Goal: Information Seeking & Learning: Learn about a topic

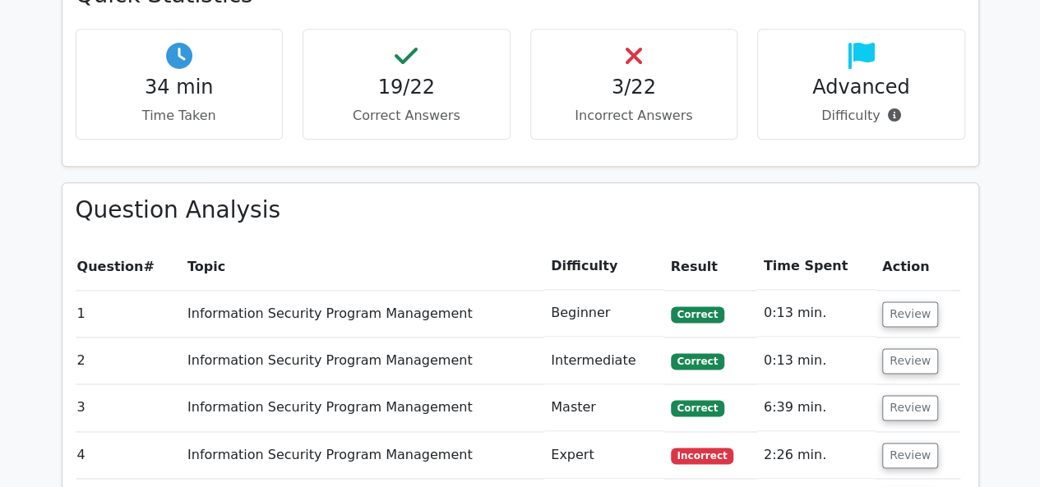
scroll to position [980, 0]
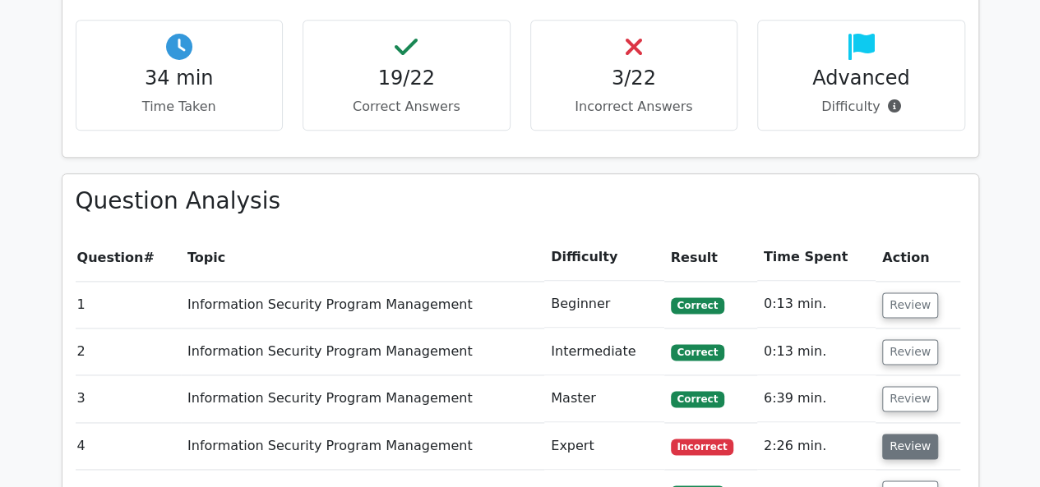
click at [918, 434] on button "Review" at bounding box center [910, 446] width 56 height 25
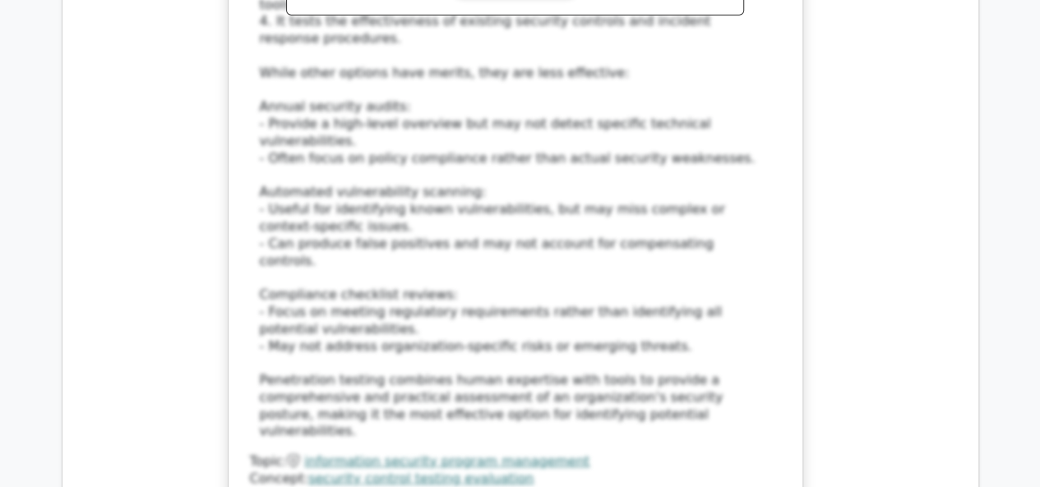
scroll to position [2295, 0]
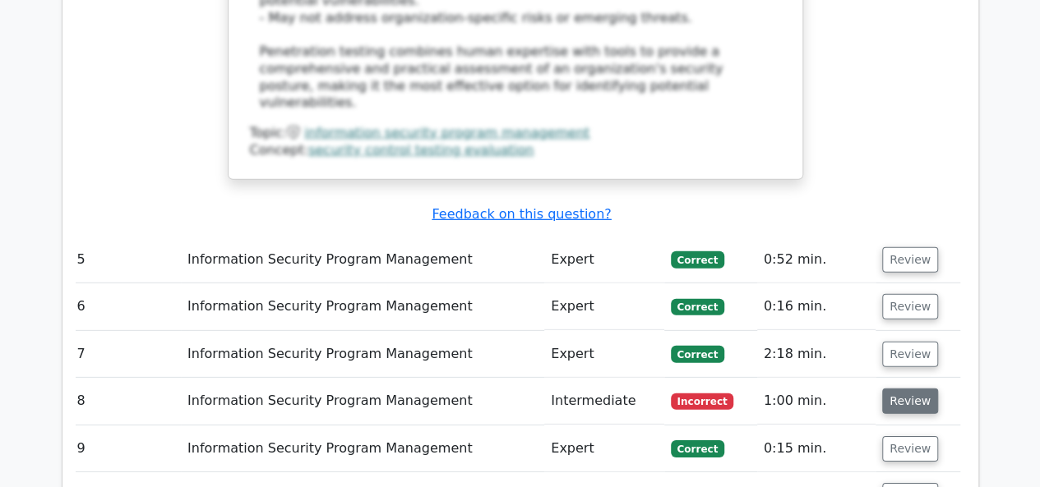
click at [893, 389] on button "Review" at bounding box center [910, 401] width 56 height 25
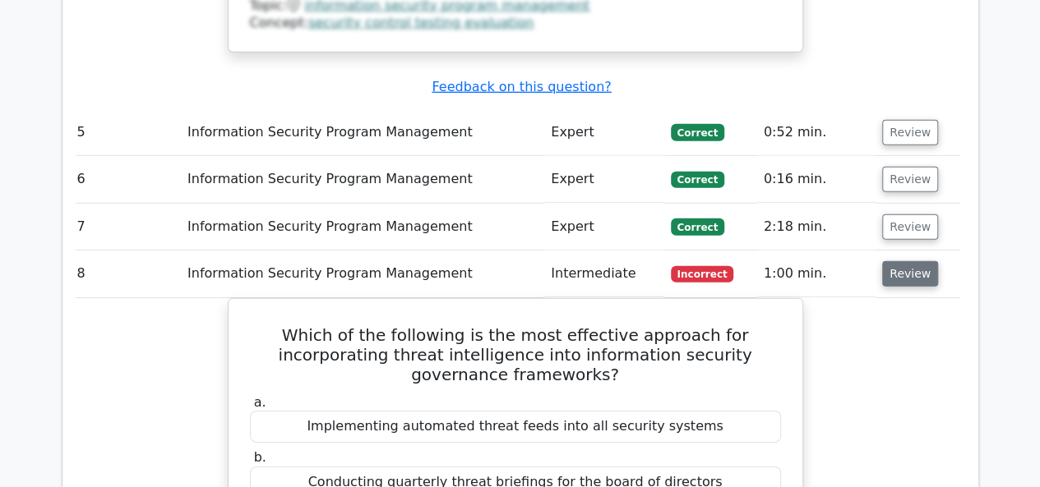
scroll to position [2460, 0]
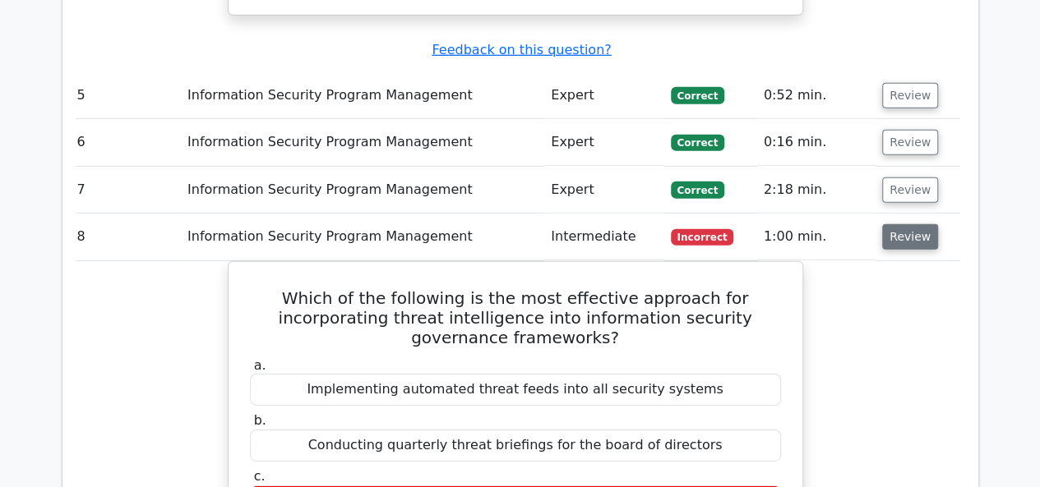
click at [902, 224] on button "Review" at bounding box center [910, 236] width 56 height 25
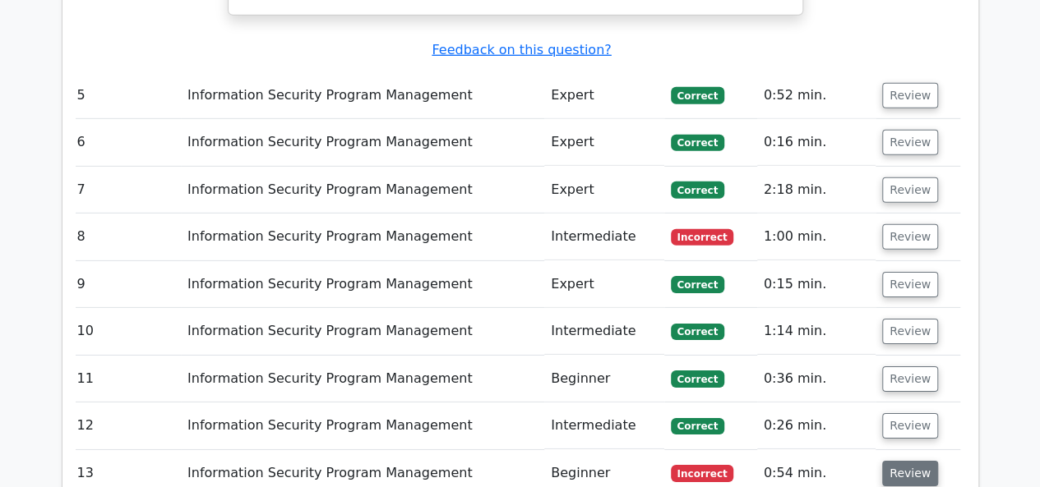
click at [889, 461] on button "Review" at bounding box center [910, 473] width 56 height 25
click at [915, 461] on button "Review" at bounding box center [910, 473] width 56 height 25
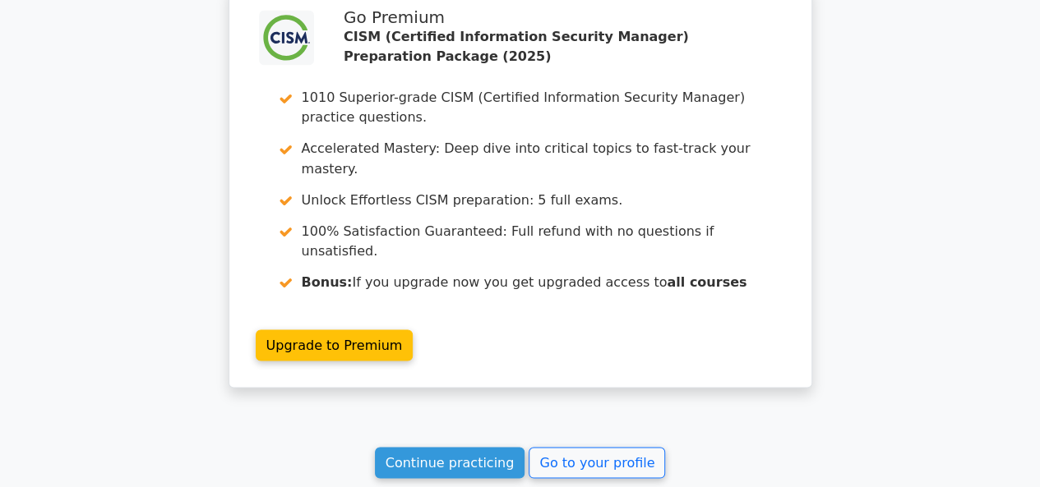
scroll to position [4569, 0]
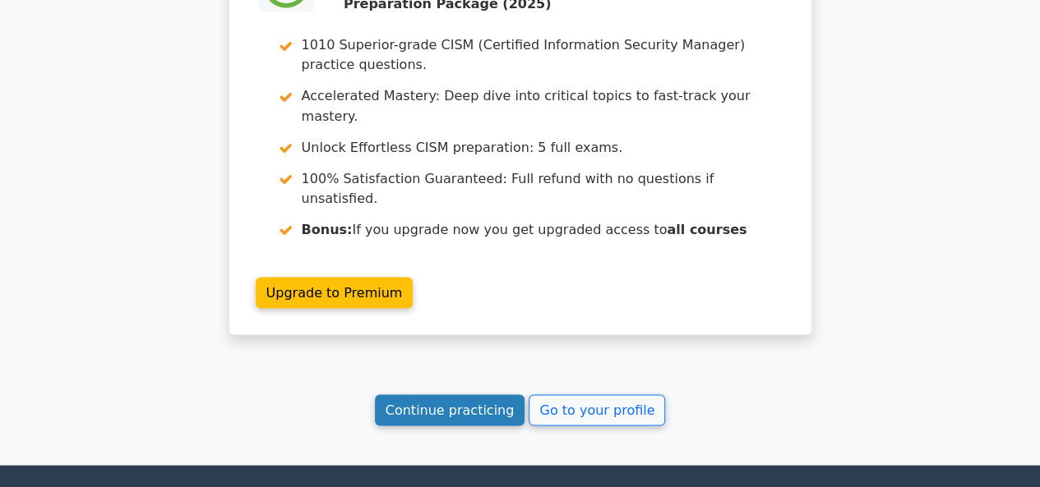
click at [494, 394] on link "Continue practicing" at bounding box center [450, 409] width 150 height 31
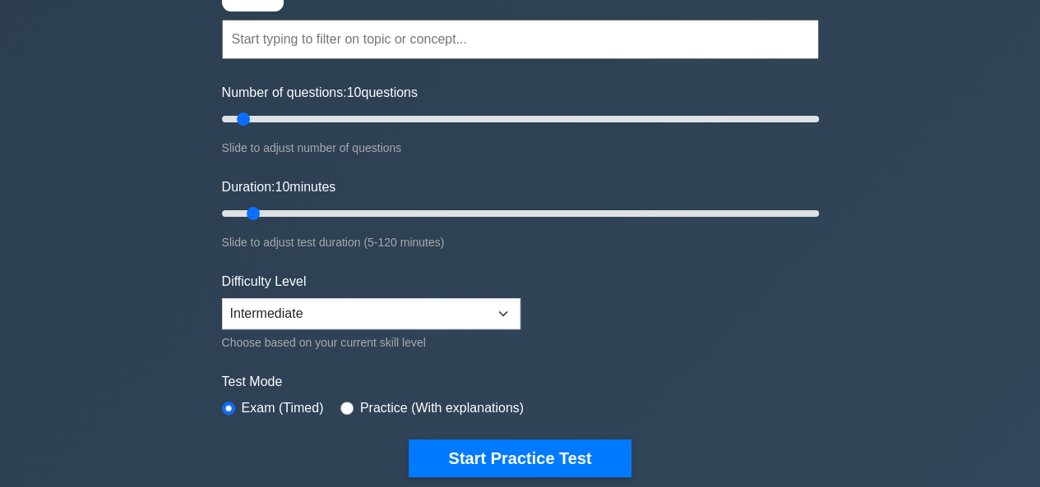
scroll to position [164, 0]
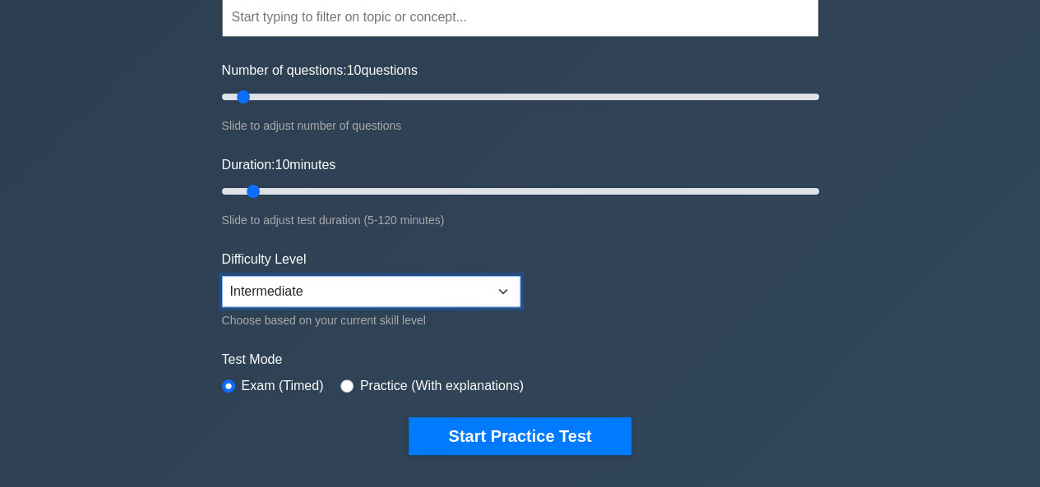
click at [475, 297] on select "Beginner Intermediate Expert" at bounding box center [371, 291] width 298 height 31
select select "expert"
click at [222, 276] on select "Beginner Intermediate Expert" at bounding box center [371, 291] width 298 height 31
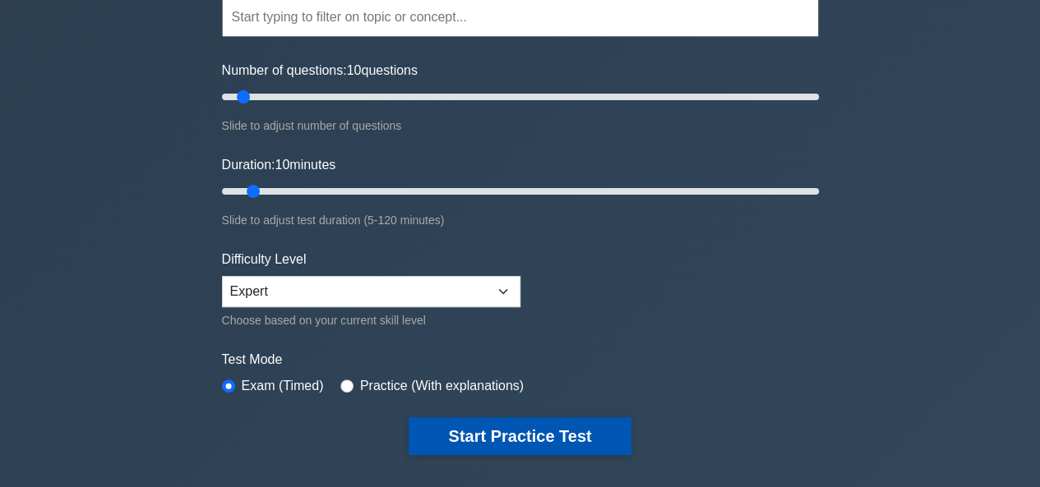
click at [490, 429] on button "Start Practice Test" at bounding box center [519, 436] width 222 height 38
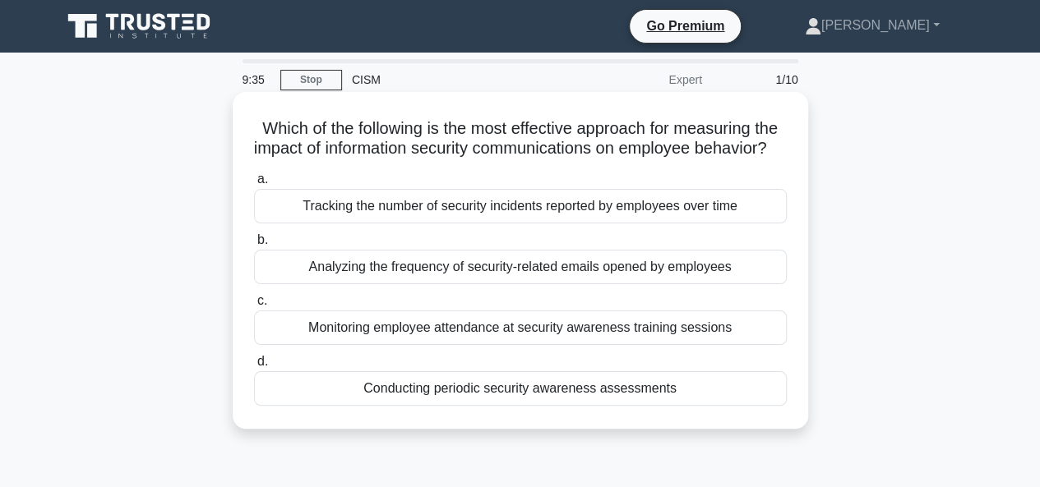
click at [557, 406] on div "Conducting periodic security awareness assessments" at bounding box center [520, 388] width 533 height 35
click at [254, 367] on input "d. Conducting periodic security awareness assessments" at bounding box center [254, 362] width 0 height 11
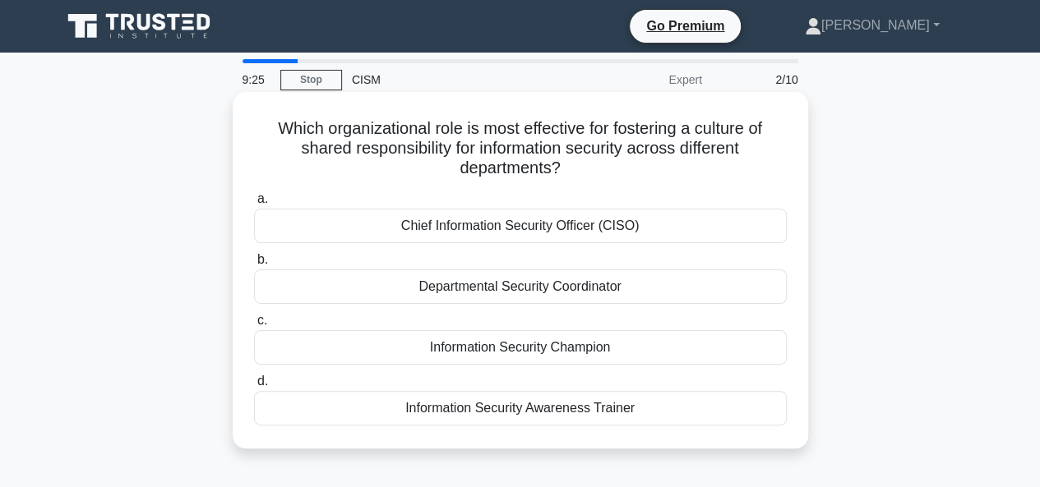
click at [550, 289] on div "Departmental Security Coordinator" at bounding box center [520, 287] width 533 height 35
click at [254, 265] on input "b. Departmental Security Coordinator" at bounding box center [254, 260] width 0 height 11
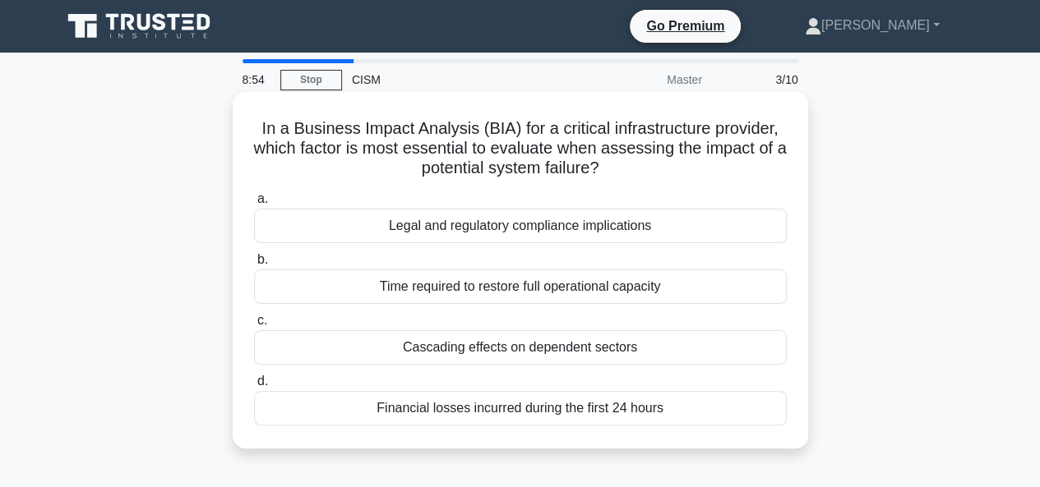
click at [546, 349] on div "Cascading effects on dependent sectors" at bounding box center [520, 347] width 533 height 35
click at [254, 326] on input "c. Cascading effects on dependent sectors" at bounding box center [254, 321] width 0 height 11
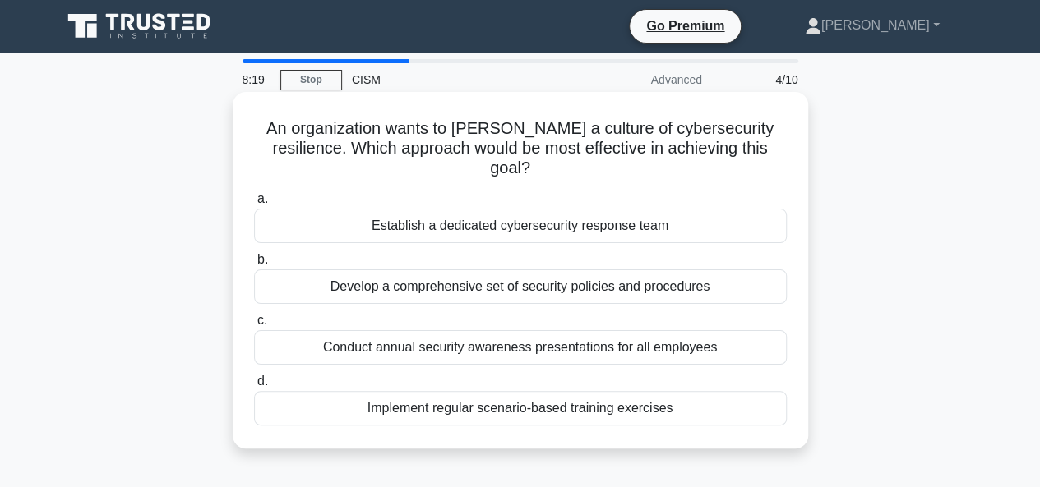
click at [542, 391] on div "Implement regular scenario-based training exercises" at bounding box center [520, 408] width 533 height 35
click at [254, 387] on input "d. Implement regular scenario-based training exercises" at bounding box center [254, 381] width 0 height 11
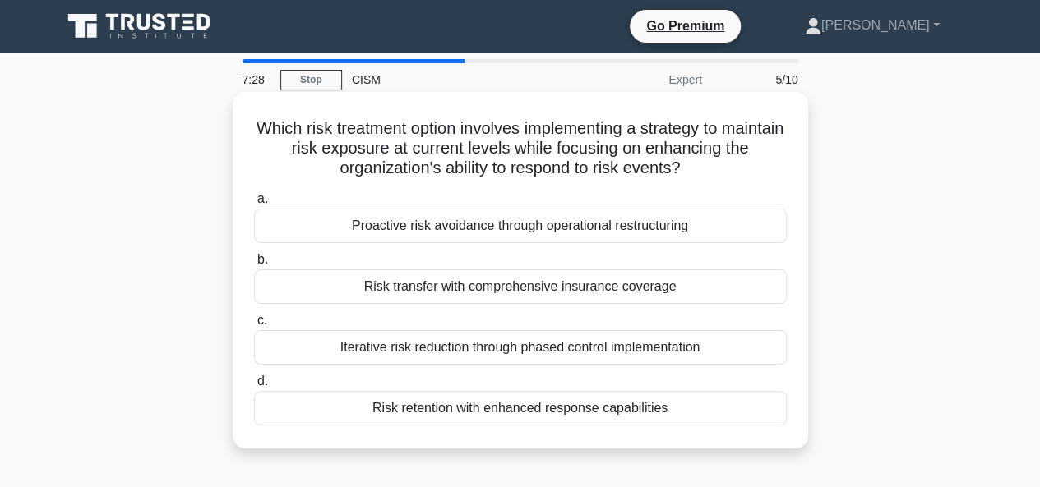
click at [580, 419] on div "Risk retention with enhanced response capabilities" at bounding box center [520, 408] width 533 height 35
click at [254, 387] on input "d. Risk retention with enhanced response capabilities" at bounding box center [254, 381] width 0 height 11
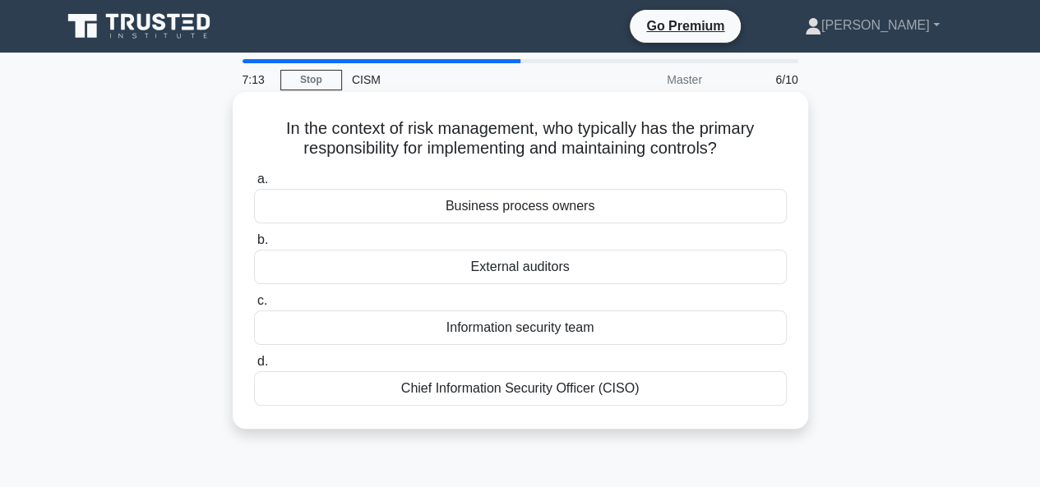
click at [567, 208] on div "Business process owners" at bounding box center [520, 206] width 533 height 35
click at [254, 185] on input "a. Business process owners" at bounding box center [254, 179] width 0 height 11
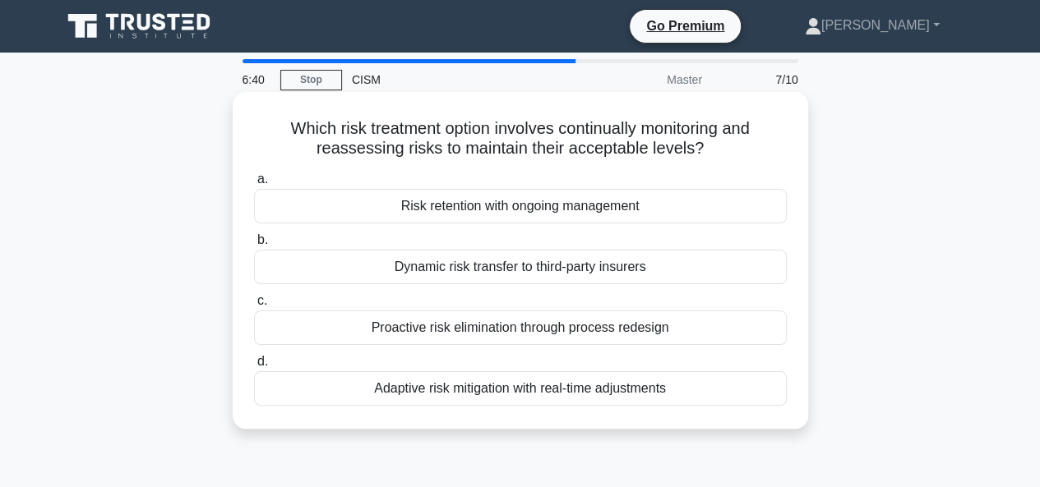
click at [568, 388] on div "Adaptive risk mitigation with real-time adjustments" at bounding box center [520, 388] width 533 height 35
click at [254, 367] on input "d. Adaptive risk mitigation with real-time adjustments" at bounding box center [254, 362] width 0 height 11
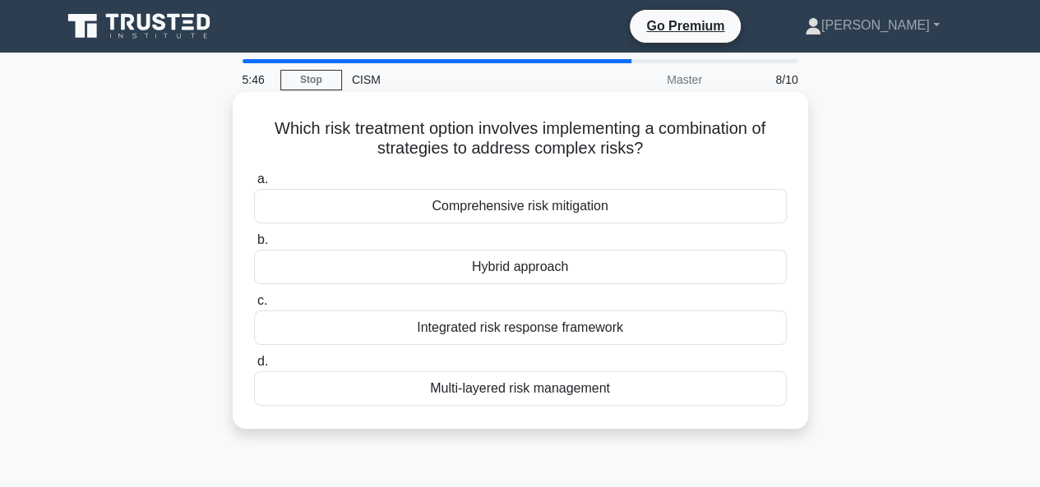
click at [548, 208] on div "Comprehensive risk mitigation" at bounding box center [520, 206] width 533 height 35
click at [254, 185] on input "a. Comprehensive risk mitigation" at bounding box center [254, 179] width 0 height 11
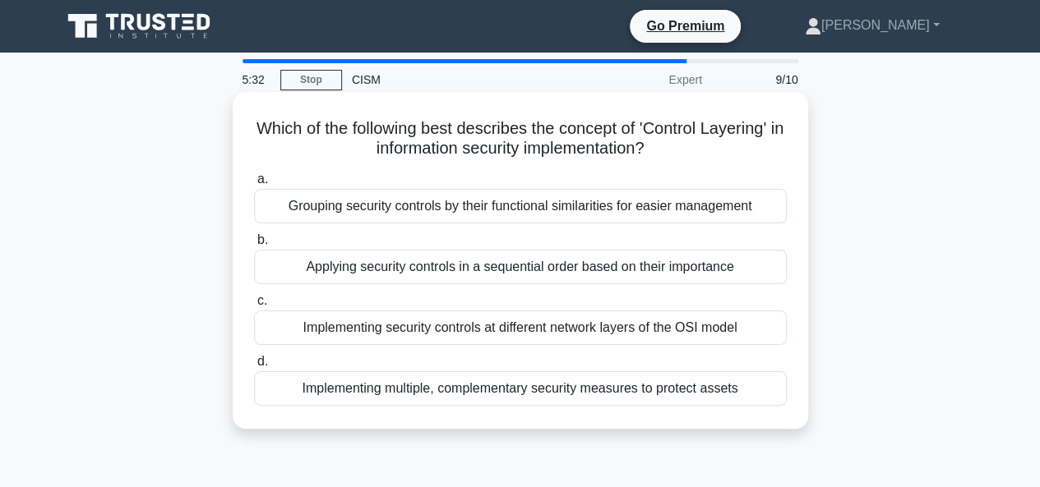
click at [583, 387] on div "Implementing multiple, complementary security measures to protect assets" at bounding box center [520, 388] width 533 height 35
click at [254, 367] on input "d. Implementing multiple, complementary security measures to protect assets" at bounding box center [254, 362] width 0 height 11
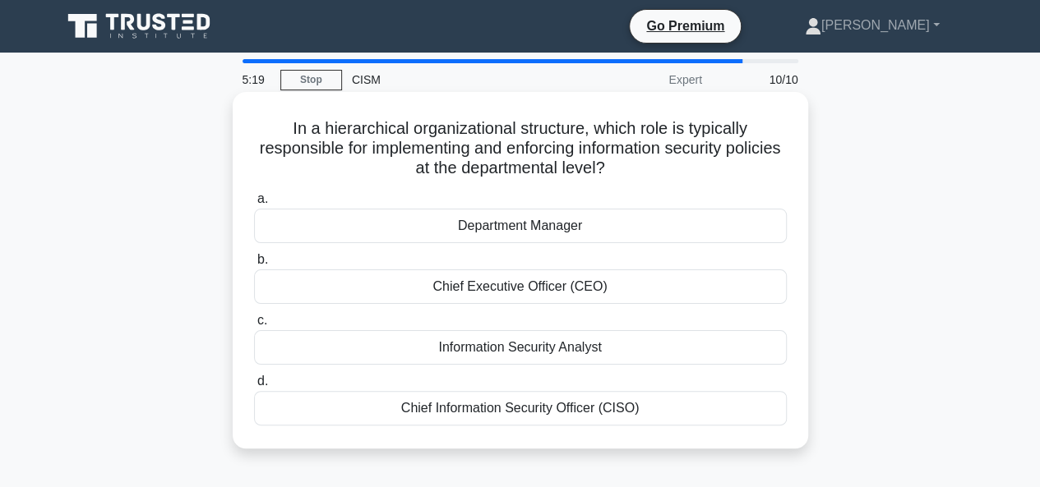
click at [552, 225] on div "Department Manager" at bounding box center [520, 226] width 533 height 35
click at [254, 205] on input "a. Department Manager" at bounding box center [254, 199] width 0 height 11
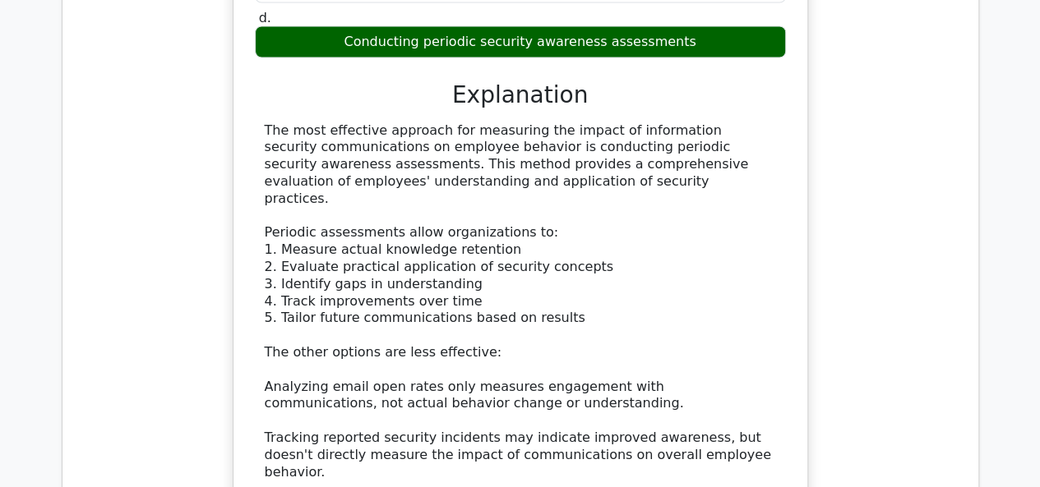
scroll to position [1808, 0]
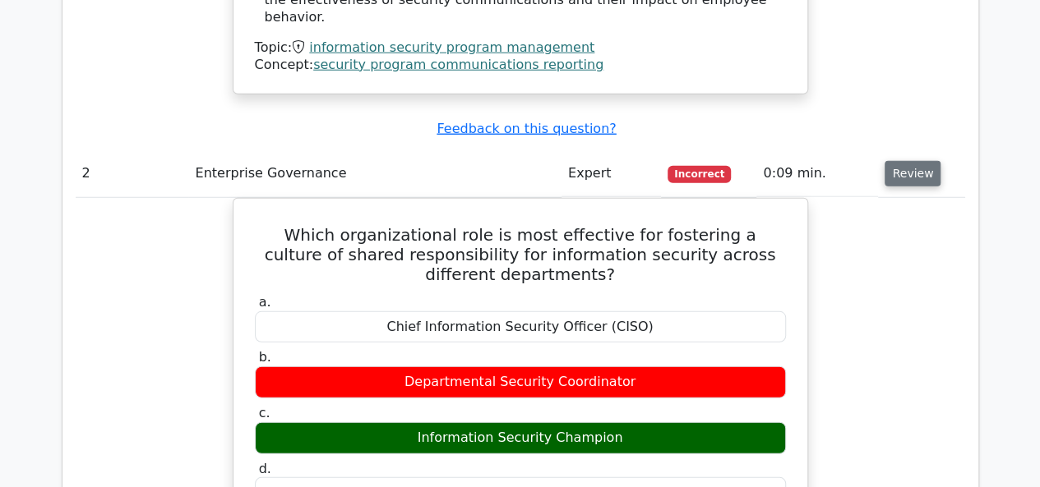
click at [914, 161] on button "Review" at bounding box center [912, 173] width 56 height 25
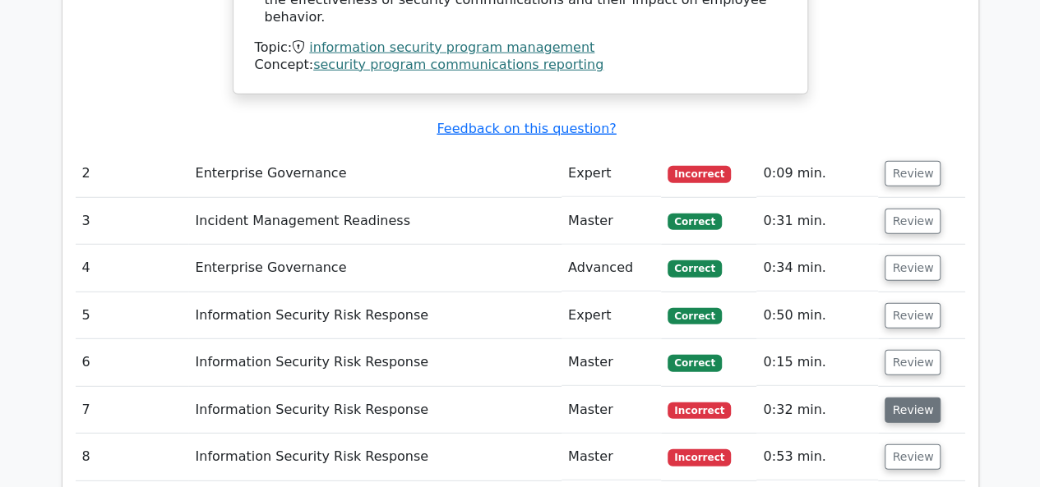
click at [911, 398] on button "Review" at bounding box center [912, 410] width 56 height 25
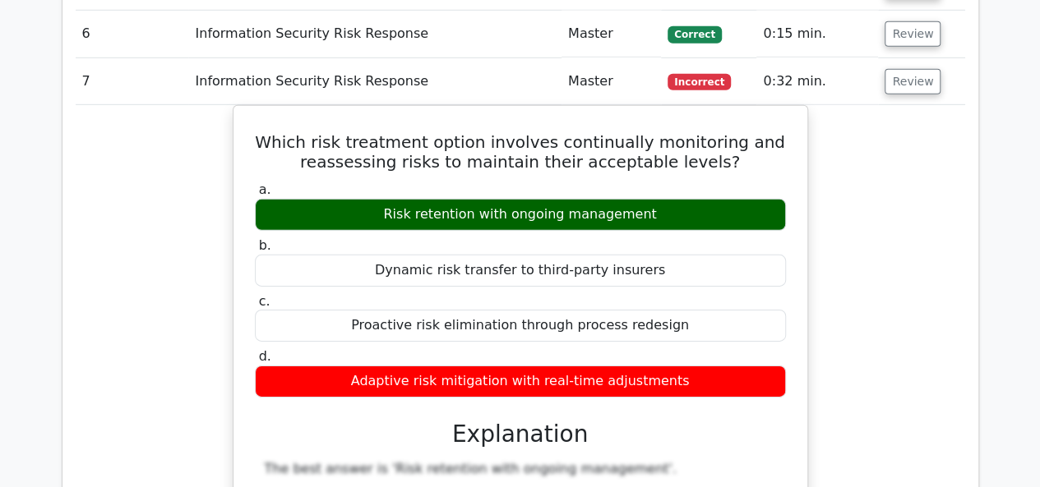
scroll to position [2219, 0]
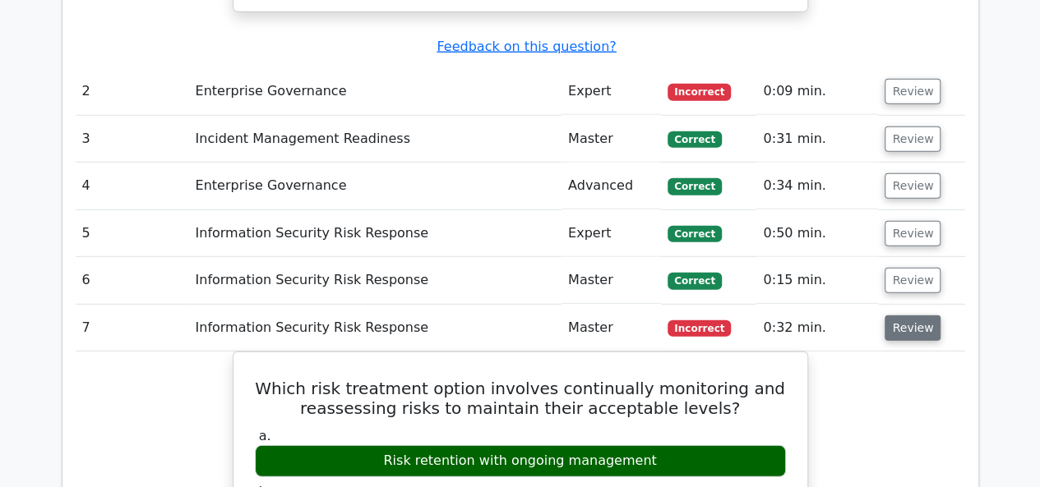
click at [919, 316] on button "Review" at bounding box center [912, 328] width 56 height 25
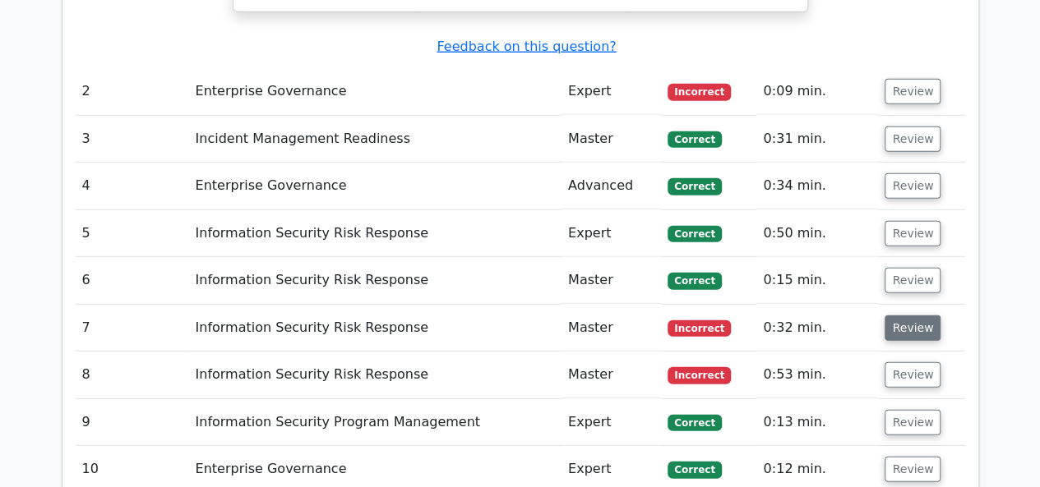
click at [909, 316] on button "Review" at bounding box center [912, 328] width 56 height 25
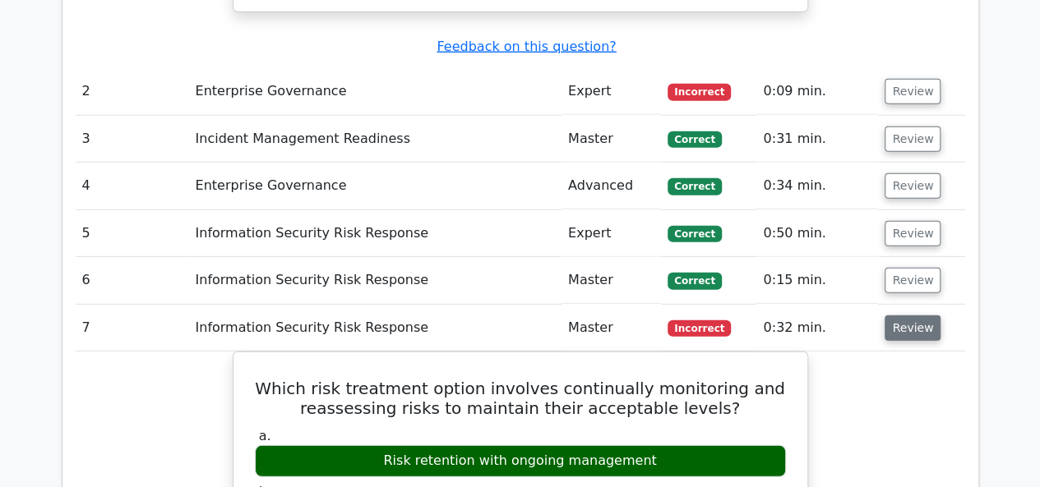
click at [909, 316] on button "Review" at bounding box center [912, 328] width 56 height 25
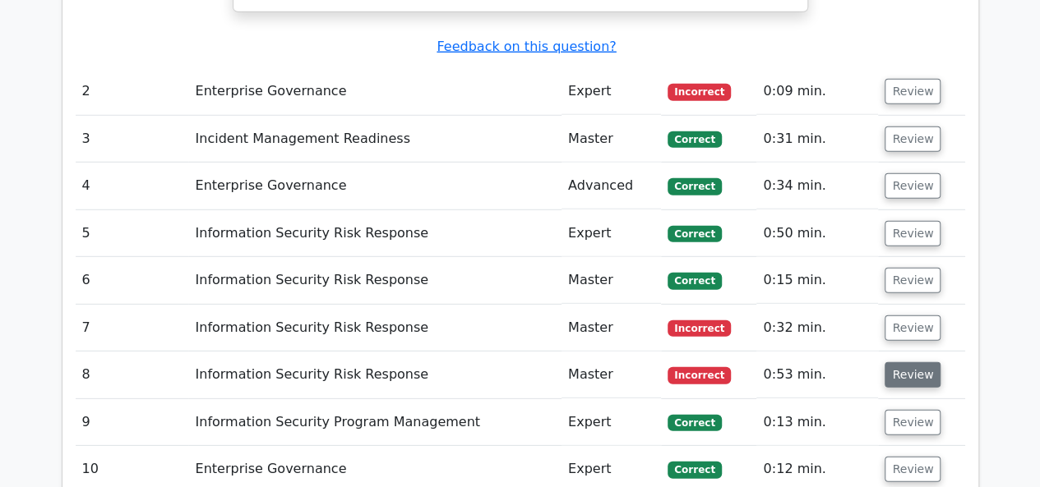
click at [906, 362] on button "Review" at bounding box center [912, 374] width 56 height 25
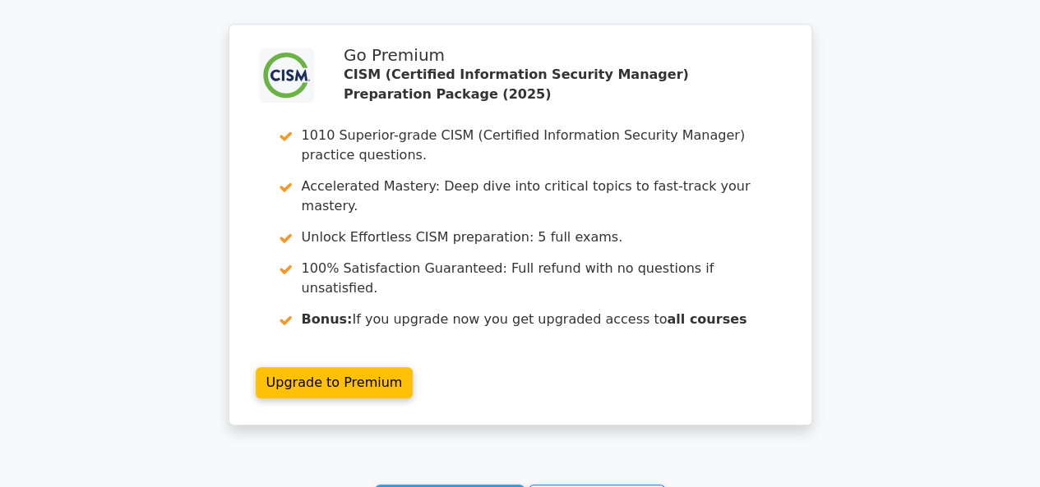
scroll to position [3834, 0]
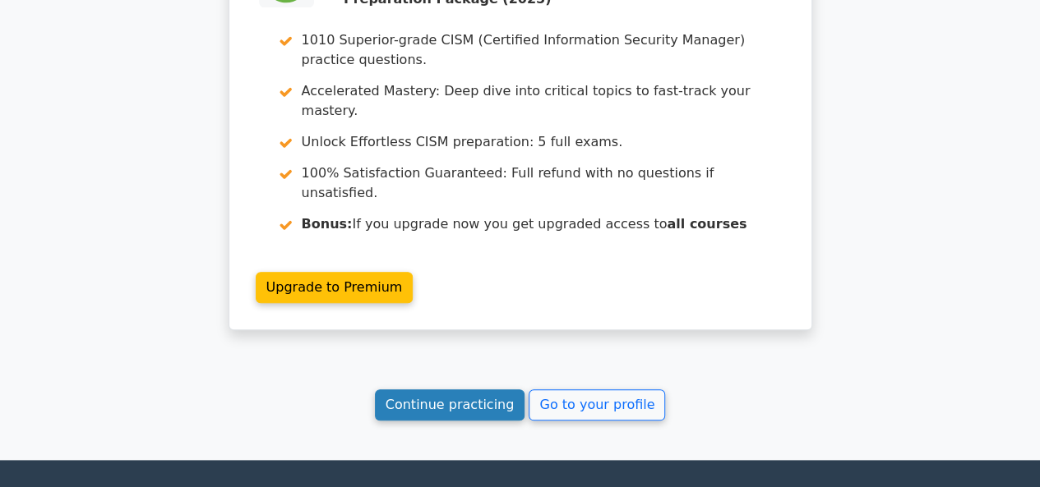
click at [480, 390] on link "Continue practicing" at bounding box center [450, 405] width 150 height 31
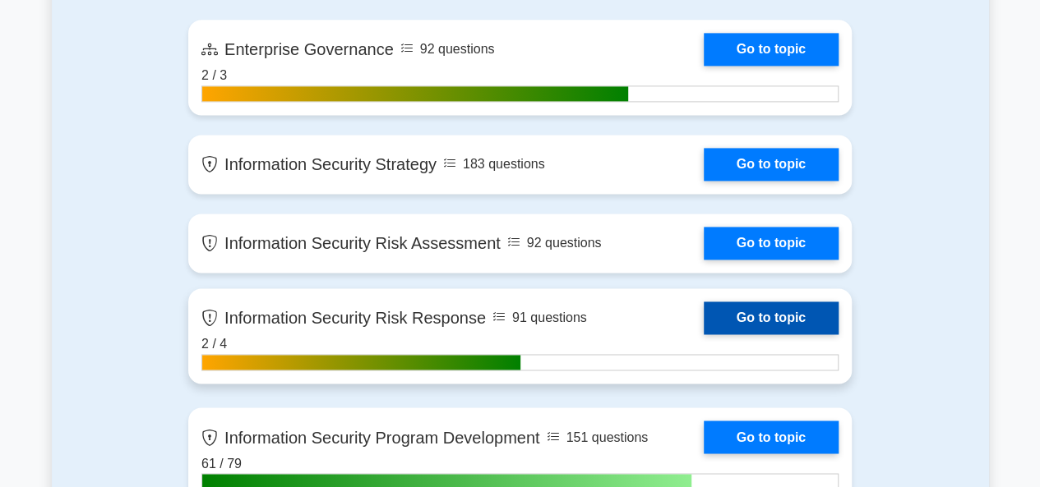
scroll to position [1150, 0]
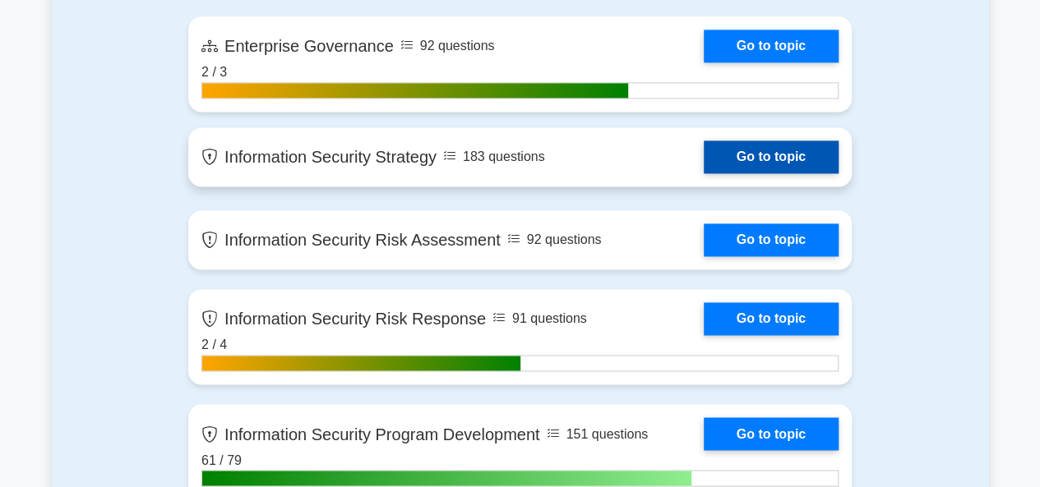
click at [772, 162] on link "Go to topic" at bounding box center [770, 157] width 135 height 33
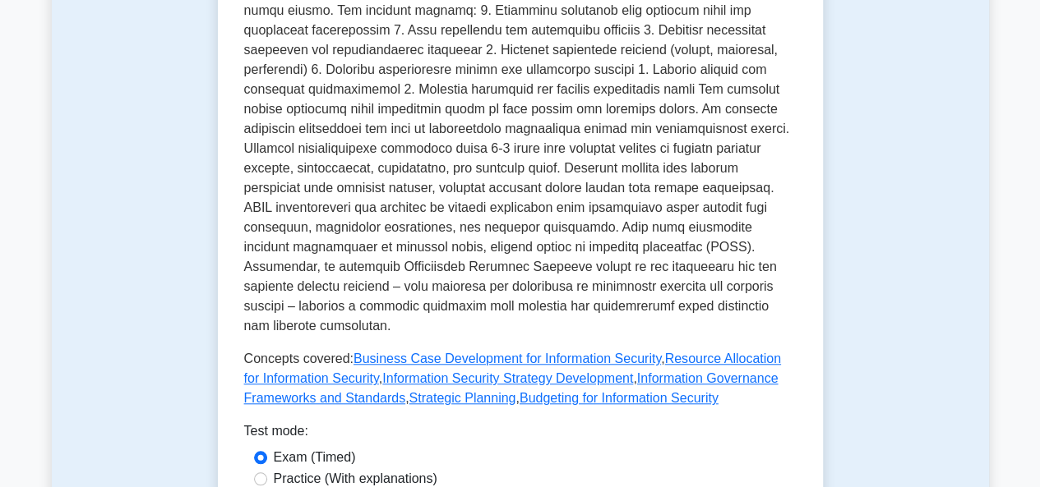
scroll to position [740, 0]
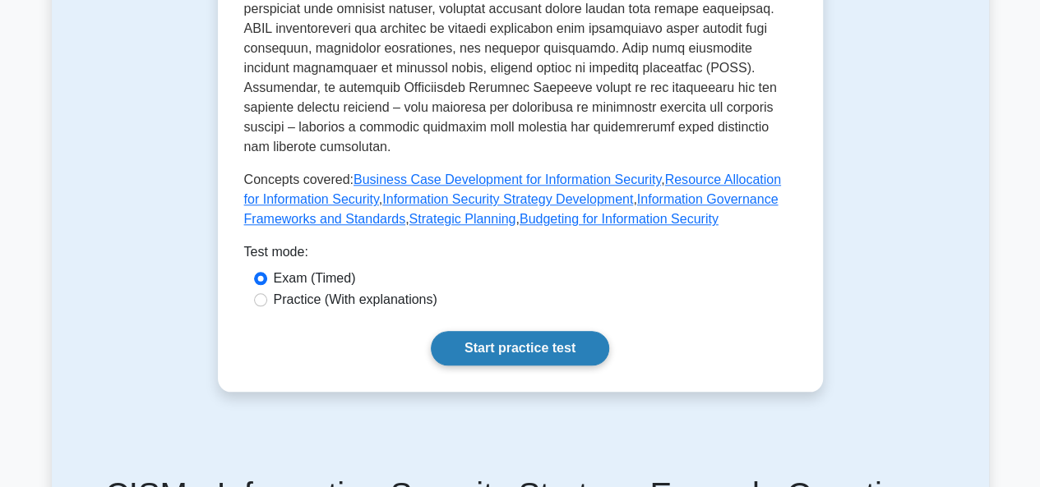
click at [541, 331] on link "Start practice test" at bounding box center [520, 348] width 178 height 35
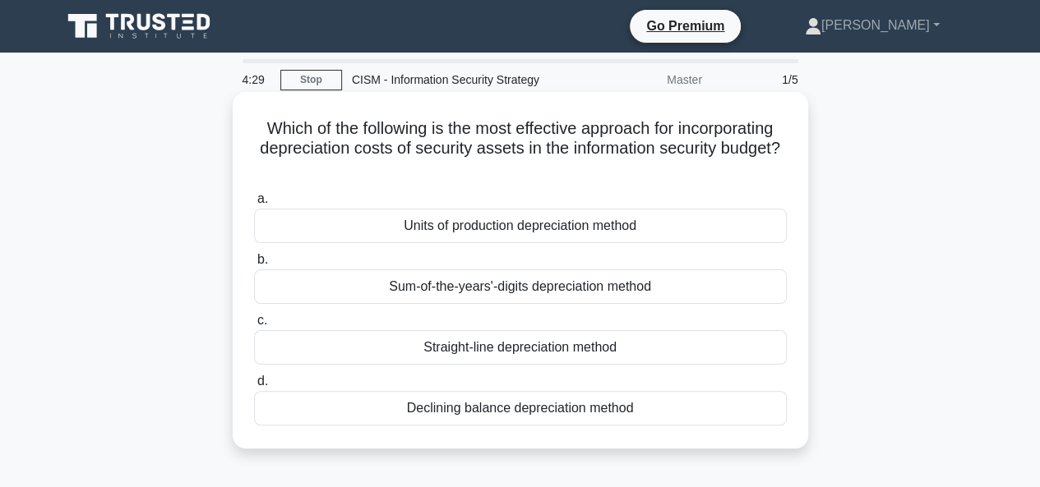
click at [563, 411] on div "Declining balance depreciation method" at bounding box center [520, 408] width 533 height 35
click at [254, 387] on input "d. Declining balance depreciation method" at bounding box center [254, 381] width 0 height 11
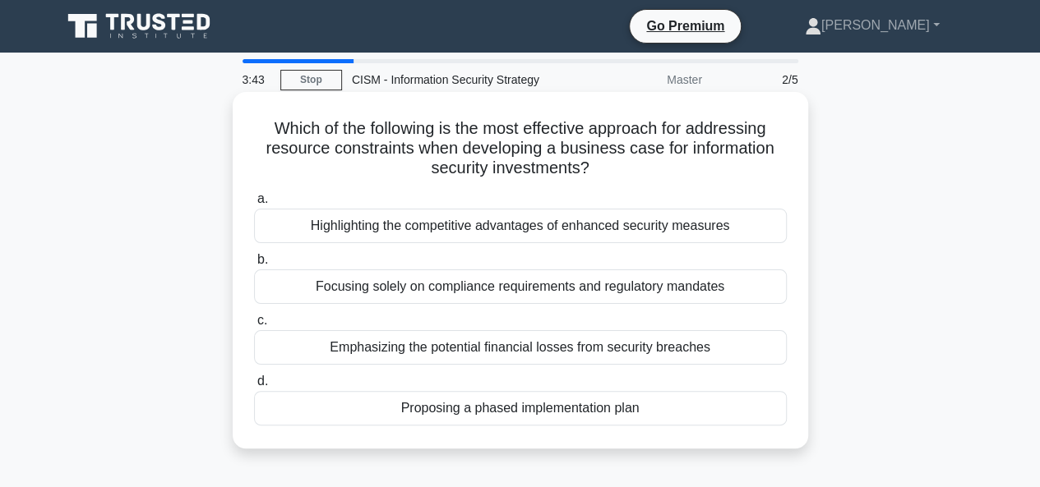
click at [583, 408] on div "Proposing a phased implementation plan" at bounding box center [520, 408] width 533 height 35
click at [254, 387] on input "d. Proposing a phased implementation plan" at bounding box center [254, 381] width 0 height 11
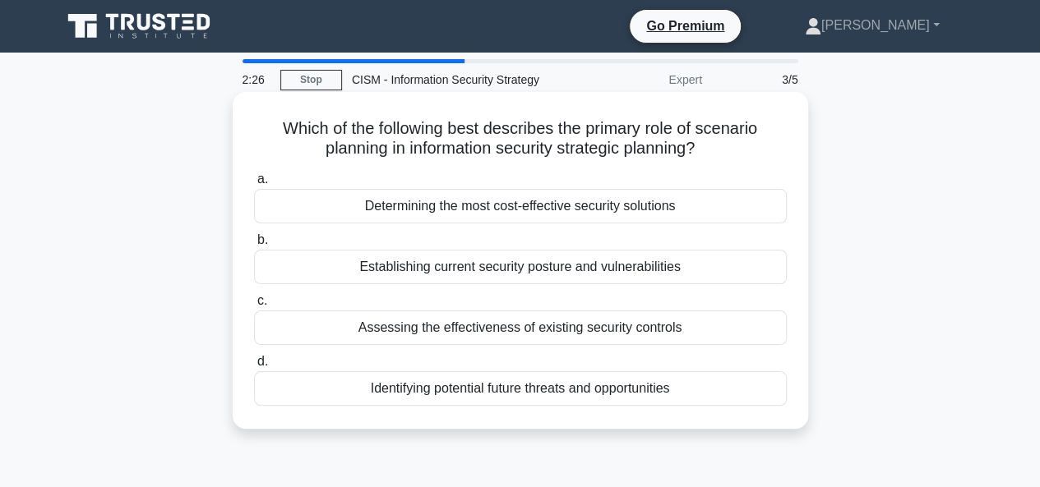
click at [548, 385] on div "Identifying potential future threats and opportunities" at bounding box center [520, 388] width 533 height 35
click at [254, 367] on input "d. Identifying potential future threats and opportunities" at bounding box center [254, 362] width 0 height 11
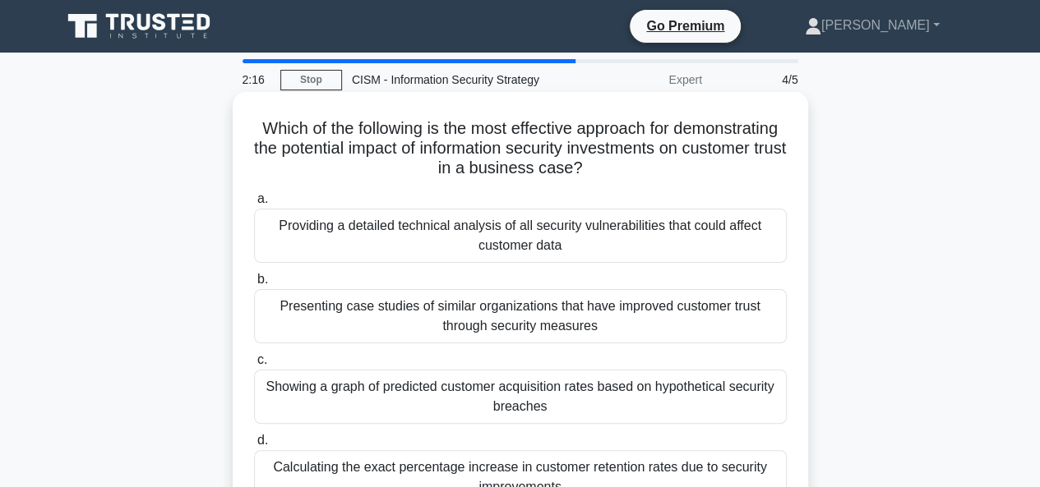
scroll to position [82, 0]
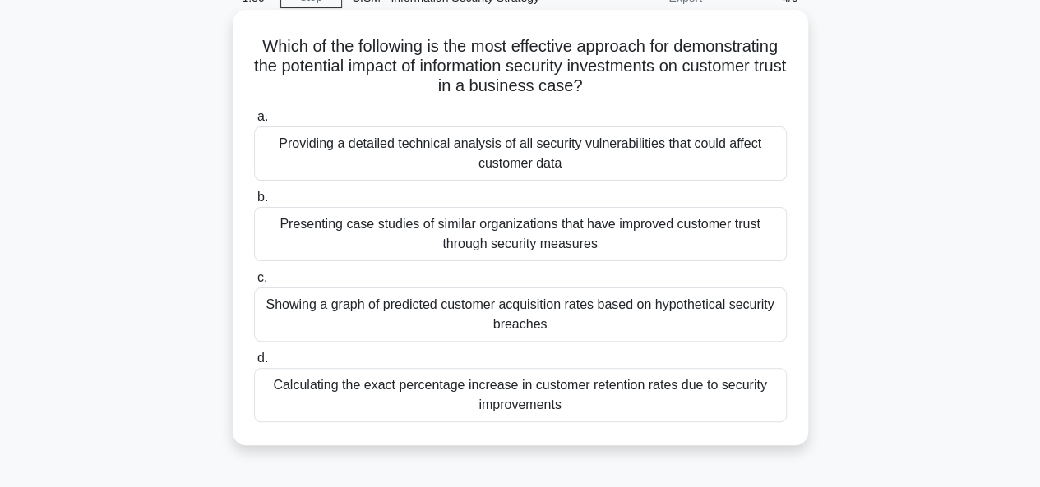
click at [517, 307] on div "Showing a graph of predicted customer acquisition rates based on hypothetical s…" at bounding box center [520, 315] width 533 height 54
click at [254, 284] on input "c. Showing a graph of predicted customer acquisition rates based on hypothetica…" at bounding box center [254, 278] width 0 height 11
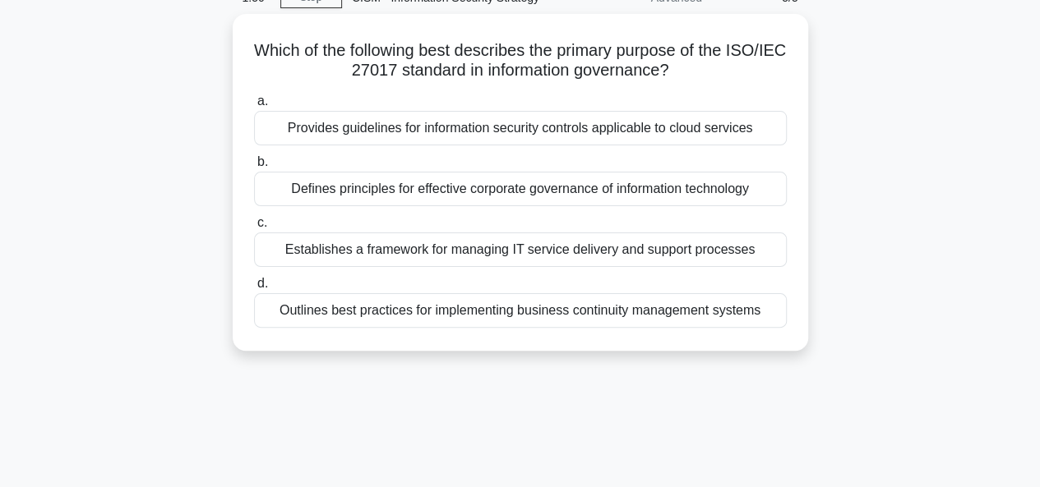
scroll to position [0, 0]
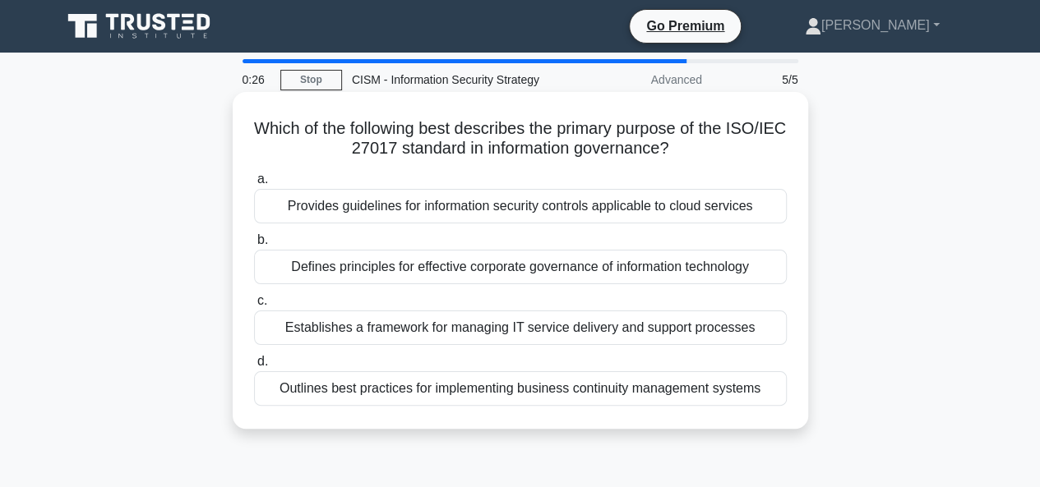
click at [492, 267] on div "Defines principles for effective corporate governance of information technology" at bounding box center [520, 267] width 533 height 35
click at [254, 246] on input "b. Defines principles for effective corporate governance of information technol…" at bounding box center [254, 240] width 0 height 11
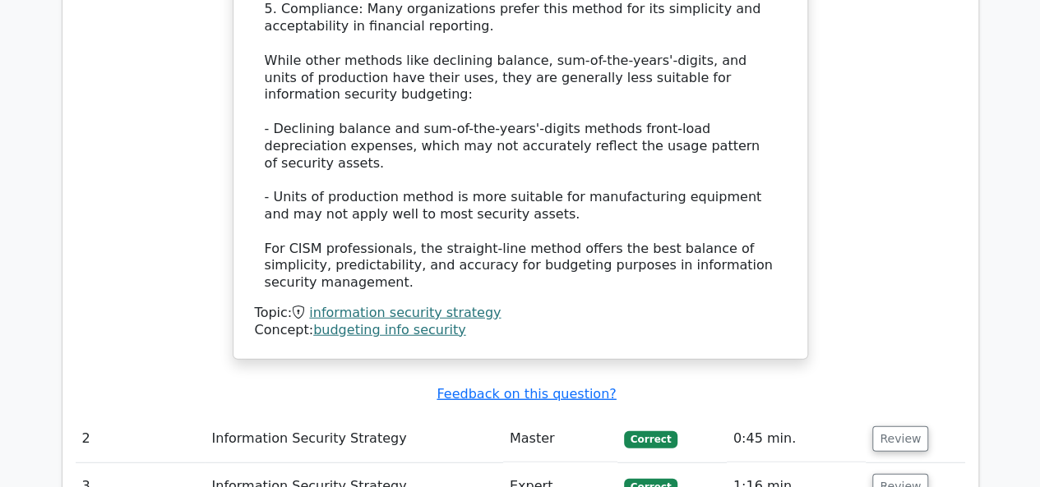
scroll to position [2137, 0]
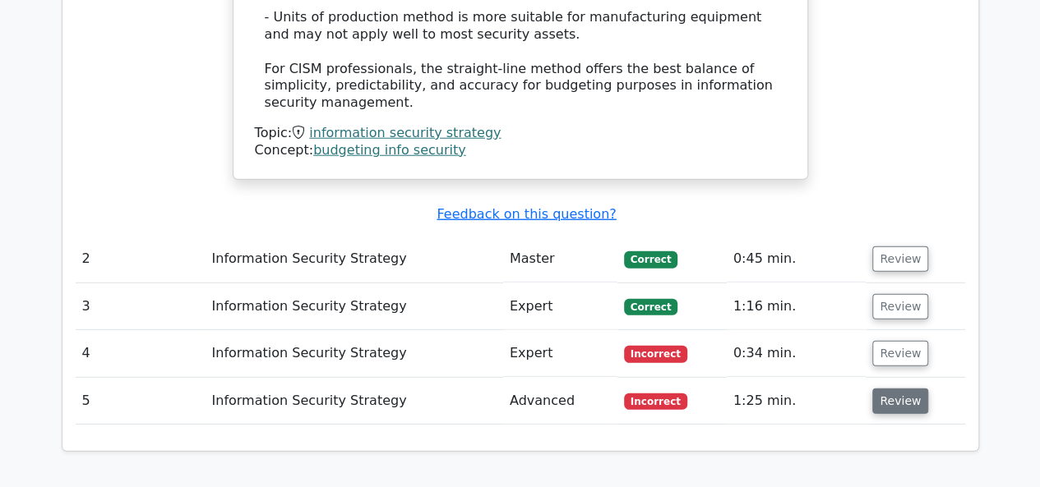
click at [884, 389] on button "Review" at bounding box center [900, 401] width 56 height 25
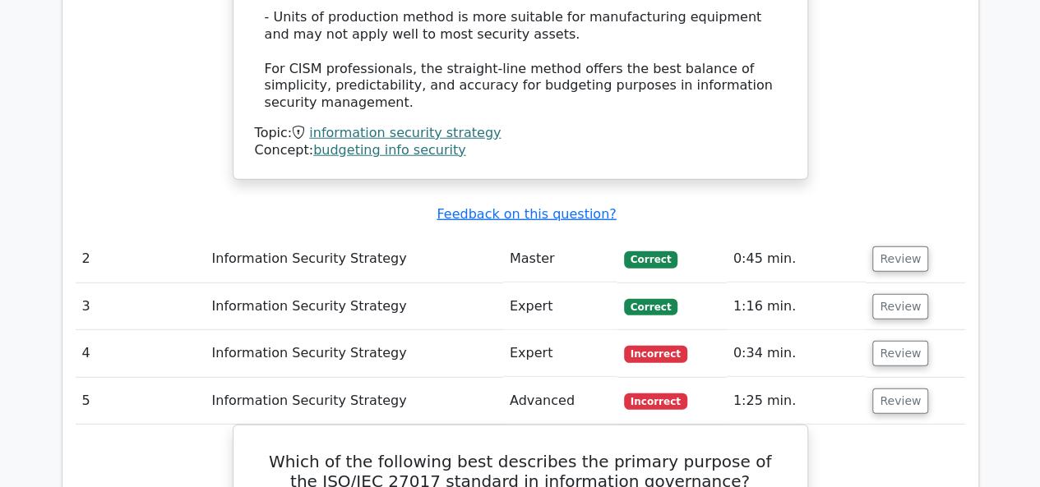
click at [888, 330] on td "Review" at bounding box center [914, 353] width 99 height 47
click at [889, 341] on button "Review" at bounding box center [900, 353] width 56 height 25
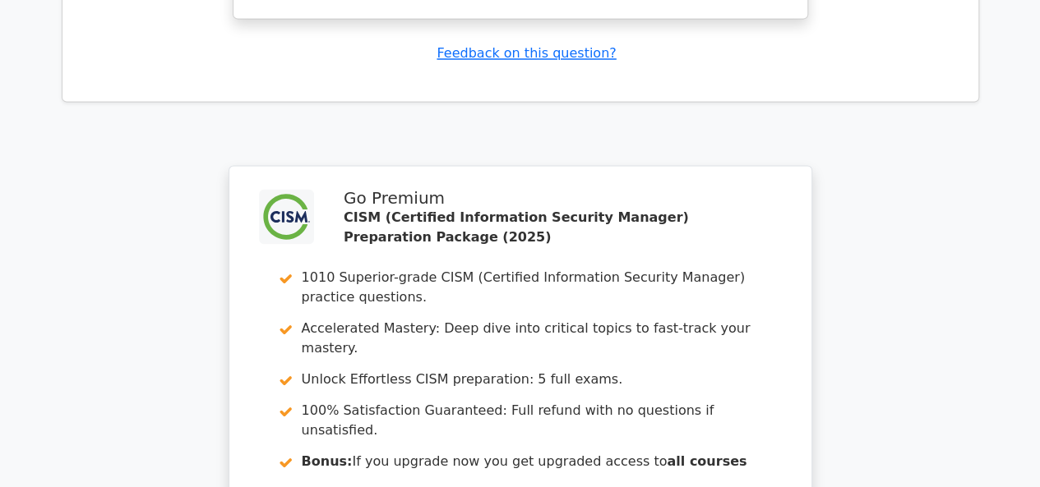
scroll to position [4658, 0]
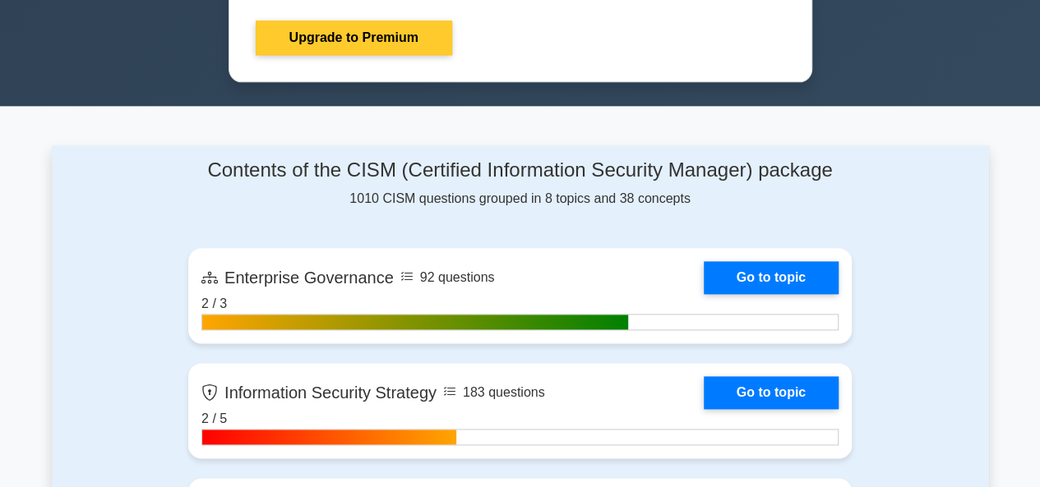
scroll to position [1068, 0]
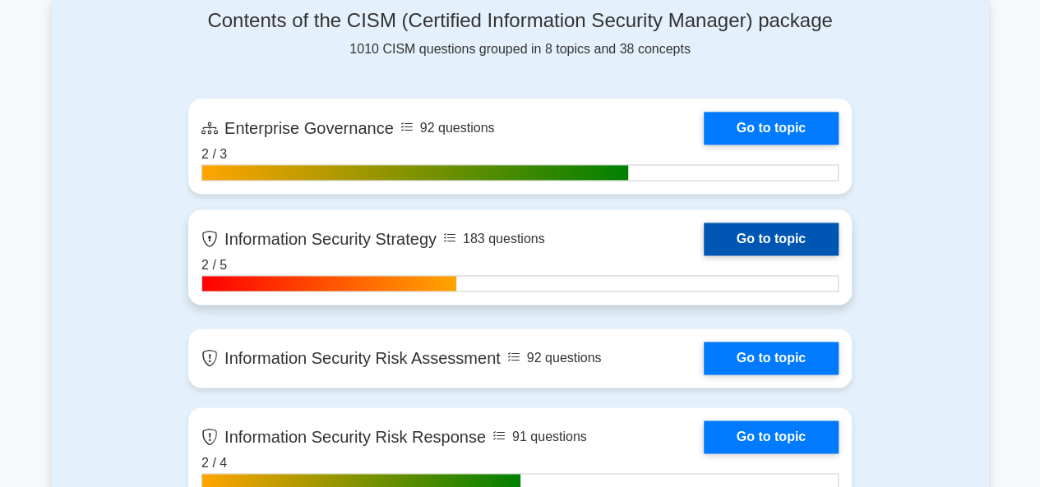
click at [753, 238] on link "Go to topic" at bounding box center [770, 239] width 135 height 33
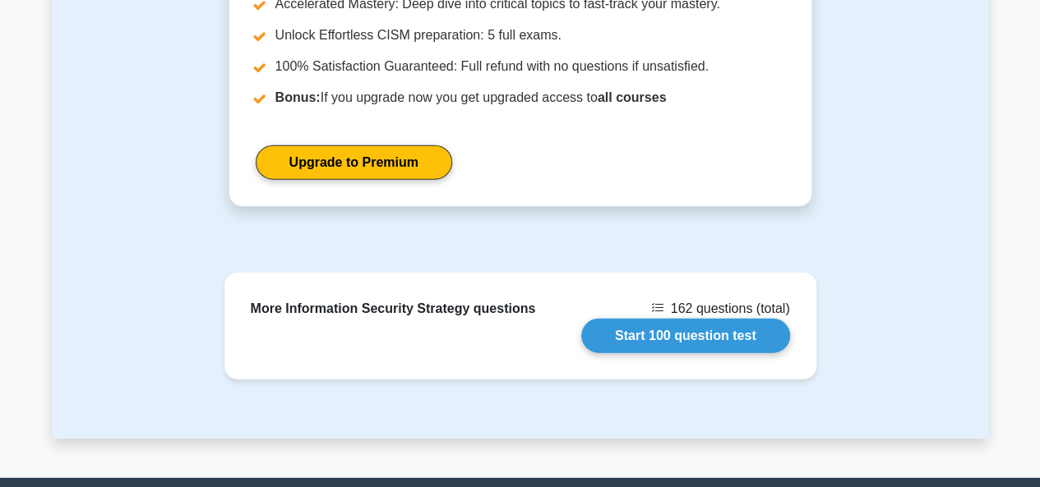
scroll to position [2151, 0]
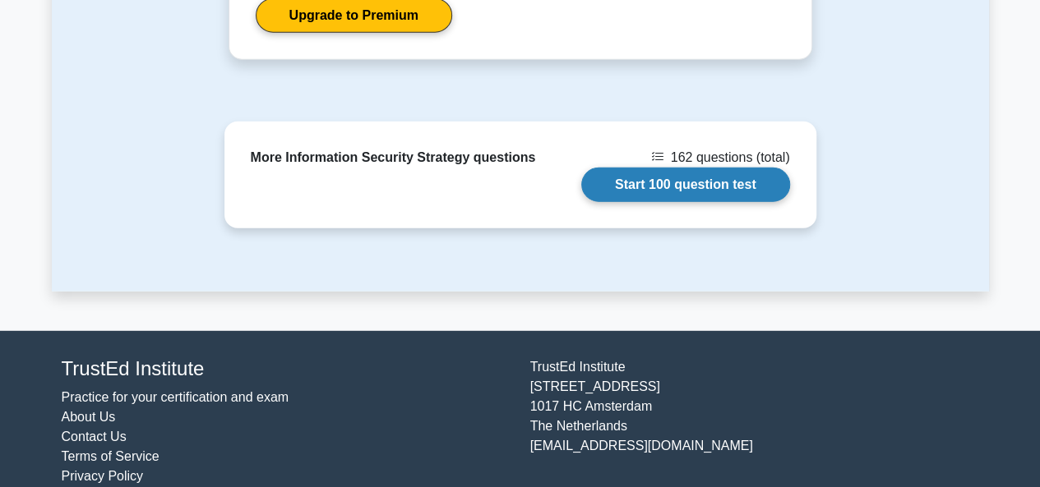
click at [696, 168] on link "Start 100 question test" at bounding box center [685, 185] width 209 height 35
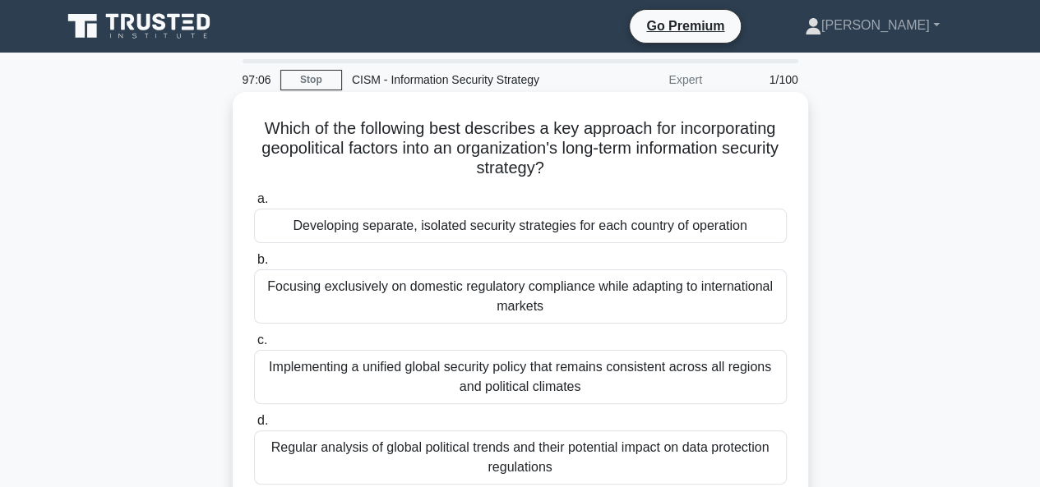
scroll to position [329, 0]
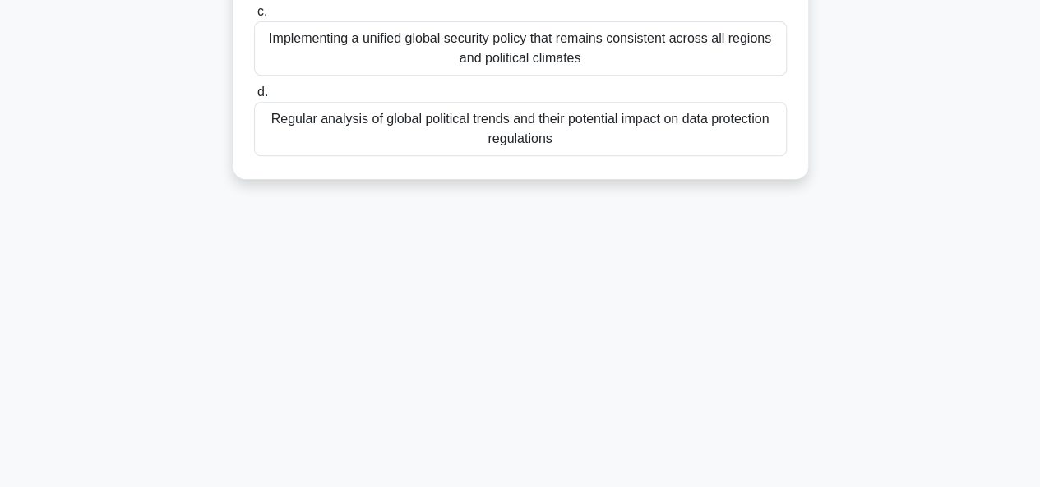
click at [629, 131] on div "Regular analysis of global political trends and their potential impact on data …" at bounding box center [520, 129] width 533 height 54
click at [254, 98] on input "d. Regular analysis of global political trends and their potential impact on da…" at bounding box center [254, 92] width 0 height 11
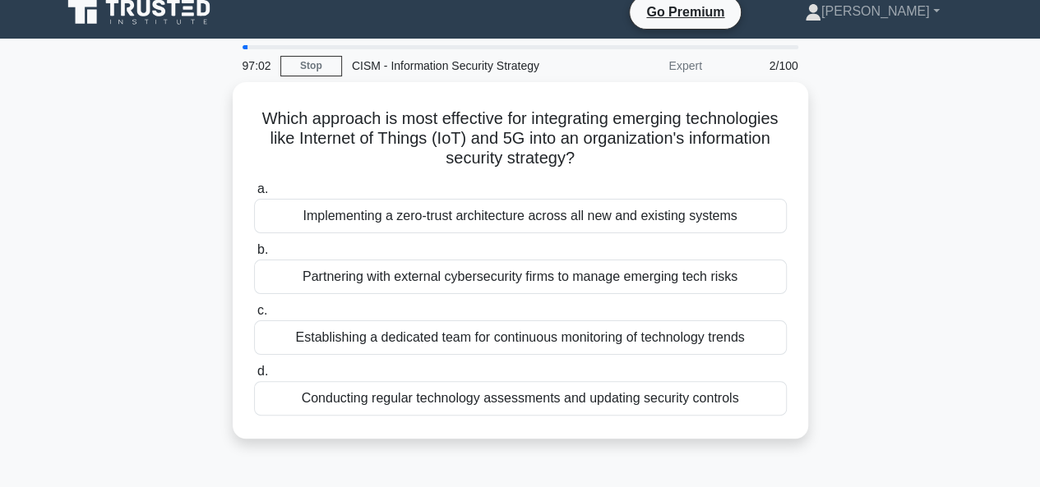
scroll to position [0, 0]
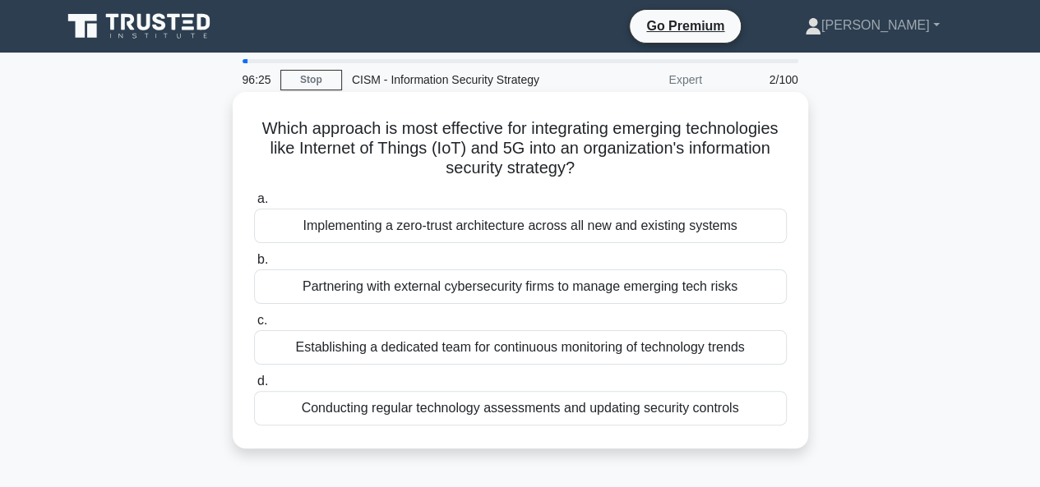
click at [505, 410] on div "Conducting regular technology assessments and updating security controls" at bounding box center [520, 408] width 533 height 35
click at [254, 387] on input "d. Conducting regular technology assessments and updating security controls" at bounding box center [254, 381] width 0 height 11
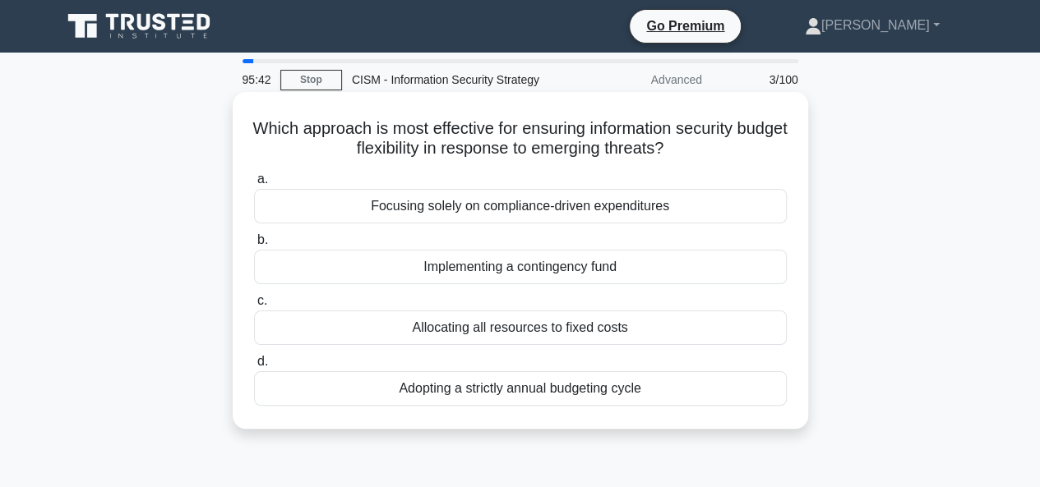
click at [547, 270] on div "Implementing a contingency fund" at bounding box center [520, 267] width 533 height 35
click at [254, 246] on input "b. Implementing a contingency fund" at bounding box center [254, 240] width 0 height 11
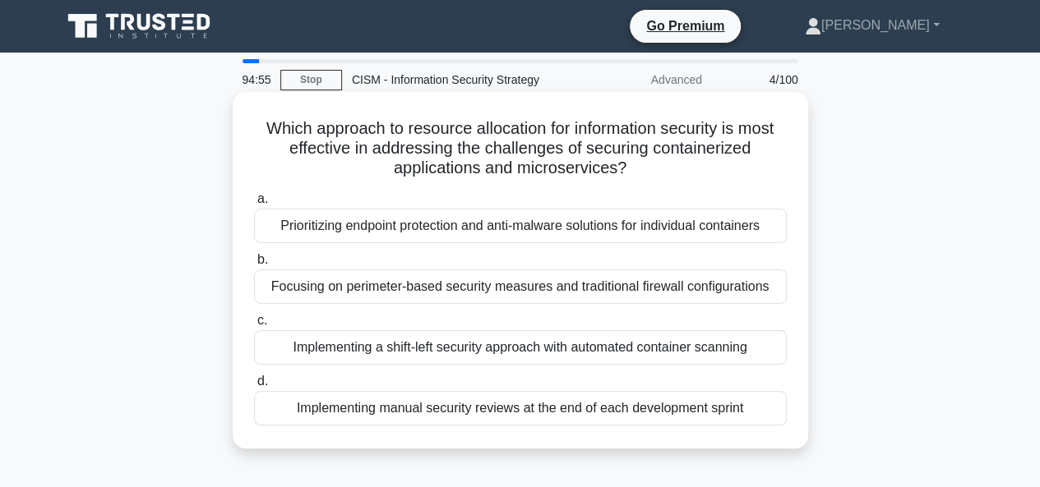
click at [568, 346] on div "Implementing a shift-left security approach with automated container scanning" at bounding box center [520, 347] width 533 height 35
click at [254, 326] on input "c. Implementing a shift-left security approach with automated container scanning" at bounding box center [254, 321] width 0 height 11
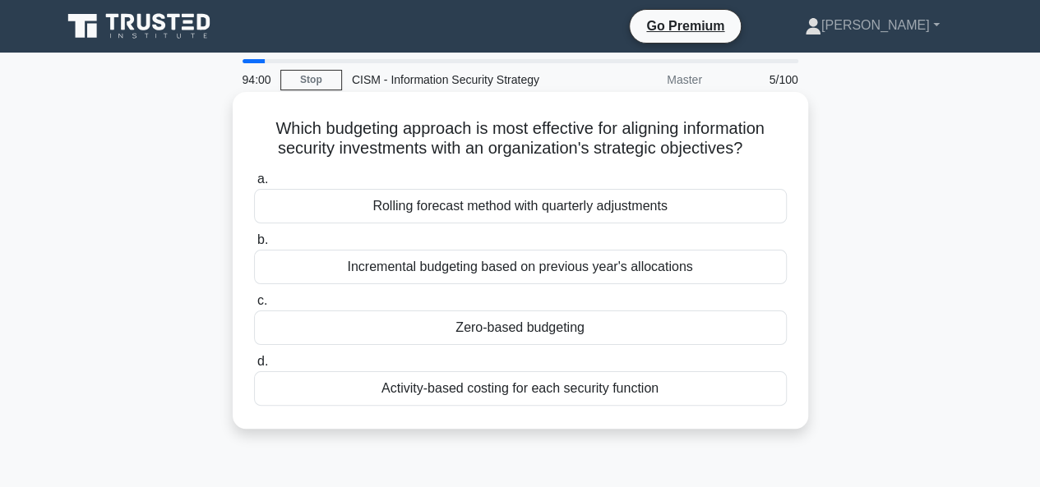
click at [550, 330] on div "Zero-based budgeting" at bounding box center [520, 328] width 533 height 35
click at [254, 307] on input "c. Zero-based budgeting" at bounding box center [254, 301] width 0 height 11
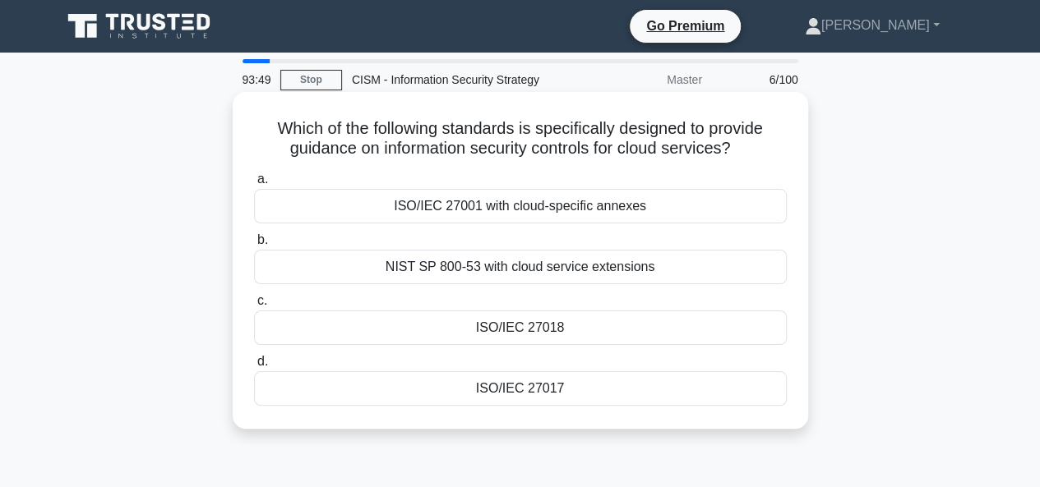
click at [556, 388] on div "ISO/IEC 27017" at bounding box center [520, 388] width 533 height 35
click at [254, 367] on input "d. ISO/IEC 27017" at bounding box center [254, 362] width 0 height 11
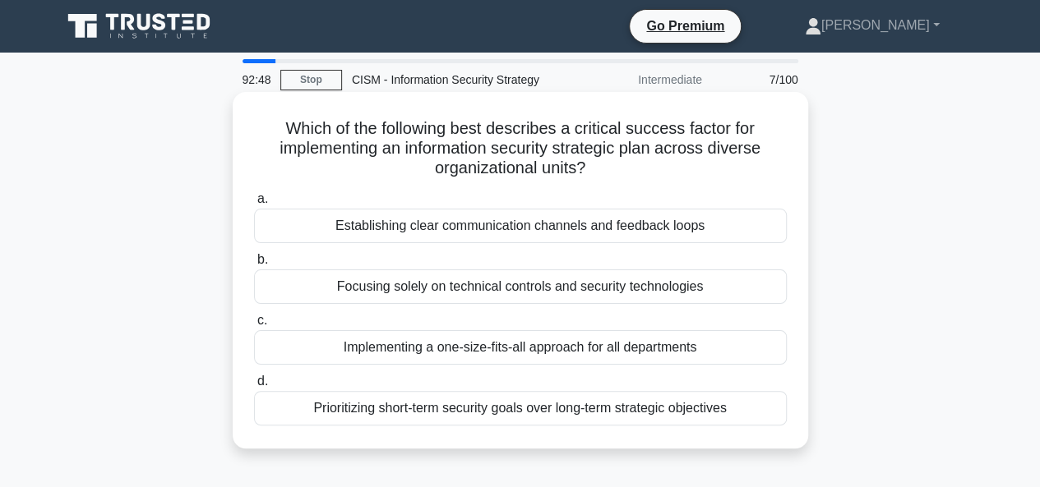
click at [687, 221] on div "Establishing clear communication channels and feedback loops" at bounding box center [520, 226] width 533 height 35
click at [254, 205] on input "a. Establishing clear communication channels and feedback loops" at bounding box center [254, 199] width 0 height 11
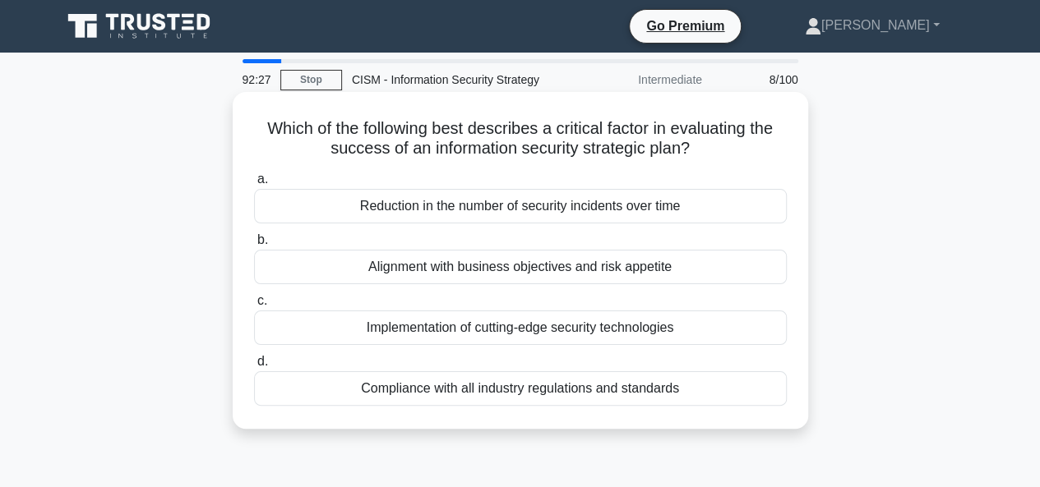
click at [606, 265] on div "Alignment with business objectives and risk appetite" at bounding box center [520, 267] width 533 height 35
click at [254, 246] on input "b. Alignment with business objectives and risk appetite" at bounding box center [254, 240] width 0 height 11
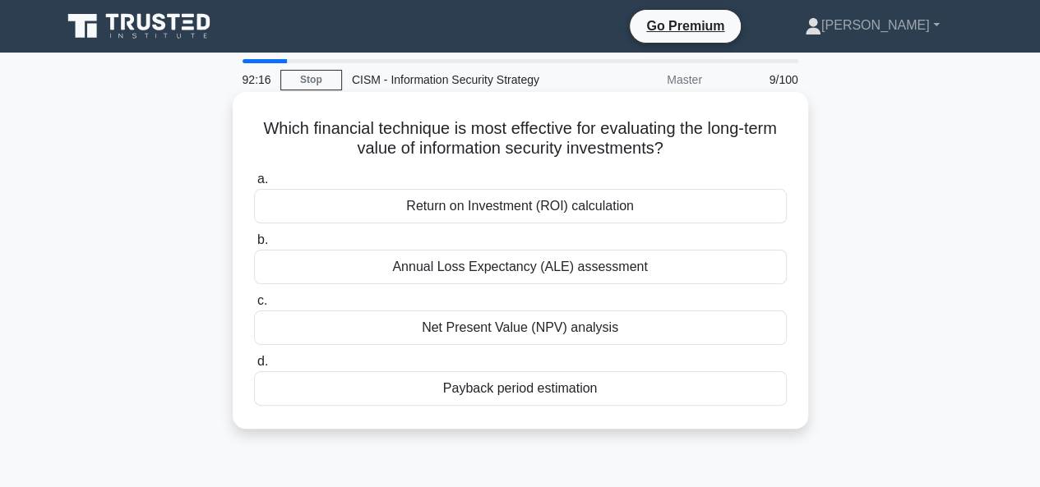
click at [606, 212] on div "Return on Investment (ROI) calculation" at bounding box center [520, 206] width 533 height 35
click at [254, 185] on input "a. Return on Investment (ROI) calculation" at bounding box center [254, 179] width 0 height 11
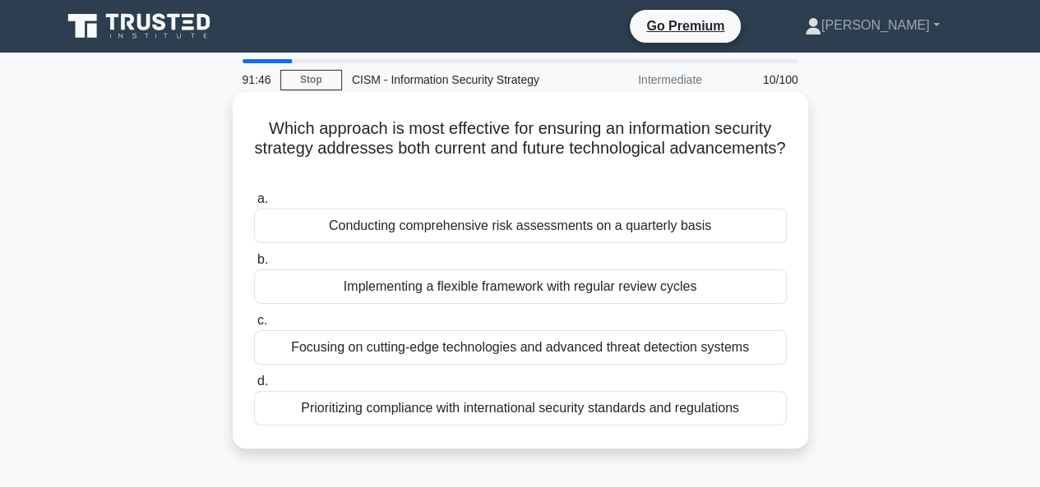
click at [605, 283] on div "Implementing a flexible framework with regular review cycles" at bounding box center [520, 287] width 533 height 35
click at [254, 265] on input "b. Implementing a flexible framework with regular review cycles" at bounding box center [254, 260] width 0 height 11
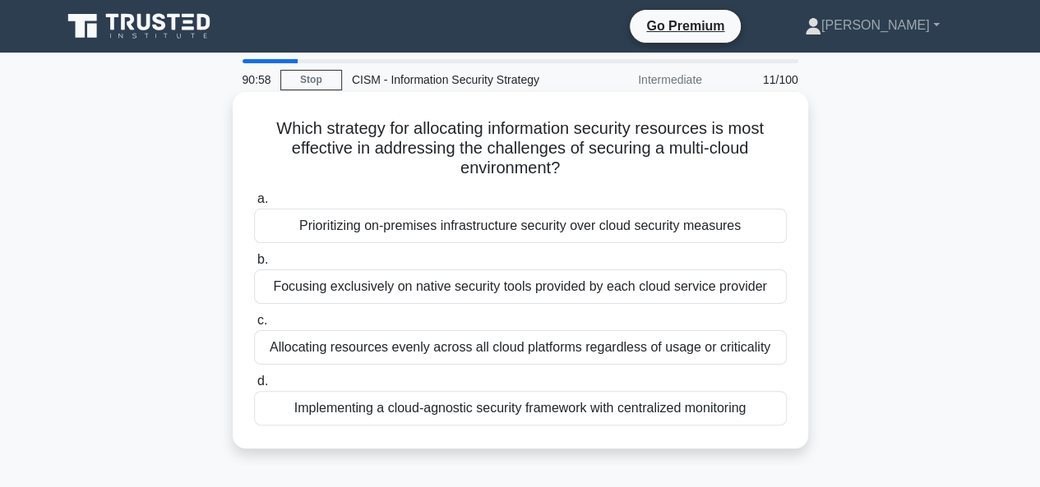
click at [544, 407] on div "Implementing a cloud-agnostic security framework with centralized monitoring" at bounding box center [520, 408] width 533 height 35
click at [254, 387] on input "d. Implementing a cloud-agnostic security framework with centralized monitoring" at bounding box center [254, 381] width 0 height 11
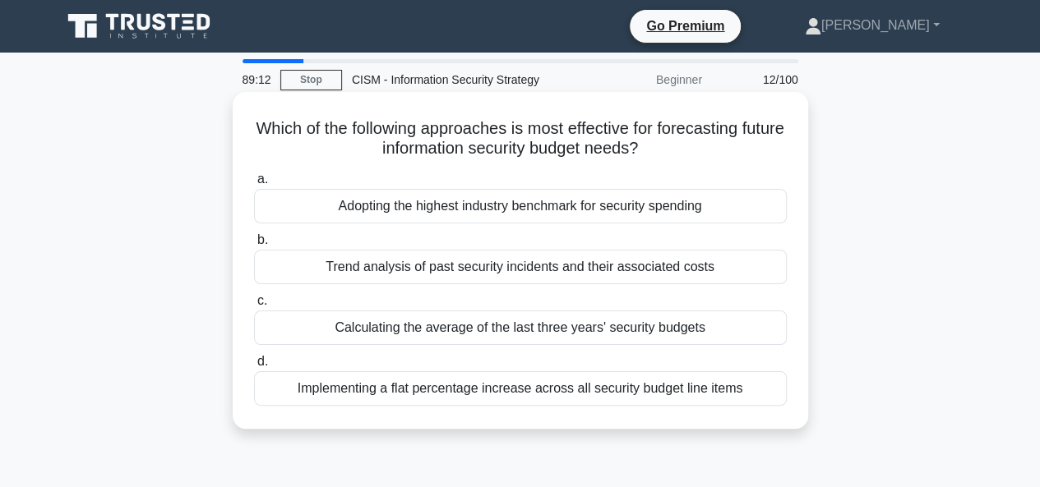
click at [495, 269] on div "Trend analysis of past security incidents and their associated costs" at bounding box center [520, 267] width 533 height 35
click at [254, 246] on input "b. Trend analysis of past security incidents and their associated costs" at bounding box center [254, 240] width 0 height 11
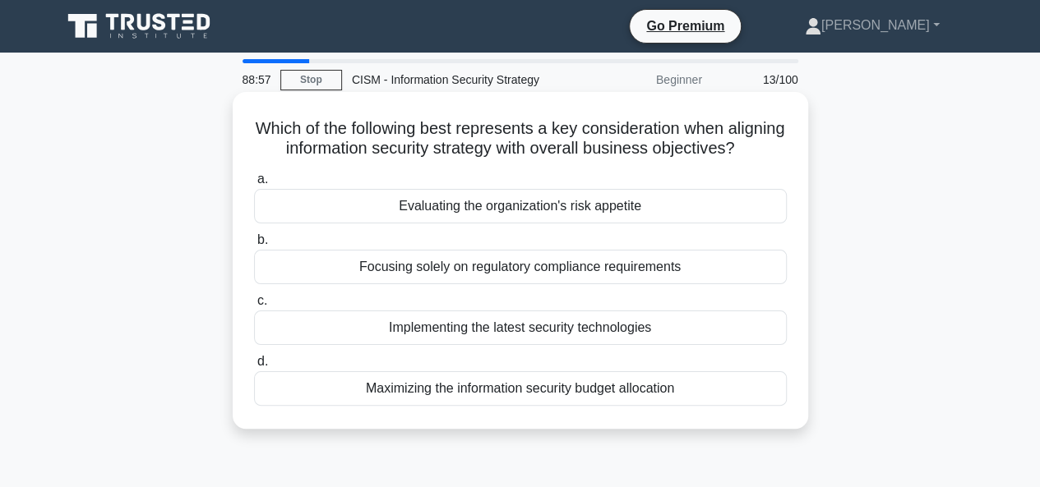
click at [531, 224] on div "Evaluating the organization's risk appetite" at bounding box center [520, 206] width 533 height 35
click at [254, 185] on input "a. Evaluating the organization's risk appetite" at bounding box center [254, 179] width 0 height 11
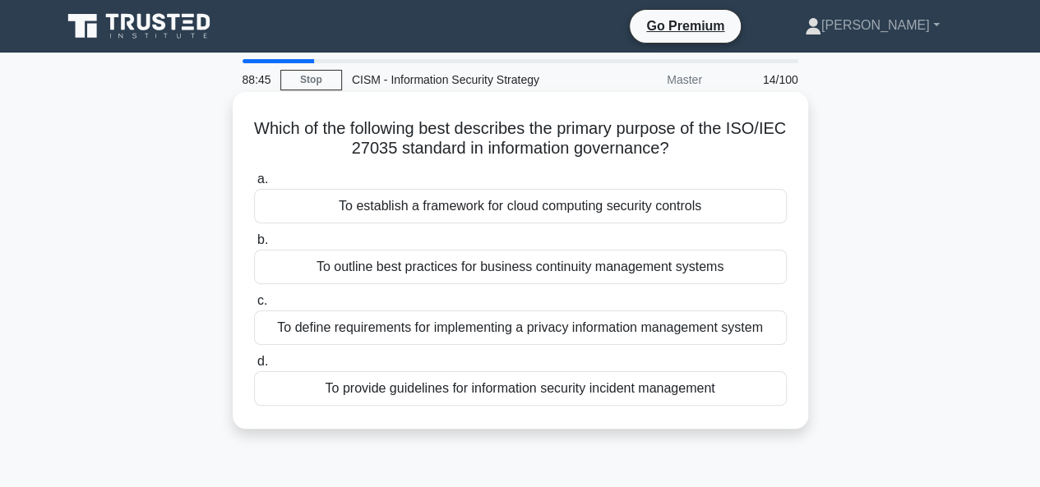
click at [651, 330] on div "To define requirements for implementing a privacy information management system" at bounding box center [520, 328] width 533 height 35
click at [254, 307] on input "c. To define requirements for implementing a privacy information management sys…" at bounding box center [254, 301] width 0 height 11
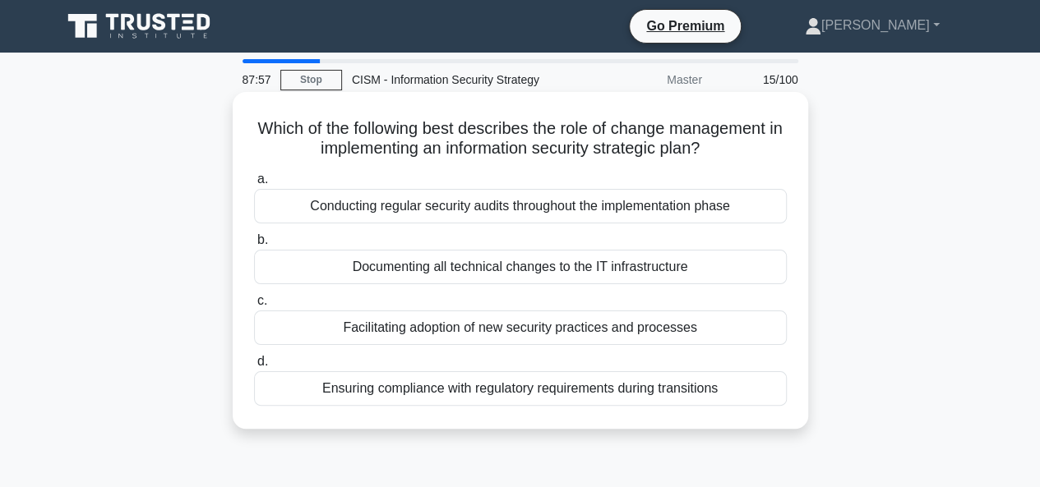
click at [612, 261] on div "Documenting all technical changes to the IT infrastructure" at bounding box center [520, 267] width 533 height 35
click at [254, 246] on input "b. Documenting all technical changes to the IT infrastructure" at bounding box center [254, 240] width 0 height 11
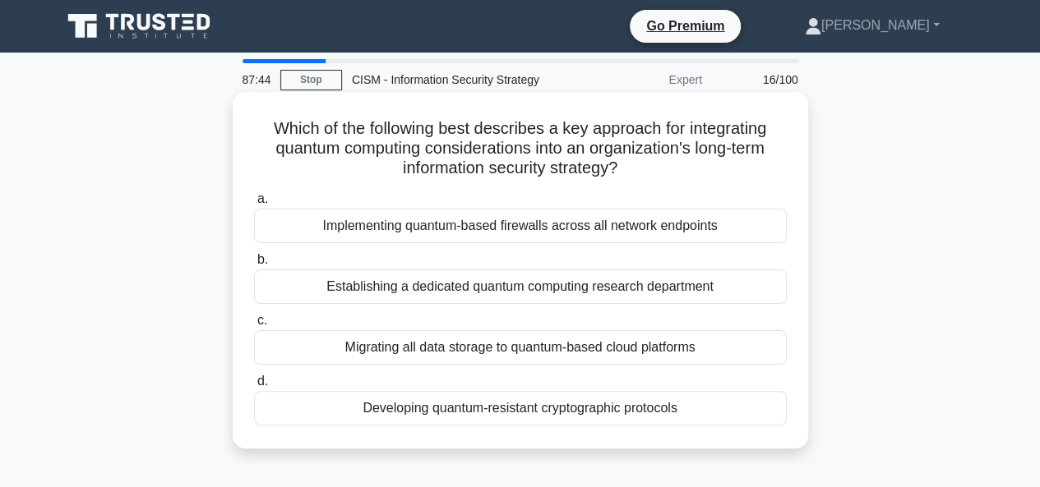
click at [560, 407] on div "Developing quantum-resistant cryptographic protocols" at bounding box center [520, 408] width 533 height 35
click at [254, 387] on input "d. Developing quantum-resistant cryptographic protocols" at bounding box center [254, 381] width 0 height 11
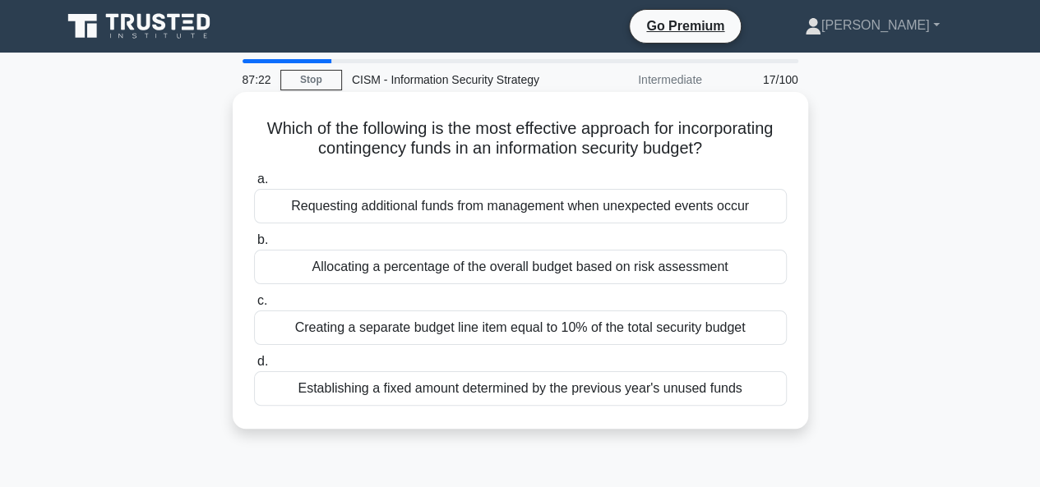
click at [484, 274] on div "Allocating a percentage of the overall budget based on risk assessment" at bounding box center [520, 267] width 533 height 35
click at [254, 246] on input "b. Allocating a percentage of the overall budget based on risk assessment" at bounding box center [254, 240] width 0 height 11
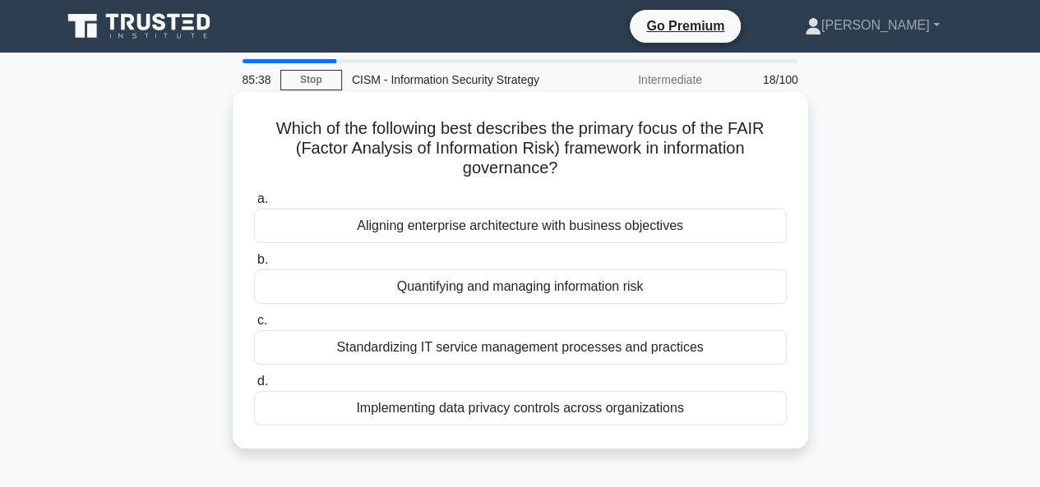
click at [534, 292] on div "Quantifying and managing information risk" at bounding box center [520, 287] width 533 height 35
click at [254, 265] on input "b. Quantifying and managing information risk" at bounding box center [254, 260] width 0 height 11
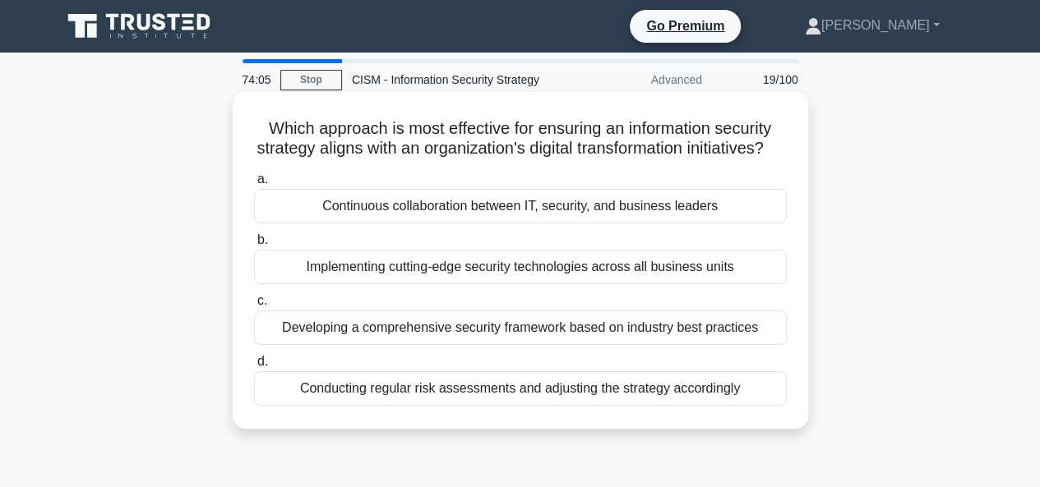
click at [586, 406] on div "Conducting regular risk assessments and adjusting the strategy accordingly" at bounding box center [520, 388] width 533 height 35
click at [254, 367] on input "d. Conducting regular risk assessments and adjusting the strategy accordingly" at bounding box center [254, 362] width 0 height 11
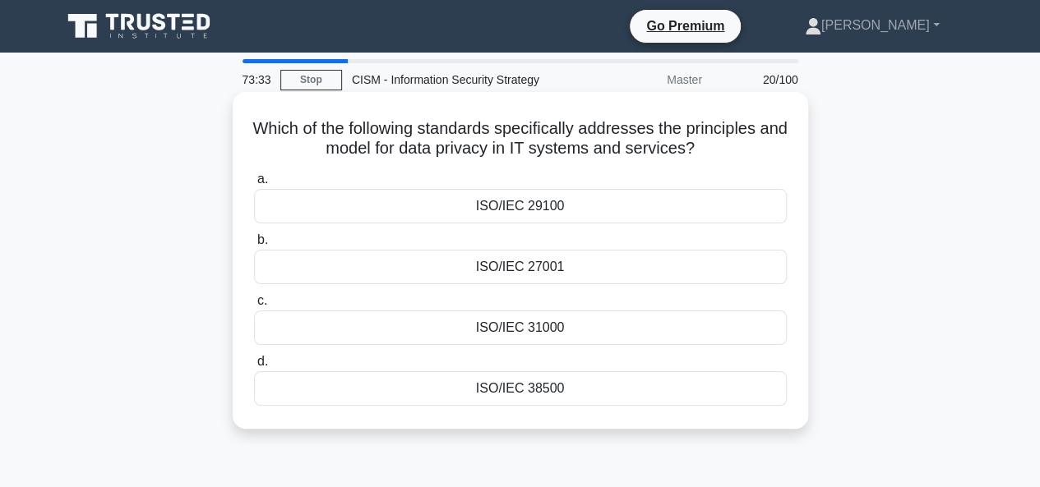
click at [546, 330] on div "ISO/IEC 31000" at bounding box center [520, 328] width 533 height 35
click at [254, 307] on input "c. ISO/IEC 31000" at bounding box center [254, 301] width 0 height 11
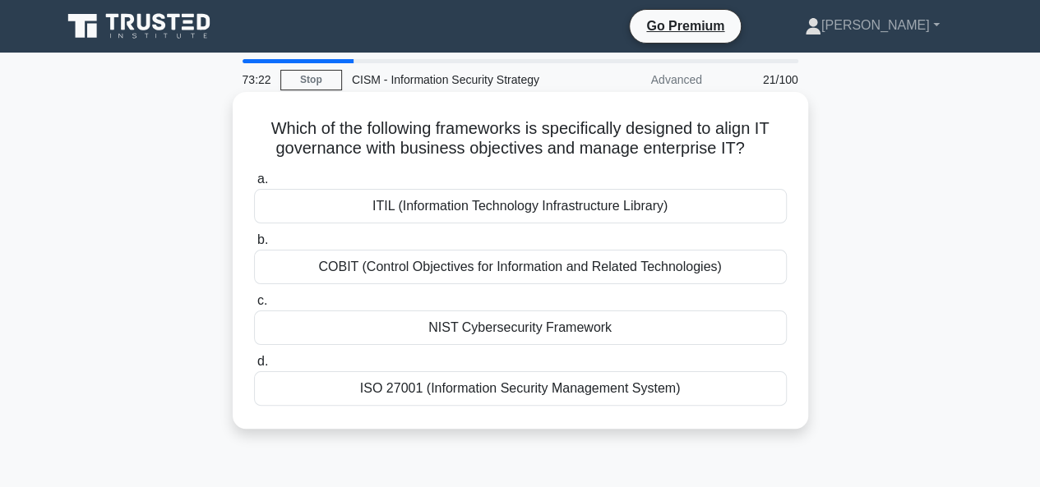
click at [575, 271] on div "COBIT (Control Objectives for Information and Related Technologies)" at bounding box center [520, 267] width 533 height 35
click at [254, 246] on input "b. COBIT (Control Objectives for Information and Related Technologies)" at bounding box center [254, 240] width 0 height 11
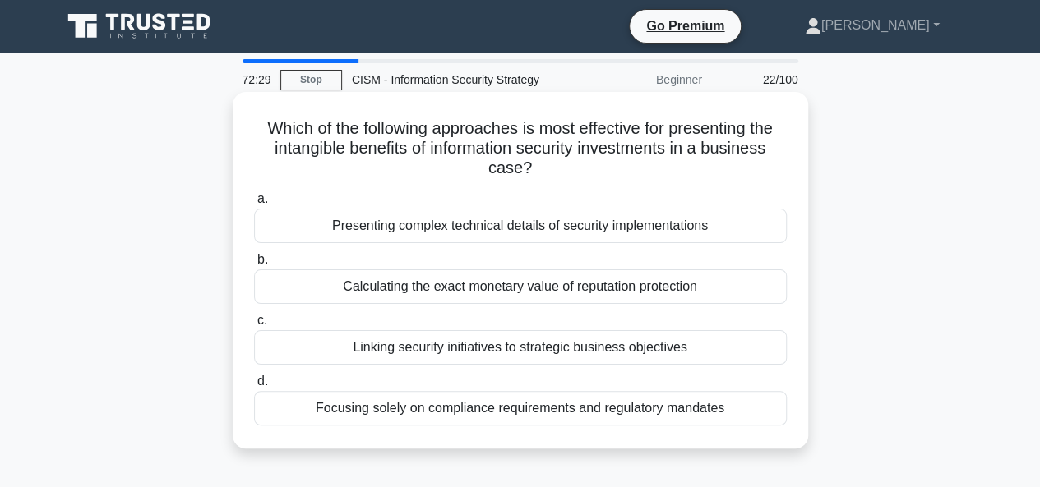
click at [560, 349] on div "Linking security initiatives to strategic business objectives" at bounding box center [520, 347] width 533 height 35
click at [254, 326] on input "c. Linking security initiatives to strategic business objectives" at bounding box center [254, 321] width 0 height 11
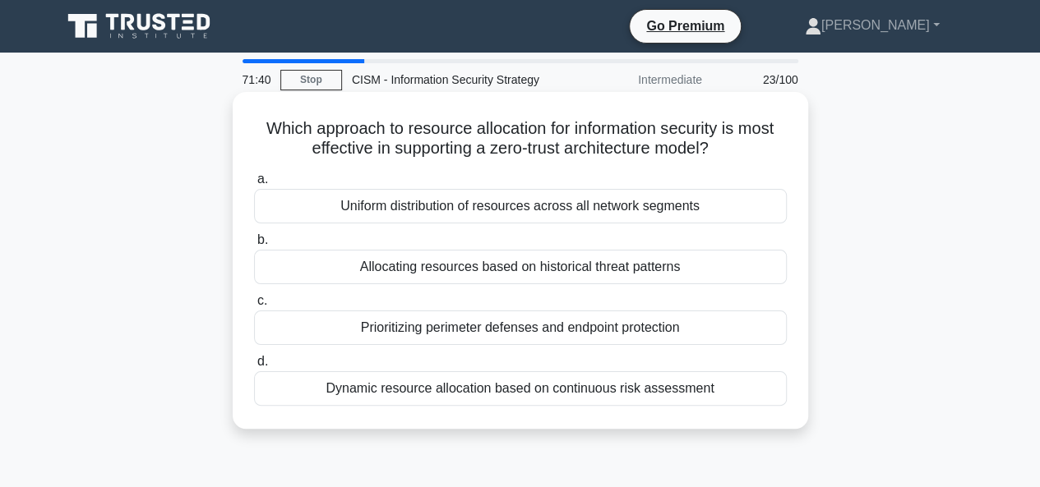
click at [532, 387] on div "Dynamic resource allocation based on continuous risk assessment" at bounding box center [520, 388] width 533 height 35
click at [254, 367] on input "d. Dynamic resource allocation based on continuous risk assessment" at bounding box center [254, 362] width 0 height 11
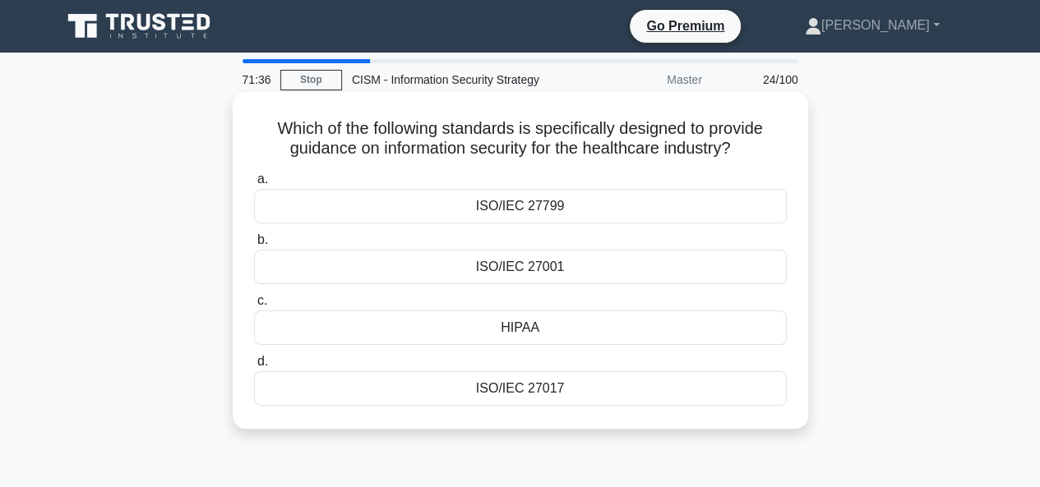
click at [542, 336] on div "HIPAA" at bounding box center [520, 328] width 533 height 35
click at [254, 307] on input "c. HIPAA" at bounding box center [254, 301] width 0 height 11
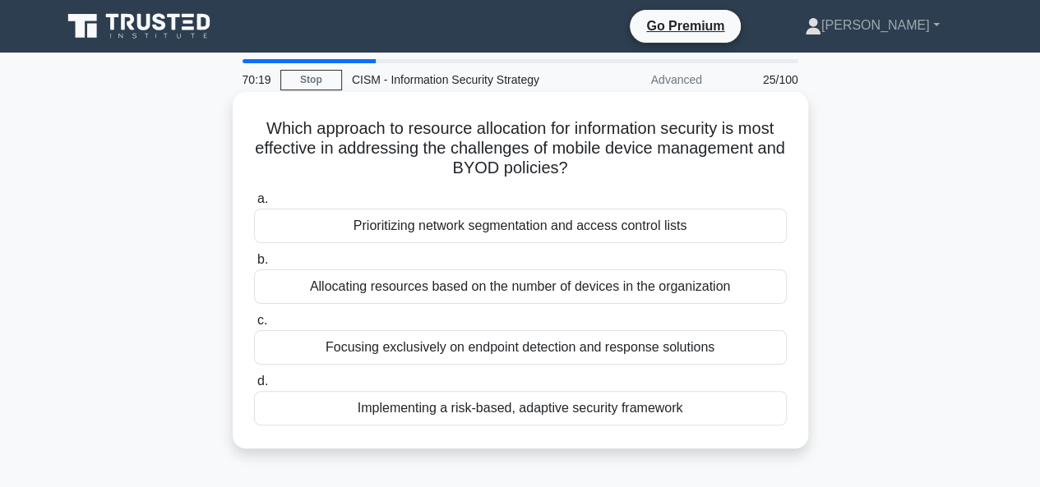
click at [459, 413] on div "Implementing a risk-based, adaptive security framework" at bounding box center [520, 408] width 533 height 35
click at [254, 387] on input "d. Implementing a risk-based, adaptive security framework" at bounding box center [254, 381] width 0 height 11
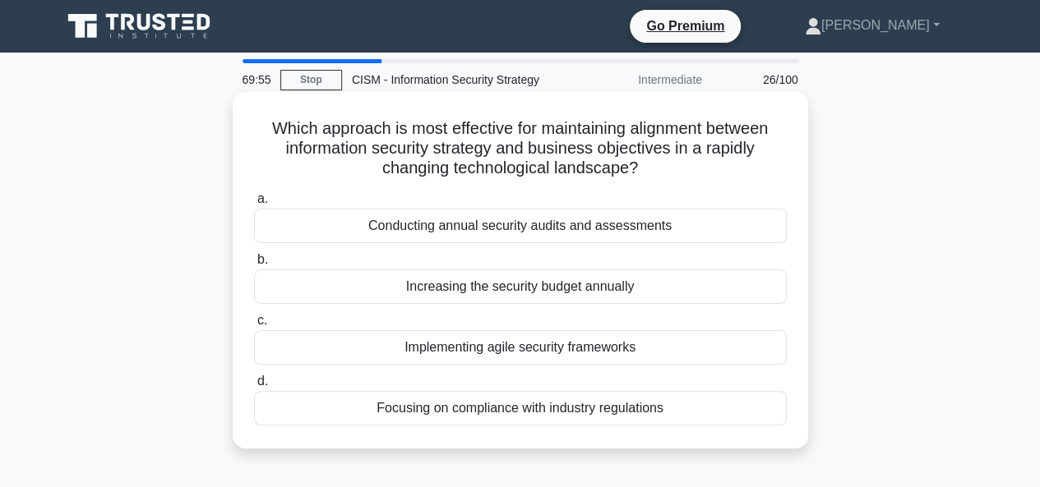
click at [590, 348] on div "Implementing agile security frameworks" at bounding box center [520, 347] width 533 height 35
click at [254, 326] on input "c. Implementing agile security frameworks" at bounding box center [254, 321] width 0 height 11
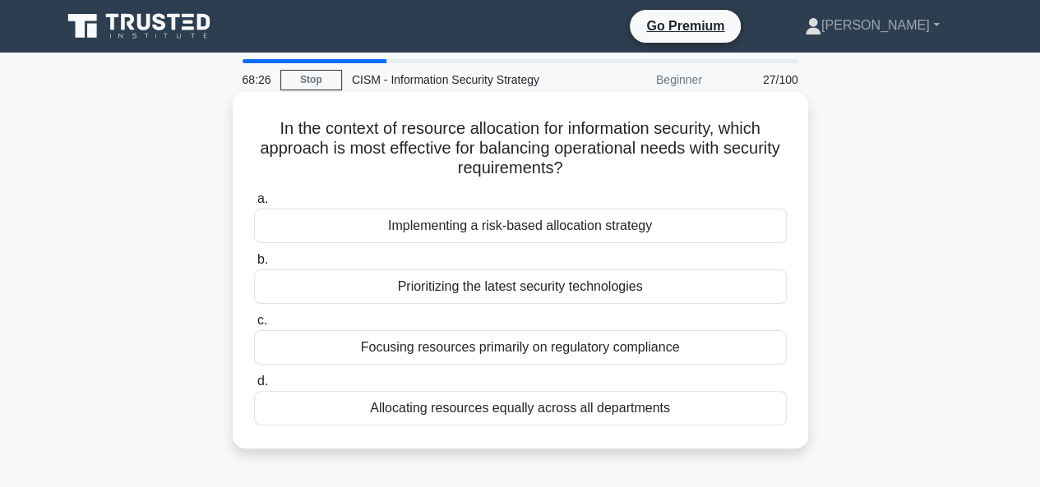
click at [526, 229] on div "Implementing a risk-based allocation strategy" at bounding box center [520, 226] width 533 height 35
click at [254, 205] on input "a. Implementing a risk-based allocation strategy" at bounding box center [254, 199] width 0 height 11
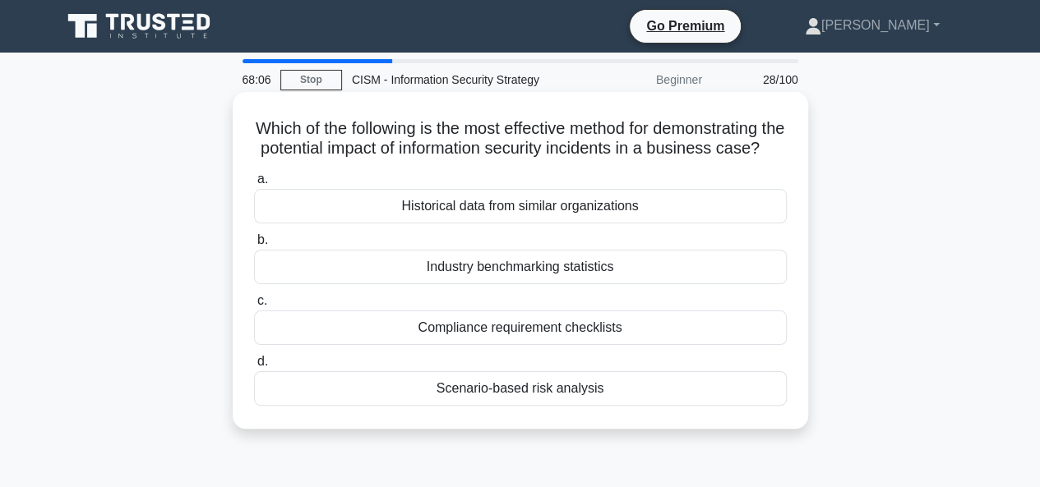
click at [564, 224] on div "Historical data from similar organizations" at bounding box center [520, 206] width 533 height 35
click at [254, 185] on input "a. Historical data from similar organizations" at bounding box center [254, 179] width 0 height 11
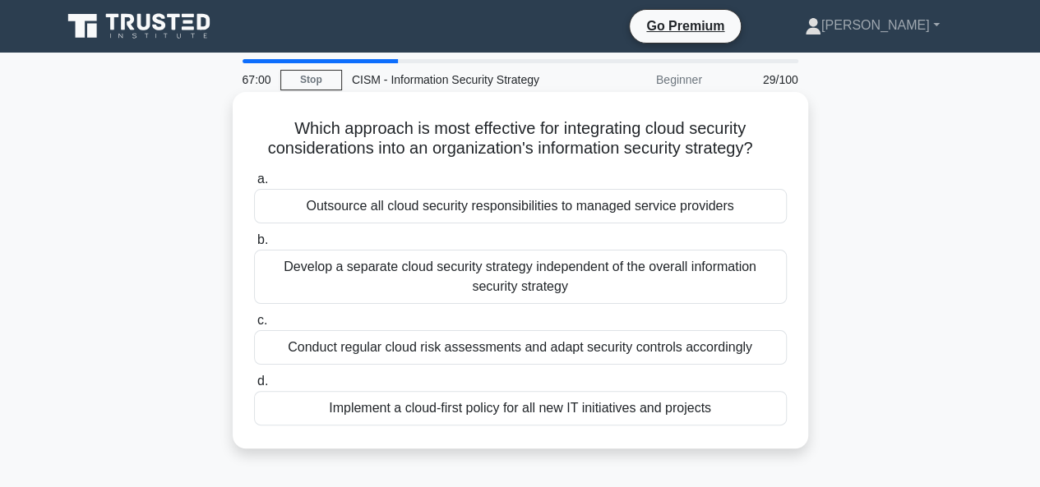
click at [455, 349] on div "Conduct regular cloud risk assessments and adapt security controls accordingly" at bounding box center [520, 347] width 533 height 35
click at [254, 326] on input "c. Conduct regular cloud risk assessments and adapt security controls according…" at bounding box center [254, 321] width 0 height 11
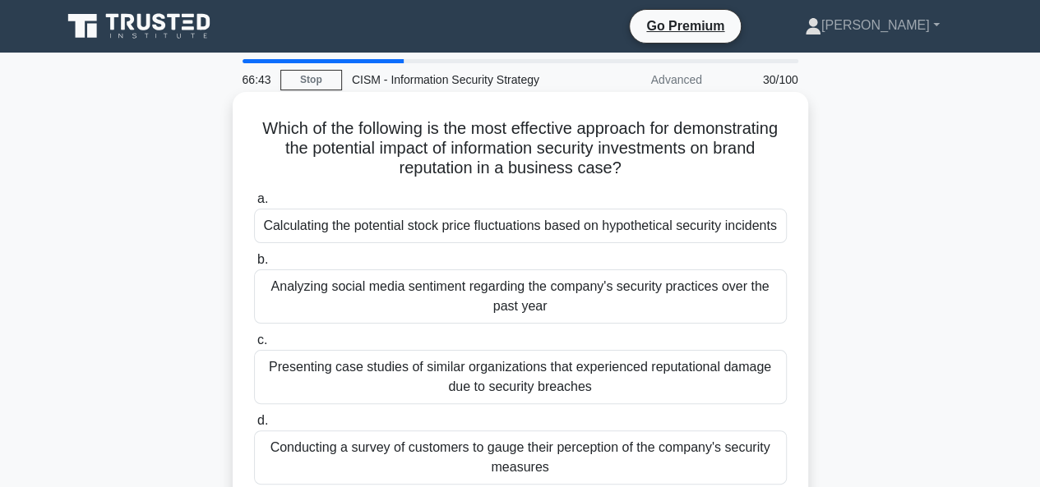
click at [519, 366] on div "Presenting case studies of similar organizations that experienced reputational …" at bounding box center [520, 377] width 533 height 54
click at [254, 346] on input "c. Presenting case studies of similar organizations that experienced reputation…" at bounding box center [254, 340] width 0 height 11
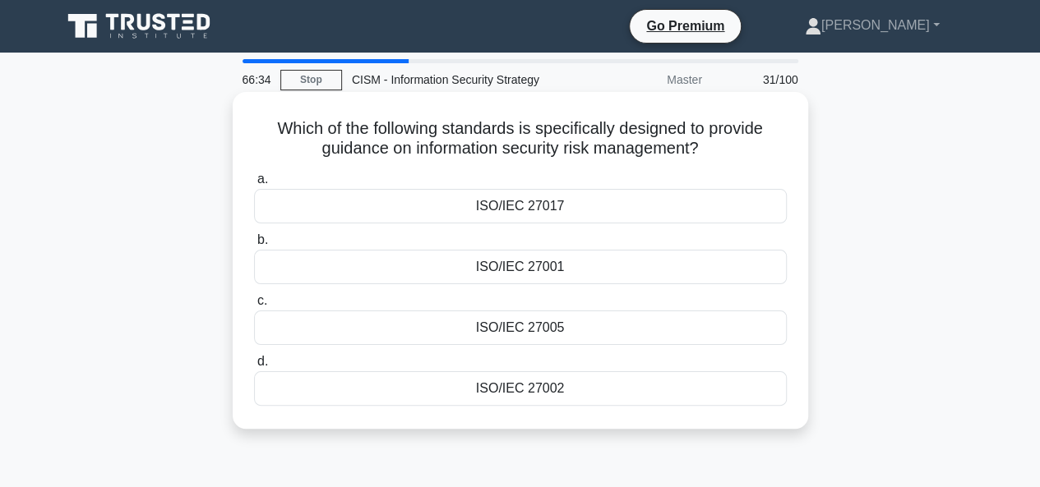
click at [547, 263] on div "ISO/IEC 27001" at bounding box center [520, 267] width 533 height 35
click at [254, 246] on input "b. ISO/IEC 27001" at bounding box center [254, 240] width 0 height 11
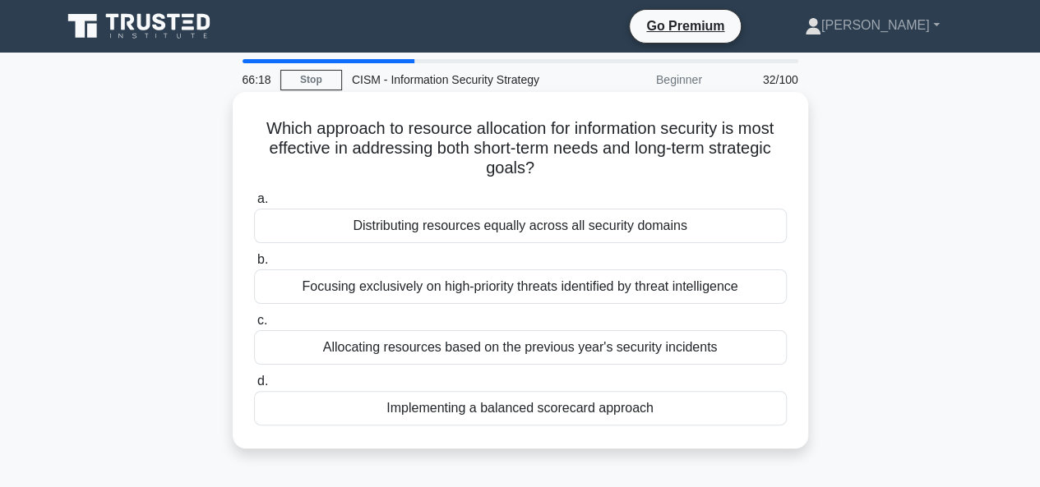
click at [555, 409] on div "Implementing a balanced scorecard approach" at bounding box center [520, 408] width 533 height 35
click at [254, 387] on input "d. Implementing a balanced scorecard approach" at bounding box center [254, 381] width 0 height 11
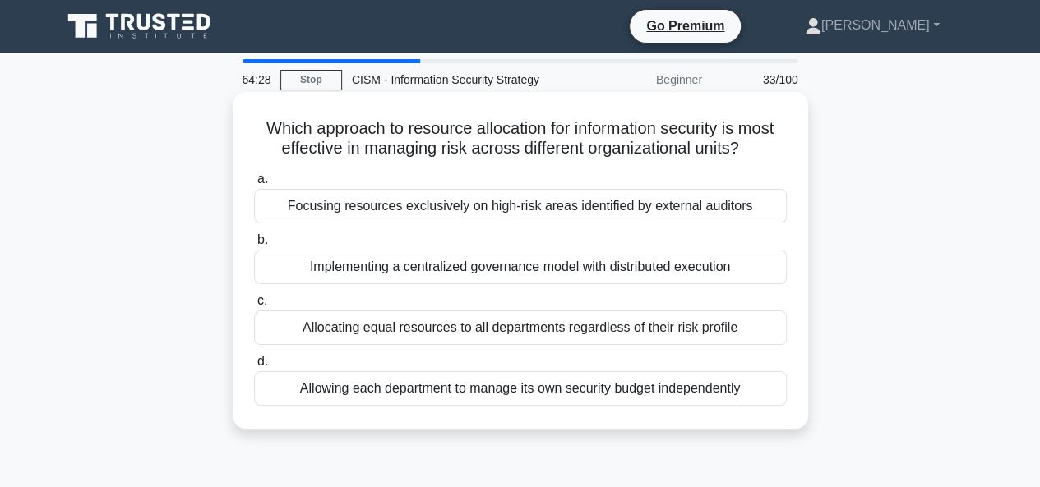
click at [536, 270] on div "Implementing a centralized governance model with distributed execution" at bounding box center [520, 267] width 533 height 35
click at [254, 246] on input "b. Implementing a centralized governance model with distributed execution" at bounding box center [254, 240] width 0 height 11
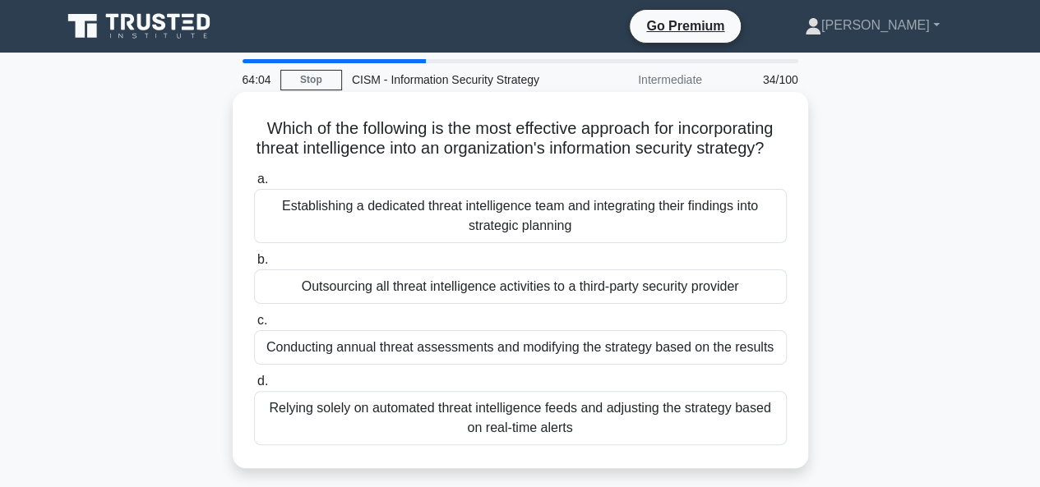
click at [554, 243] on div "Establishing a dedicated threat intelligence team and integrating their finding…" at bounding box center [520, 216] width 533 height 54
click at [254, 185] on input "a. Establishing a dedicated threat intelligence team and integrating their find…" at bounding box center [254, 179] width 0 height 11
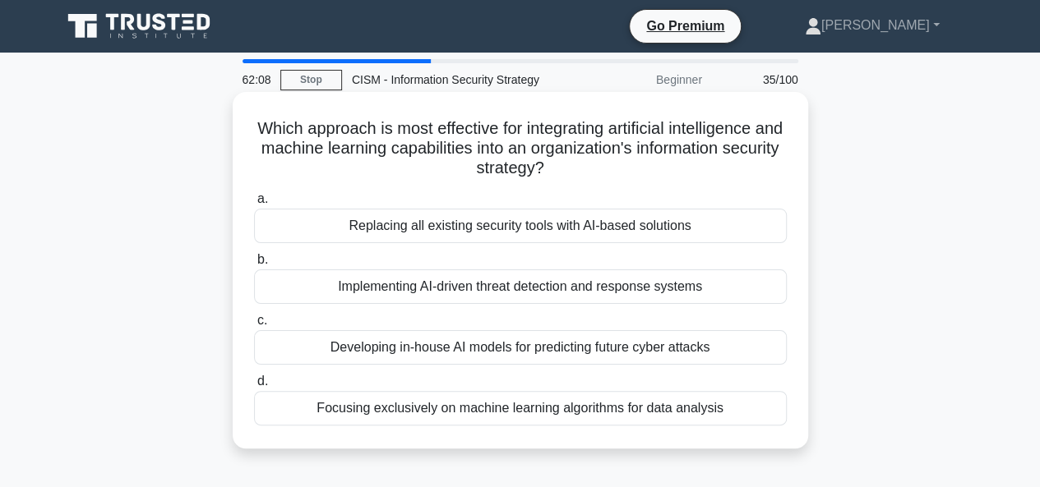
click at [619, 348] on div "Developing in-house AI models for predicting future cyber attacks" at bounding box center [520, 347] width 533 height 35
click at [254, 326] on input "c. Developing in-house AI models for predicting future cyber attacks" at bounding box center [254, 321] width 0 height 11
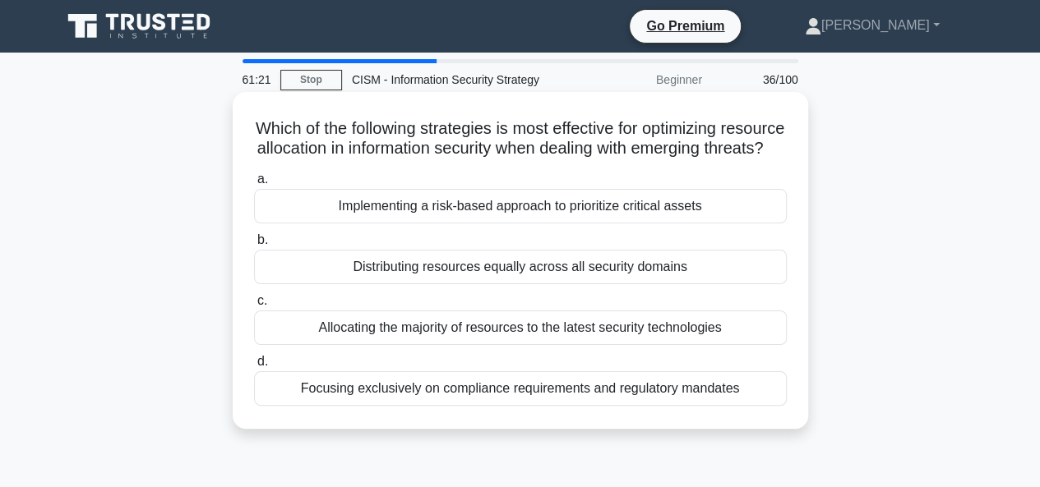
click at [589, 224] on div "Implementing a risk-based approach to prioritize critical assets" at bounding box center [520, 206] width 533 height 35
click at [254, 185] on input "a. Implementing a risk-based approach to prioritize critical assets" at bounding box center [254, 179] width 0 height 11
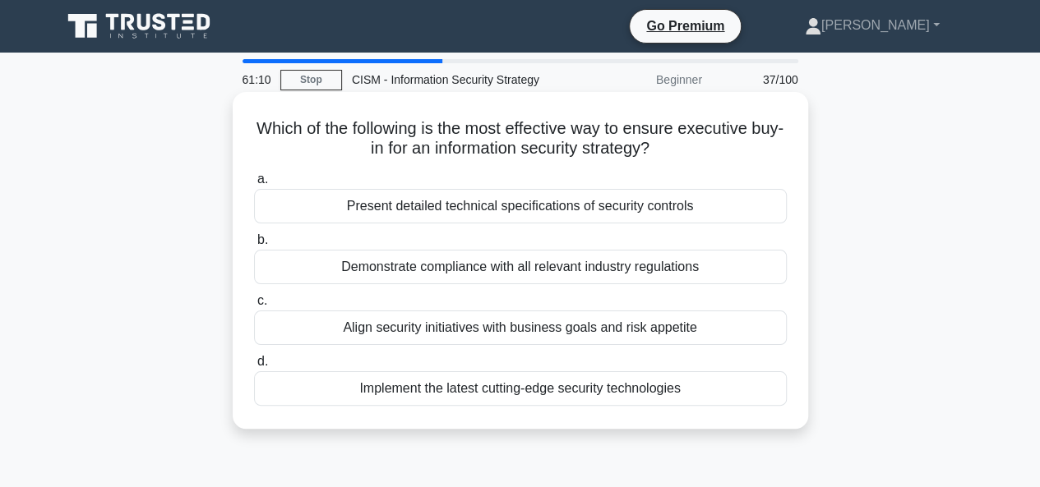
click at [496, 335] on div "Align security initiatives with business goals and risk appetite" at bounding box center [520, 328] width 533 height 35
click at [254, 307] on input "c. Align security initiatives with business goals and risk appetite" at bounding box center [254, 301] width 0 height 11
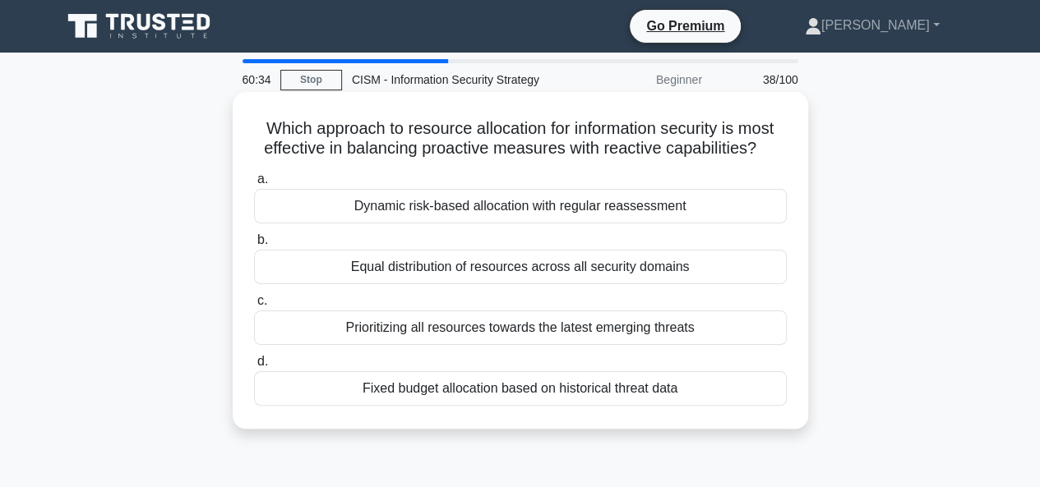
click at [486, 210] on div "Dynamic risk-based allocation with regular reassessment" at bounding box center [520, 206] width 533 height 35
click at [254, 185] on input "a. Dynamic risk-based allocation with regular reassessment" at bounding box center [254, 179] width 0 height 11
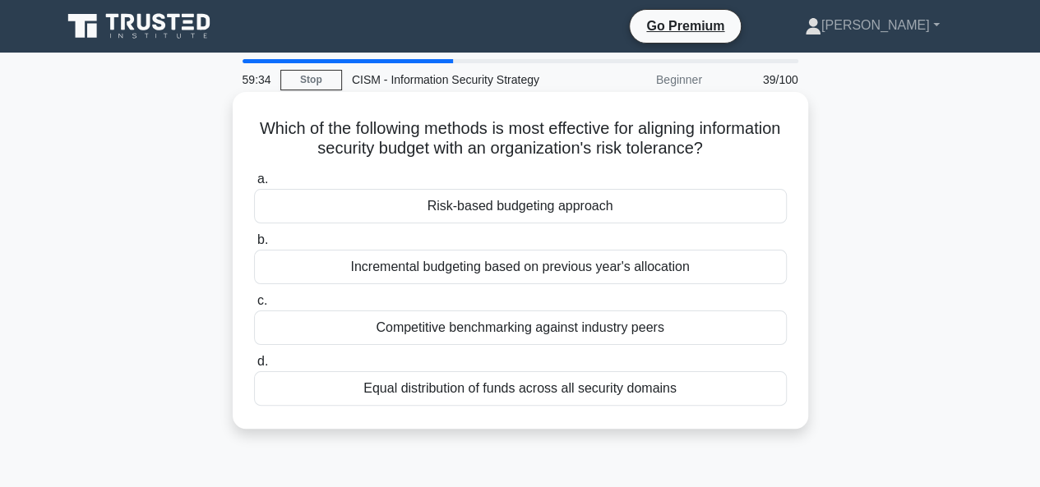
click at [564, 209] on div "Risk-based budgeting approach" at bounding box center [520, 206] width 533 height 35
click at [254, 185] on input "a. Risk-based budgeting approach" at bounding box center [254, 179] width 0 height 11
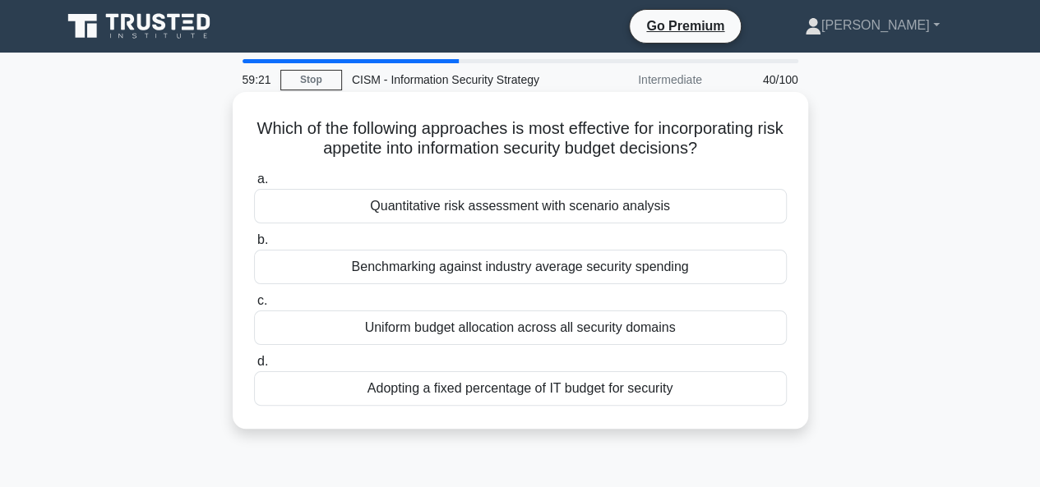
click at [555, 210] on div "Quantitative risk assessment with scenario analysis" at bounding box center [520, 206] width 533 height 35
click at [254, 185] on input "a. Quantitative risk assessment with scenario analysis" at bounding box center [254, 179] width 0 height 11
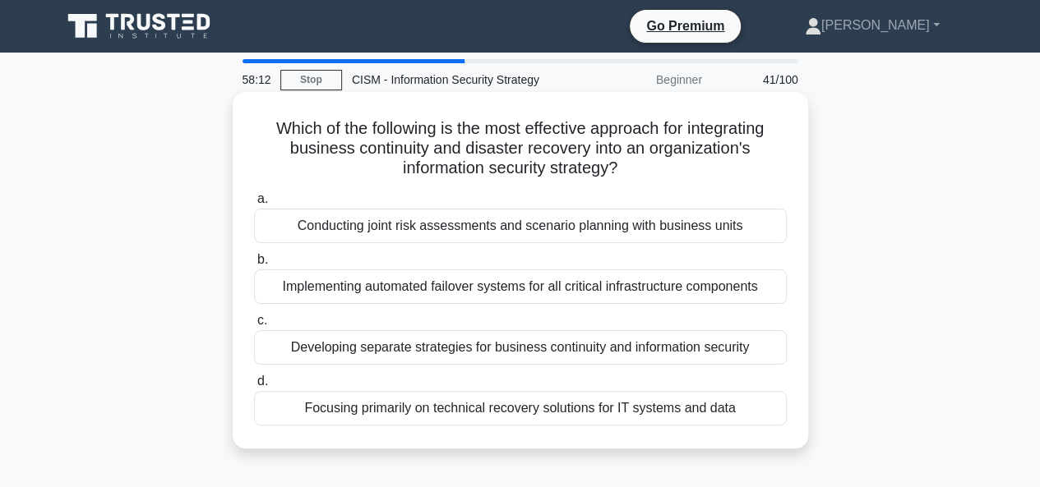
click at [470, 224] on div "Conducting joint risk assessments and scenario planning with business units" at bounding box center [520, 226] width 533 height 35
click at [254, 205] on input "a. Conducting joint risk assessments and scenario planning with business units" at bounding box center [254, 199] width 0 height 11
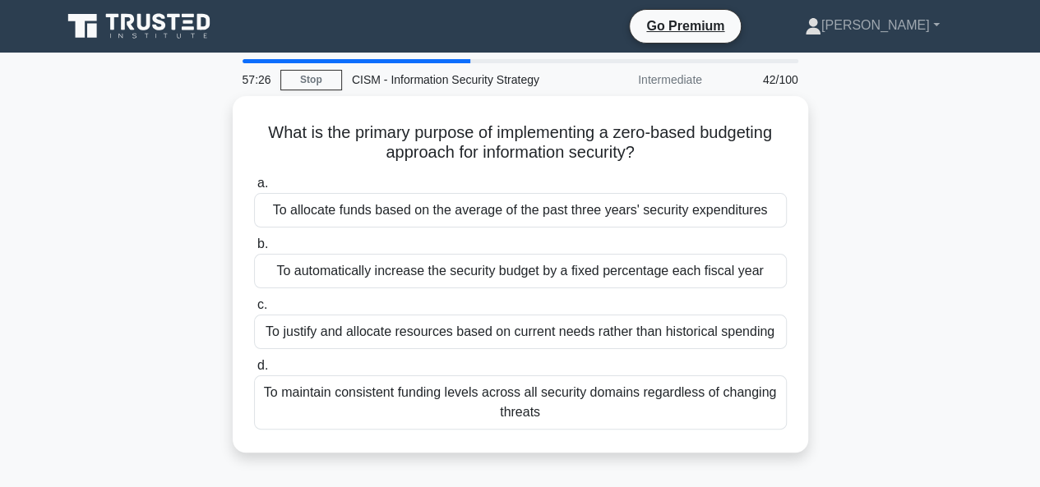
click at [925, 305] on div "What is the primary purpose of implementing a zero-based budgeting approach for…" at bounding box center [520, 284] width 937 height 376
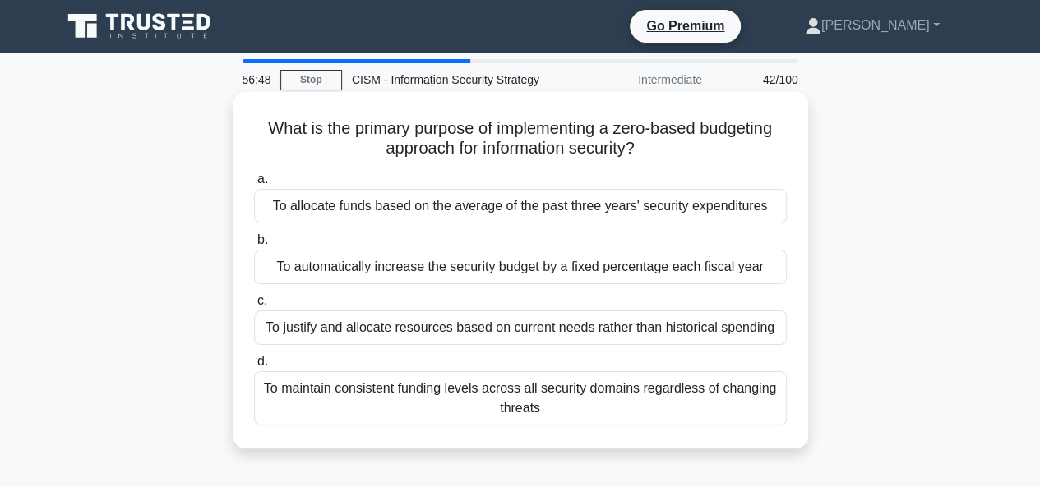
click at [493, 328] on div "To justify and allocate resources based on current needs rather than historical…" at bounding box center [520, 328] width 533 height 35
click at [254, 307] on input "c. To justify and allocate resources based on current needs rather than histori…" at bounding box center [254, 301] width 0 height 11
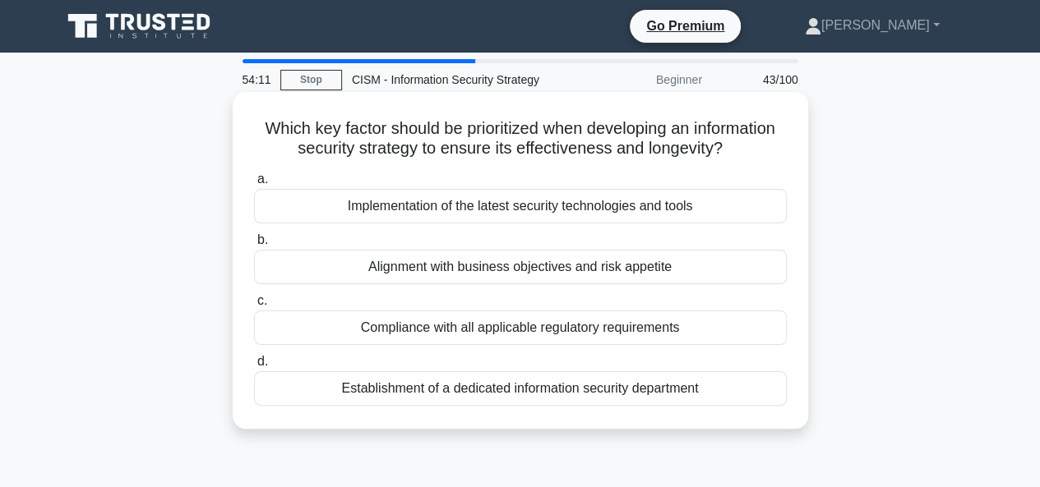
click at [608, 266] on div "Alignment with business objectives and risk appetite" at bounding box center [520, 267] width 533 height 35
click at [254, 246] on input "b. Alignment with business objectives and risk appetite" at bounding box center [254, 240] width 0 height 11
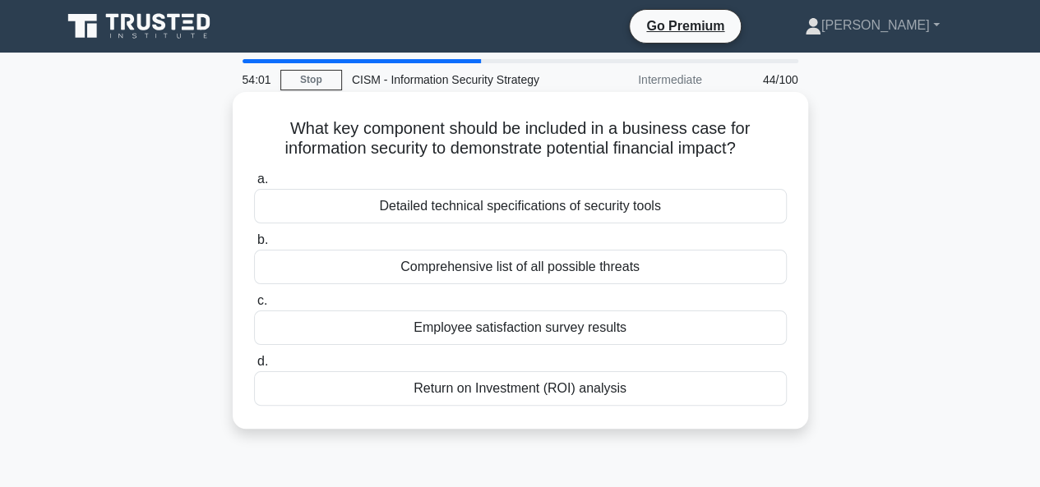
click at [516, 390] on div "Return on Investment (ROI) analysis" at bounding box center [520, 388] width 533 height 35
click at [254, 367] on input "d. Return on Investment (ROI) analysis" at bounding box center [254, 362] width 0 height 11
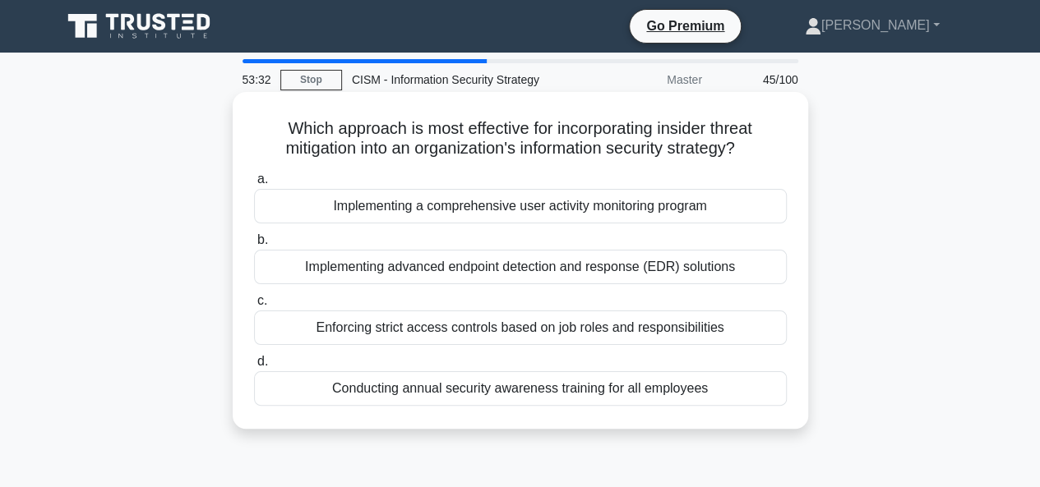
click at [460, 332] on div "Enforcing strict access controls based on job roles and responsibilities" at bounding box center [520, 328] width 533 height 35
click at [254, 307] on input "c. Enforcing strict access controls based on job roles and responsibilities" at bounding box center [254, 301] width 0 height 11
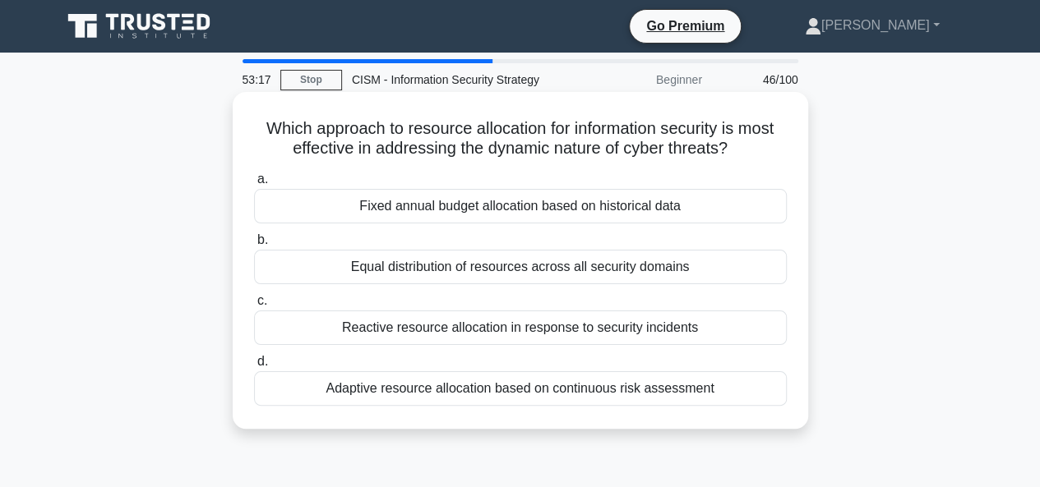
click at [668, 377] on div "Adaptive resource allocation based on continuous risk assessment" at bounding box center [520, 388] width 533 height 35
click at [254, 367] on input "d. Adaptive resource allocation based on continuous risk assessment" at bounding box center [254, 362] width 0 height 11
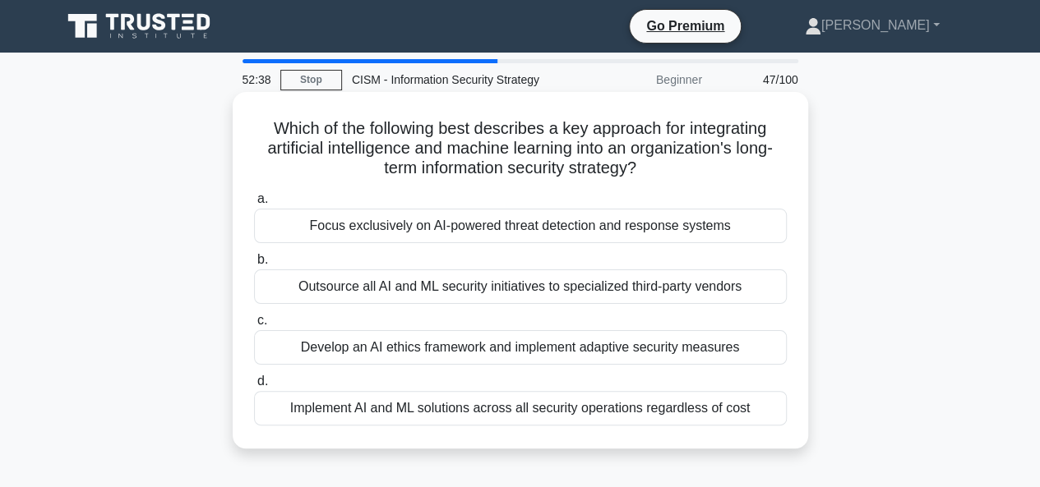
click at [455, 346] on div "Develop an AI ethics framework and implement adaptive security measures" at bounding box center [520, 347] width 533 height 35
click at [254, 326] on input "c. Develop an AI ethics framework and implement adaptive security measures" at bounding box center [254, 321] width 0 height 11
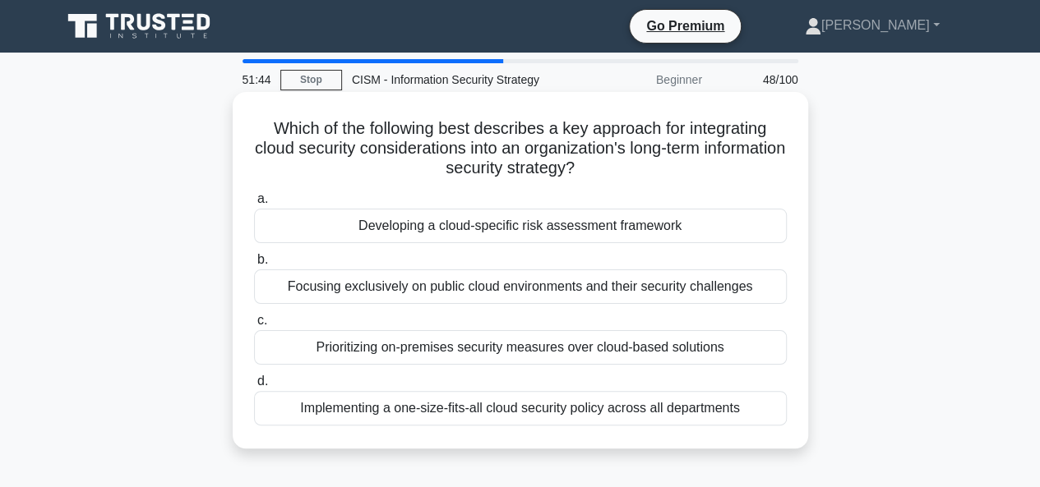
click at [519, 237] on div "Developing a cloud-specific risk assessment framework" at bounding box center [520, 226] width 533 height 35
click at [254, 205] on input "a. Developing a cloud-specific risk assessment framework" at bounding box center [254, 199] width 0 height 11
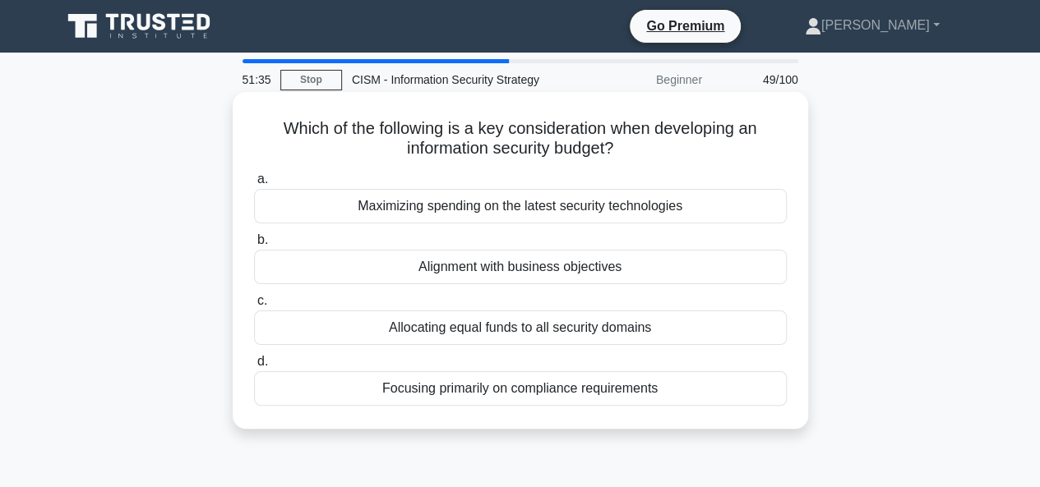
click at [613, 274] on div "Alignment with business objectives" at bounding box center [520, 267] width 533 height 35
click at [254, 246] on input "b. Alignment with business objectives" at bounding box center [254, 240] width 0 height 11
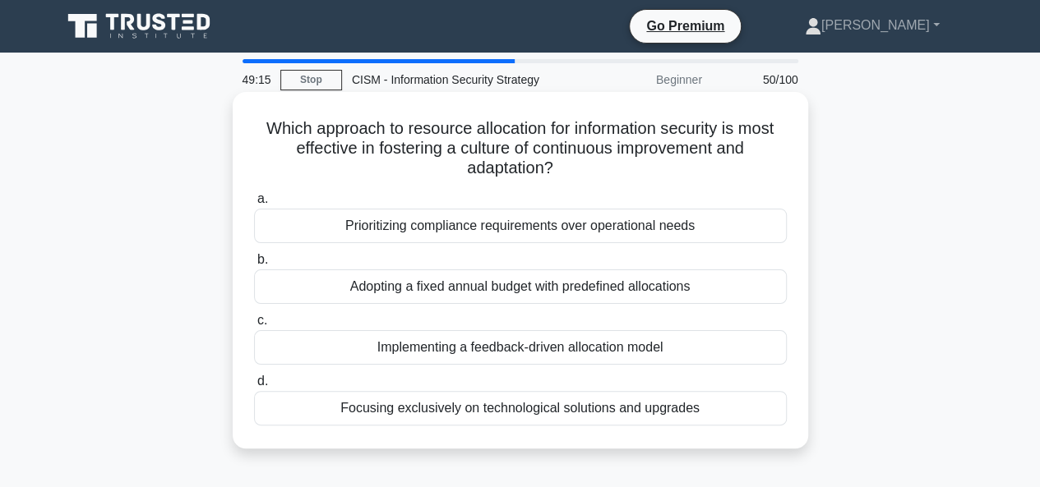
click at [554, 350] on div "Implementing a feedback-driven allocation model" at bounding box center [520, 347] width 533 height 35
click at [254, 326] on input "c. Implementing a feedback-driven allocation model" at bounding box center [254, 321] width 0 height 11
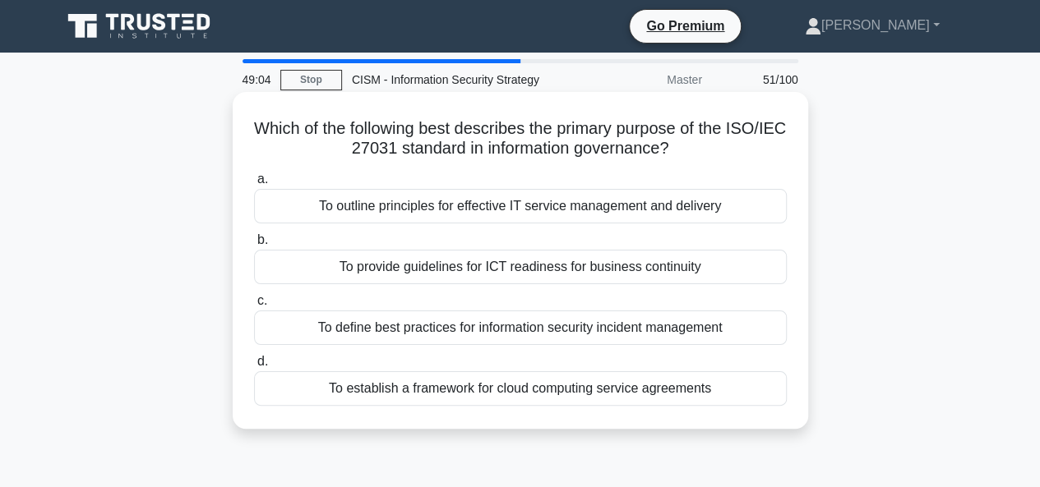
click at [597, 390] on div "To establish a framework for cloud computing service agreements" at bounding box center [520, 388] width 533 height 35
click at [254, 367] on input "d. To establish a framework for cloud computing service agreements" at bounding box center [254, 362] width 0 height 11
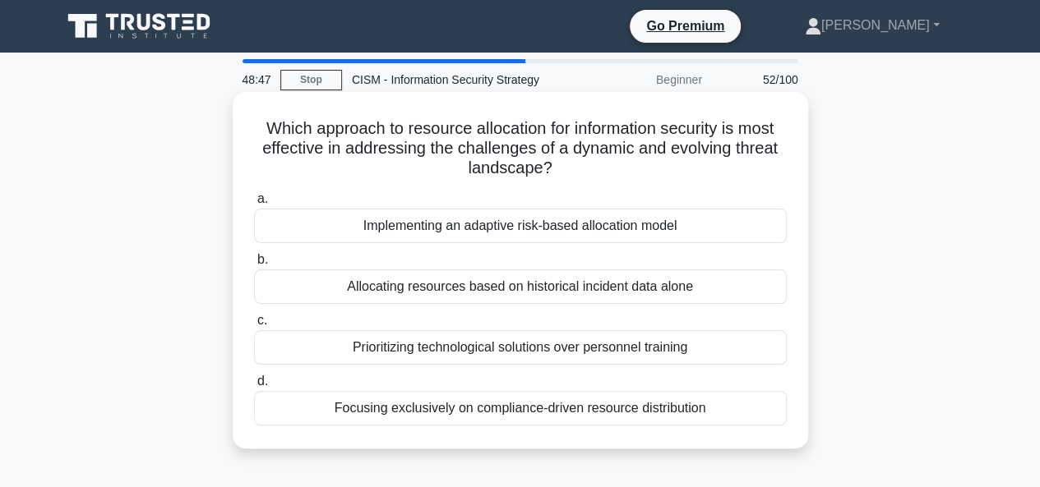
click at [562, 232] on div "Implementing an adaptive risk-based allocation model" at bounding box center [520, 226] width 533 height 35
click at [254, 205] on input "a. Implementing an adaptive risk-based allocation model" at bounding box center [254, 199] width 0 height 11
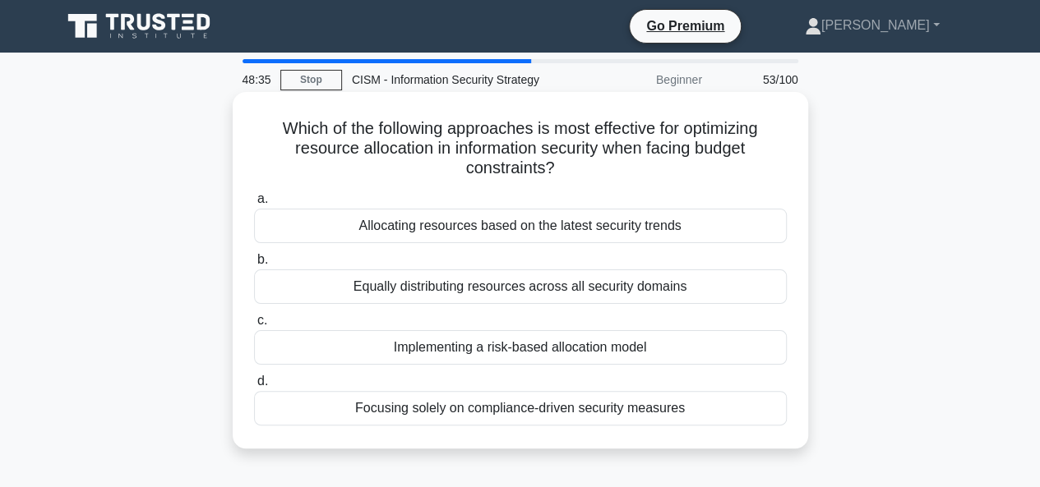
click at [587, 349] on div "Implementing a risk-based allocation model" at bounding box center [520, 347] width 533 height 35
click at [254, 326] on input "c. Implementing a risk-based allocation model" at bounding box center [254, 321] width 0 height 11
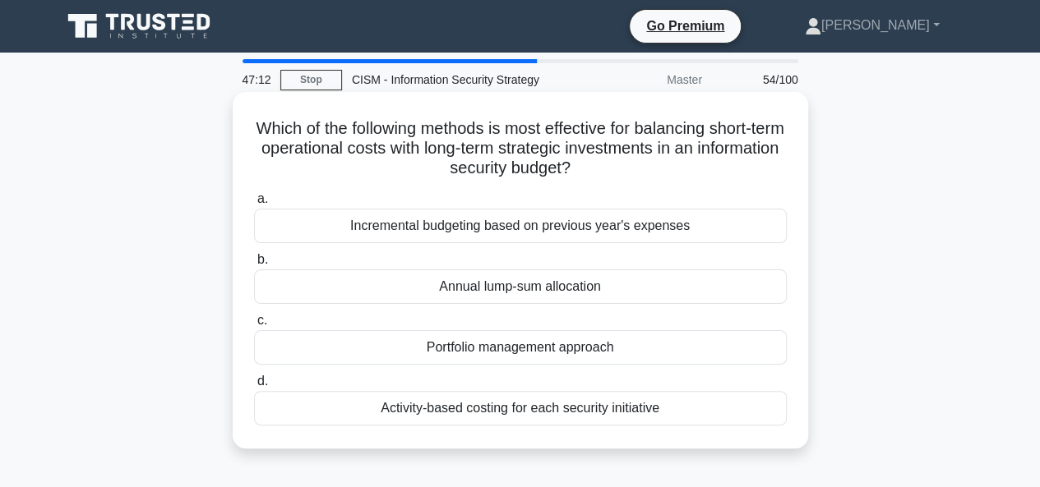
click at [475, 412] on div "Activity-based costing for each security initiative" at bounding box center [520, 408] width 533 height 35
click at [254, 387] on input "d. Activity-based costing for each security initiative" at bounding box center [254, 381] width 0 height 11
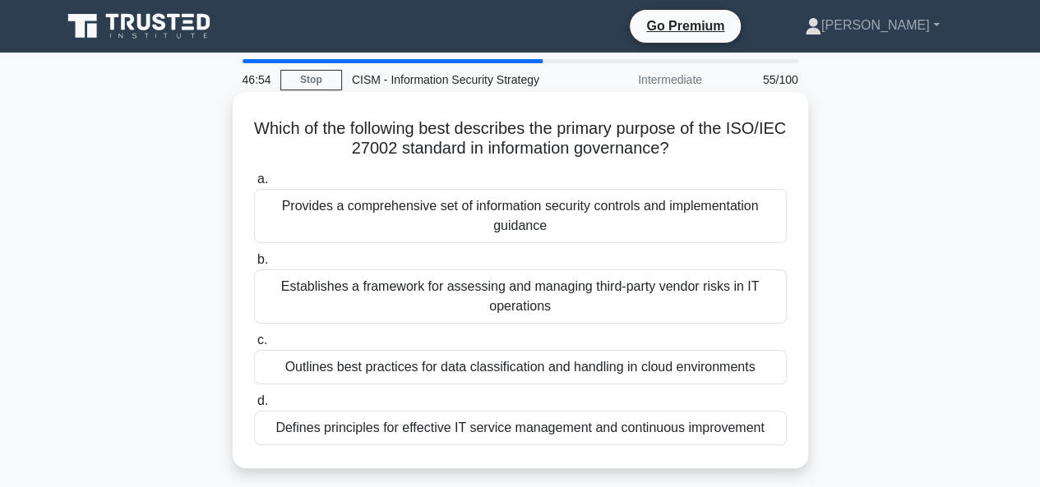
click at [514, 318] on div "Establishes a framework for assessing and managing third-party vendor risks in …" at bounding box center [520, 297] width 533 height 54
click at [254, 265] on input "b. Establishes a framework for assessing and managing third-party vendor risks …" at bounding box center [254, 260] width 0 height 11
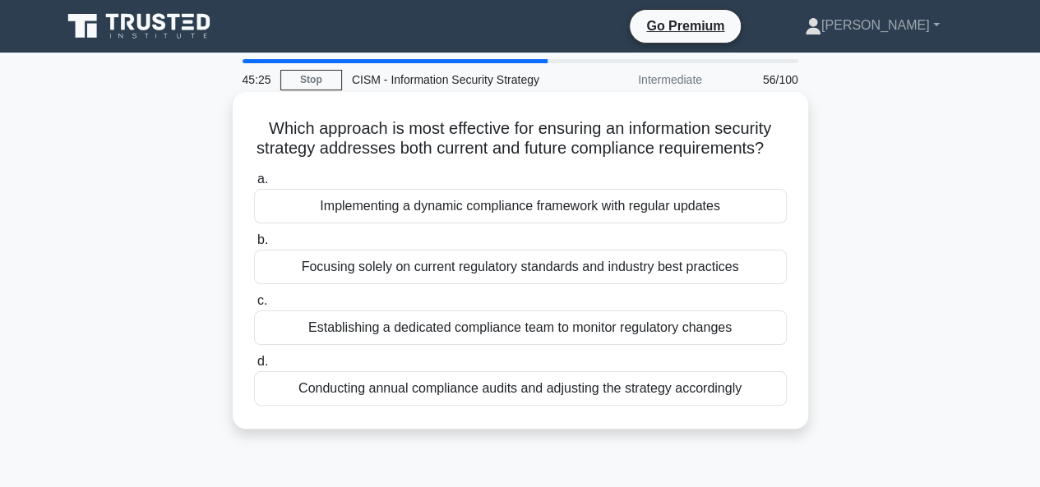
click at [513, 224] on div "Implementing a dynamic compliance framework with regular updates" at bounding box center [520, 206] width 533 height 35
click at [254, 185] on input "a. Implementing a dynamic compliance framework with regular updates" at bounding box center [254, 179] width 0 height 11
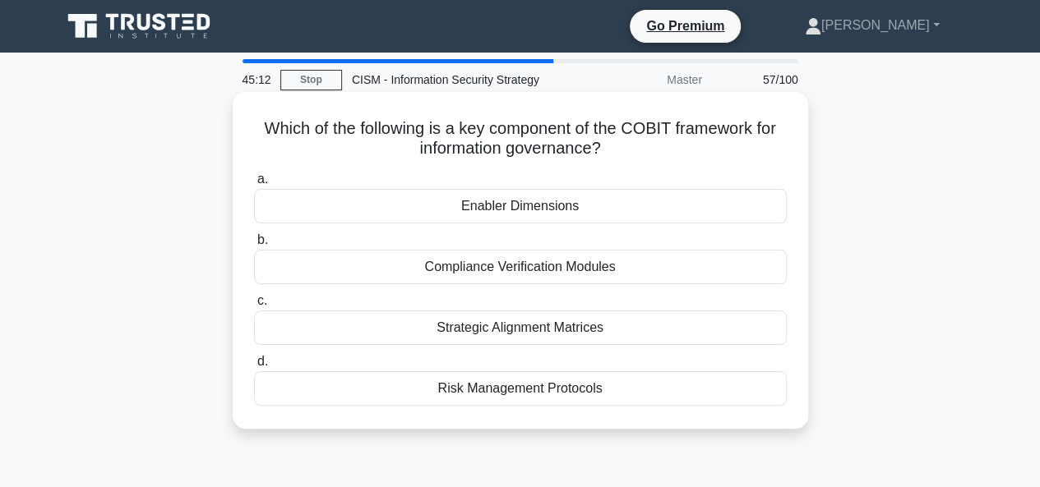
click at [551, 272] on div "Compliance Verification Modules" at bounding box center [520, 267] width 533 height 35
click at [254, 246] on input "b. Compliance Verification Modules" at bounding box center [254, 240] width 0 height 11
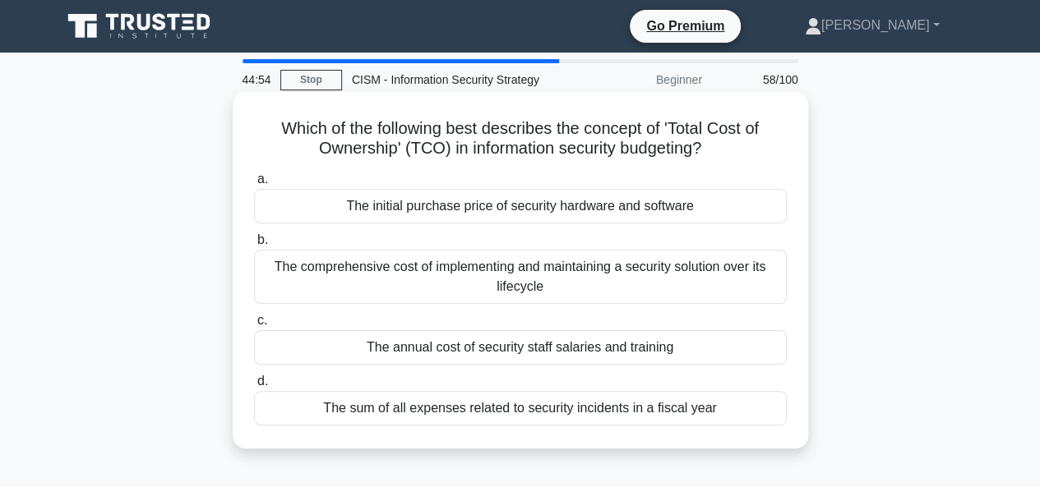
click at [628, 269] on div "The comprehensive cost of implementing and maintaining a security solution over…" at bounding box center [520, 277] width 533 height 54
click at [254, 246] on input "b. The comprehensive cost of implementing and maintaining a security solution o…" at bounding box center [254, 240] width 0 height 11
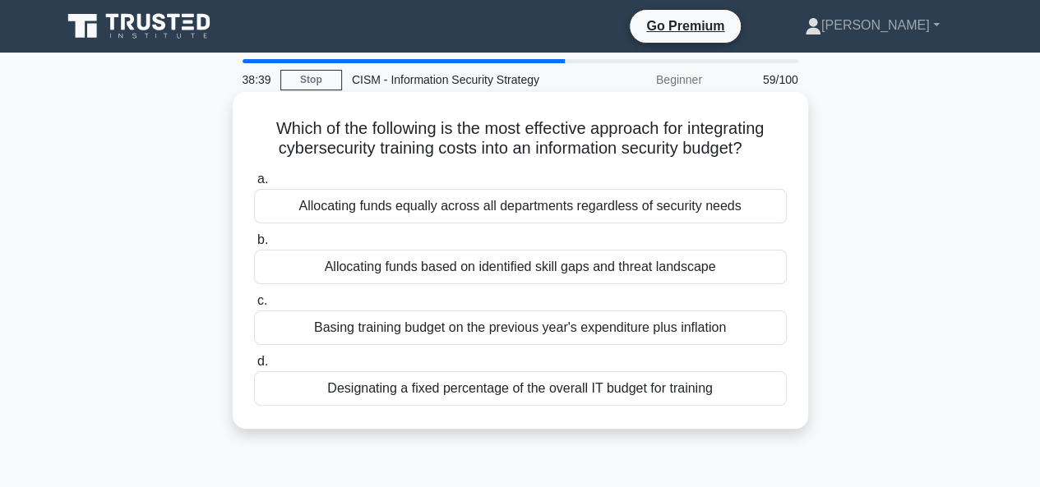
click at [625, 269] on div "Allocating funds based on identified skill gaps and threat landscape" at bounding box center [520, 267] width 533 height 35
click at [254, 246] on input "b. Allocating funds based on identified skill gaps and threat landscape" at bounding box center [254, 240] width 0 height 11
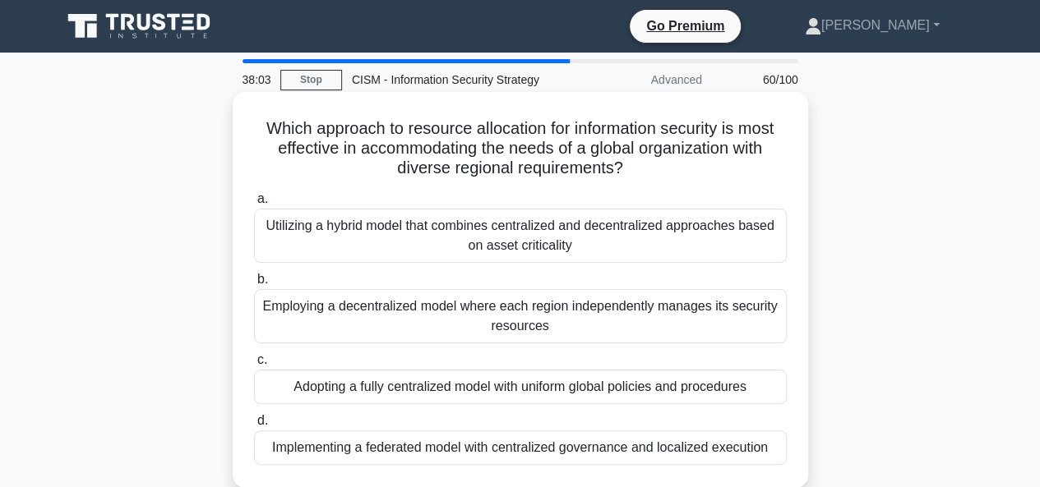
click at [507, 450] on div "Implementing a federated model with centralized governance and localized execut…" at bounding box center [520, 448] width 533 height 35
click at [254, 427] on input "d. Implementing a federated model with centralized governance and localized exe…" at bounding box center [254, 421] width 0 height 11
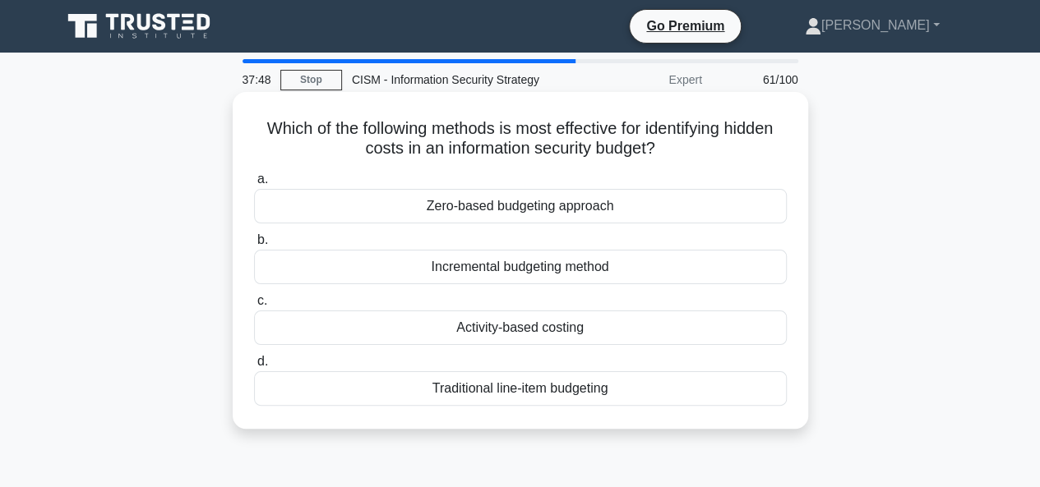
click at [565, 331] on div "Activity-based costing" at bounding box center [520, 328] width 533 height 35
click at [254, 307] on input "c. Activity-based costing" at bounding box center [254, 301] width 0 height 11
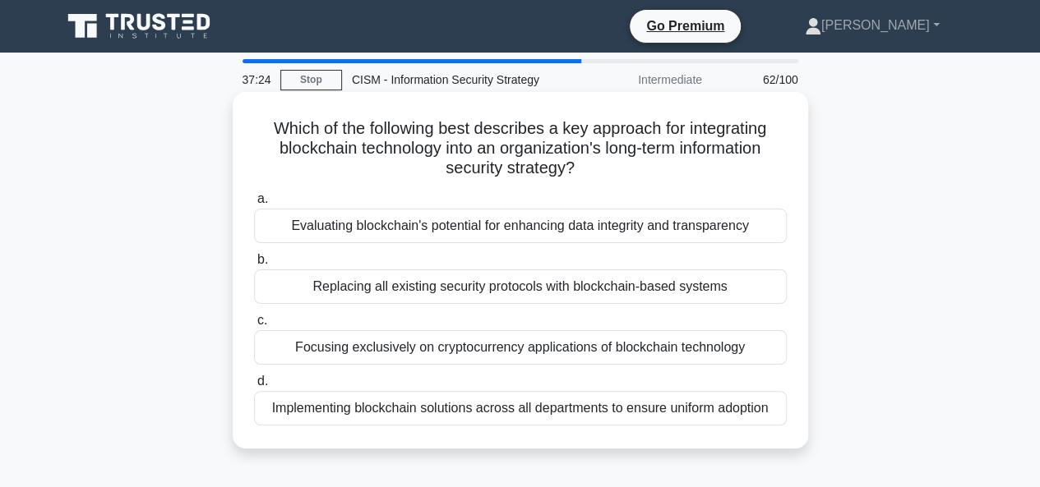
click at [636, 210] on div "Evaluating blockchain's potential for enhancing data integrity and transparency" at bounding box center [520, 226] width 533 height 35
click at [254, 205] on input "a. Evaluating blockchain's potential for enhancing data integrity and transpare…" at bounding box center [254, 199] width 0 height 11
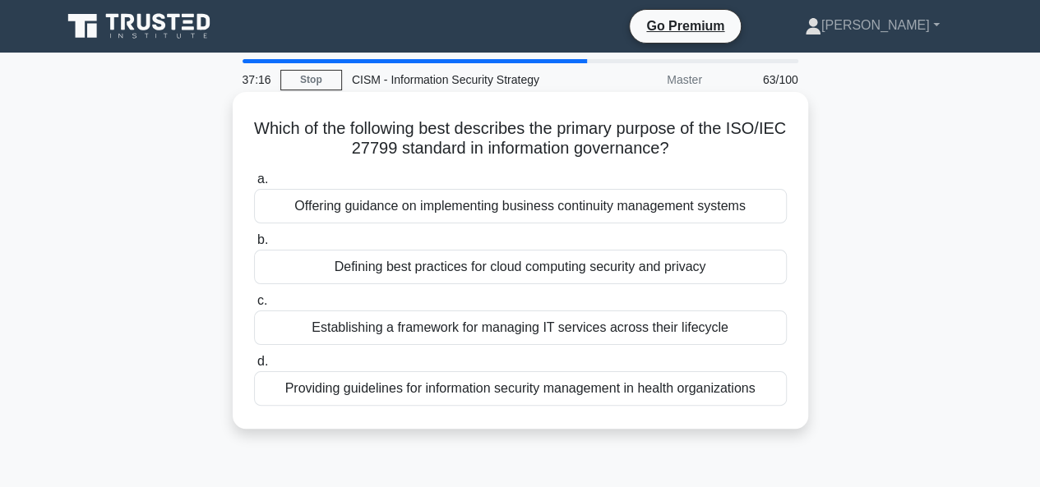
click at [669, 214] on div "Offering guidance on implementing business continuity management systems" at bounding box center [520, 206] width 533 height 35
click at [254, 185] on input "a. Offering guidance on implementing business continuity management systems" at bounding box center [254, 179] width 0 height 11
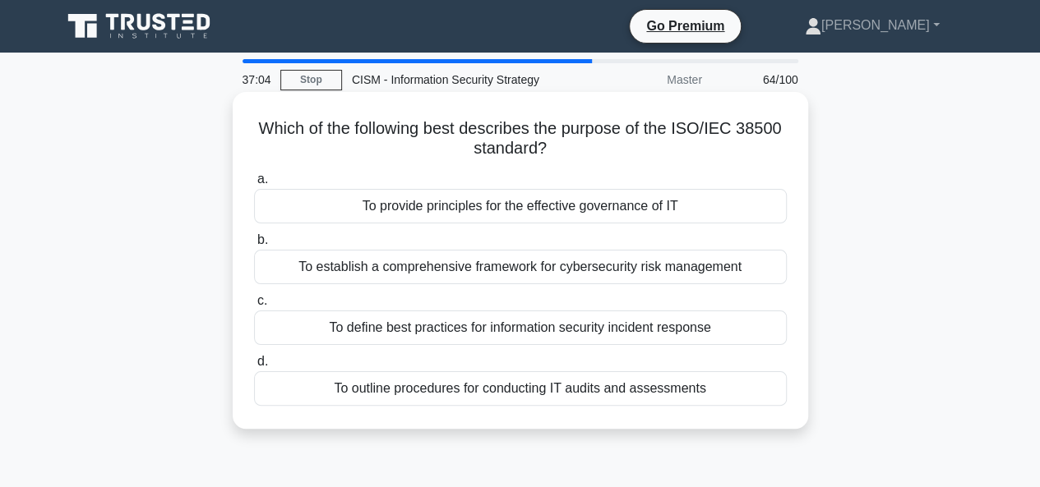
click at [445, 271] on div "To establish a comprehensive framework for cybersecurity risk management" at bounding box center [520, 267] width 533 height 35
click at [254, 246] on input "b. To establish a comprehensive framework for cybersecurity risk management" at bounding box center [254, 240] width 0 height 11
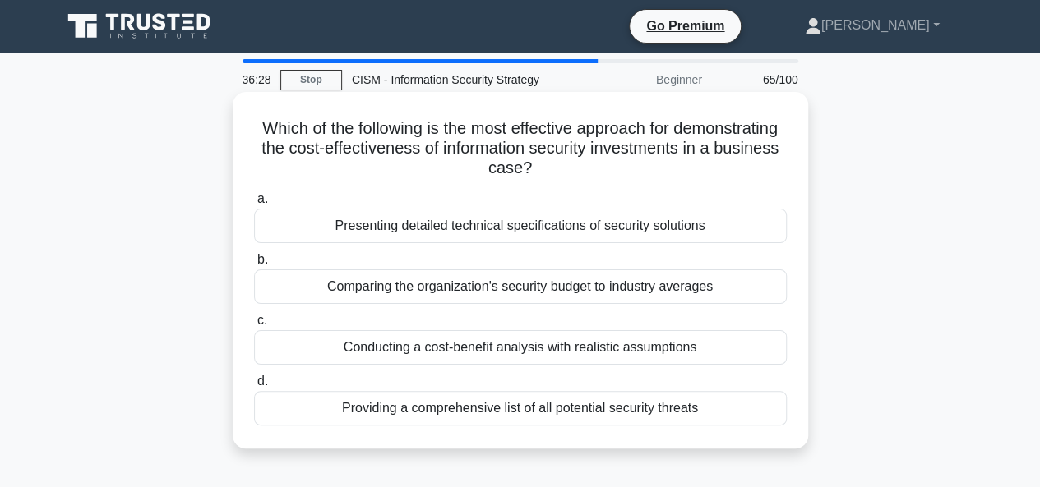
click at [579, 351] on div "Conducting a cost-benefit analysis with realistic assumptions" at bounding box center [520, 347] width 533 height 35
click at [254, 326] on input "c. Conducting a cost-benefit analysis with realistic assumptions" at bounding box center [254, 321] width 0 height 11
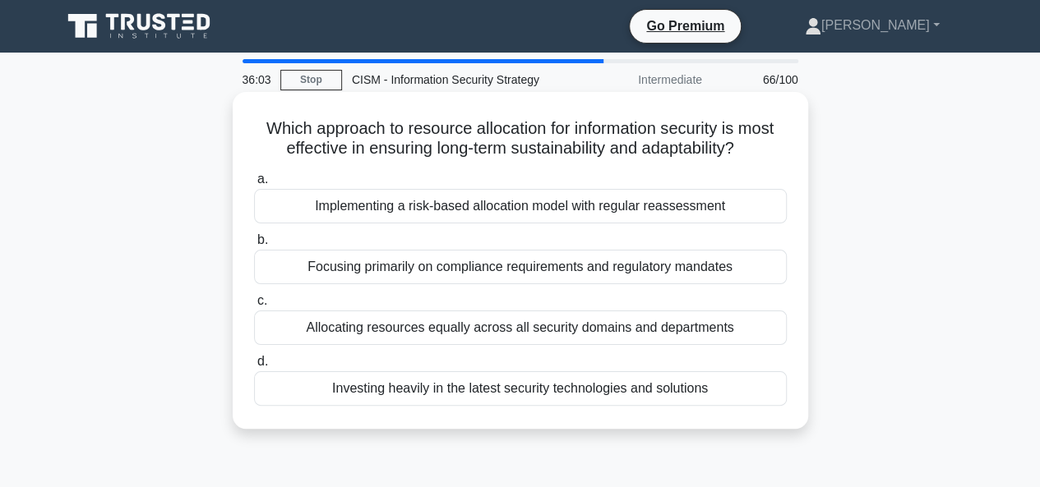
click at [687, 214] on div "Implementing a risk-based allocation model with regular reassessment" at bounding box center [520, 206] width 533 height 35
click at [254, 185] on input "a. Implementing a risk-based allocation model with regular reassessment" at bounding box center [254, 179] width 0 height 11
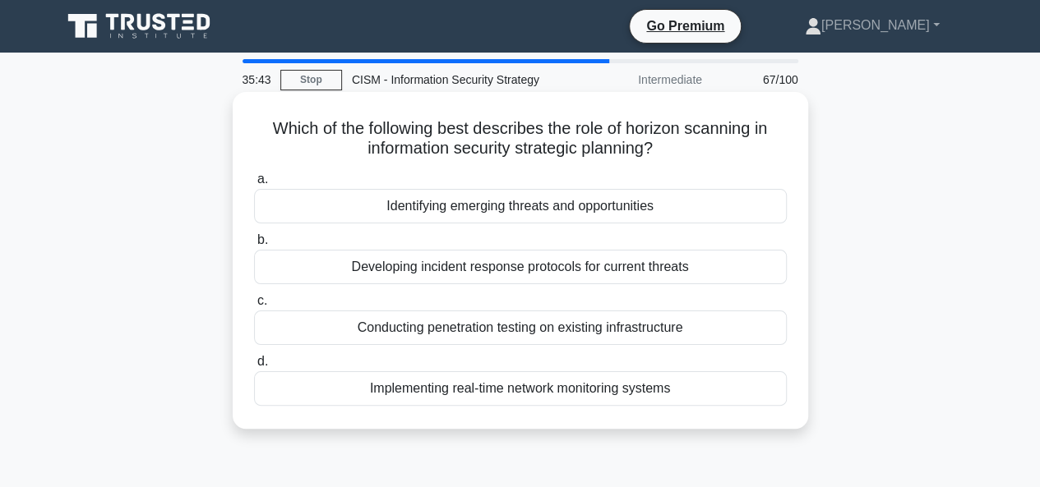
click at [487, 203] on div "Identifying emerging threats and opportunities" at bounding box center [520, 206] width 533 height 35
click at [254, 185] on input "a. Identifying emerging threats and opportunities" at bounding box center [254, 179] width 0 height 11
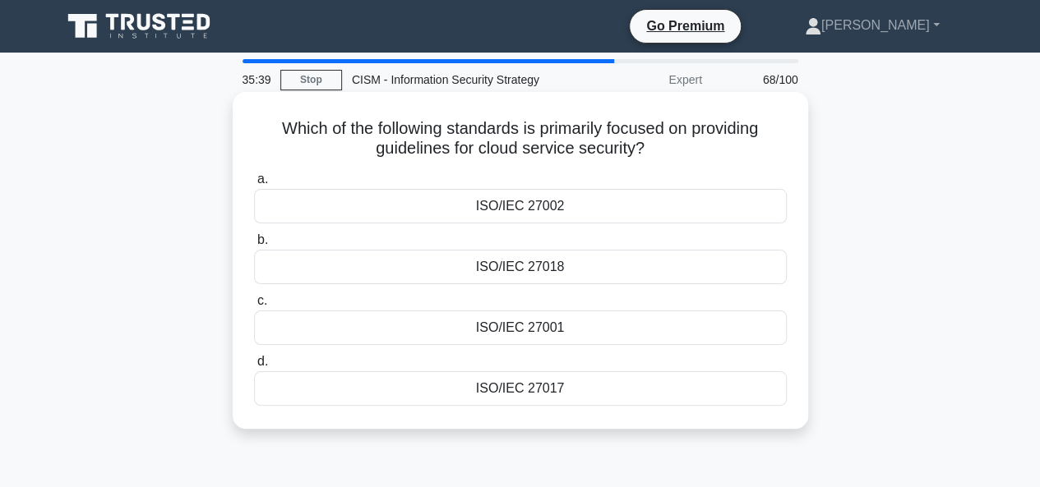
click at [606, 388] on div "ISO/IEC 27017" at bounding box center [520, 388] width 533 height 35
click at [254, 367] on input "d. ISO/IEC 27017" at bounding box center [254, 362] width 0 height 11
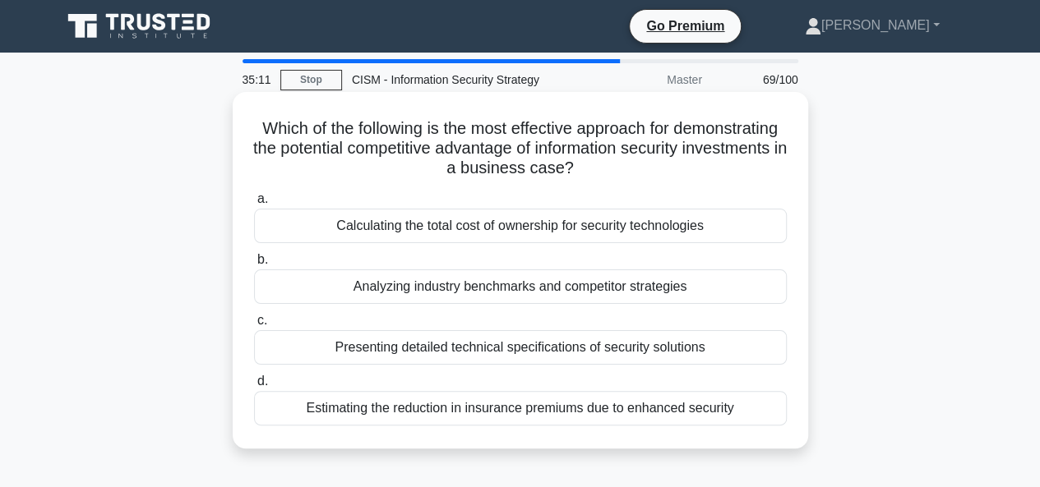
click at [606, 289] on div "Analyzing industry benchmarks and competitor strategies" at bounding box center [520, 287] width 533 height 35
click at [254, 265] on input "b. Analyzing industry benchmarks and competitor strategies" at bounding box center [254, 260] width 0 height 11
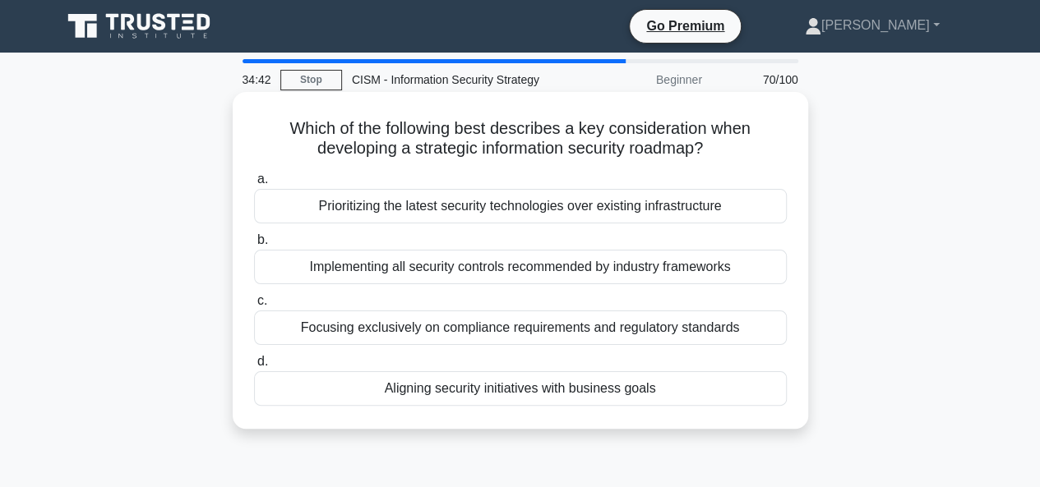
click at [482, 395] on div "Aligning security initiatives with business goals" at bounding box center [520, 388] width 533 height 35
click at [254, 367] on input "d. Aligning security initiatives with business goals" at bounding box center [254, 362] width 0 height 11
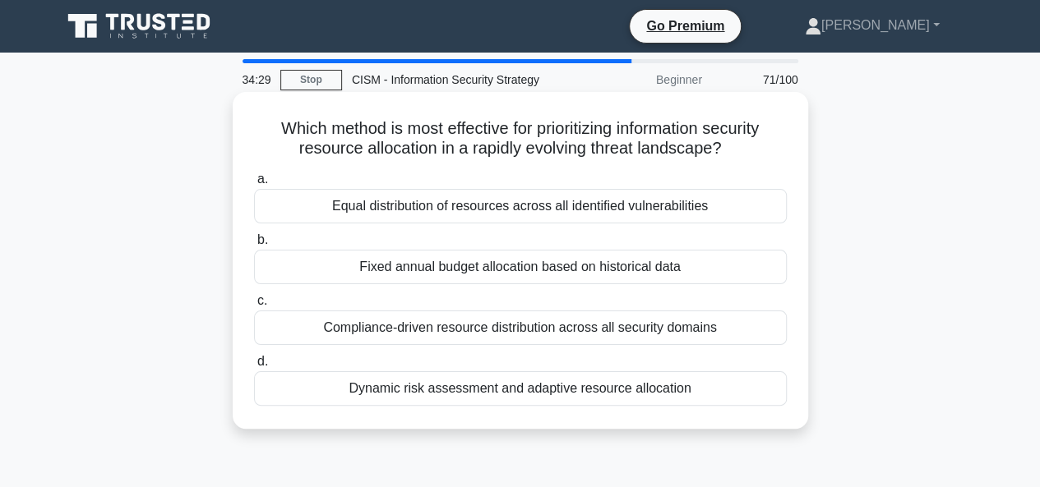
click at [657, 388] on div "Dynamic risk assessment and adaptive resource allocation" at bounding box center [520, 388] width 533 height 35
click at [254, 367] on input "d. Dynamic risk assessment and adaptive resource allocation" at bounding box center [254, 362] width 0 height 11
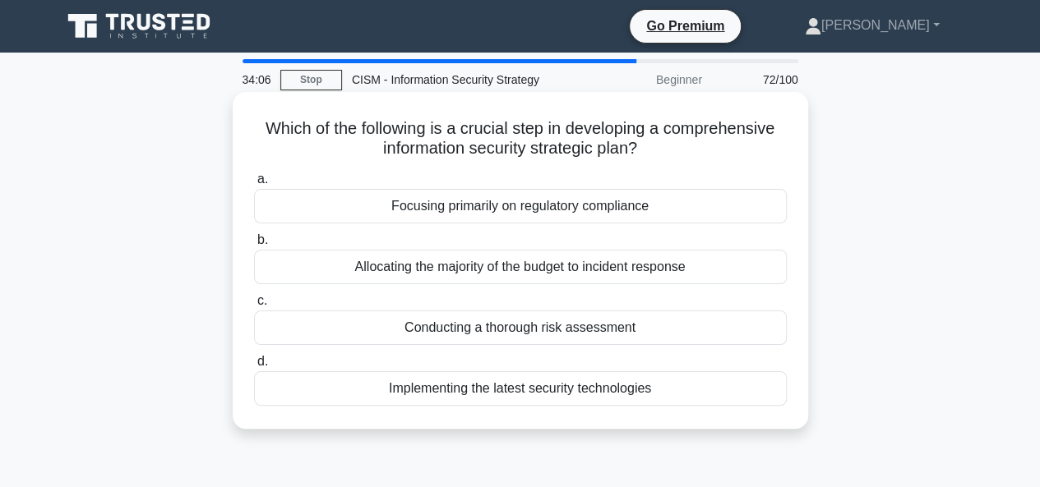
click at [550, 325] on div "Conducting a thorough risk assessment" at bounding box center [520, 328] width 533 height 35
click at [254, 307] on input "c. Conducting a thorough risk assessment" at bounding box center [254, 301] width 0 height 11
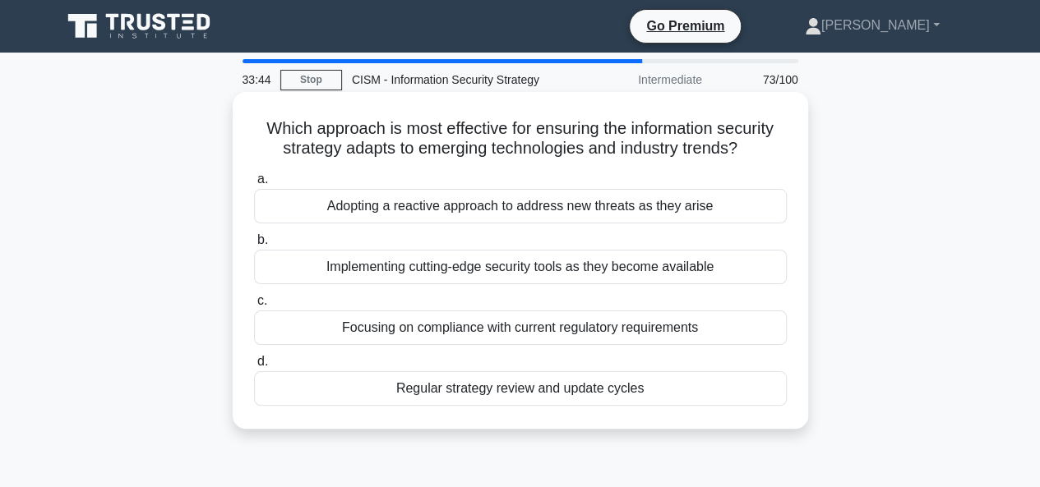
click at [532, 383] on div "Regular strategy review and update cycles" at bounding box center [520, 388] width 533 height 35
click at [254, 367] on input "d. Regular strategy review and update cycles" at bounding box center [254, 362] width 0 height 11
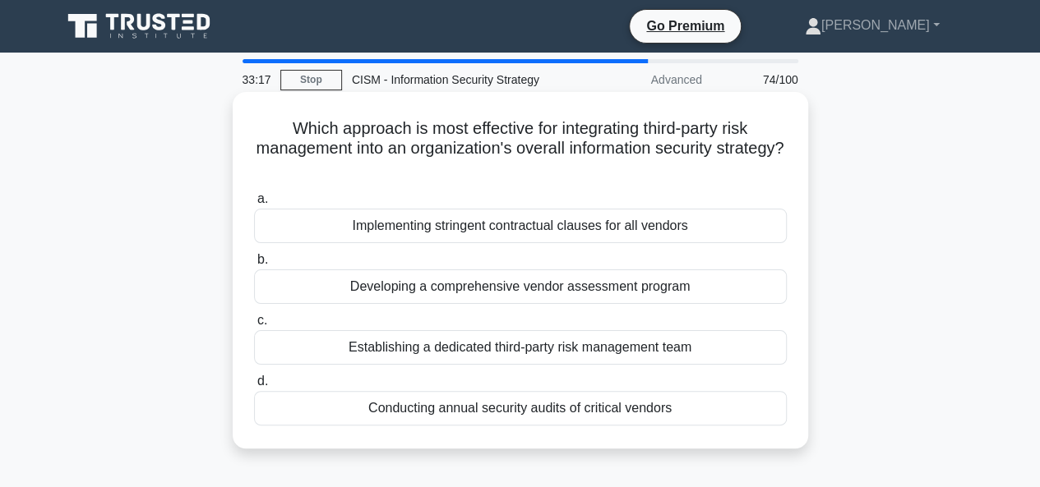
click at [634, 287] on div "Developing a comprehensive vendor assessment program" at bounding box center [520, 287] width 533 height 35
click at [254, 265] on input "b. Developing a comprehensive vendor assessment program" at bounding box center [254, 260] width 0 height 11
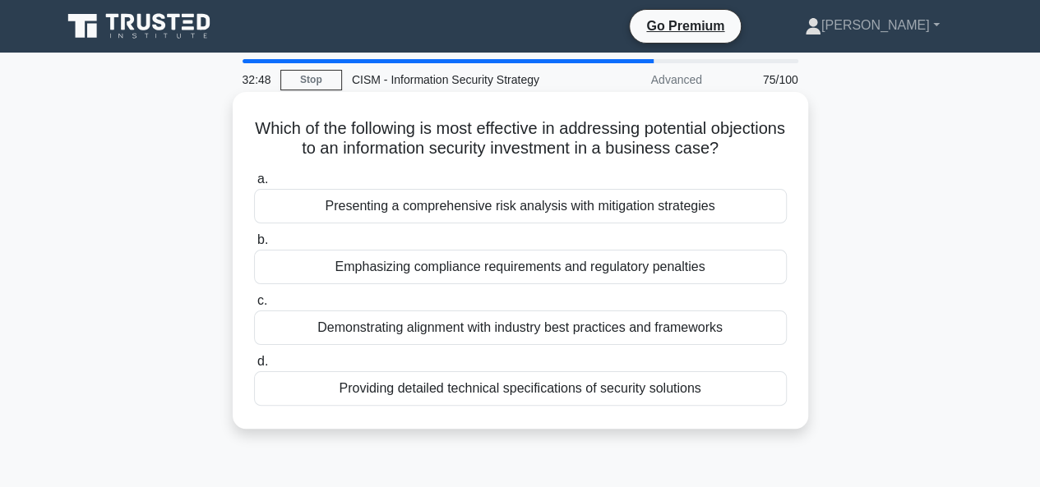
click at [539, 210] on div "Presenting a comprehensive risk analysis with mitigation strategies" at bounding box center [520, 206] width 533 height 35
click at [254, 185] on input "a. Presenting a comprehensive risk analysis with mitigation strategies" at bounding box center [254, 179] width 0 height 11
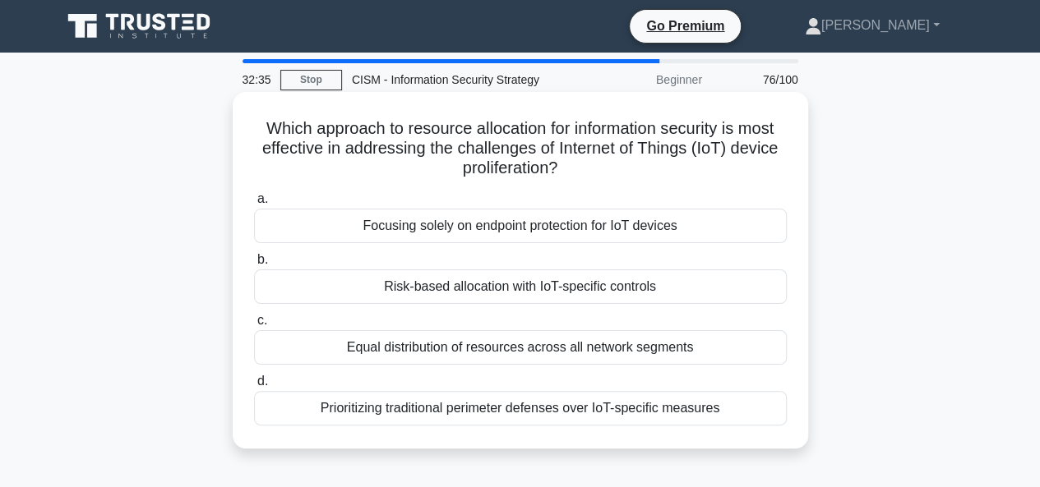
click at [574, 285] on div "Risk-based allocation with IoT-specific controls" at bounding box center [520, 287] width 533 height 35
click at [254, 265] on input "b. Risk-based allocation with IoT-specific controls" at bounding box center [254, 260] width 0 height 11
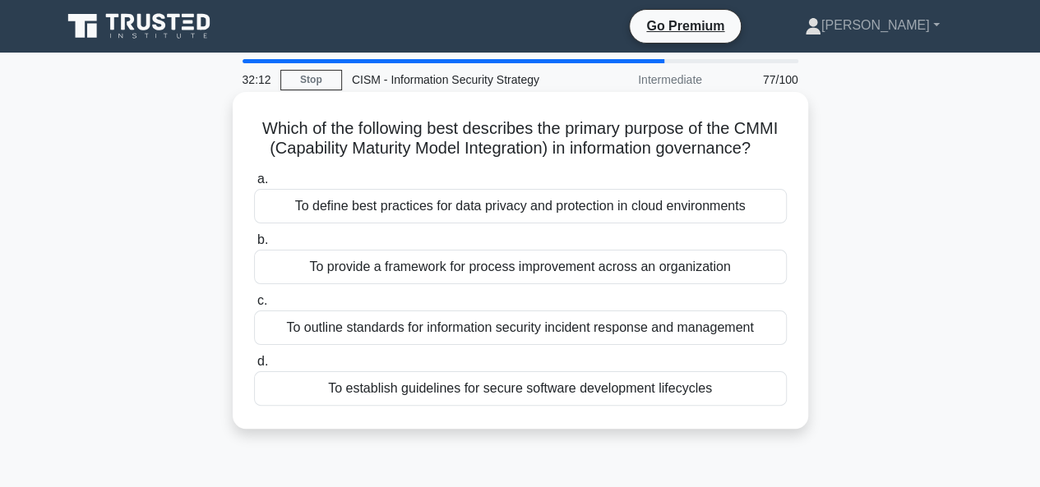
click at [533, 284] on div "To provide a framework for process improvement across an organization" at bounding box center [520, 267] width 533 height 35
click at [254, 246] on input "b. To provide a framework for process improvement across an organization" at bounding box center [254, 240] width 0 height 11
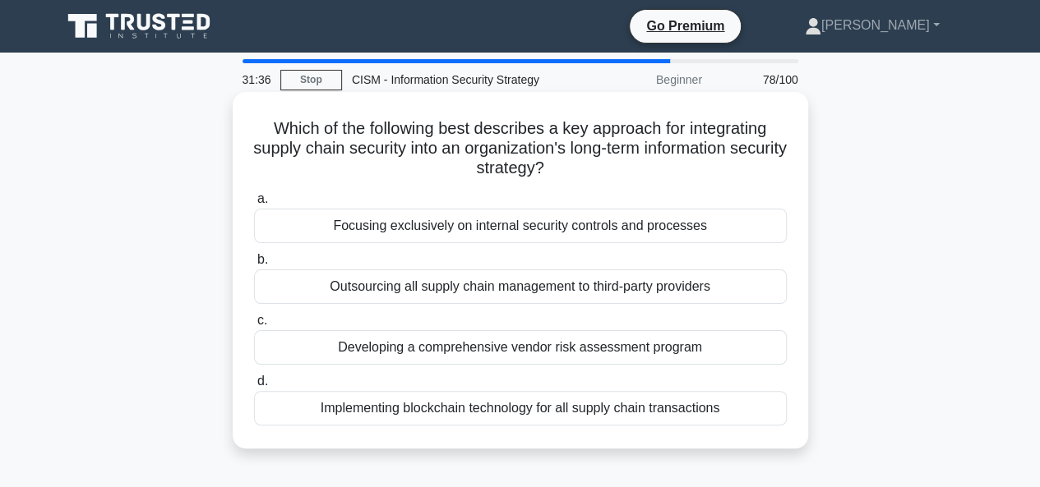
click at [509, 351] on div "Developing a comprehensive vendor risk assessment program" at bounding box center [520, 347] width 533 height 35
click at [254, 326] on input "c. Developing a comprehensive vendor risk assessment program" at bounding box center [254, 321] width 0 height 11
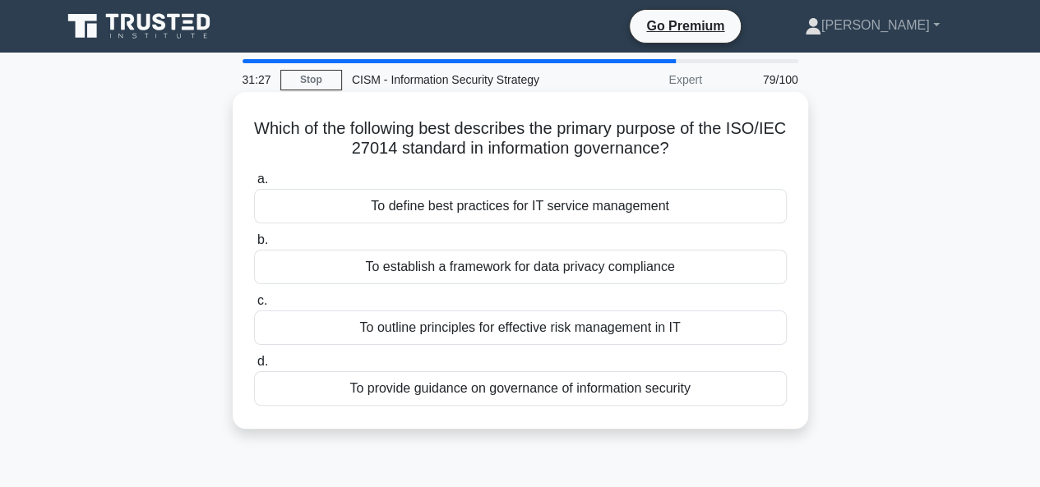
click at [606, 265] on div "To establish a framework for data privacy compliance" at bounding box center [520, 267] width 533 height 35
click at [254, 246] on input "b. To establish a framework for data privacy compliance" at bounding box center [254, 240] width 0 height 11
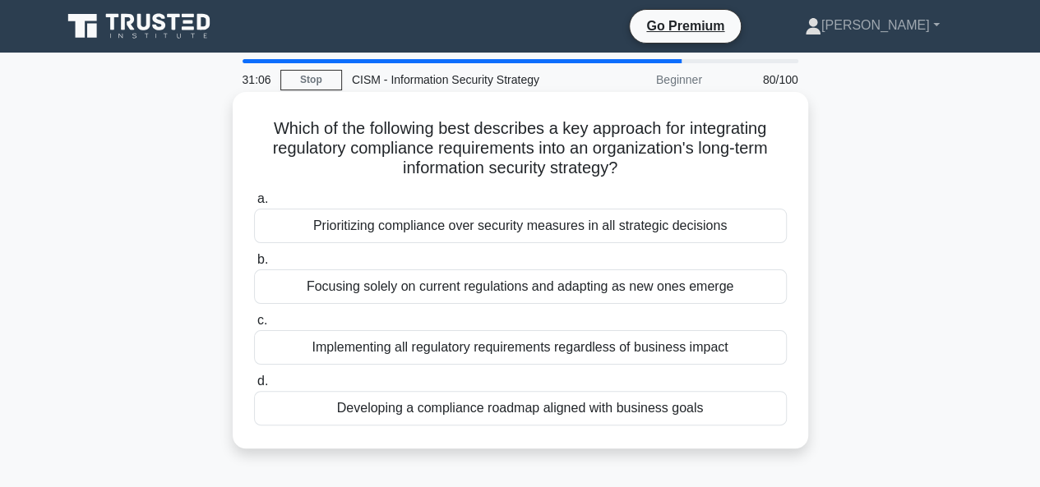
click at [526, 413] on div "Developing a compliance roadmap aligned with business goals" at bounding box center [520, 408] width 533 height 35
click at [254, 387] on input "d. Developing a compliance roadmap aligned with business goals" at bounding box center [254, 381] width 0 height 11
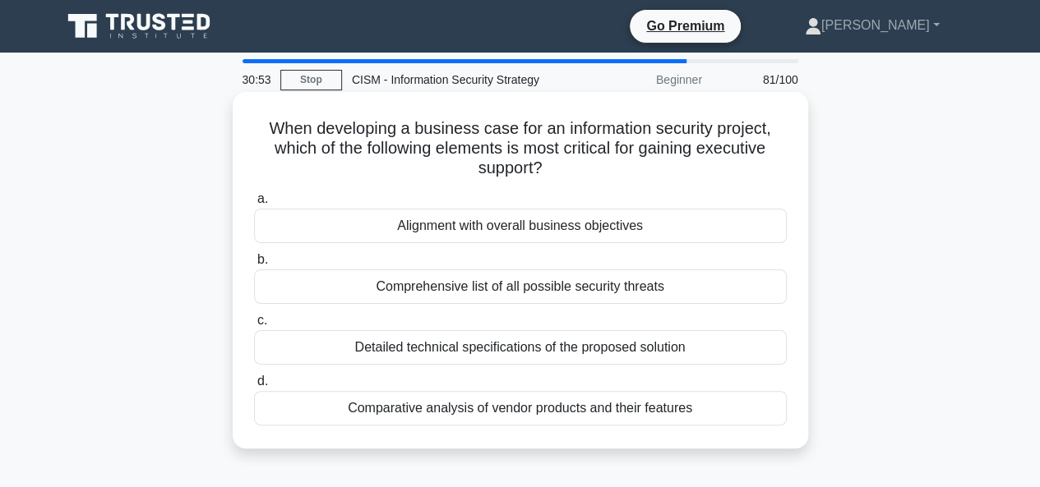
click at [590, 226] on div "Alignment with overall business objectives" at bounding box center [520, 226] width 533 height 35
click at [254, 205] on input "a. Alignment with overall business objectives" at bounding box center [254, 199] width 0 height 11
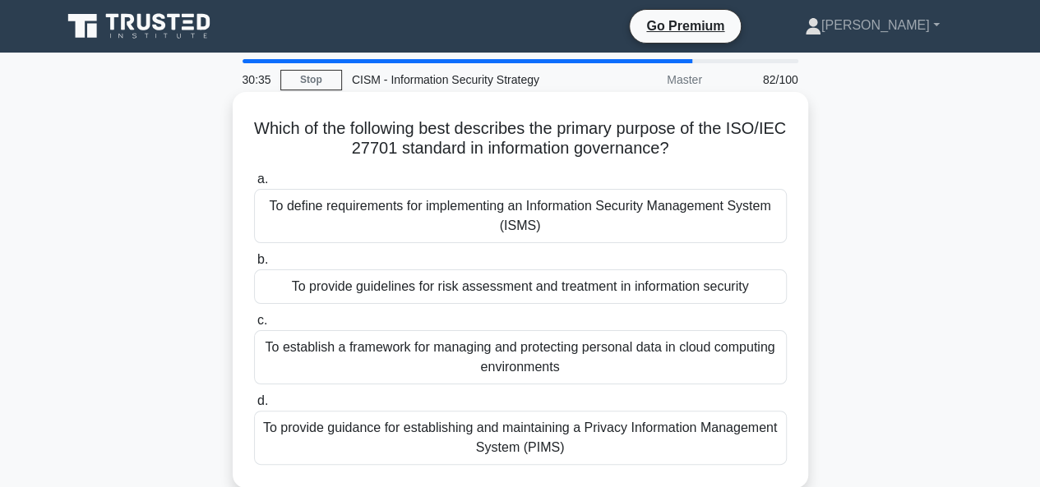
click at [560, 441] on div "To provide guidance for establishing and maintaining a Privacy Information Mana…" at bounding box center [520, 438] width 533 height 54
click at [254, 407] on input "d. To provide guidance for establishing and maintaining a Privacy Information M…" at bounding box center [254, 401] width 0 height 11
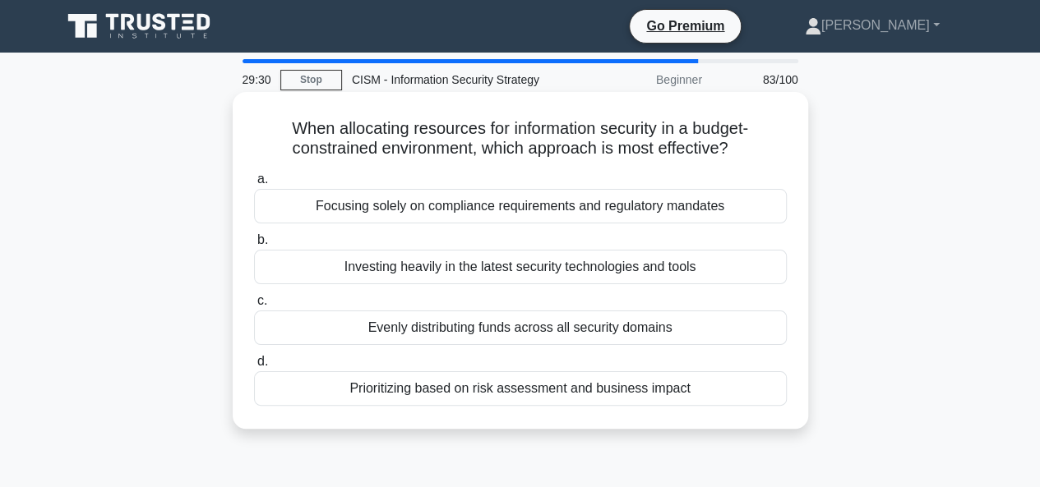
click at [632, 390] on div "Prioritizing based on risk assessment and business impact" at bounding box center [520, 388] width 533 height 35
click at [254, 367] on input "d. Prioritizing based on risk assessment and business impact" at bounding box center [254, 362] width 0 height 11
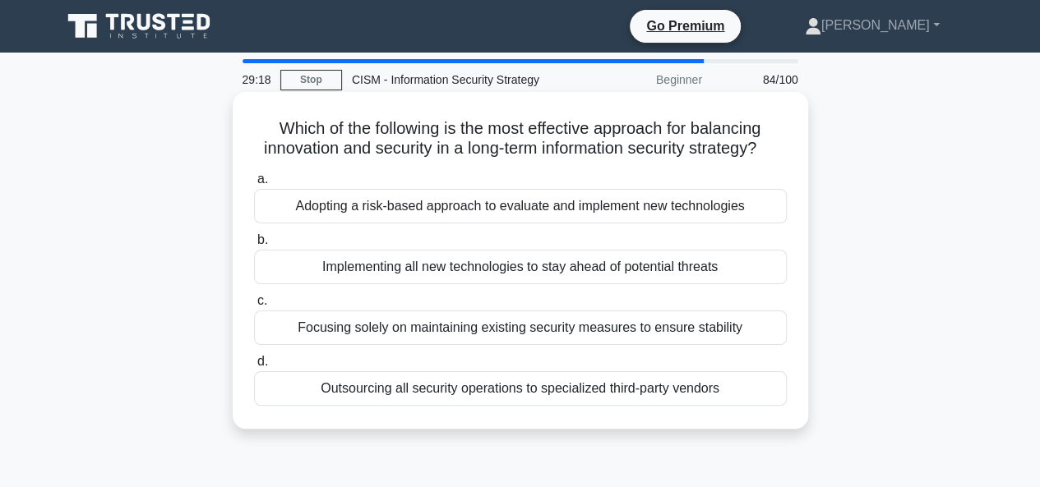
click at [386, 224] on div "Adopting a risk-based approach to evaluate and implement new technologies" at bounding box center [520, 206] width 533 height 35
click at [254, 185] on input "a. Adopting a risk-based approach to evaluate and implement new technologies" at bounding box center [254, 179] width 0 height 11
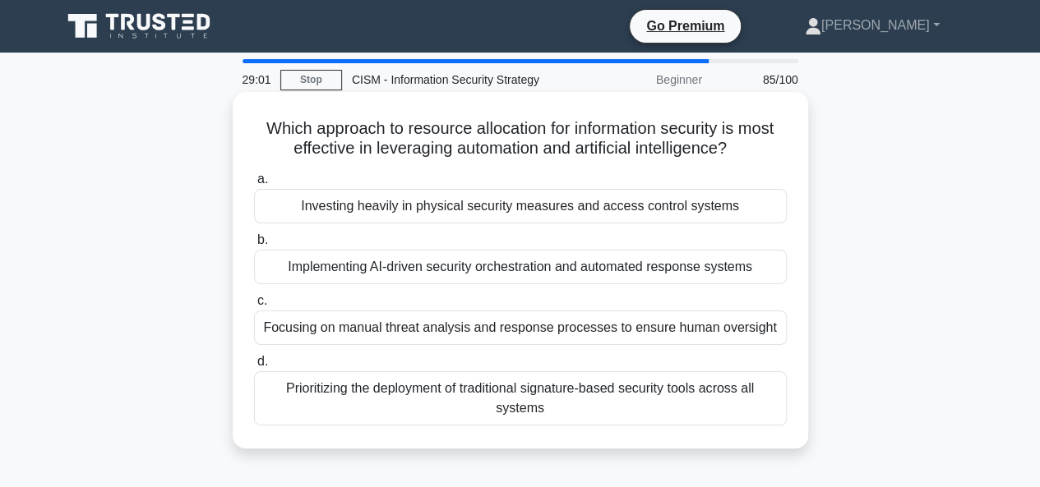
click at [425, 269] on div "Implementing AI-driven security orchestration and automated response systems" at bounding box center [520, 267] width 533 height 35
click at [254, 246] on input "b. Implementing AI-driven security orchestration and automated response systems" at bounding box center [254, 240] width 0 height 11
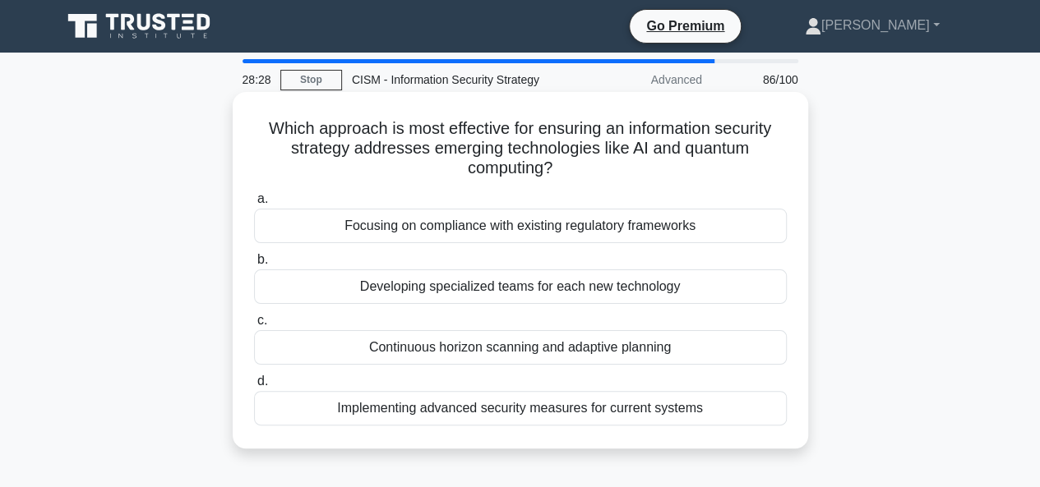
click at [510, 355] on div "Continuous horizon scanning and adaptive planning" at bounding box center [520, 347] width 533 height 35
click at [254, 326] on input "c. Continuous horizon scanning and adaptive planning" at bounding box center [254, 321] width 0 height 11
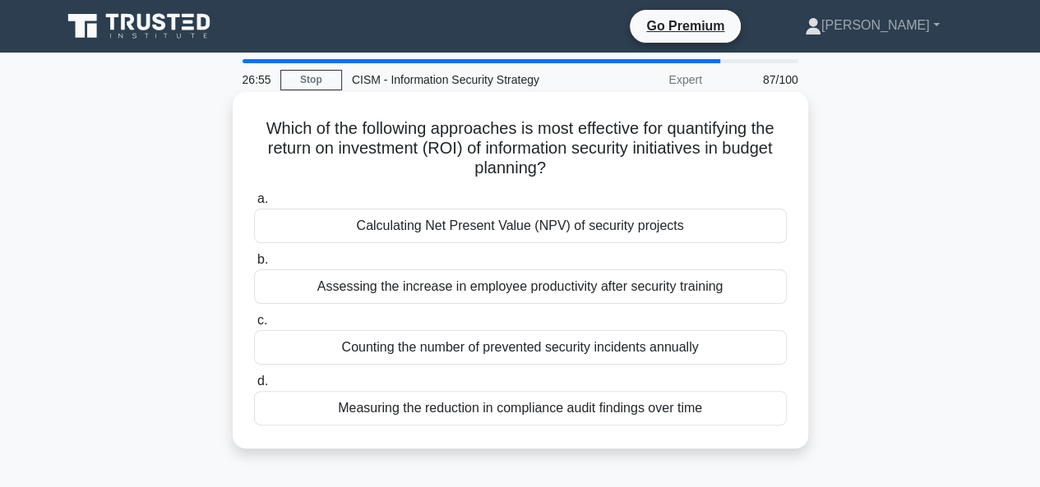
click at [612, 405] on div "Measuring the reduction in compliance audit findings over time" at bounding box center [520, 408] width 533 height 35
click at [254, 387] on input "d. Measuring the reduction in compliance audit findings over time" at bounding box center [254, 381] width 0 height 11
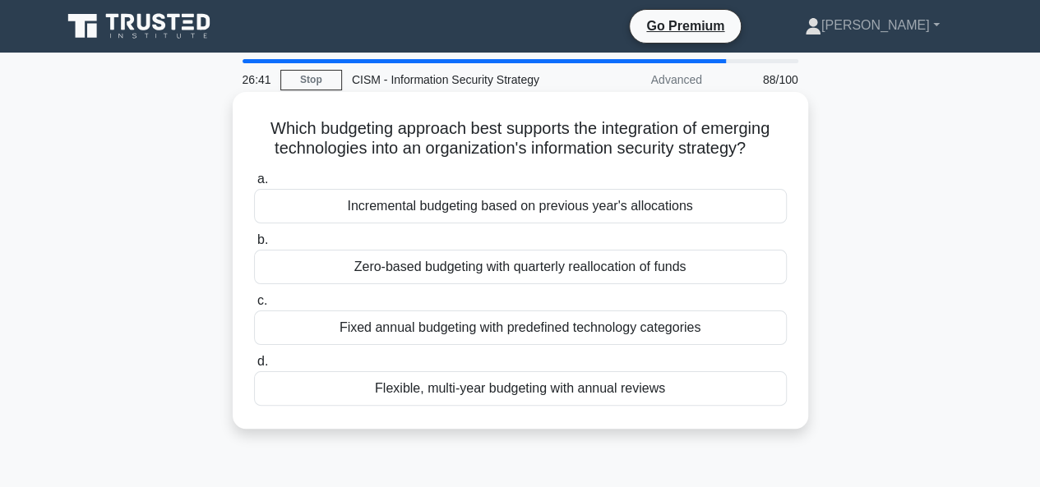
click at [628, 268] on div "Zero-based budgeting with quarterly reallocation of funds" at bounding box center [520, 267] width 533 height 35
click at [254, 246] on input "b. Zero-based budgeting with quarterly reallocation of funds" at bounding box center [254, 240] width 0 height 11
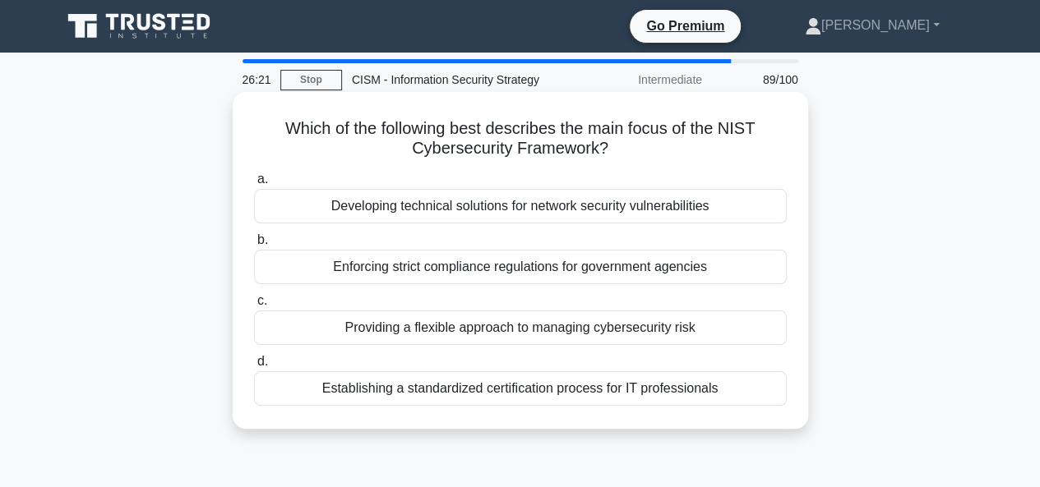
click at [496, 325] on div "Providing a flexible approach to managing cybersecurity risk" at bounding box center [520, 328] width 533 height 35
click at [254, 307] on input "c. Providing a flexible approach to managing cybersecurity risk" at bounding box center [254, 301] width 0 height 11
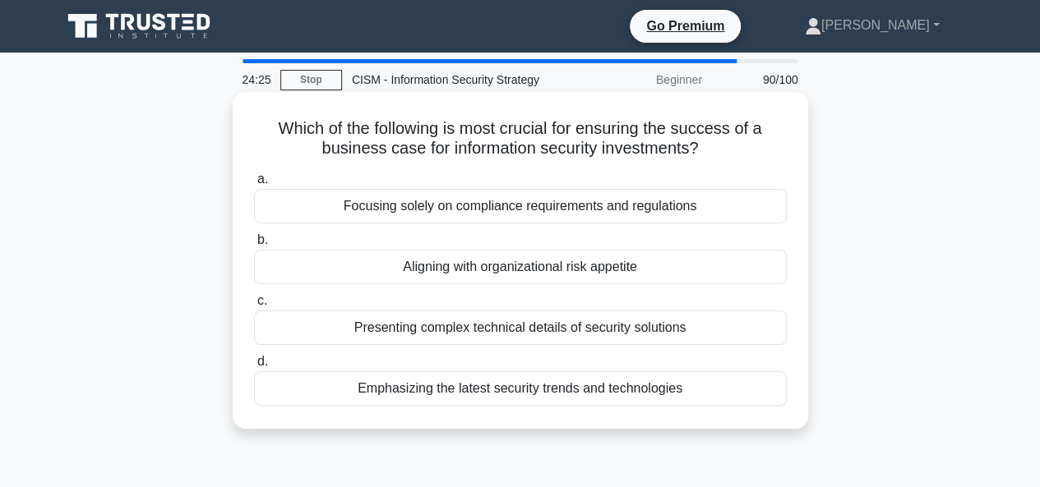
click at [558, 266] on div "Aligning with organizational risk appetite" at bounding box center [520, 267] width 533 height 35
click at [254, 246] on input "b. Aligning with organizational risk appetite" at bounding box center [254, 240] width 0 height 11
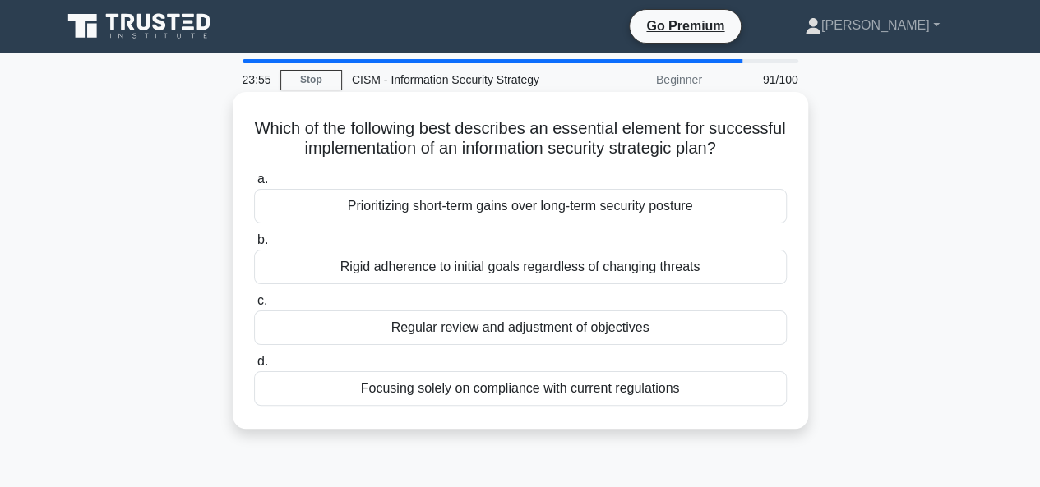
click at [511, 334] on div "Regular review and adjustment of objectives" at bounding box center [520, 328] width 533 height 35
click at [254, 307] on input "c. Regular review and adjustment of objectives" at bounding box center [254, 301] width 0 height 11
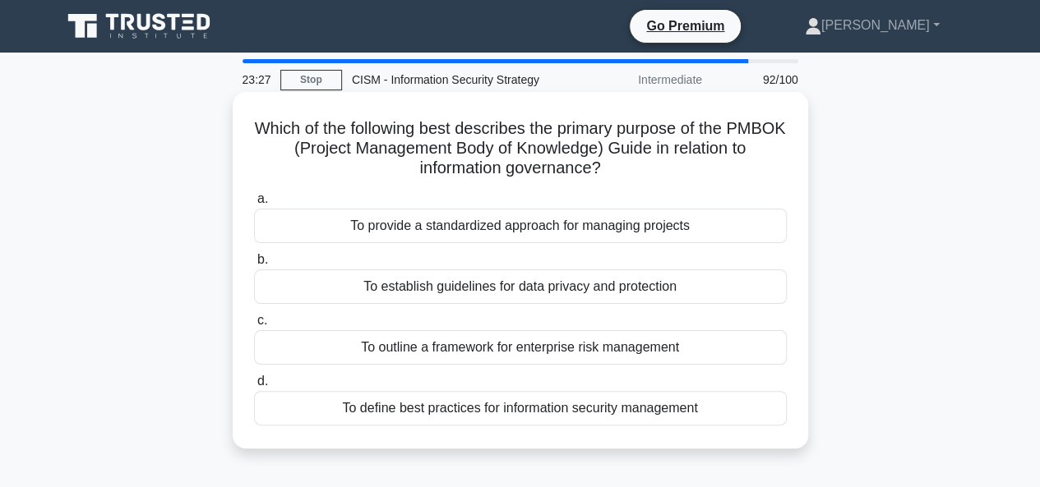
click at [580, 348] on div "To outline a framework for enterprise risk management" at bounding box center [520, 347] width 533 height 35
click at [254, 326] on input "c. To outline a framework for enterprise risk management" at bounding box center [254, 321] width 0 height 11
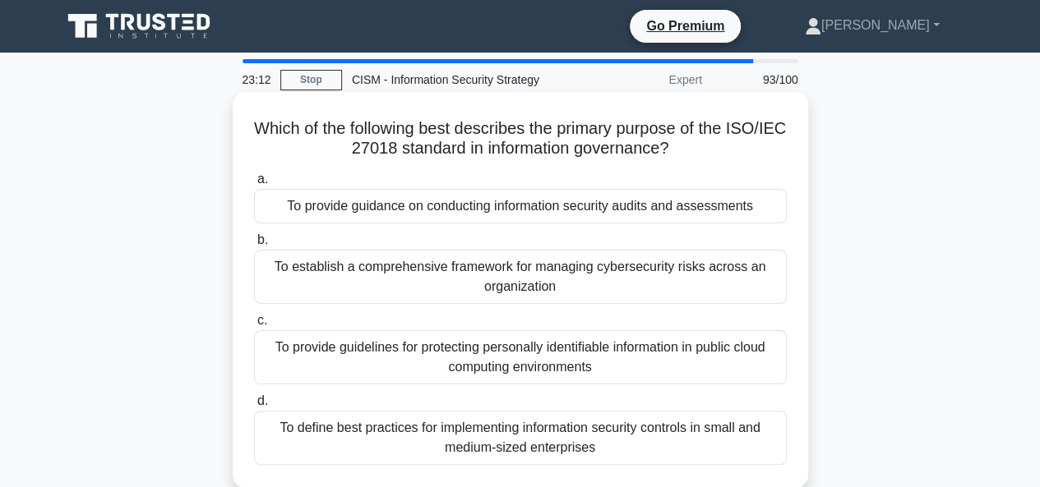
click at [668, 354] on div "To provide guidelines for protecting personally identifiable information in pub…" at bounding box center [520, 357] width 533 height 54
click at [254, 326] on input "c. To provide guidelines for protecting personally identifiable information in …" at bounding box center [254, 321] width 0 height 11
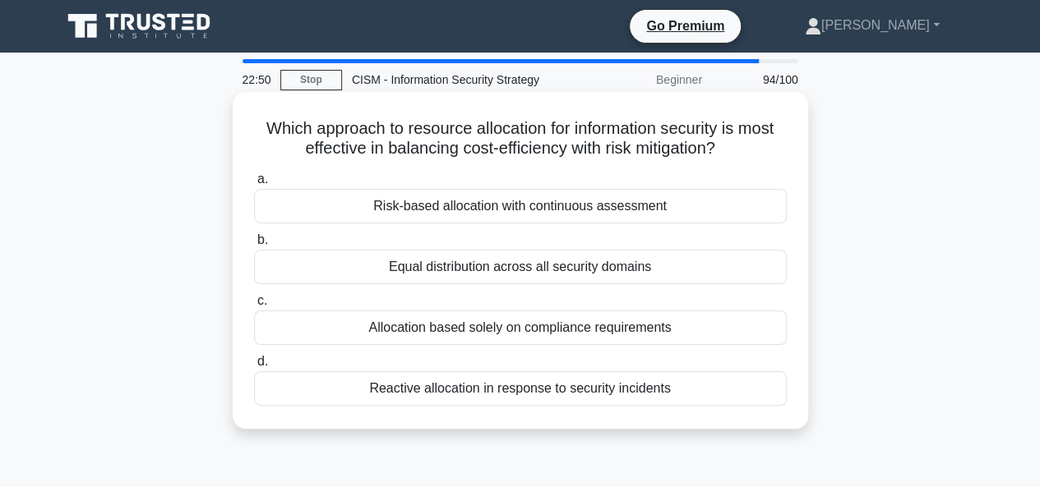
click at [513, 200] on div "Risk-based allocation with continuous assessment" at bounding box center [520, 206] width 533 height 35
click at [254, 185] on input "a. Risk-based allocation with continuous assessment" at bounding box center [254, 179] width 0 height 11
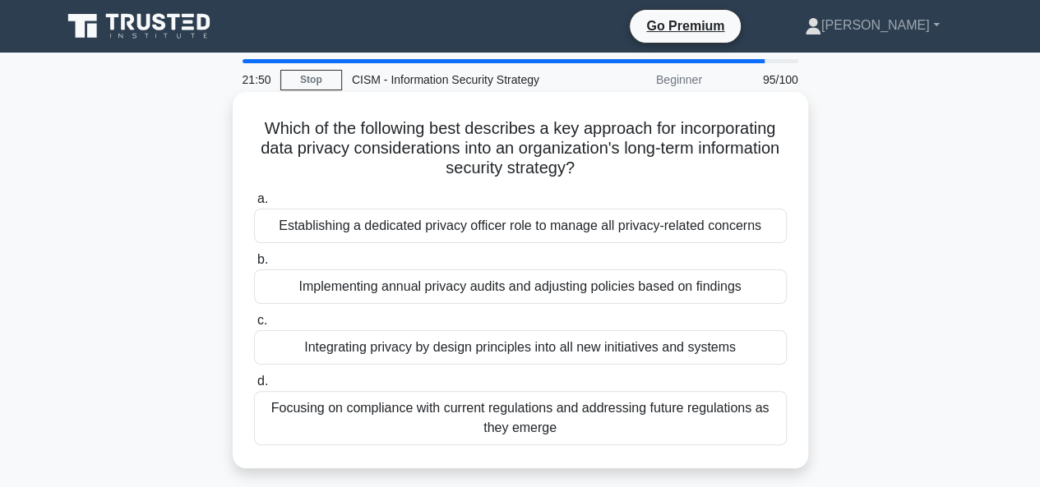
click at [468, 353] on div "Integrating privacy by design principles into all new initiatives and systems" at bounding box center [520, 347] width 533 height 35
click at [254, 326] on input "c. Integrating privacy by design principles into all new initiatives and systems" at bounding box center [254, 321] width 0 height 11
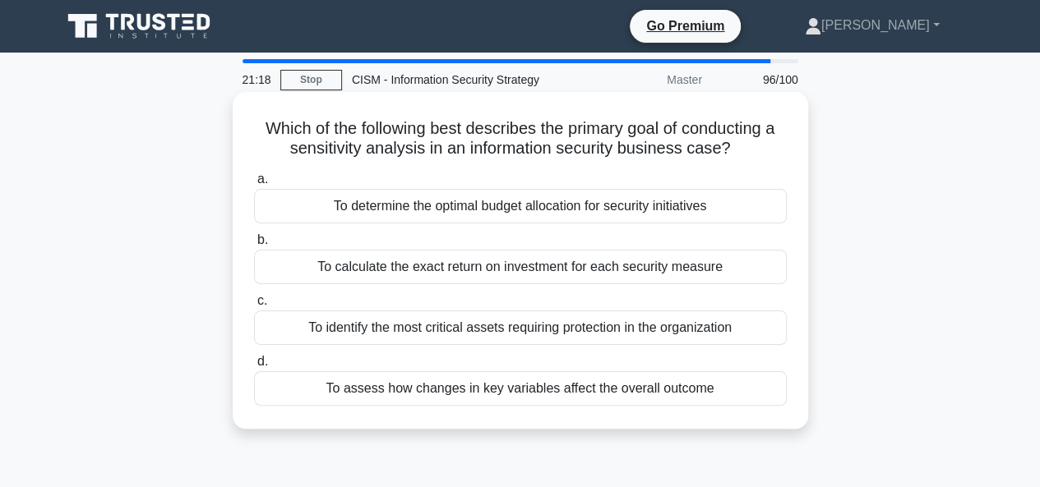
click at [629, 327] on div "To identify the most critical assets requiring protection in the organization" at bounding box center [520, 328] width 533 height 35
click at [254, 307] on input "c. To identify the most critical assets requiring protection in the organization" at bounding box center [254, 301] width 0 height 11
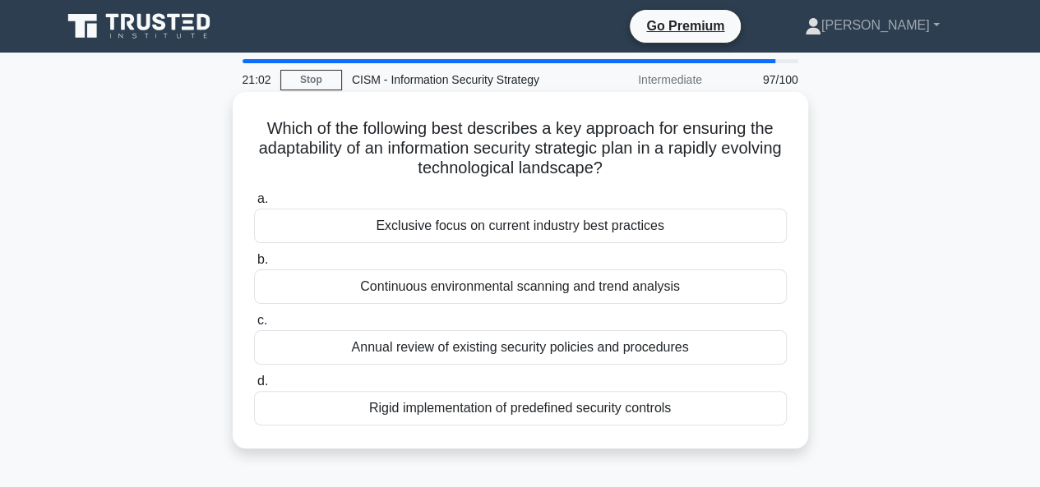
click at [535, 290] on div "Continuous environmental scanning and trend analysis" at bounding box center [520, 287] width 533 height 35
click at [254, 265] on input "b. Continuous environmental scanning and trend analysis" at bounding box center [254, 260] width 0 height 11
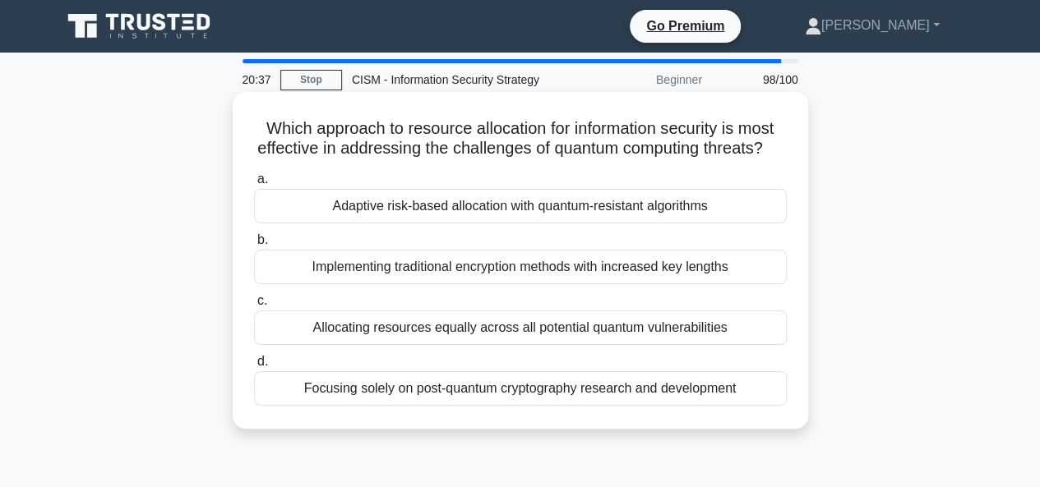
click at [452, 224] on div "Adaptive risk-based allocation with quantum-resistant algorithms" at bounding box center [520, 206] width 533 height 35
click at [254, 185] on input "a. Adaptive risk-based allocation with quantum-resistant algorithms" at bounding box center [254, 179] width 0 height 11
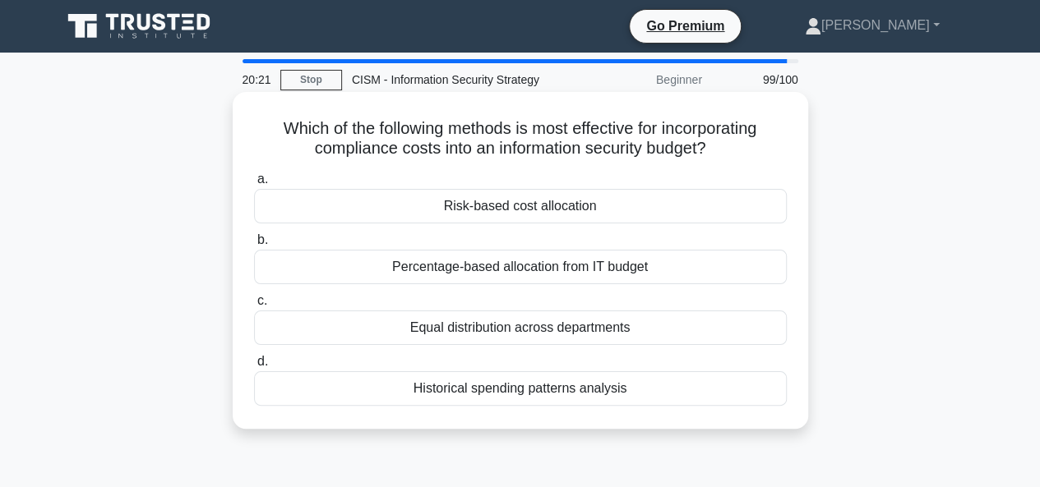
click at [615, 218] on div "Risk-based cost allocation" at bounding box center [520, 206] width 533 height 35
click at [254, 185] on input "a. Risk-based cost allocation" at bounding box center [254, 179] width 0 height 11
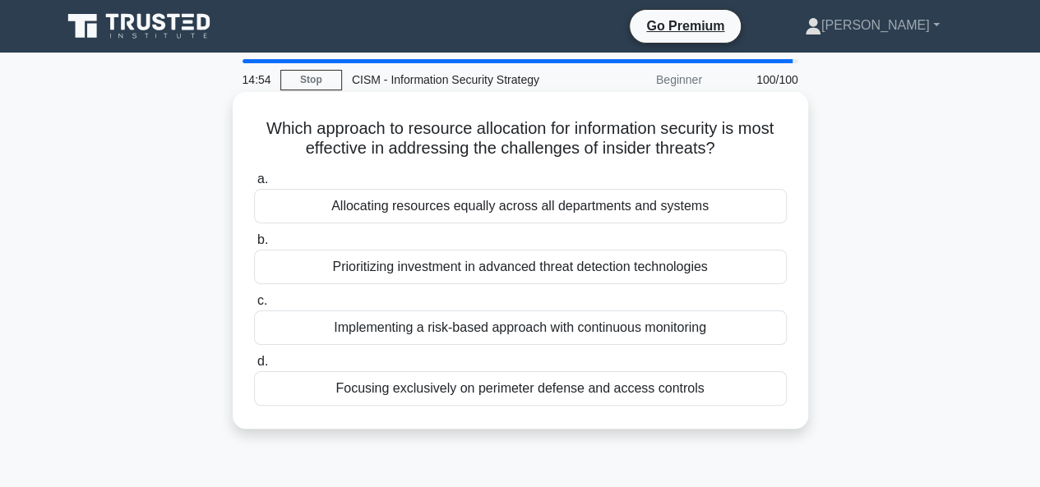
click at [629, 316] on div "Implementing a risk-based approach with continuous monitoring" at bounding box center [520, 328] width 533 height 35
click at [254, 307] on input "c. Implementing a risk-based approach with continuous monitoring" at bounding box center [254, 301] width 0 height 11
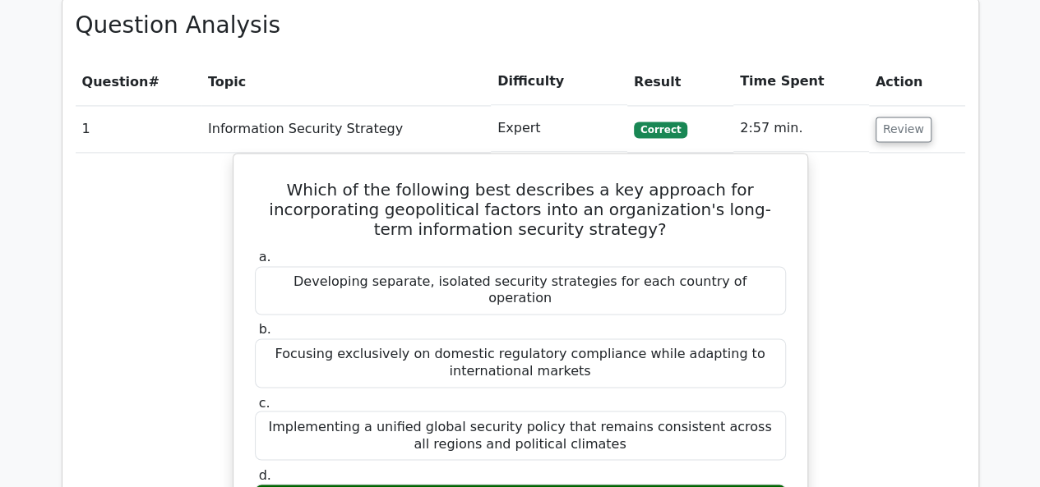
scroll to position [1068, 0]
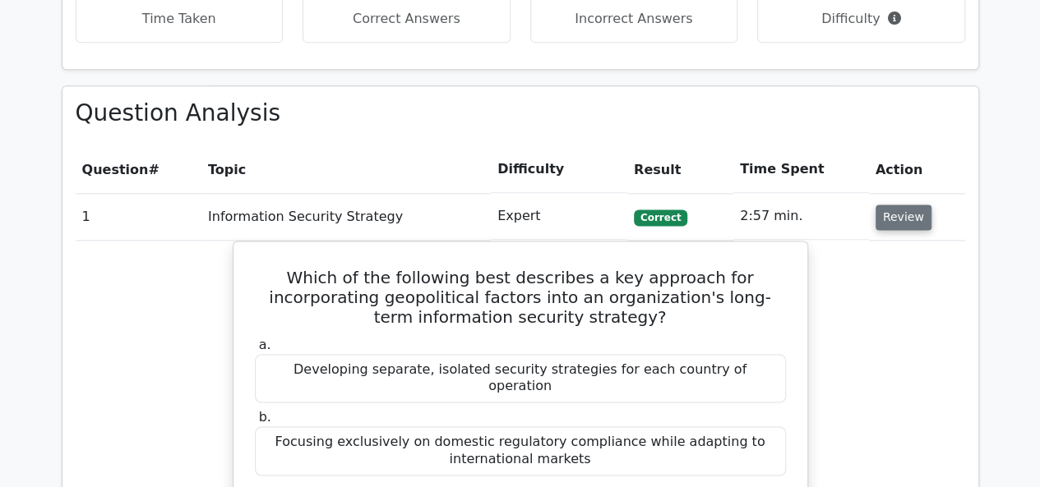
click at [897, 205] on button "Review" at bounding box center [903, 217] width 56 height 25
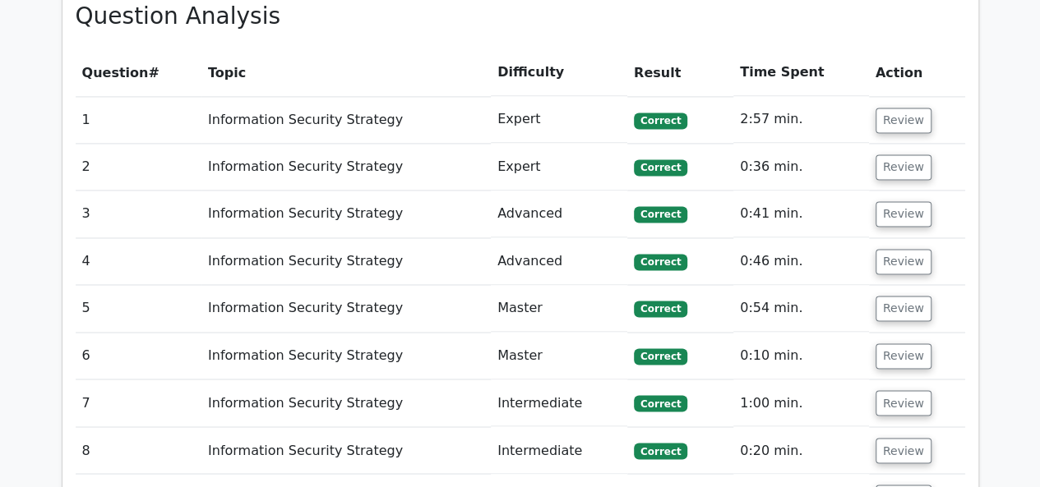
scroll to position [1397, 0]
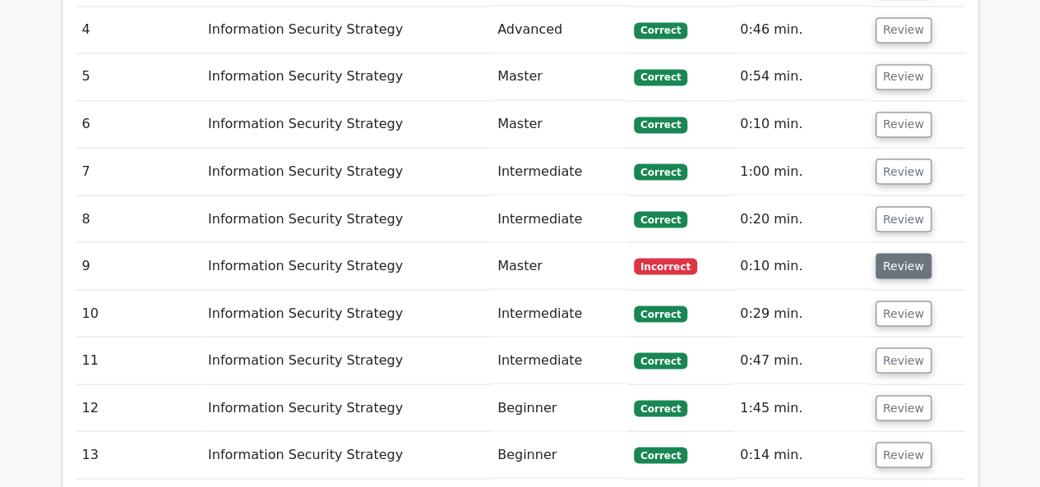
click at [898, 253] on button "Review" at bounding box center [903, 265] width 56 height 25
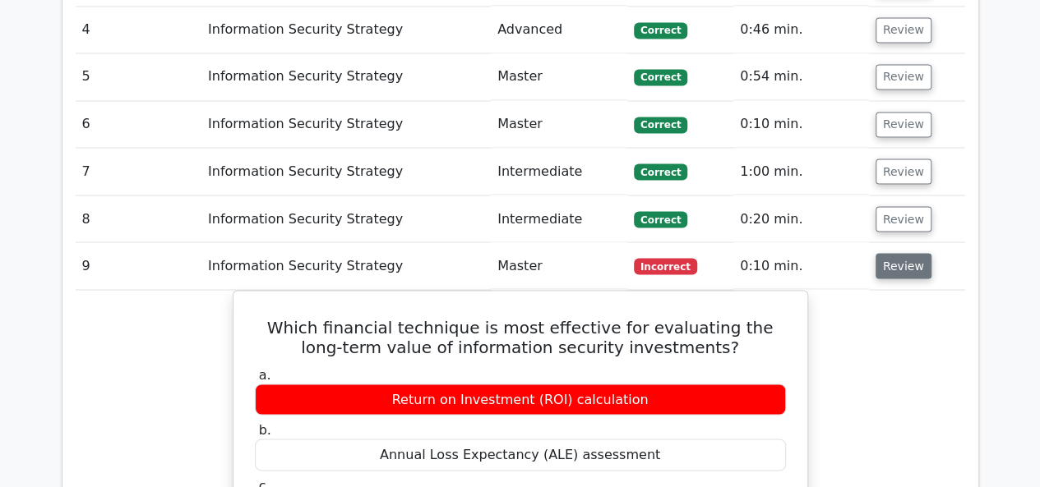
click at [899, 253] on button "Review" at bounding box center [903, 265] width 56 height 25
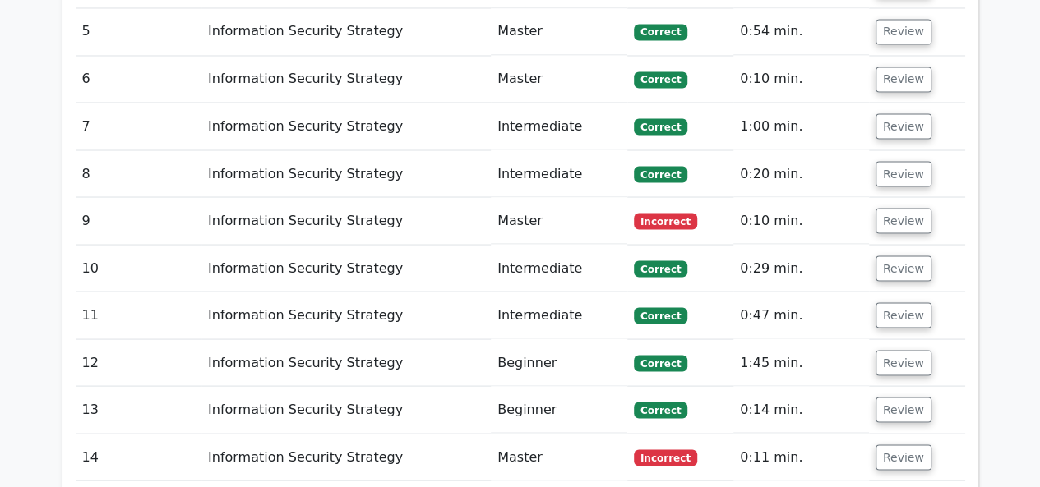
scroll to position [1479, 0]
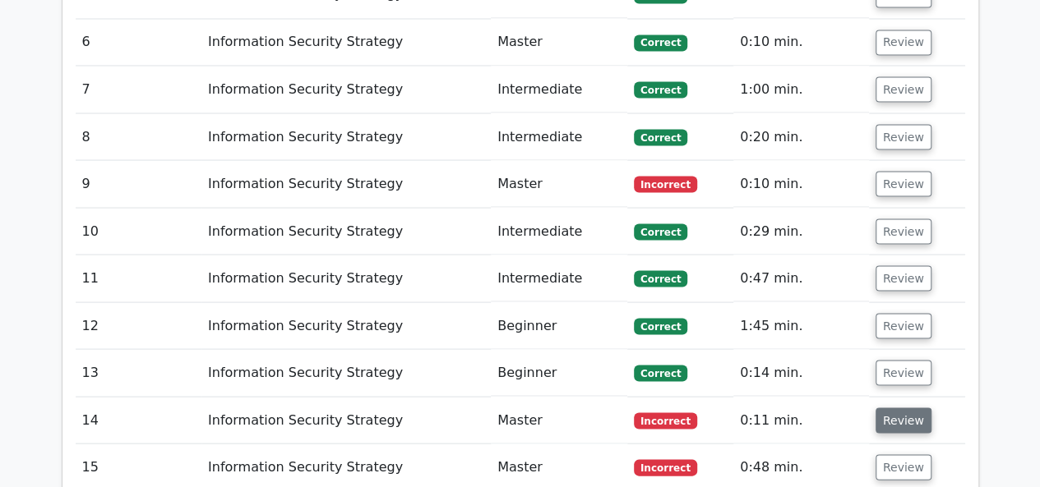
click at [889, 408] on button "Review" at bounding box center [903, 420] width 56 height 25
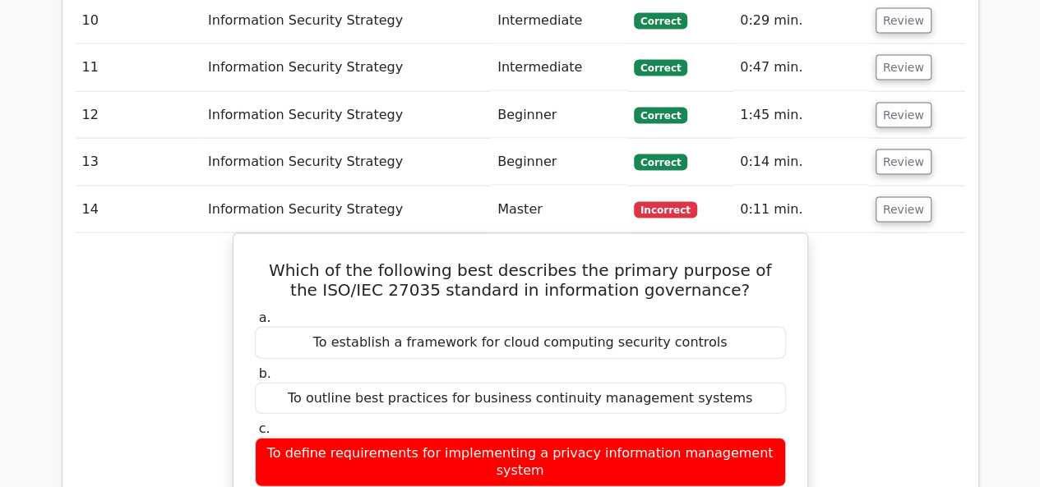
scroll to position [1726, 0]
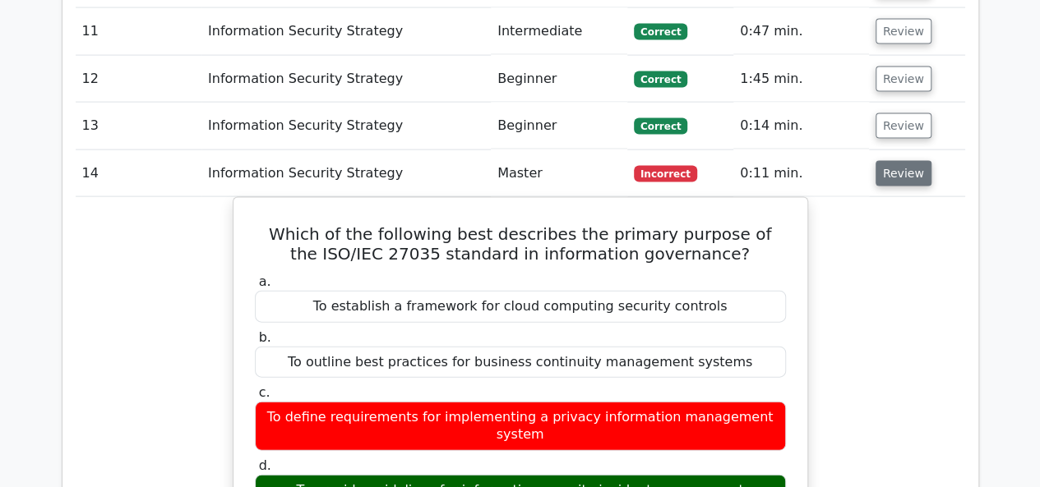
click at [904, 161] on button "Review" at bounding box center [903, 173] width 56 height 25
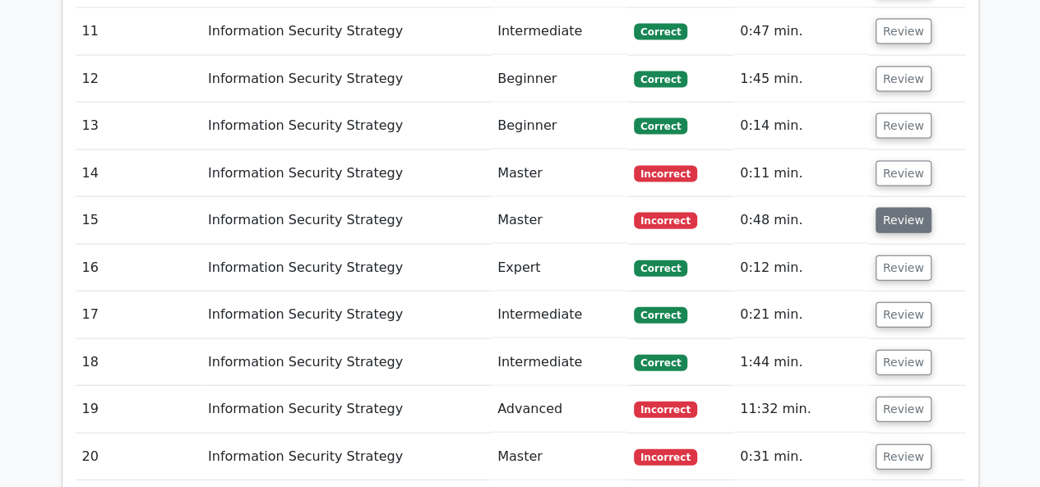
click at [883, 208] on button "Review" at bounding box center [903, 220] width 56 height 25
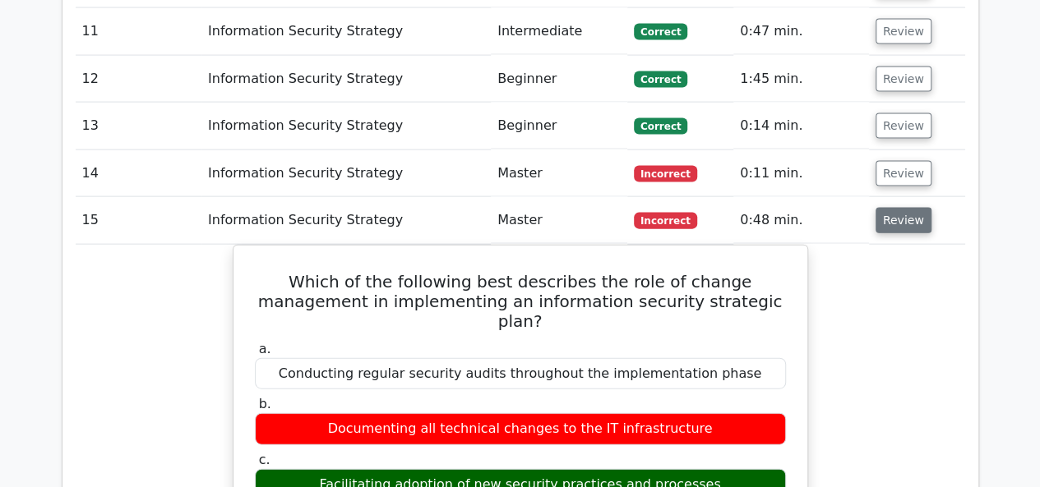
click at [897, 208] on button "Review" at bounding box center [903, 220] width 56 height 25
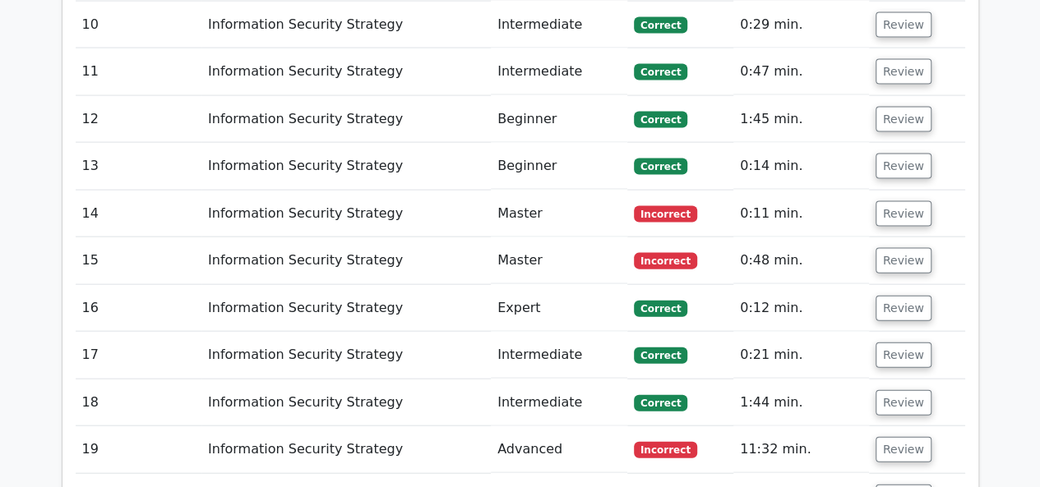
scroll to position [1890, 0]
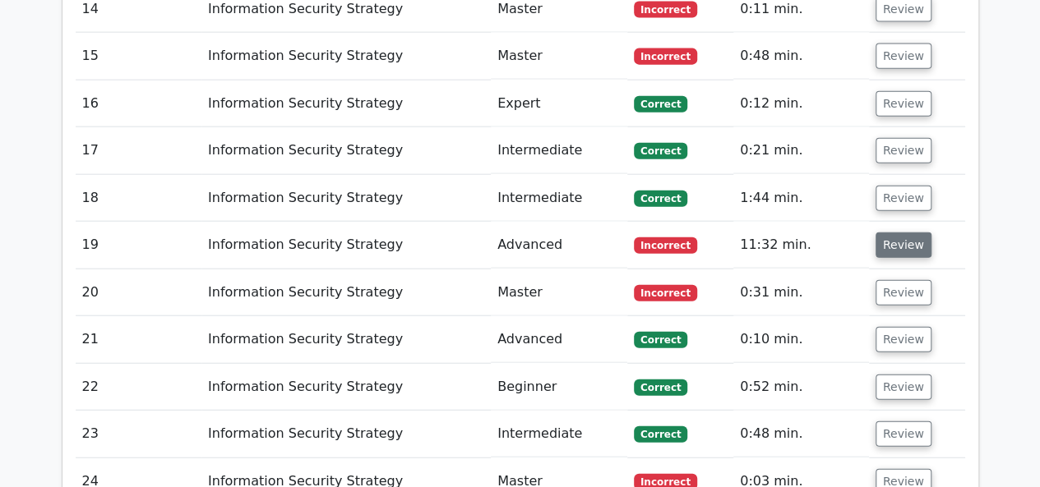
click at [907, 233] on button "Review" at bounding box center [903, 245] width 56 height 25
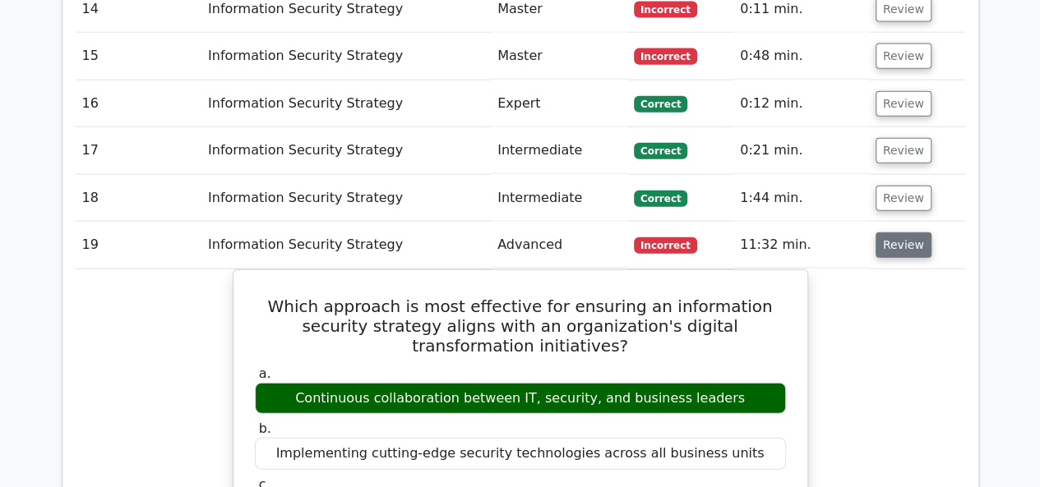
click at [907, 233] on button "Review" at bounding box center [903, 245] width 56 height 25
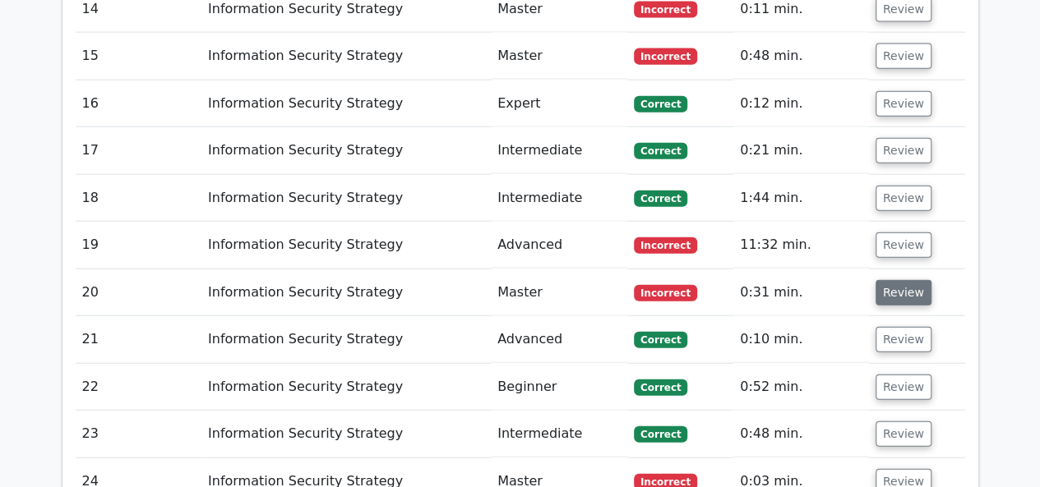
click at [915, 280] on button "Review" at bounding box center [903, 292] width 56 height 25
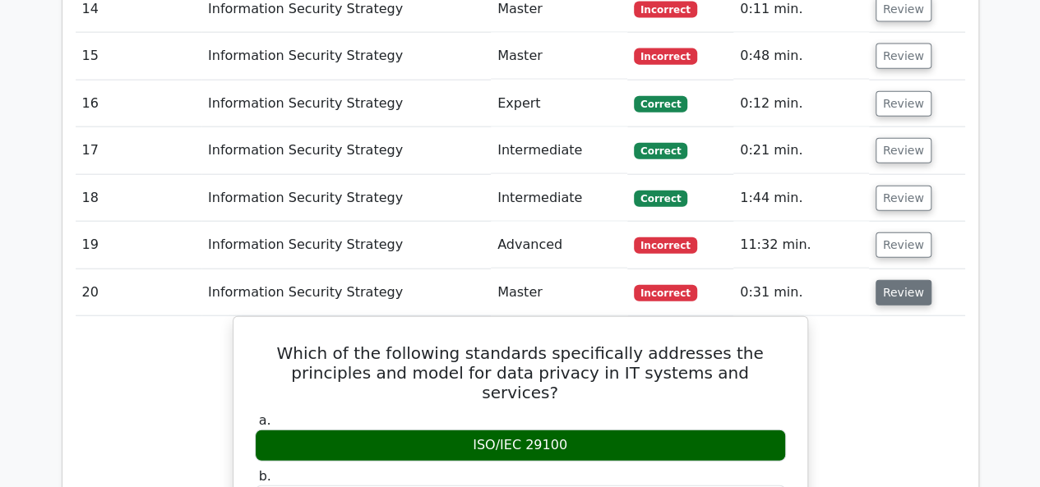
click at [915, 280] on button "Review" at bounding box center [903, 292] width 56 height 25
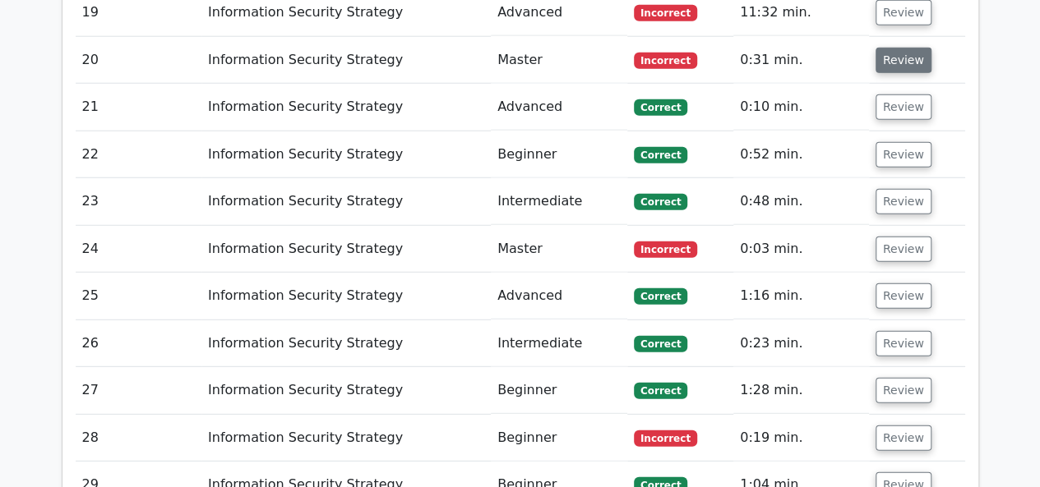
scroll to position [2137, 0]
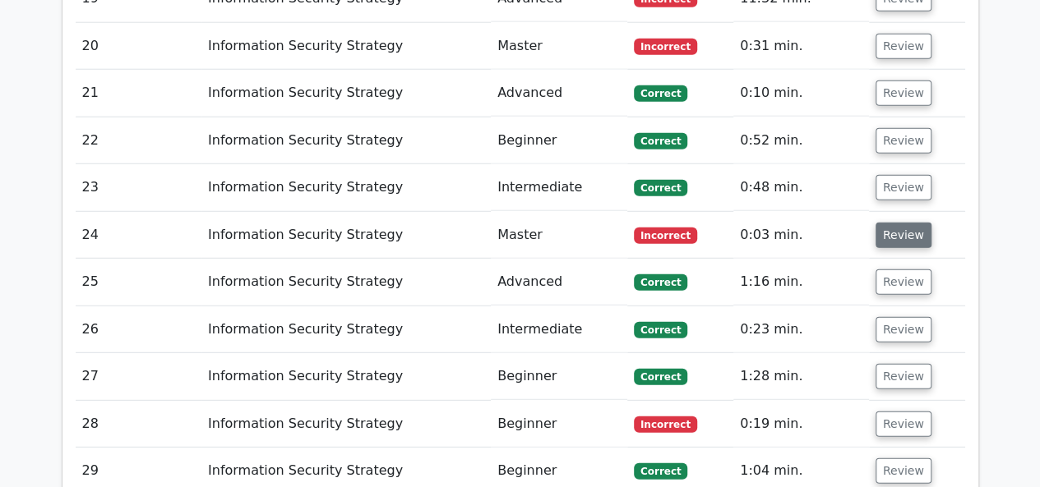
click at [905, 223] on button "Review" at bounding box center [903, 235] width 56 height 25
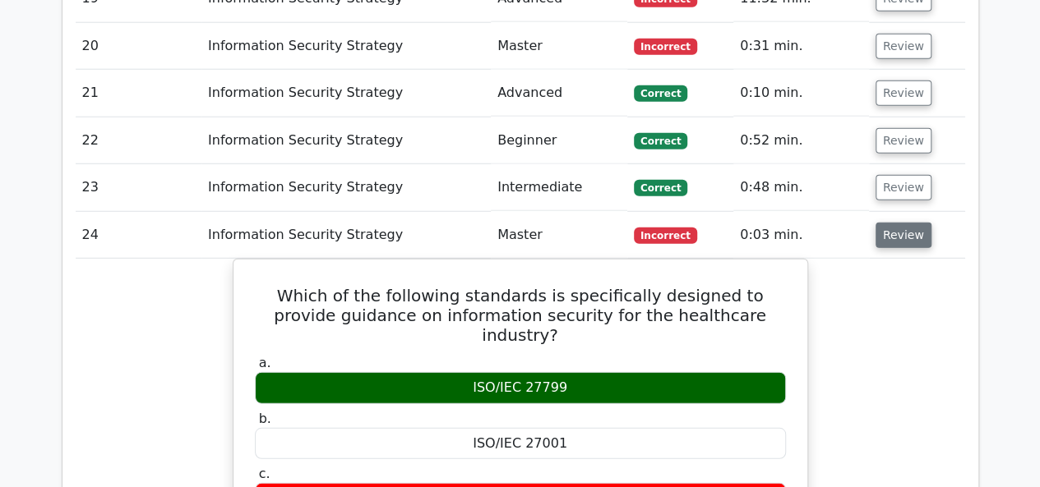
click at [905, 223] on button "Review" at bounding box center [903, 235] width 56 height 25
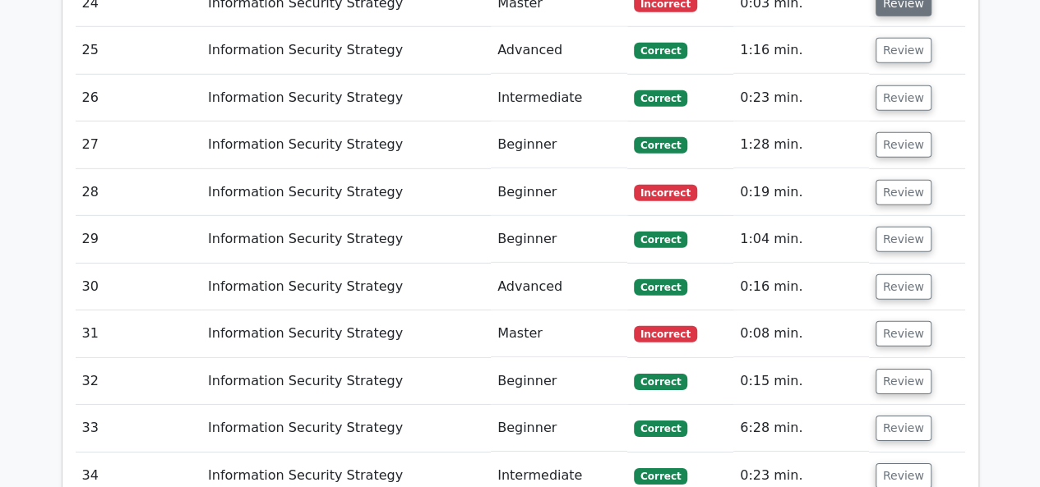
scroll to position [2383, 0]
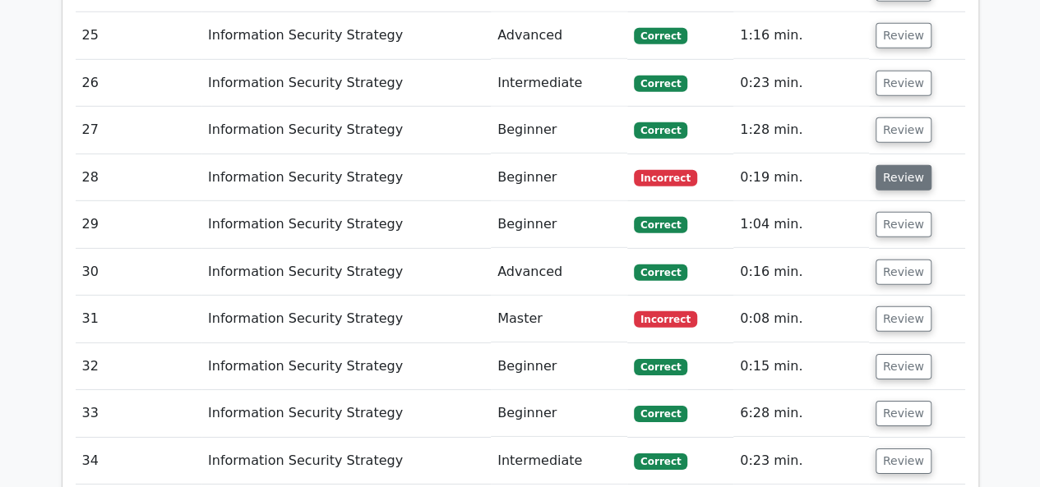
click at [902, 165] on button "Review" at bounding box center [903, 177] width 56 height 25
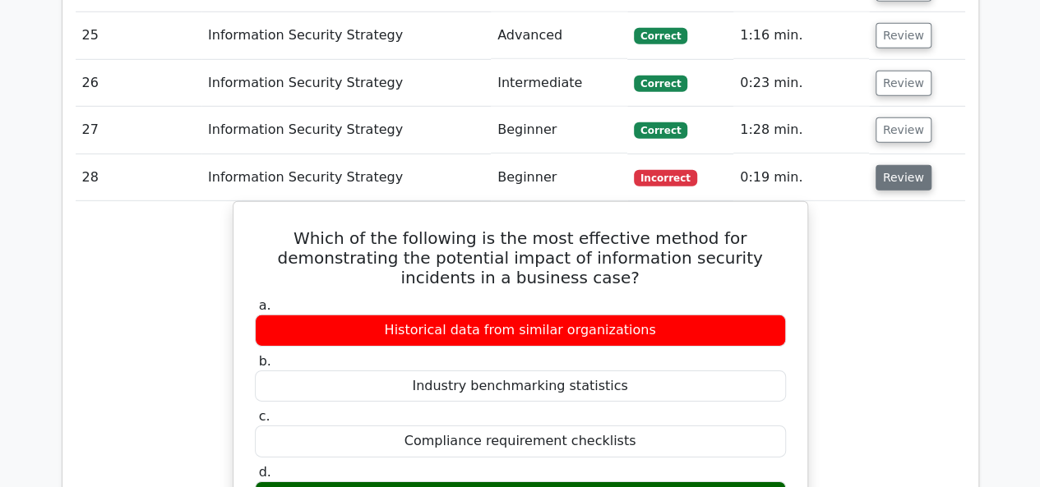
click at [902, 165] on button "Review" at bounding box center [903, 177] width 56 height 25
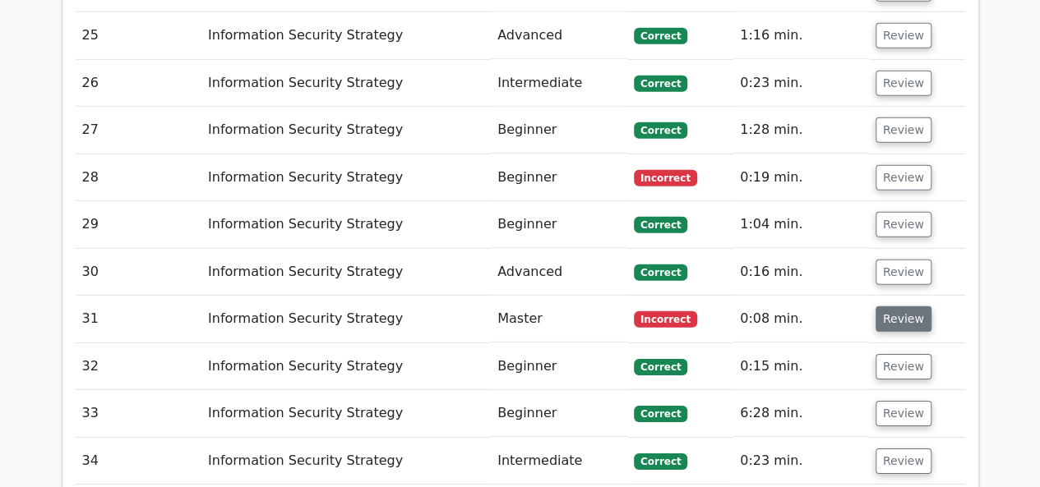
click at [894, 307] on button "Review" at bounding box center [903, 319] width 56 height 25
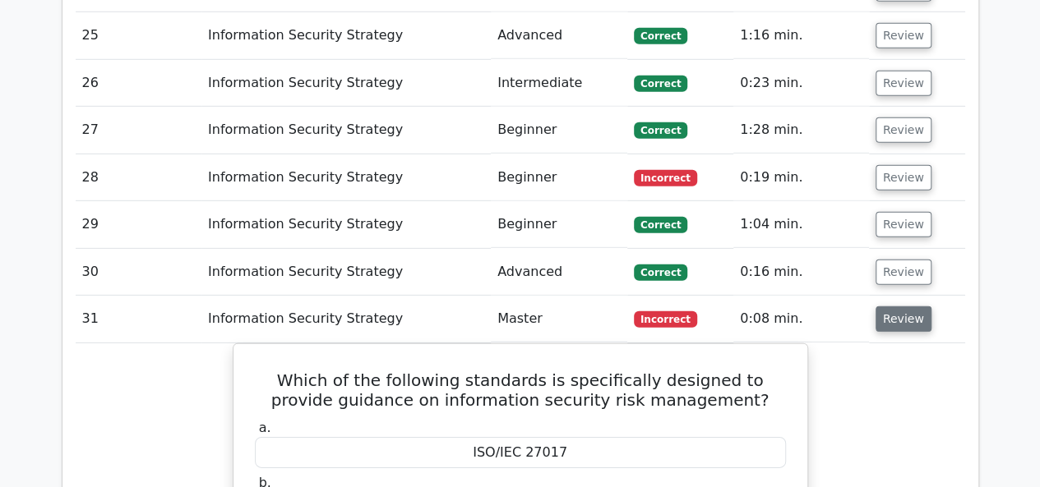
scroll to position [2548, 0]
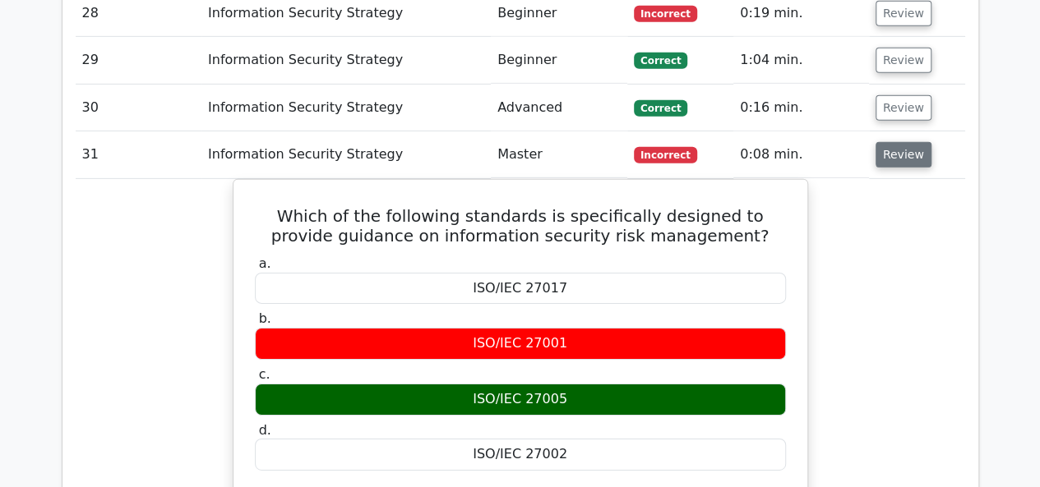
click at [897, 142] on button "Review" at bounding box center [903, 154] width 56 height 25
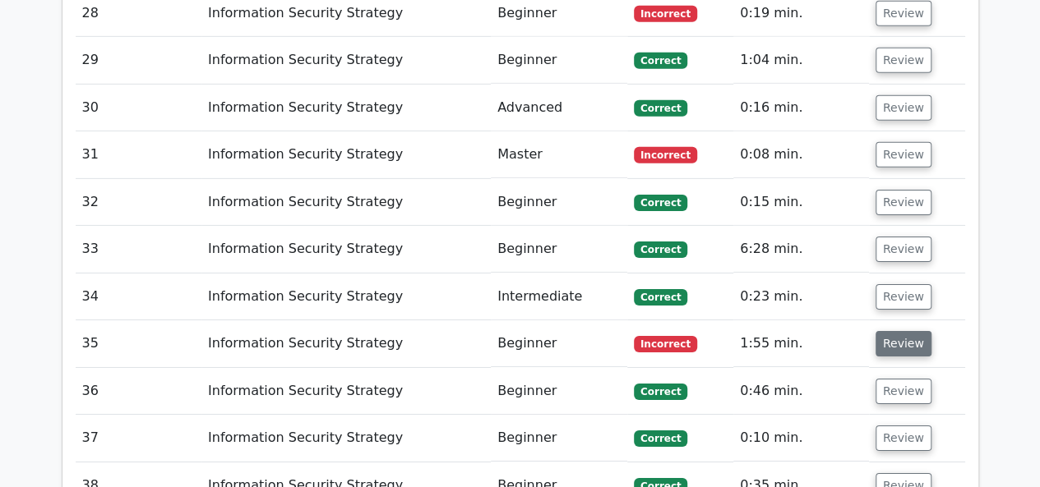
click at [895, 331] on button "Review" at bounding box center [903, 343] width 56 height 25
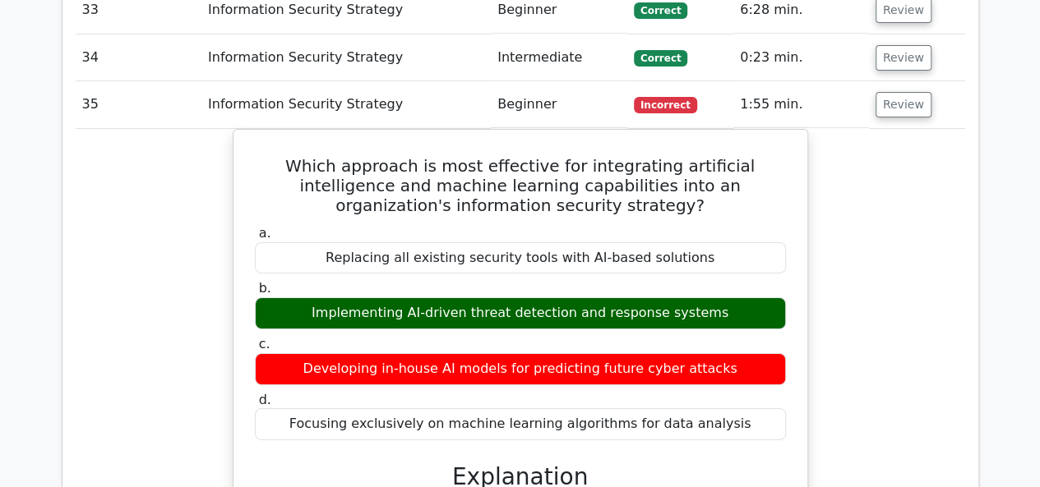
scroll to position [2794, 0]
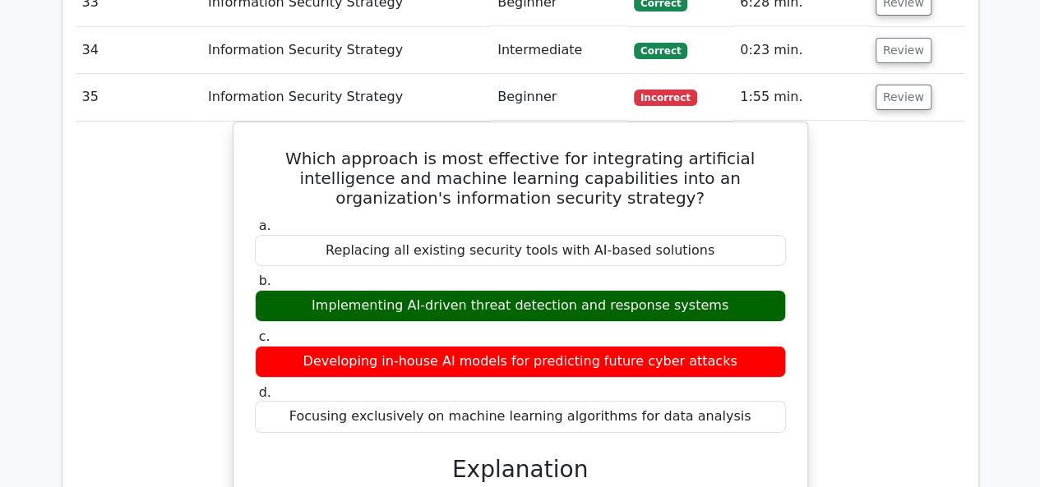
click at [917, 74] on td "Review" at bounding box center [917, 97] width 96 height 47
click at [903, 85] on button "Review" at bounding box center [903, 97] width 56 height 25
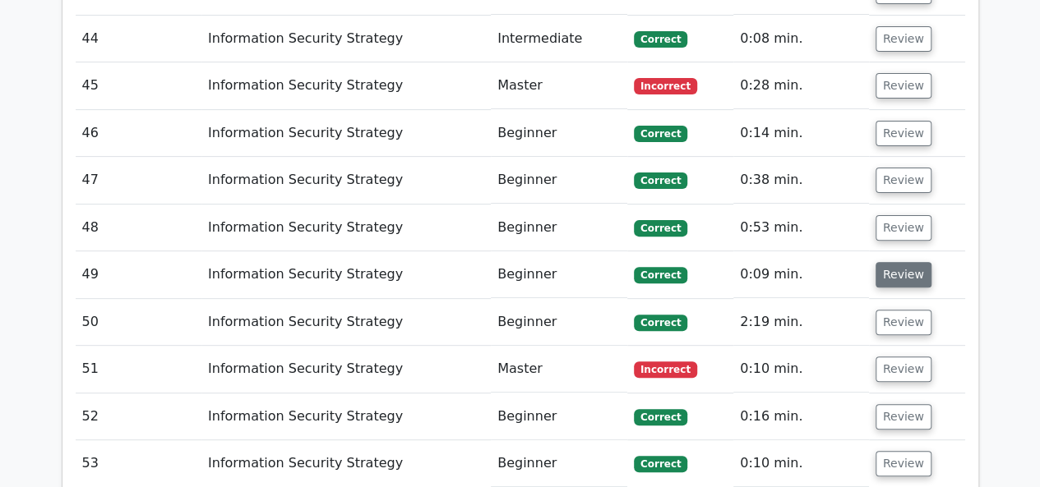
scroll to position [3205, 0]
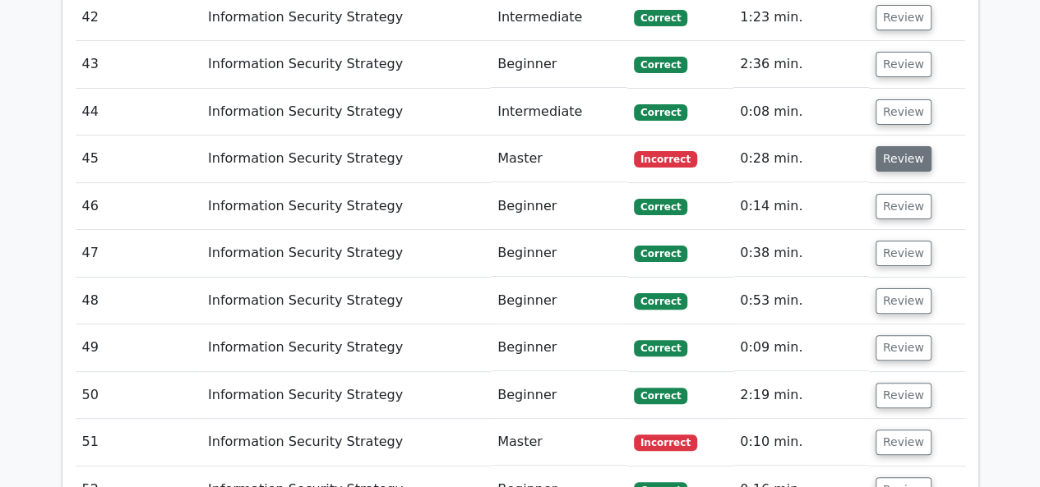
click at [909, 146] on button "Review" at bounding box center [903, 158] width 56 height 25
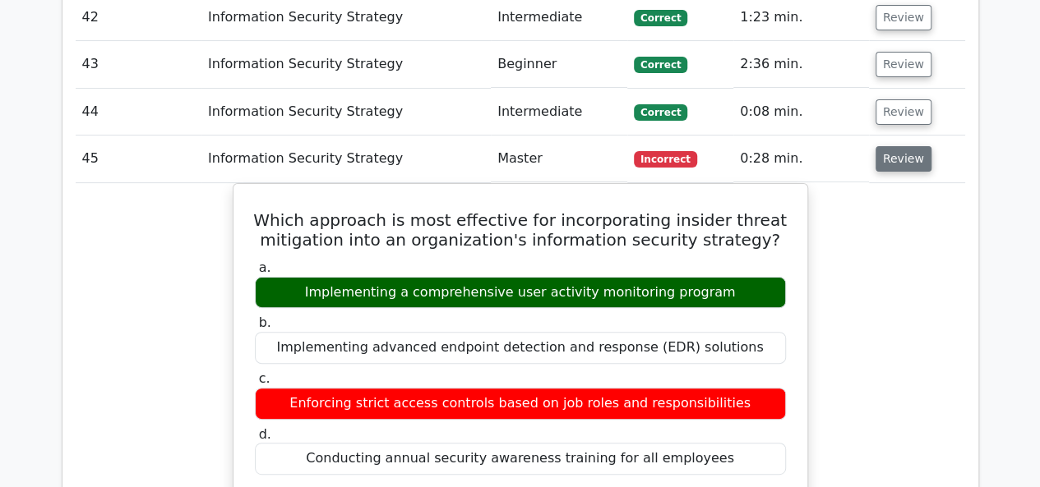
click at [909, 146] on button "Review" at bounding box center [903, 158] width 56 height 25
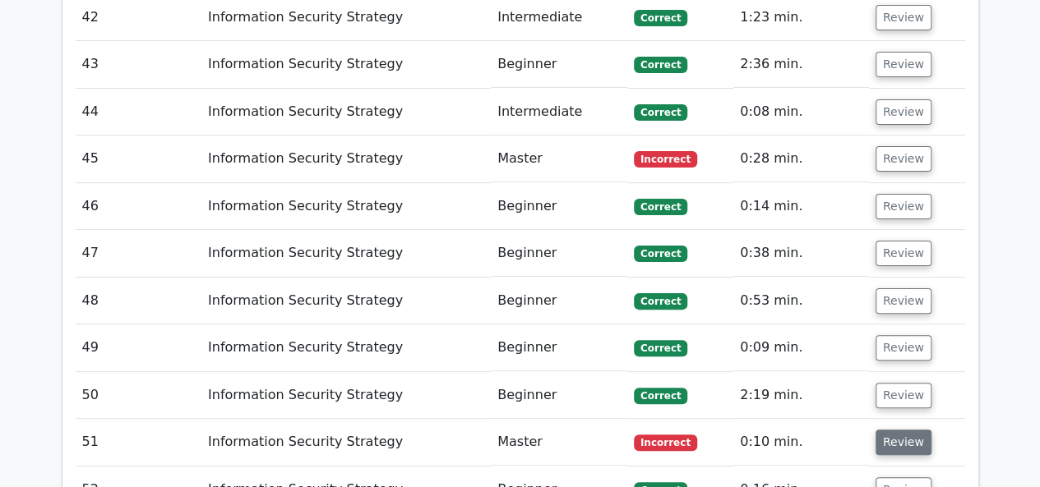
click at [896, 430] on button "Review" at bounding box center [903, 442] width 56 height 25
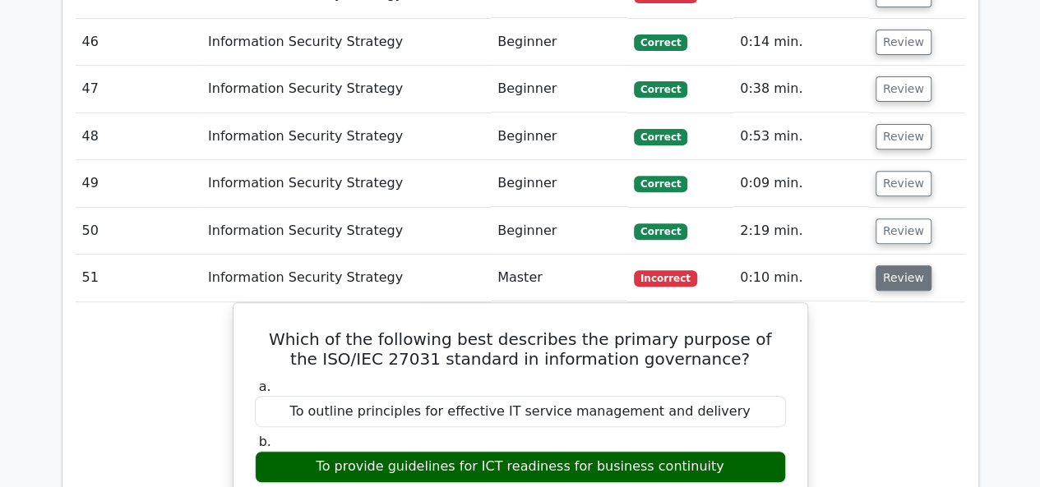
click at [901, 265] on button "Review" at bounding box center [903, 277] width 56 height 25
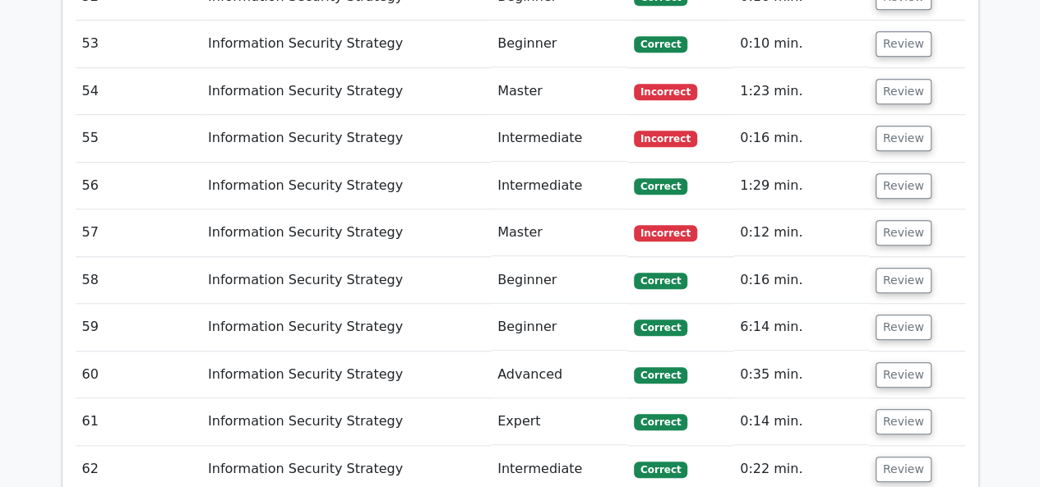
scroll to position [3616, 0]
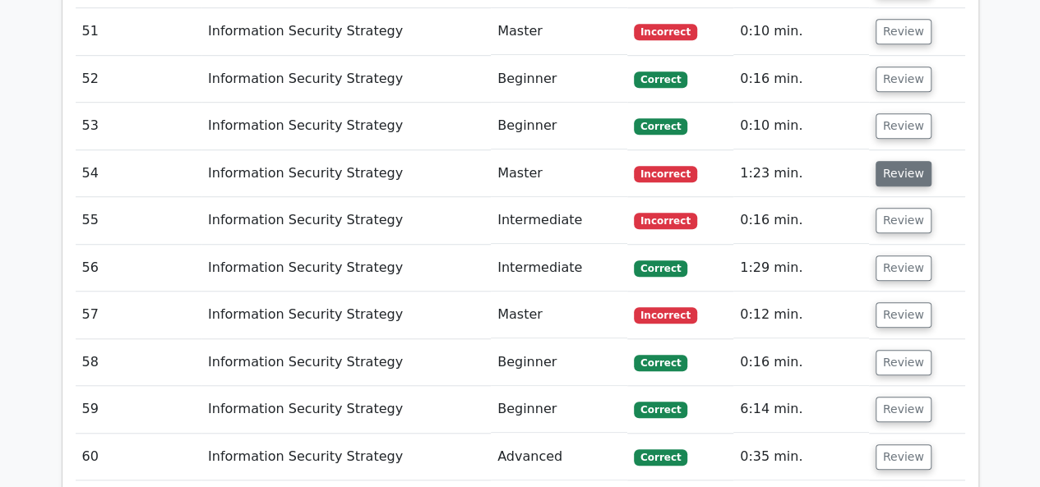
click at [897, 161] on button "Review" at bounding box center [903, 173] width 56 height 25
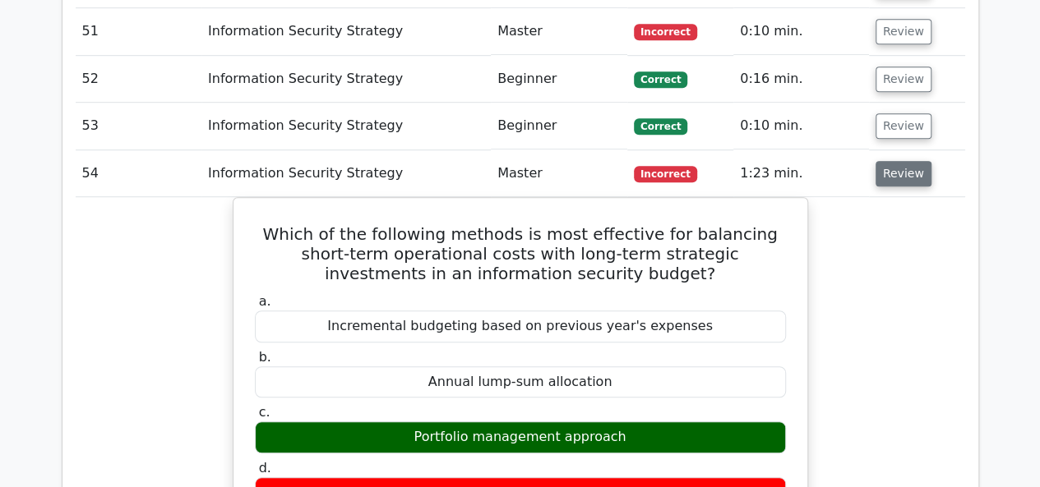
click at [897, 161] on button "Review" at bounding box center [903, 173] width 56 height 25
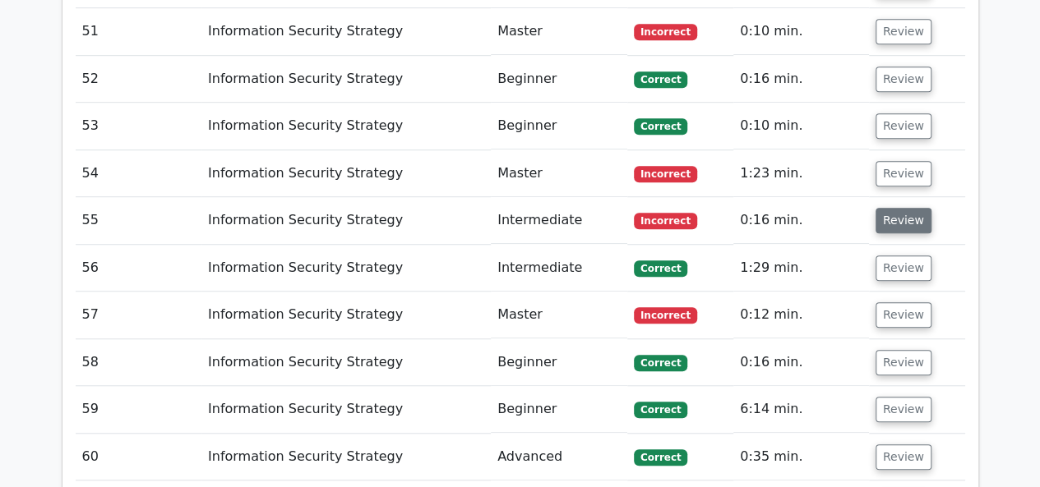
click at [905, 208] on button "Review" at bounding box center [903, 220] width 56 height 25
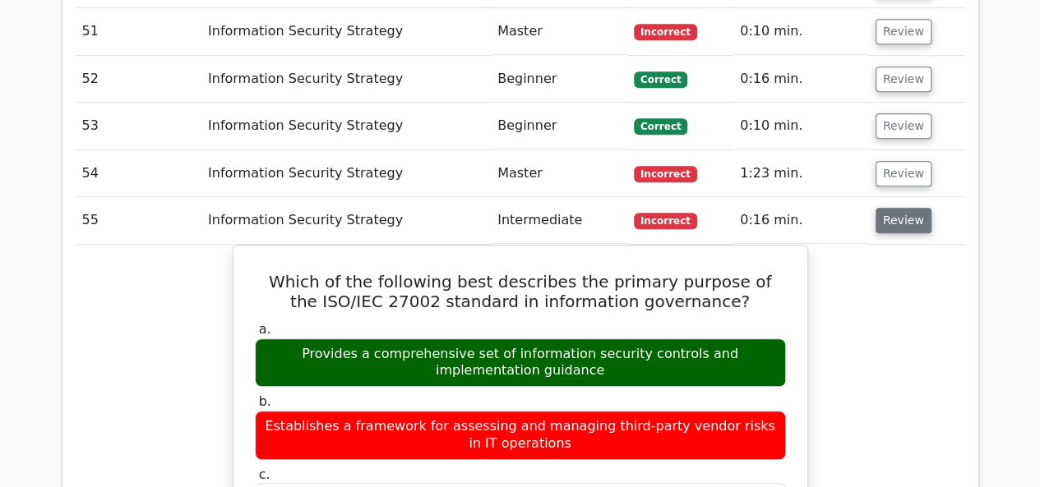
click at [905, 208] on button "Review" at bounding box center [903, 220] width 56 height 25
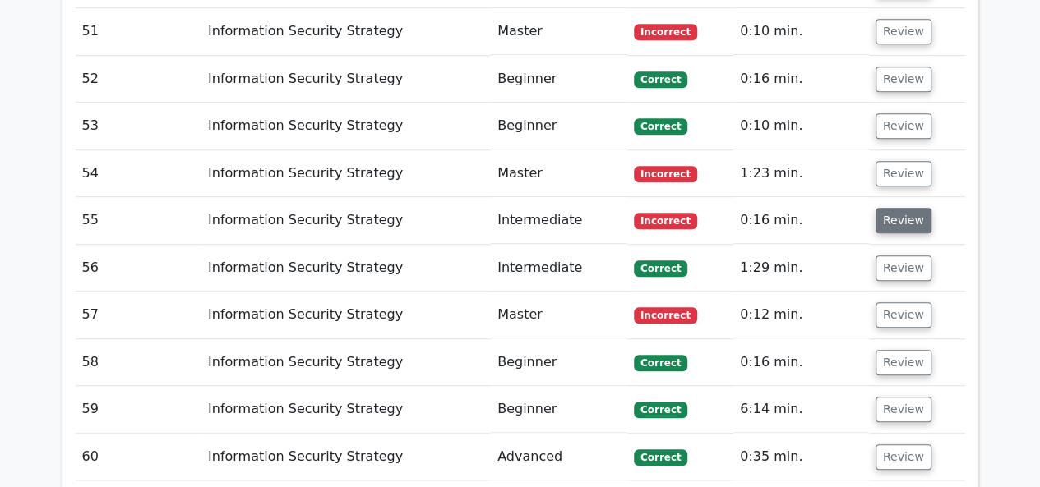
click at [905, 208] on button "Review" at bounding box center [903, 220] width 56 height 25
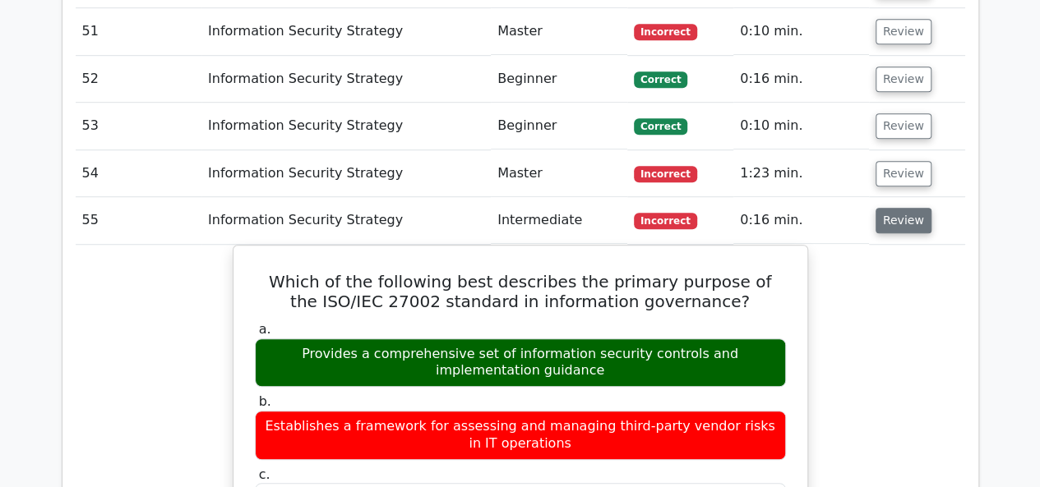
click at [905, 208] on button "Review" at bounding box center [903, 220] width 56 height 25
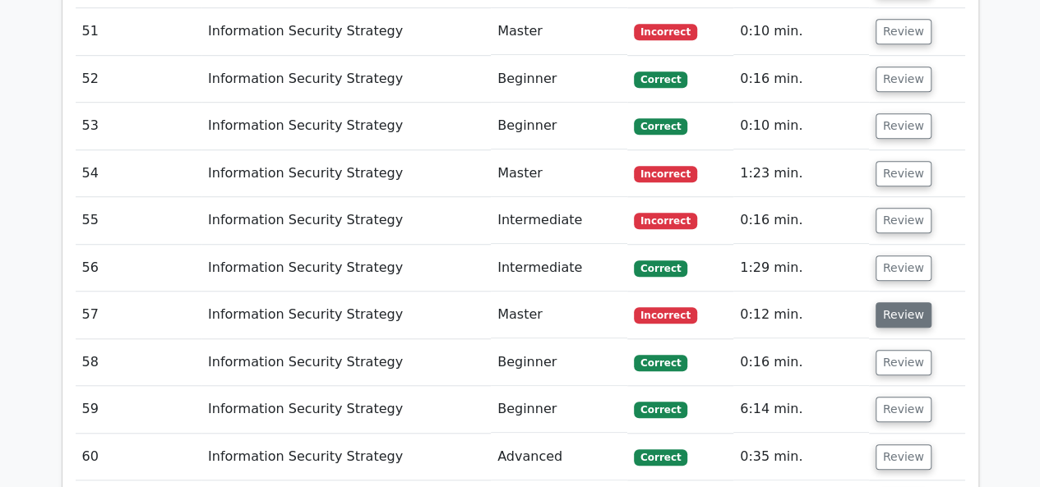
click at [899, 302] on button "Review" at bounding box center [903, 314] width 56 height 25
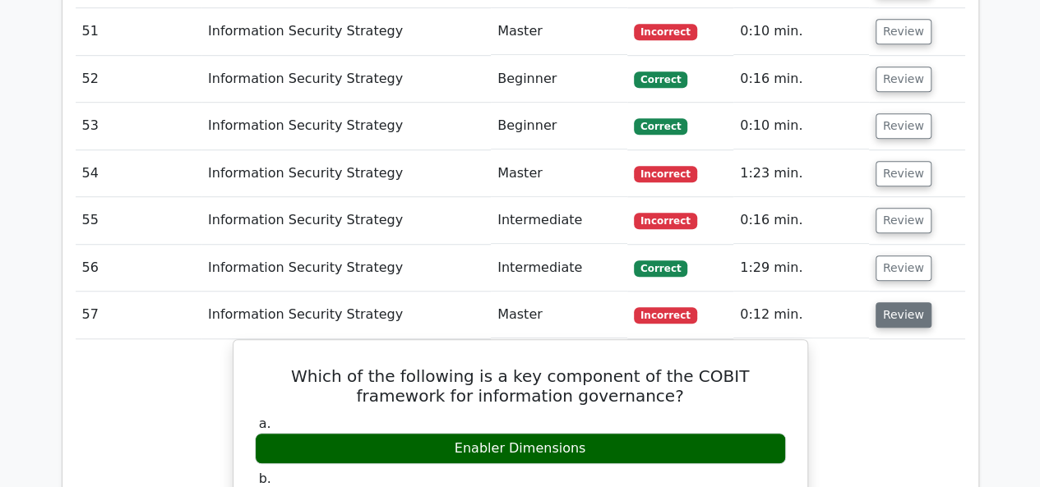
click at [899, 302] on button "Review" at bounding box center [903, 314] width 56 height 25
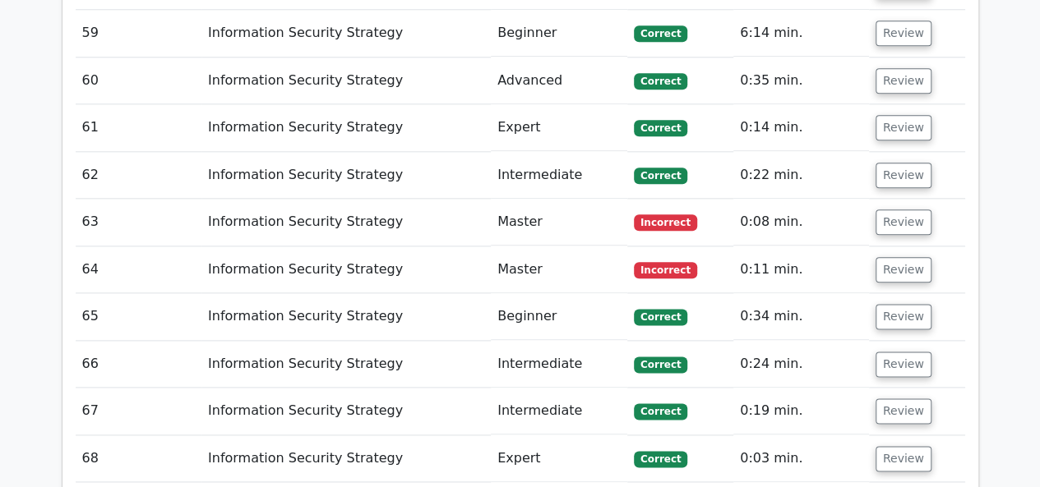
scroll to position [4027, 0]
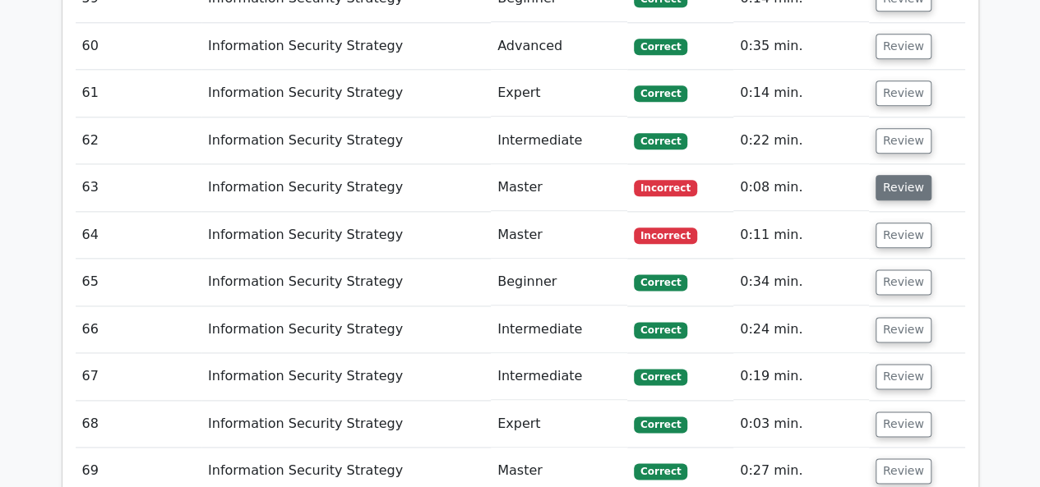
click at [892, 175] on button "Review" at bounding box center [903, 187] width 56 height 25
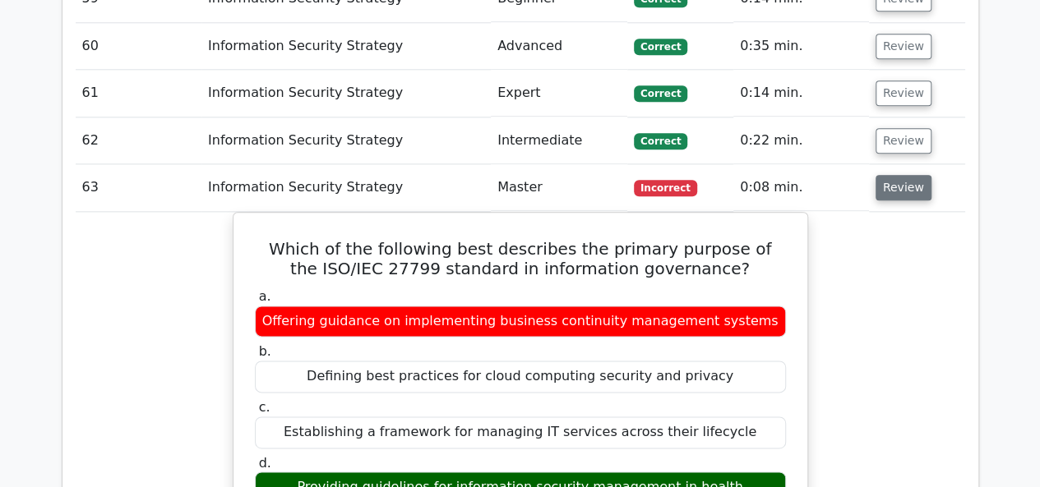
click at [892, 175] on button "Review" at bounding box center [903, 187] width 56 height 25
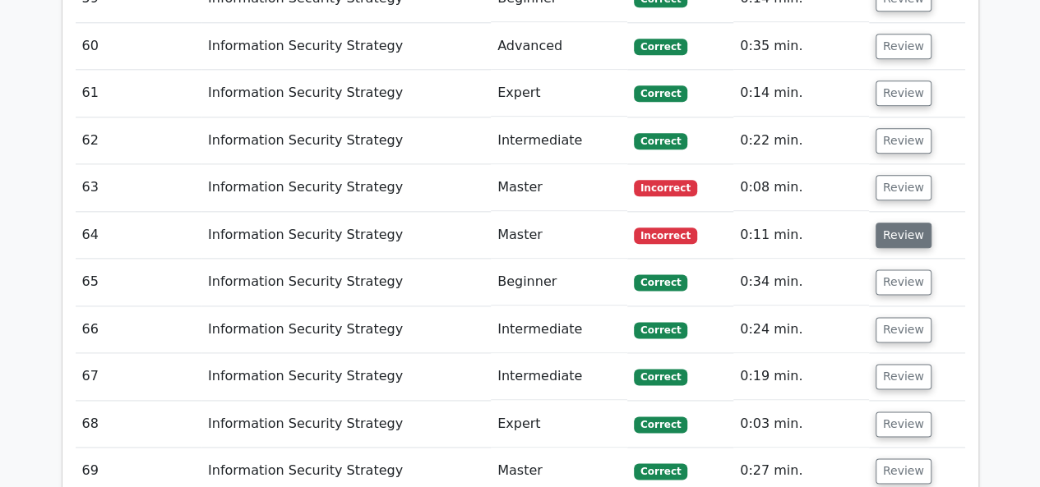
click at [897, 223] on button "Review" at bounding box center [903, 235] width 56 height 25
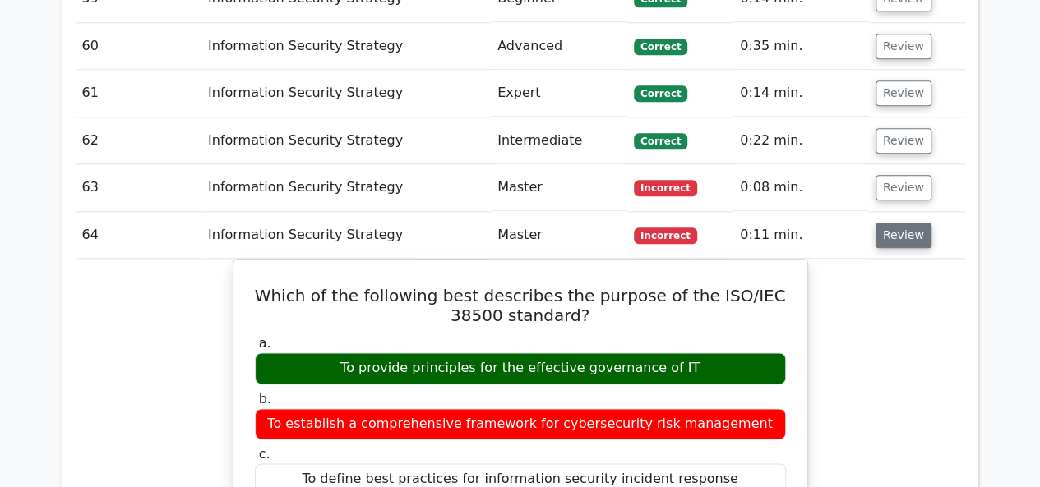
click at [897, 223] on button "Review" at bounding box center [903, 235] width 56 height 25
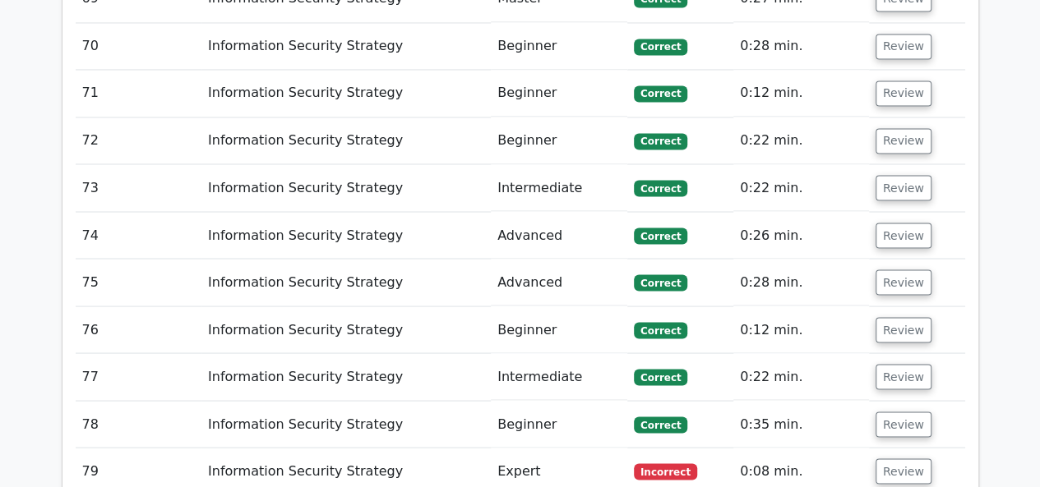
scroll to position [4602, 0]
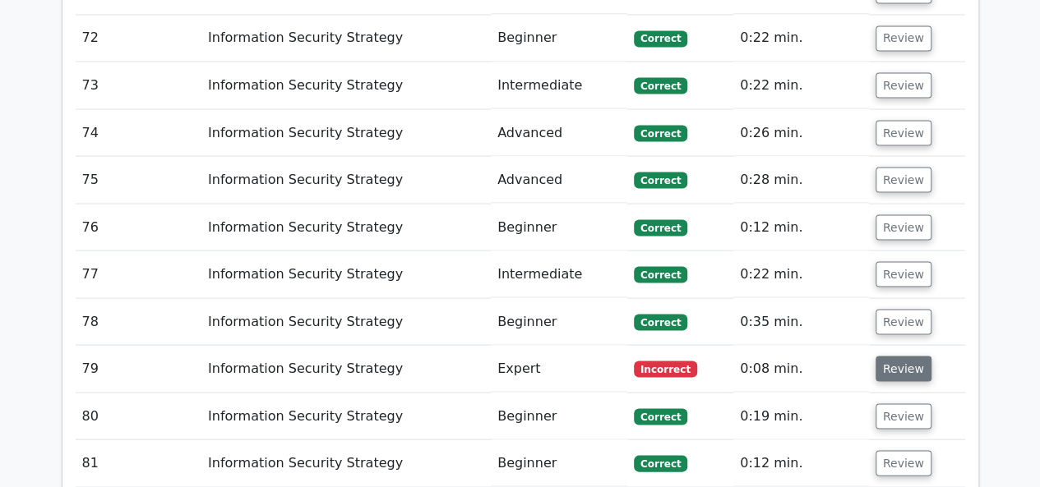
click at [903, 356] on button "Review" at bounding box center [903, 368] width 56 height 25
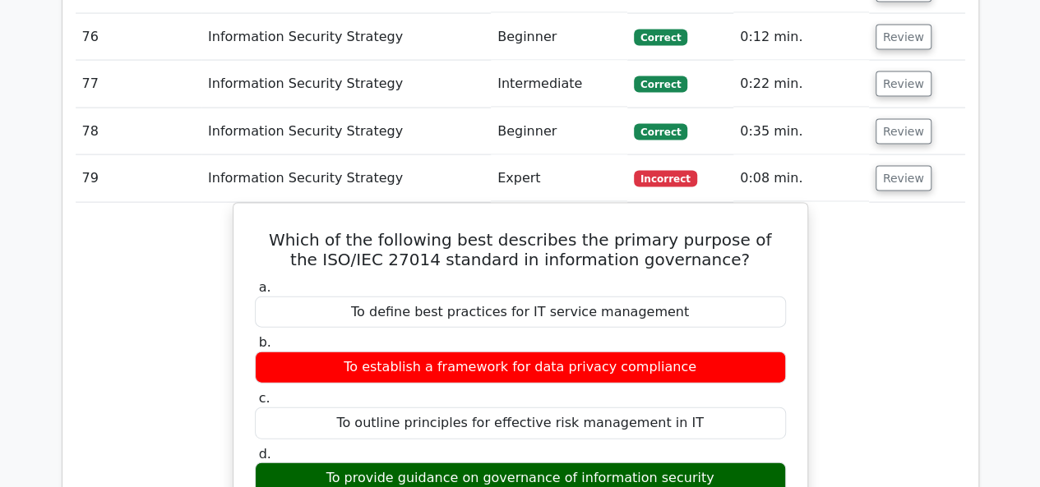
scroll to position [4766, 0]
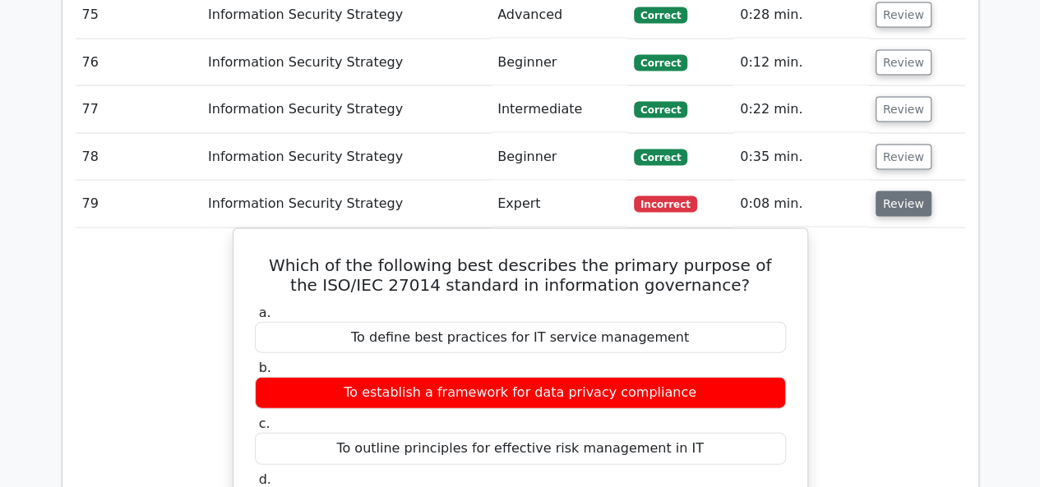
click at [893, 191] on button "Review" at bounding box center [903, 203] width 56 height 25
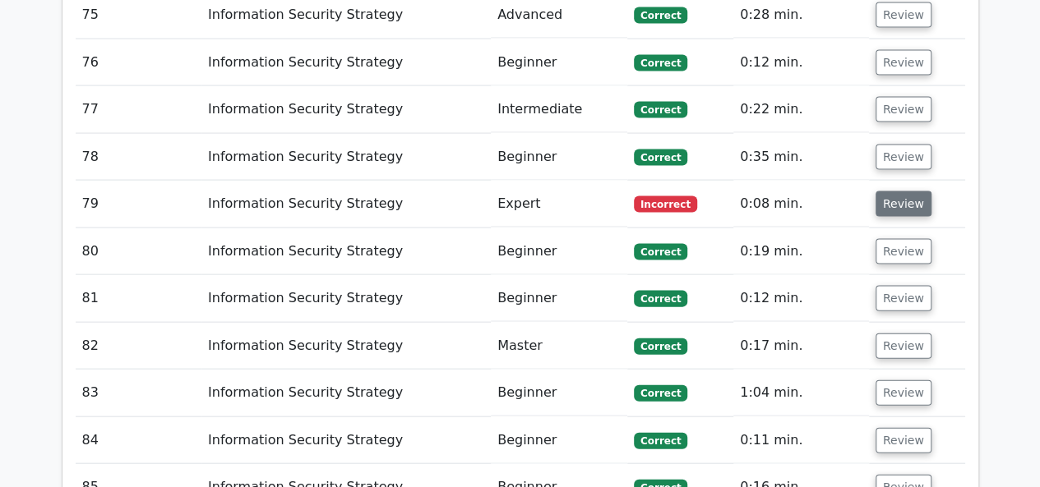
click at [891, 191] on button "Review" at bounding box center [903, 203] width 56 height 25
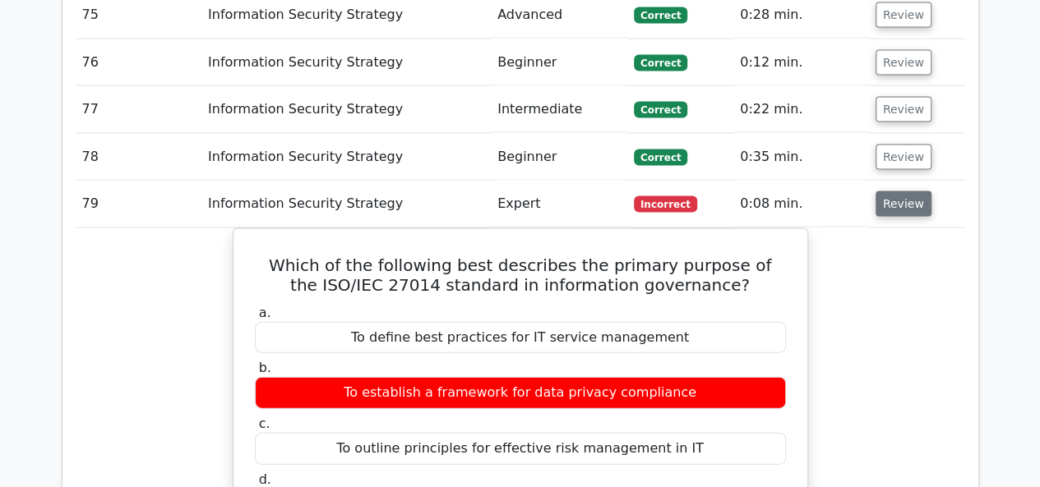
click at [891, 191] on button "Review" at bounding box center [903, 203] width 56 height 25
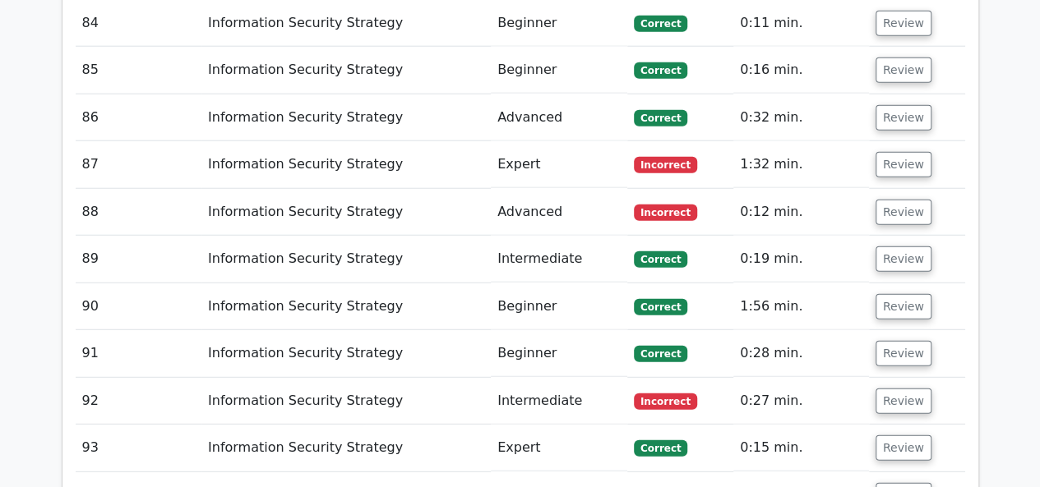
scroll to position [5177, 0]
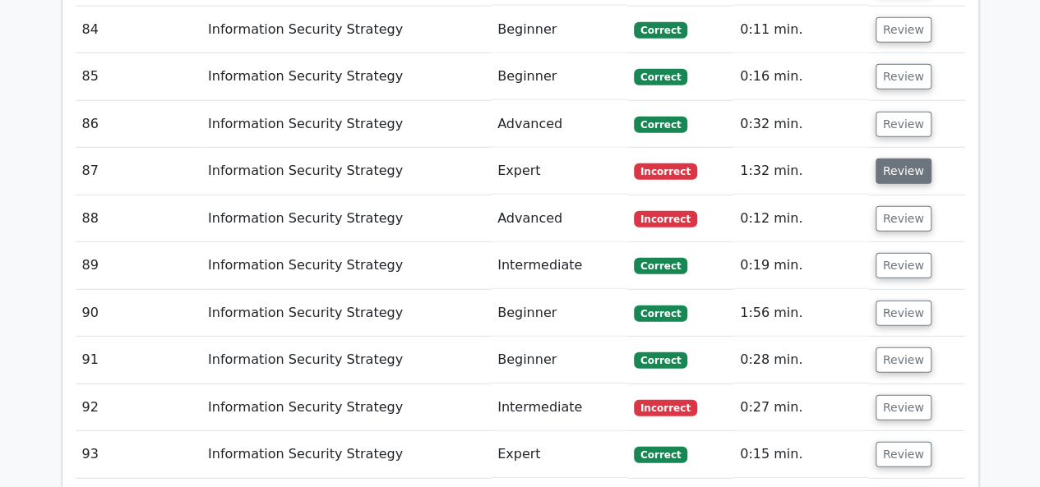
click at [897, 159] on button "Review" at bounding box center [903, 171] width 56 height 25
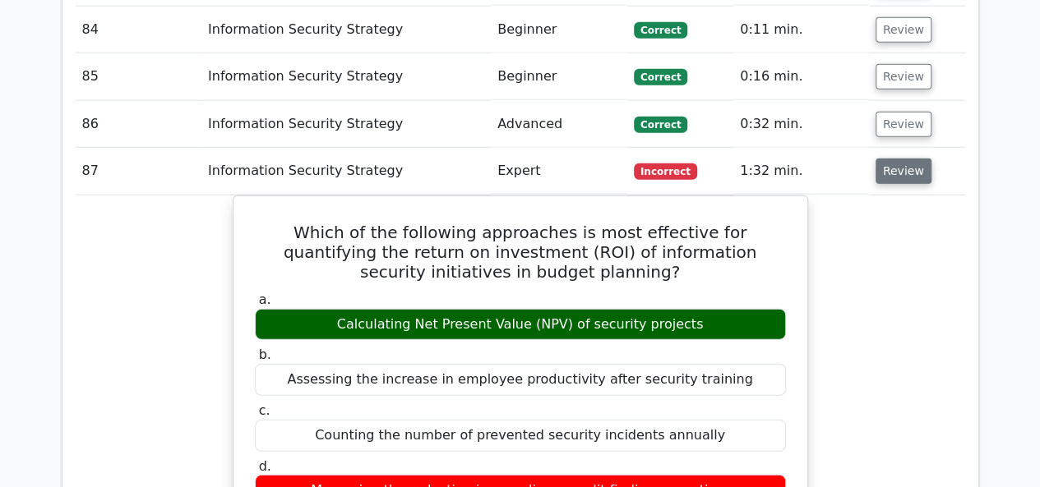
click at [897, 159] on button "Review" at bounding box center [903, 171] width 56 height 25
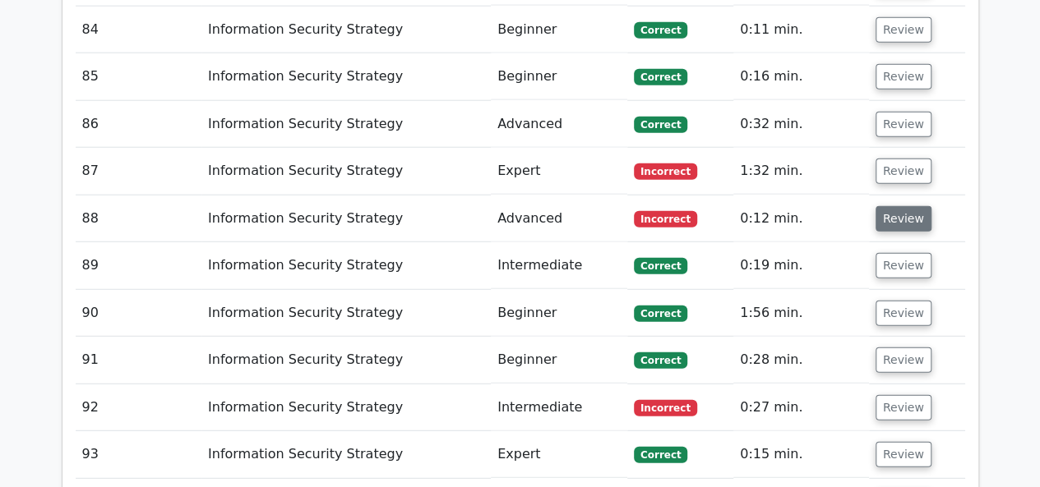
click at [895, 206] on button "Review" at bounding box center [903, 218] width 56 height 25
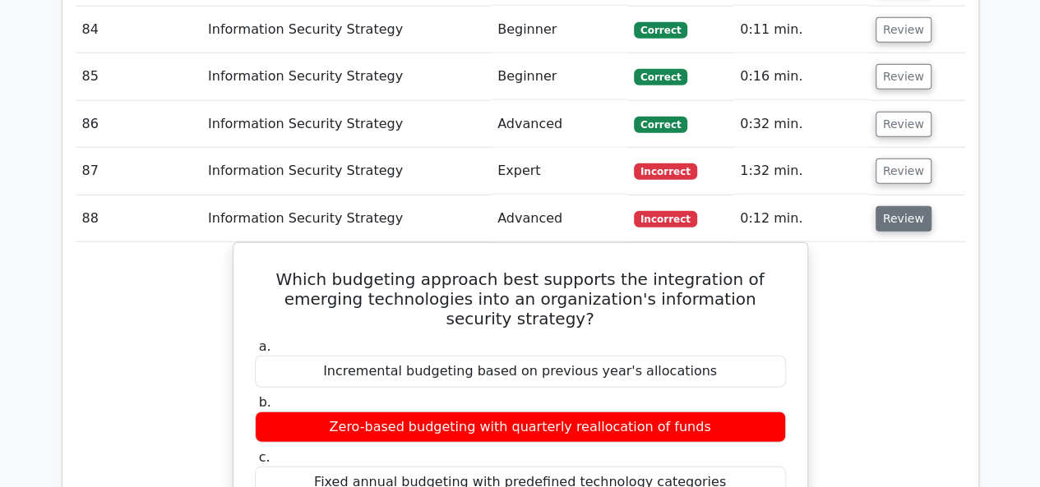
click at [895, 206] on button "Review" at bounding box center [903, 218] width 56 height 25
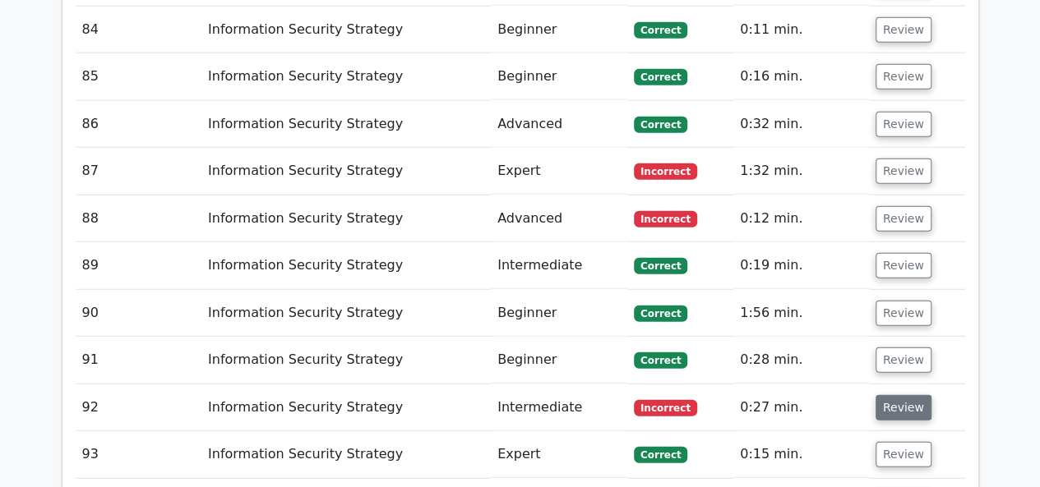
click at [899, 395] on button "Review" at bounding box center [903, 407] width 56 height 25
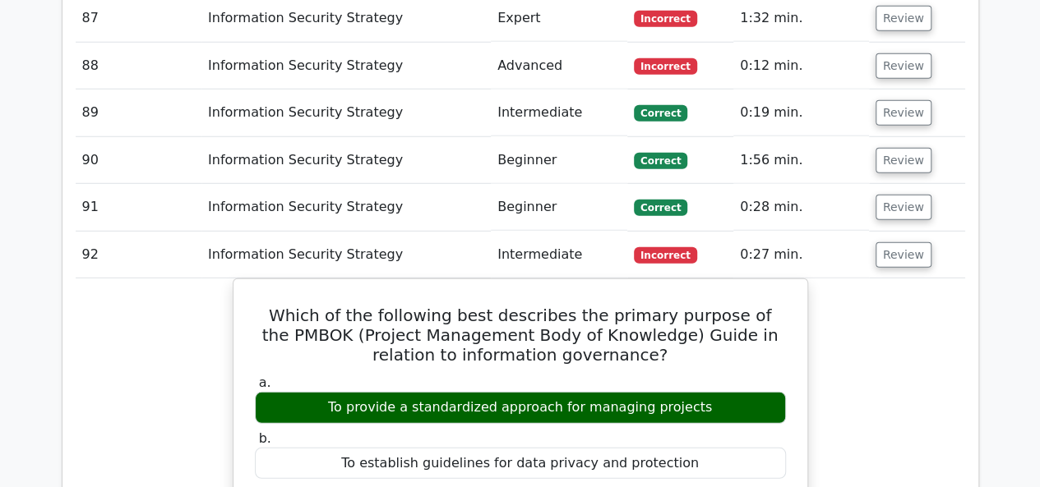
scroll to position [5424, 0]
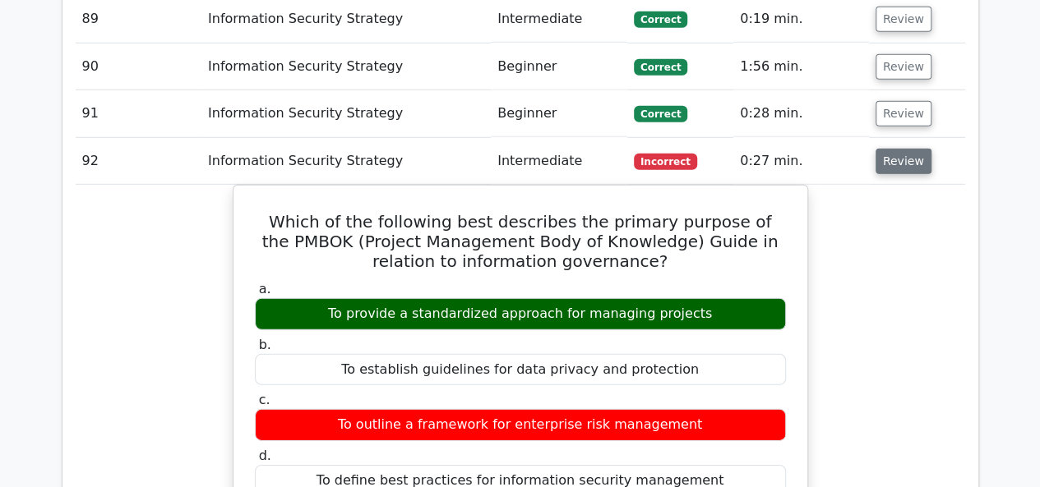
click at [904, 149] on button "Review" at bounding box center [903, 161] width 56 height 25
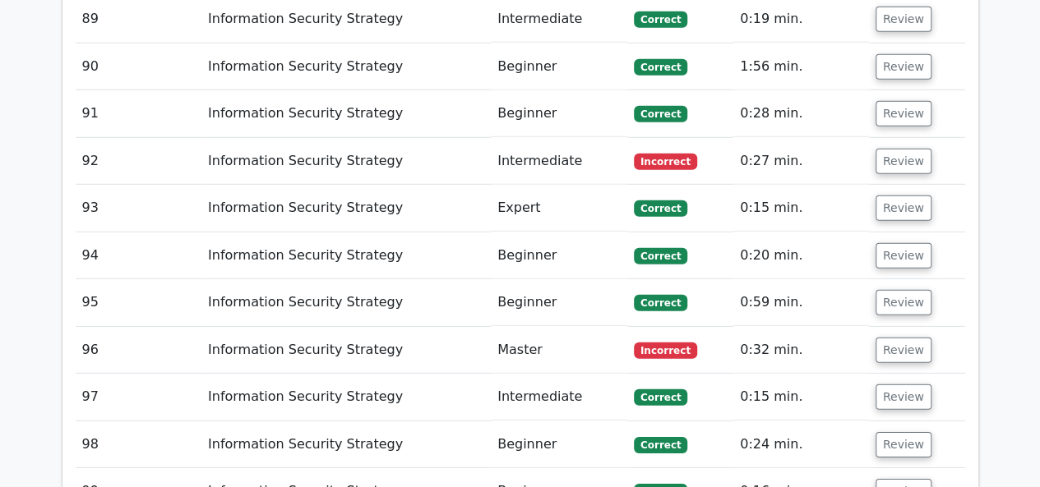
click at [403, 468] on td "Information Security Strategy" at bounding box center [345, 491] width 289 height 47
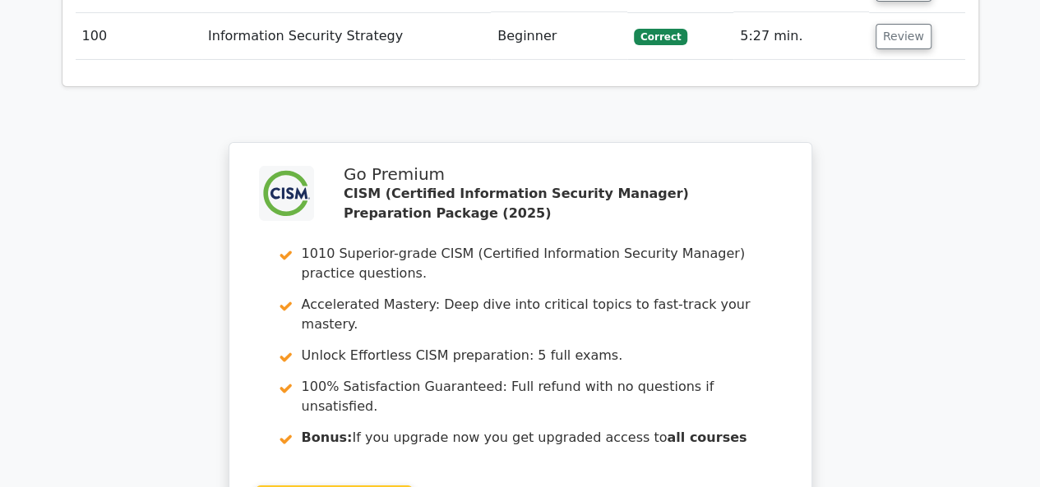
scroll to position [6081, 0]
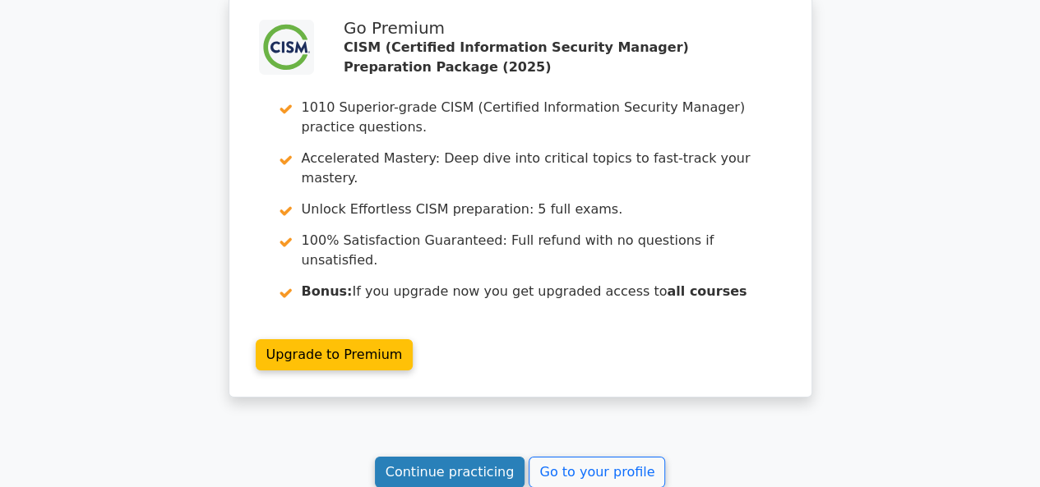
click at [437, 457] on link "Continue practicing" at bounding box center [450, 472] width 150 height 31
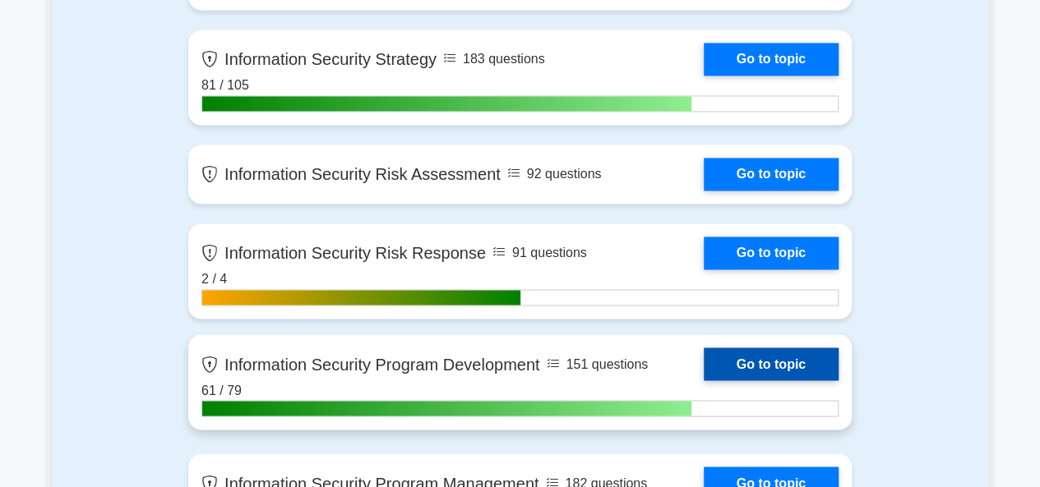
scroll to position [1150, 0]
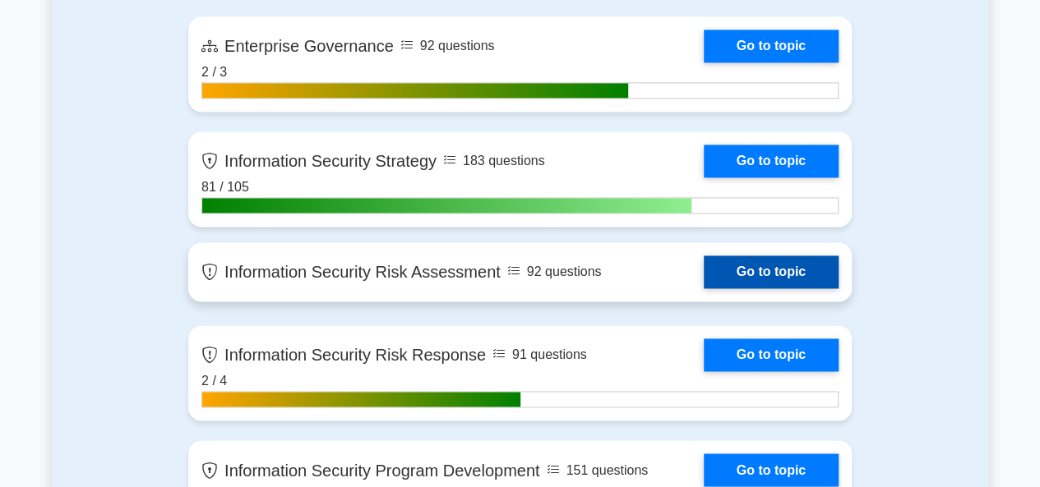
click at [766, 263] on link "Go to topic" at bounding box center [770, 272] width 135 height 33
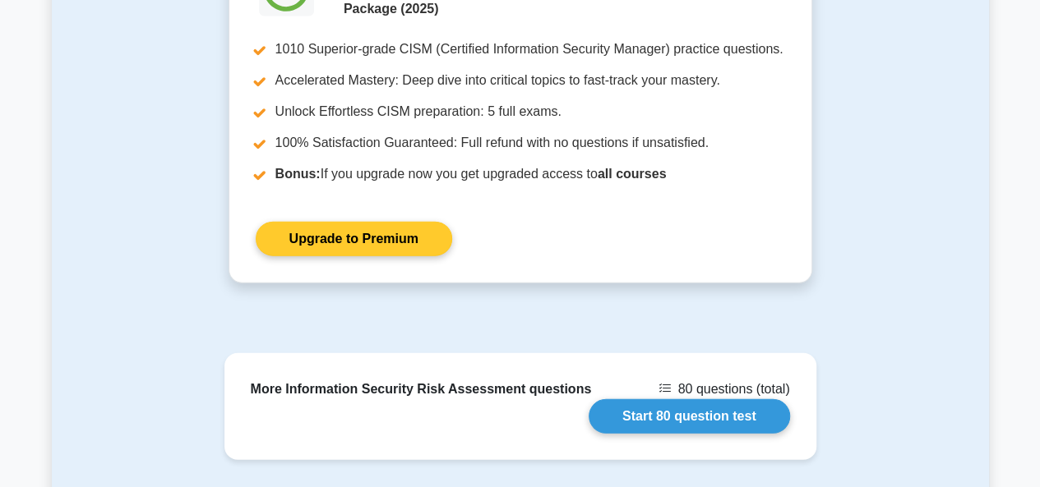
scroll to position [2137, 0]
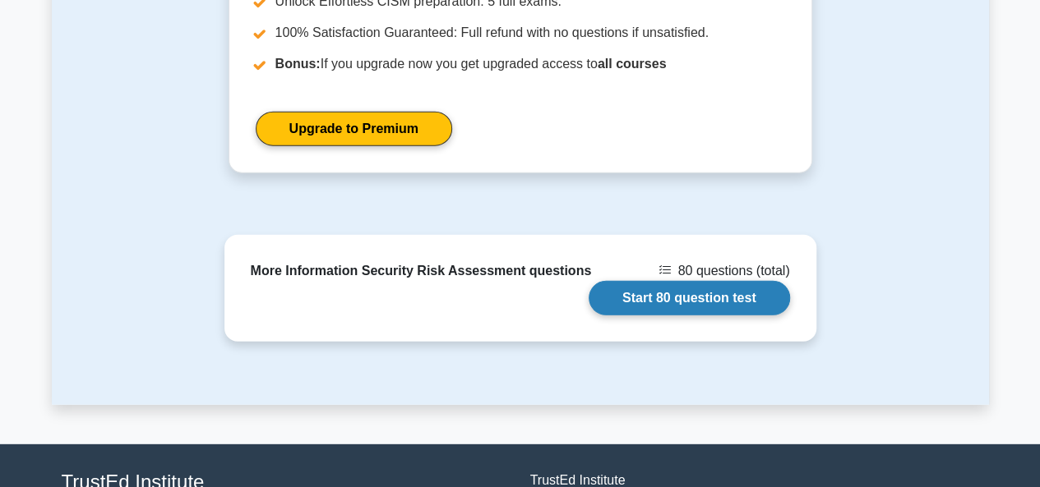
click at [725, 281] on link "Start 80 question test" at bounding box center [688, 298] width 201 height 35
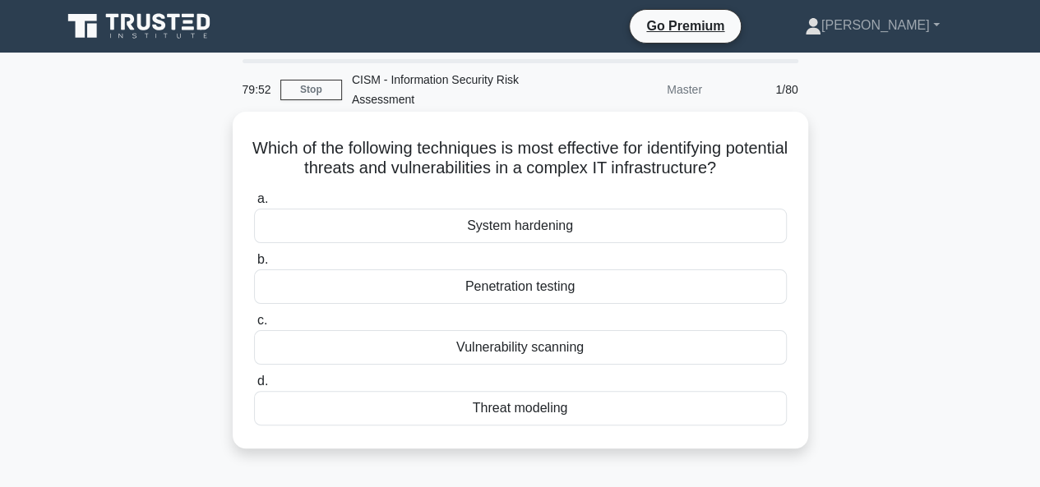
click at [533, 288] on div "Penetration testing" at bounding box center [520, 287] width 533 height 35
click at [254, 265] on input "b. Penetration testing" at bounding box center [254, 260] width 0 height 11
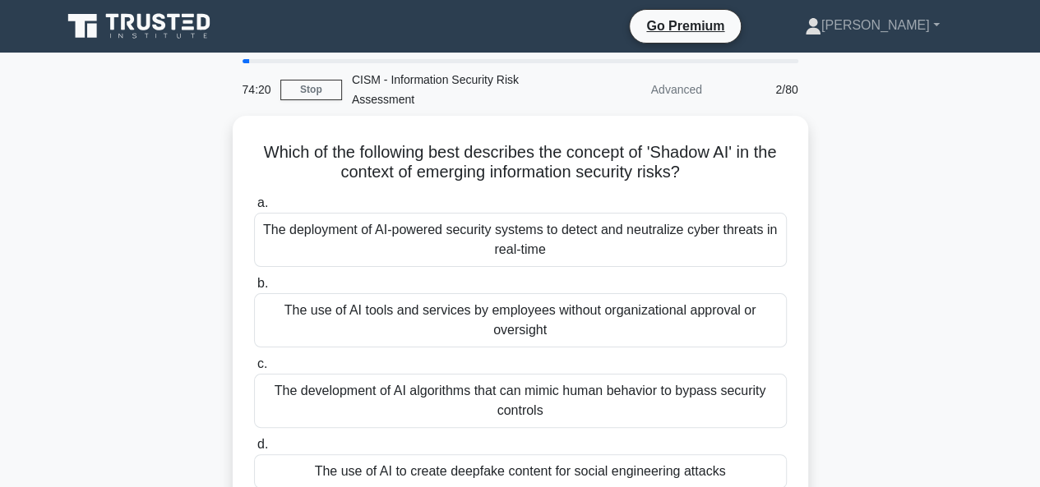
click at [948, 263] on div "Which of the following best describes the concept of 'Shadow AI' in the context…" at bounding box center [520, 324] width 937 height 416
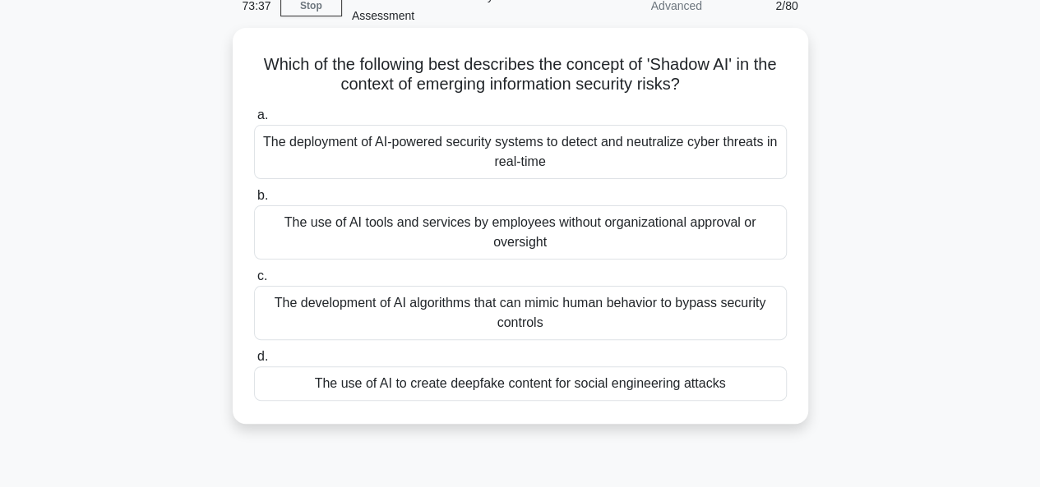
scroll to position [164, 0]
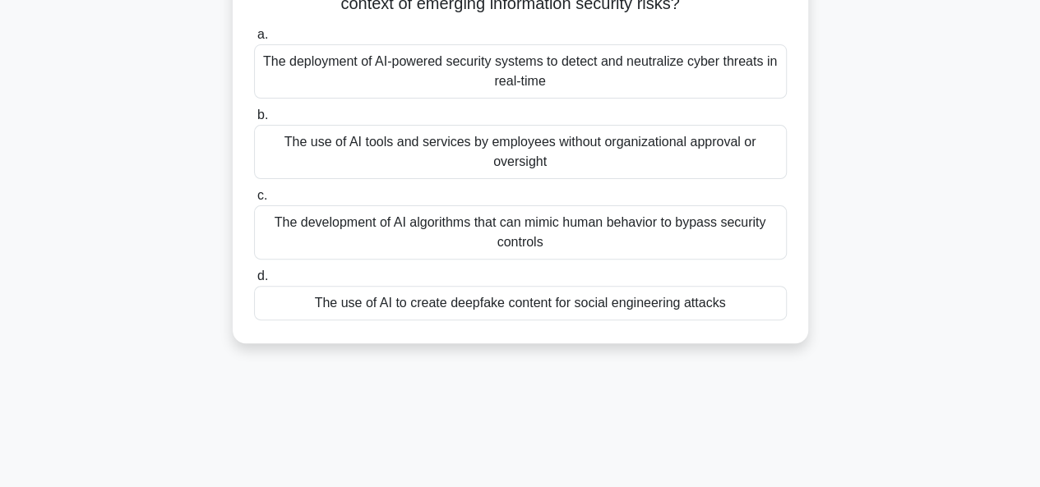
click at [577, 146] on div "The use of AI tools and services by employees without organizational approval o…" at bounding box center [520, 152] width 533 height 54
click at [254, 121] on input "b. The use of AI tools and services by employees without organizational approva…" at bounding box center [254, 115] width 0 height 11
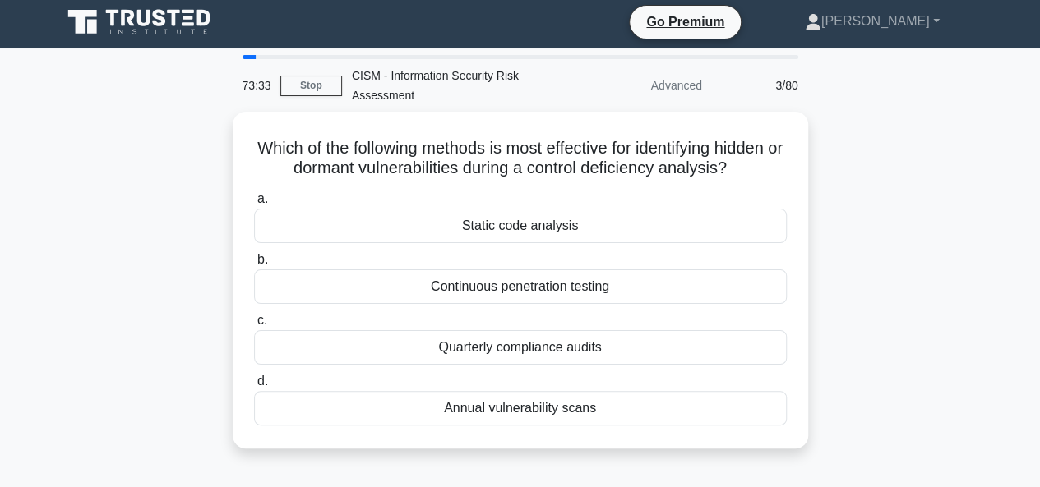
scroll to position [0, 0]
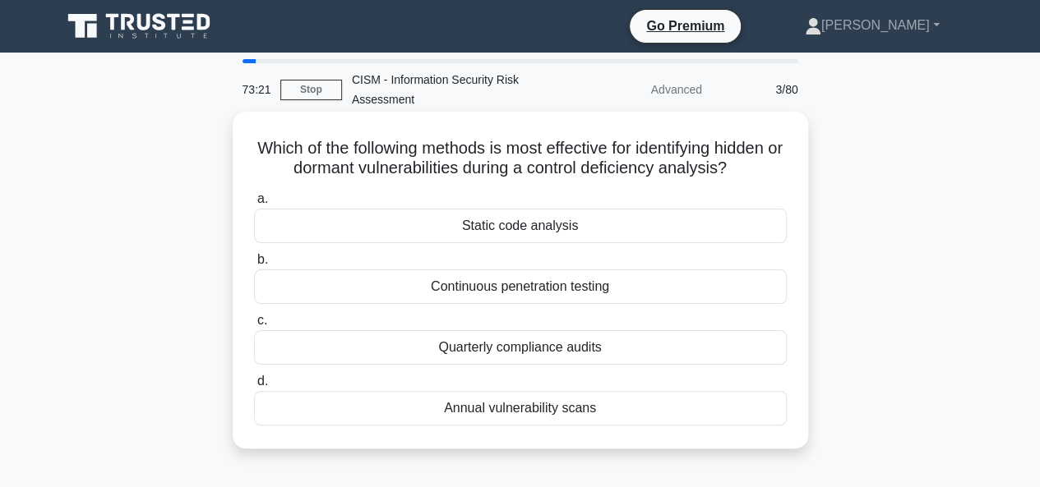
click at [527, 292] on div "Continuous penetration testing" at bounding box center [520, 287] width 533 height 35
click at [254, 265] on input "b. Continuous penetration testing" at bounding box center [254, 260] width 0 height 11
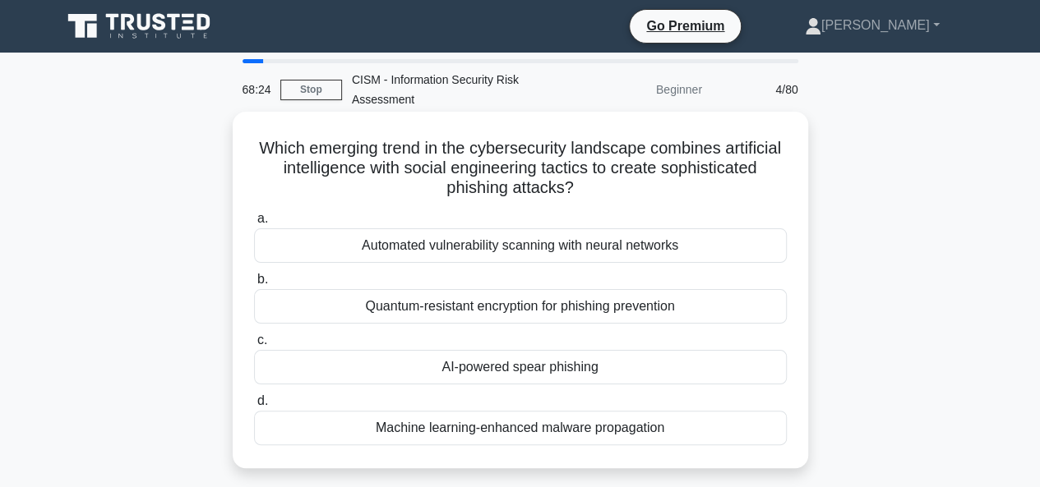
click at [580, 309] on div "Quantum-resistant encryption for phishing prevention" at bounding box center [520, 306] width 533 height 35
click at [254, 285] on input "b. Quantum-resistant encryption for phishing prevention" at bounding box center [254, 279] width 0 height 11
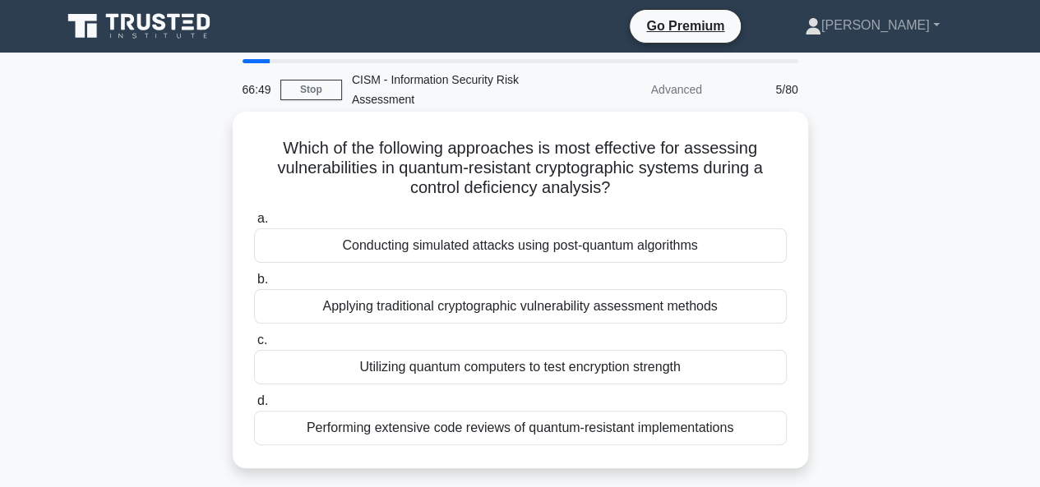
click at [523, 310] on div "Applying traditional cryptographic vulnerability assessment methods" at bounding box center [520, 306] width 533 height 35
click at [254, 285] on input "b. Applying traditional cryptographic vulnerability assessment methods" at bounding box center [254, 279] width 0 height 11
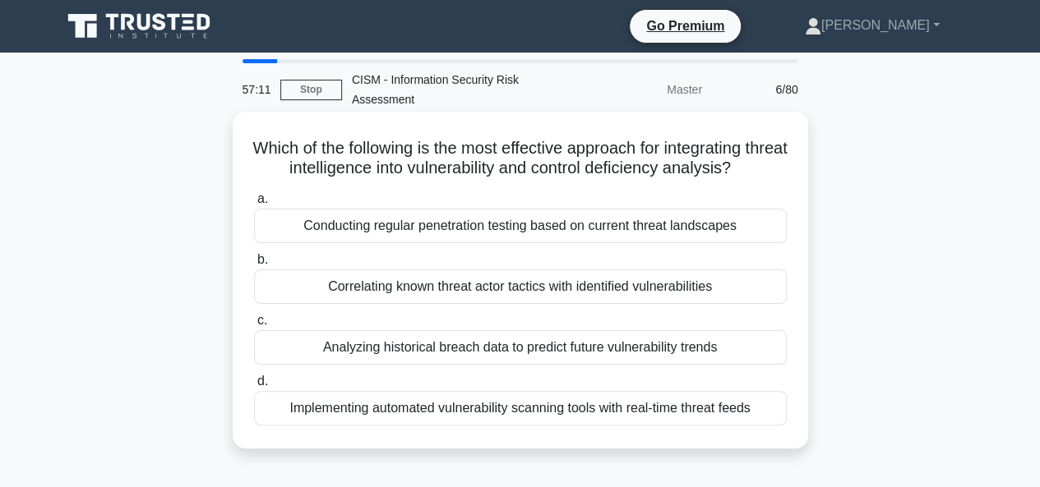
click at [518, 414] on div "Implementing automated vulnerability scanning tools with real-time threat feeds" at bounding box center [520, 408] width 533 height 35
click at [254, 387] on input "d. Implementing automated vulnerability scanning tools with real-time threat fe…" at bounding box center [254, 381] width 0 height 11
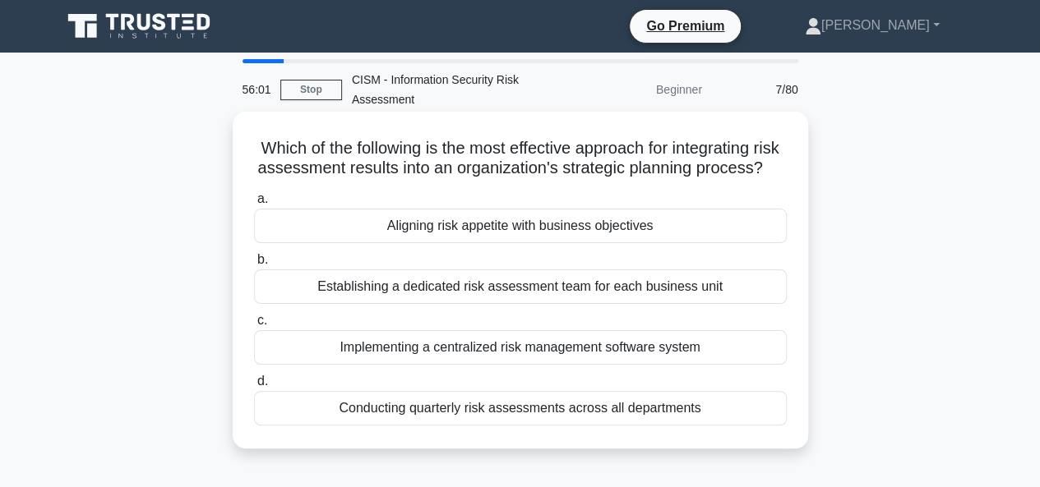
click at [559, 243] on div "Aligning risk appetite with business objectives" at bounding box center [520, 226] width 533 height 35
click at [254, 205] on input "a. Aligning risk appetite with business objectives" at bounding box center [254, 199] width 0 height 11
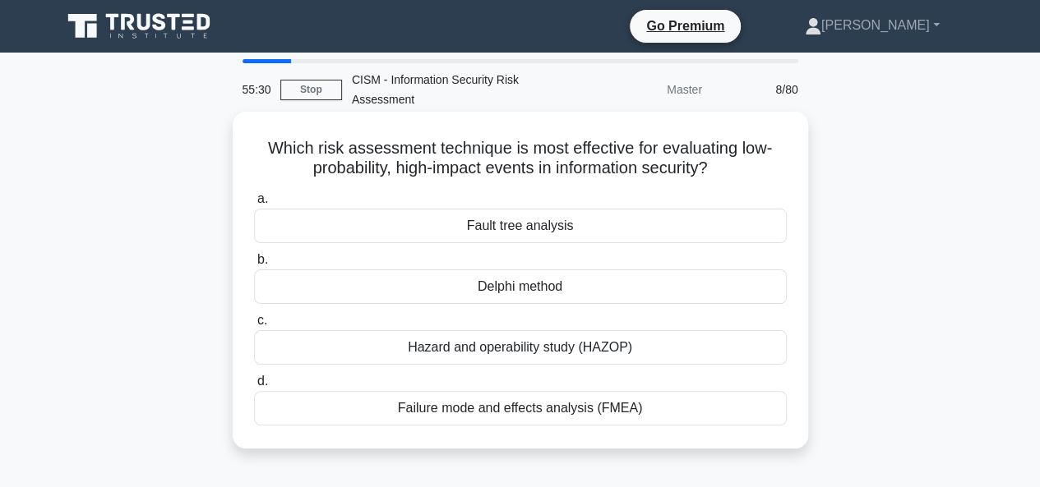
click at [503, 226] on div "Fault tree analysis" at bounding box center [520, 226] width 533 height 35
click at [254, 205] on input "a. Fault tree analysis" at bounding box center [254, 199] width 0 height 11
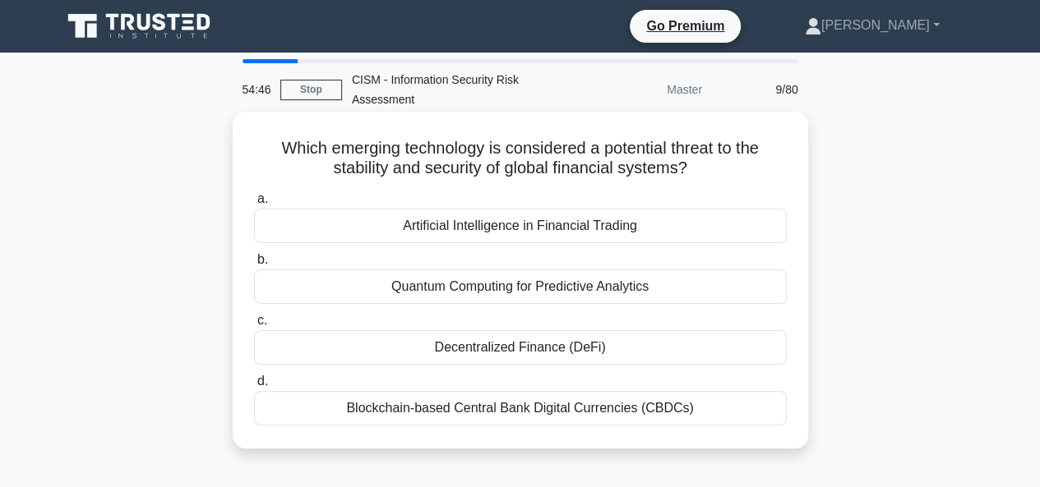
click at [546, 290] on div "Quantum Computing for Predictive Analytics" at bounding box center [520, 287] width 533 height 35
click at [254, 265] on input "b. Quantum Computing for Predictive Analytics" at bounding box center [254, 260] width 0 height 11
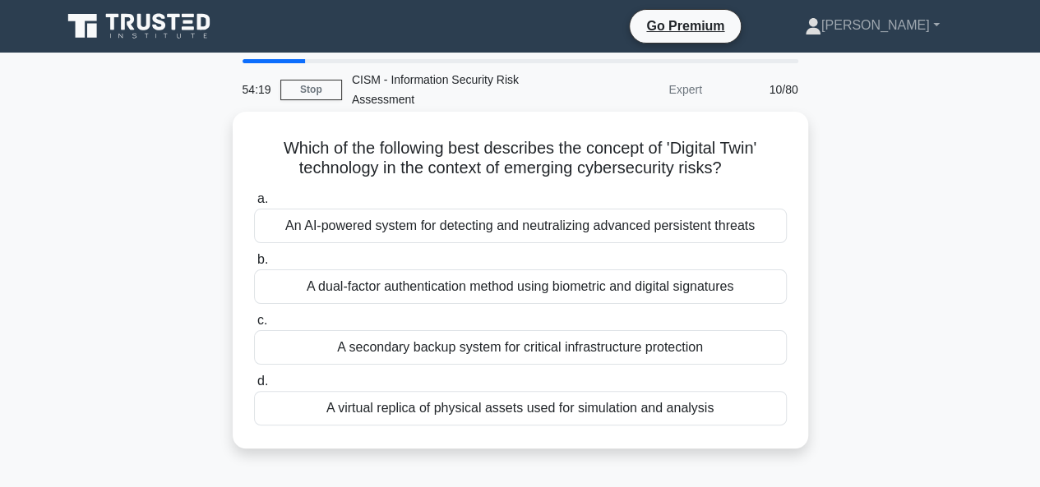
click at [583, 407] on div "A virtual replica of physical assets used for simulation and analysis" at bounding box center [520, 408] width 533 height 35
click at [254, 387] on input "d. A virtual replica of physical assets used for simulation and analysis" at bounding box center [254, 381] width 0 height 11
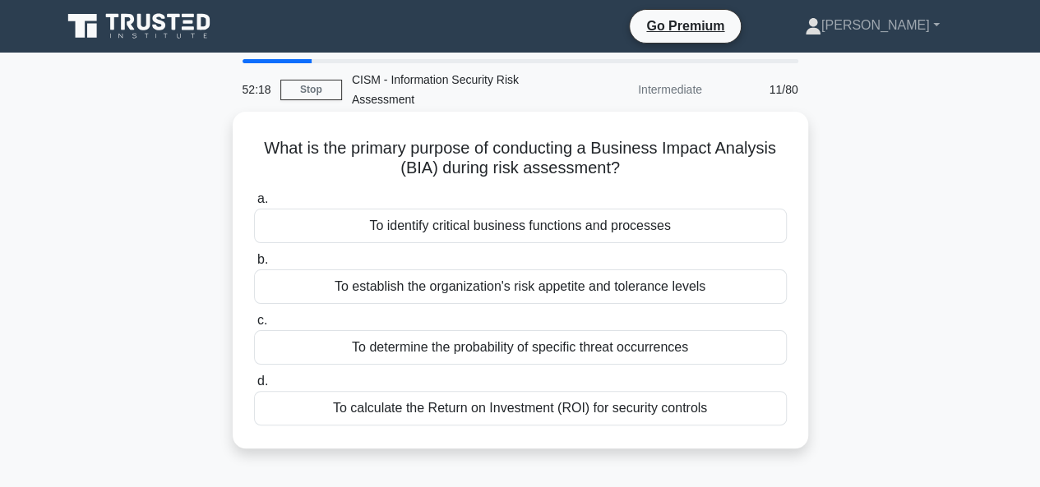
click at [518, 233] on div "To identify critical business functions and processes" at bounding box center [520, 226] width 533 height 35
click at [254, 205] on input "a. To identify critical business functions and processes" at bounding box center [254, 199] width 0 height 11
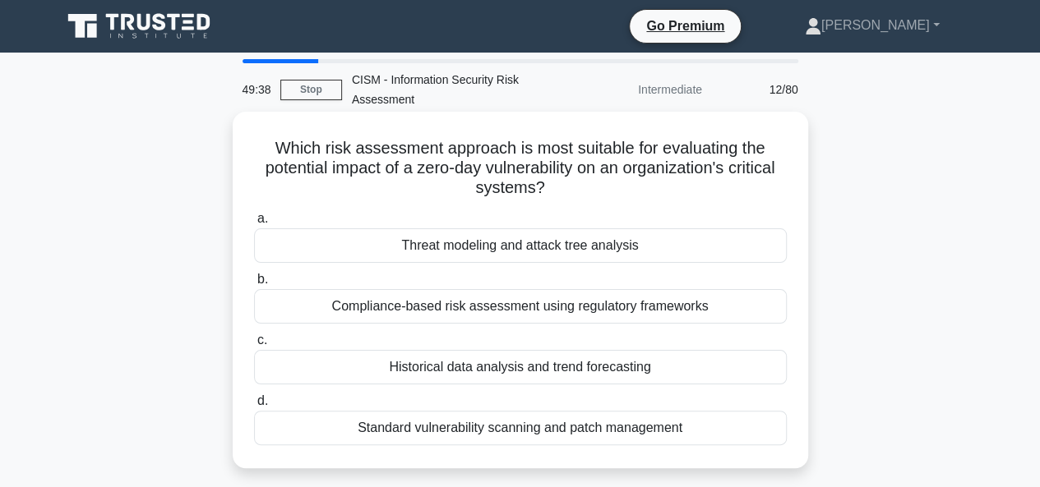
click at [575, 246] on div "Threat modeling and attack tree analysis" at bounding box center [520, 245] width 533 height 35
click at [254, 224] on input "a. Threat modeling and attack tree analysis" at bounding box center [254, 219] width 0 height 11
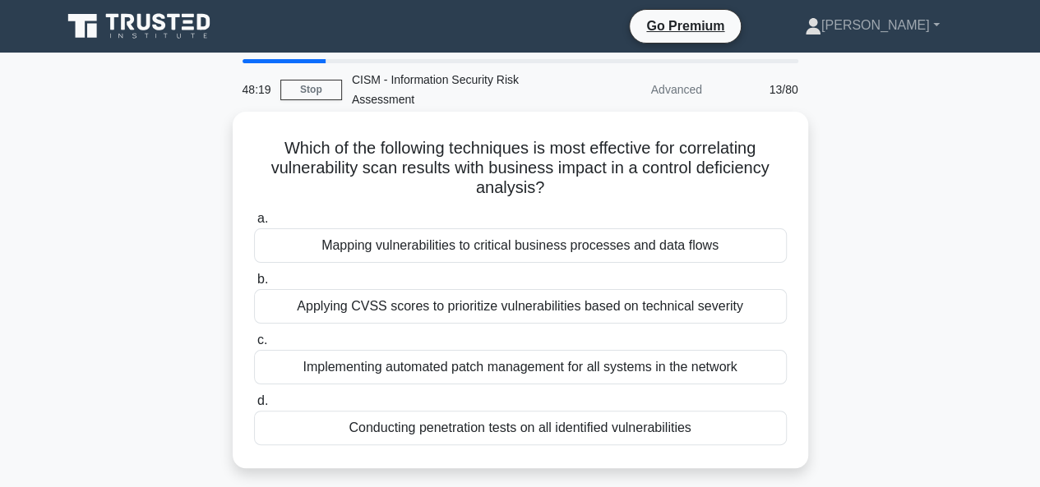
click at [547, 246] on div "Mapping vulnerabilities to critical business processes and data flows" at bounding box center [520, 245] width 533 height 35
click at [254, 224] on input "a. Mapping vulnerabilities to critical business processes and data flows" at bounding box center [254, 219] width 0 height 11
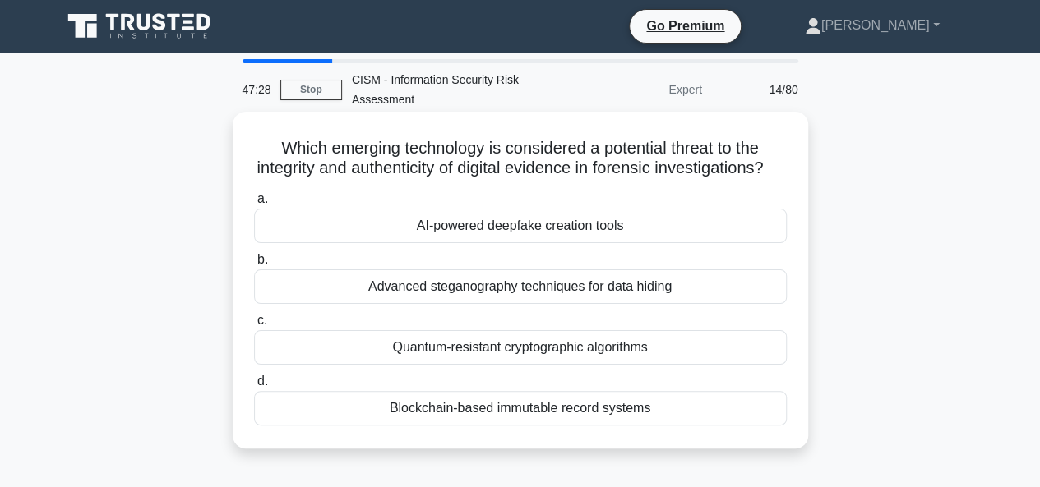
click at [574, 243] on div "AI-powered deepfake creation tools" at bounding box center [520, 226] width 533 height 35
click at [254, 205] on input "a. AI-powered deepfake creation tools" at bounding box center [254, 199] width 0 height 11
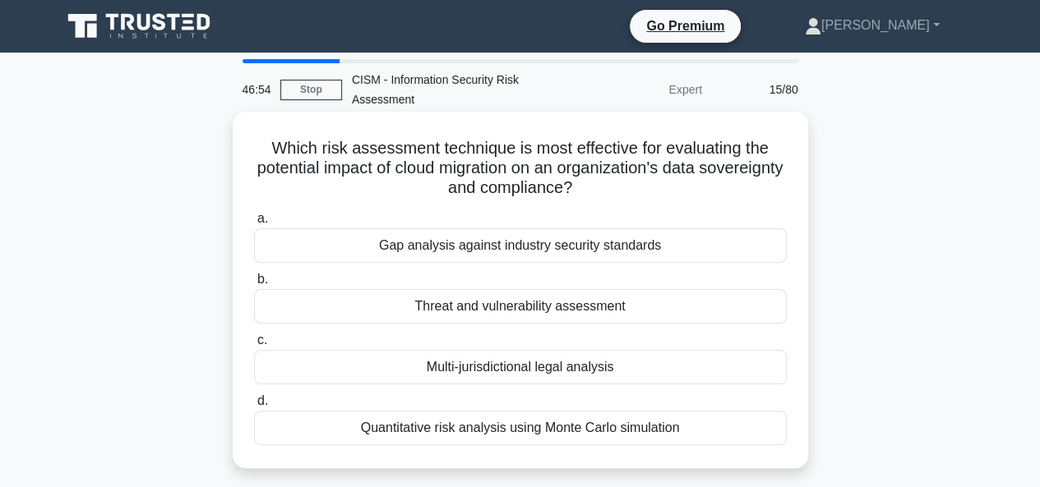
drag, startPoint x: 699, startPoint y: 433, endPoint x: 257, endPoint y: 148, distance: 525.4
click at [257, 148] on div "Which risk assessment technique is most effective for evaluating the potential …" at bounding box center [520, 290] width 562 height 344
copy div "Which risk assessment technique is most effective for evaluating the potential …"
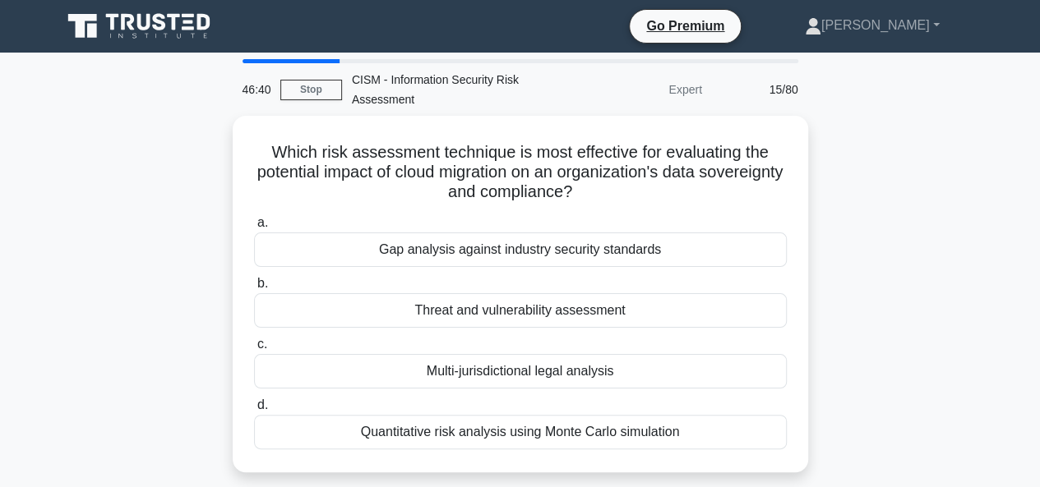
click at [958, 359] on div "Which risk assessment technique is most effective for evaluating the potential …" at bounding box center [520, 304] width 937 height 376
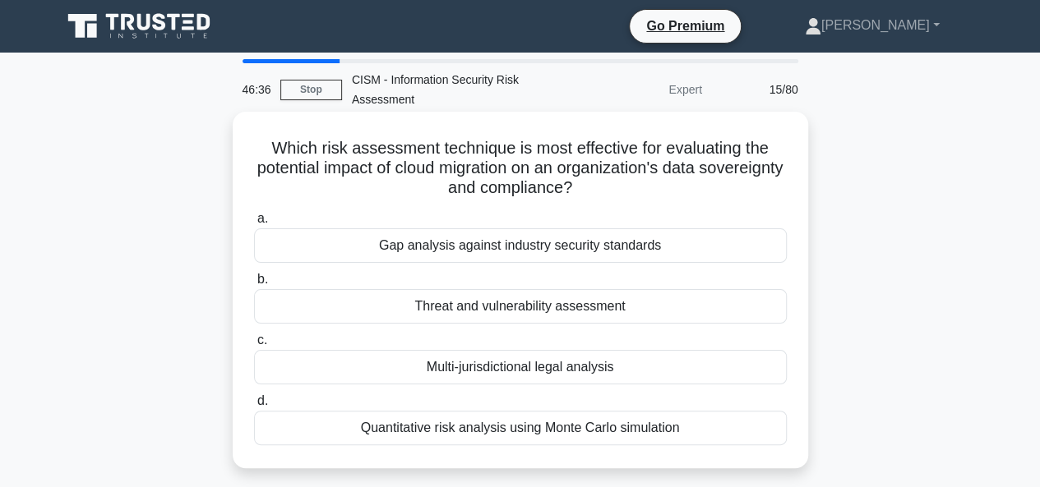
click at [529, 362] on div "Multi-jurisdictional legal analysis" at bounding box center [520, 367] width 533 height 35
click at [254, 346] on input "c. Multi-jurisdictional legal analysis" at bounding box center [254, 340] width 0 height 11
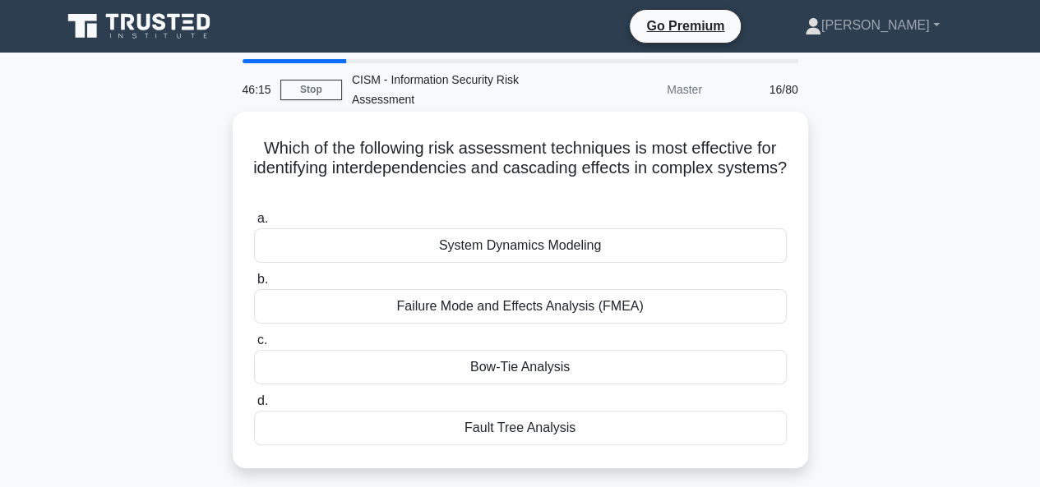
click at [541, 428] on div "Fault Tree Analysis" at bounding box center [520, 428] width 533 height 35
click at [254, 407] on input "d. Fault Tree Analysis" at bounding box center [254, 401] width 0 height 11
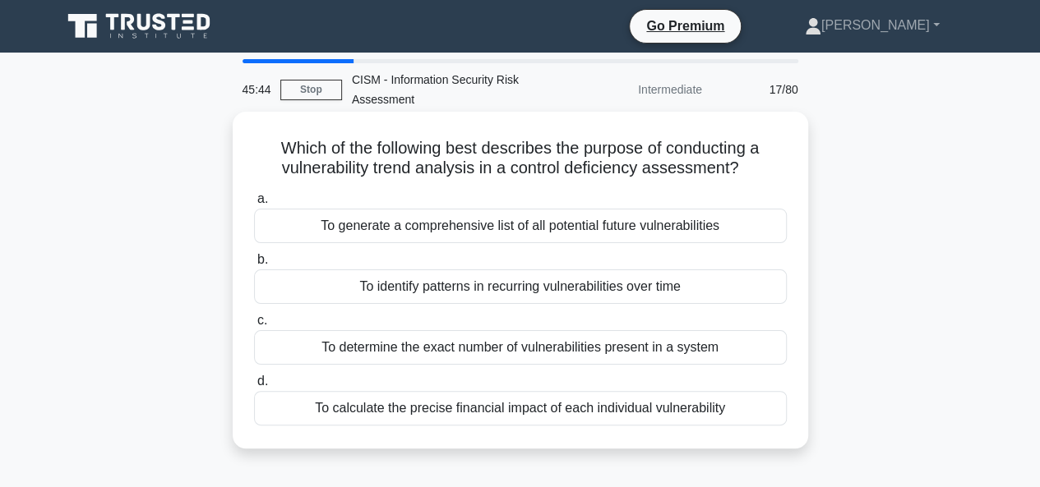
click at [579, 291] on div "To identify patterns in recurring vulnerabilities over time" at bounding box center [520, 287] width 533 height 35
click at [254, 265] on input "b. To identify patterns in recurring vulnerabilities over time" at bounding box center [254, 260] width 0 height 11
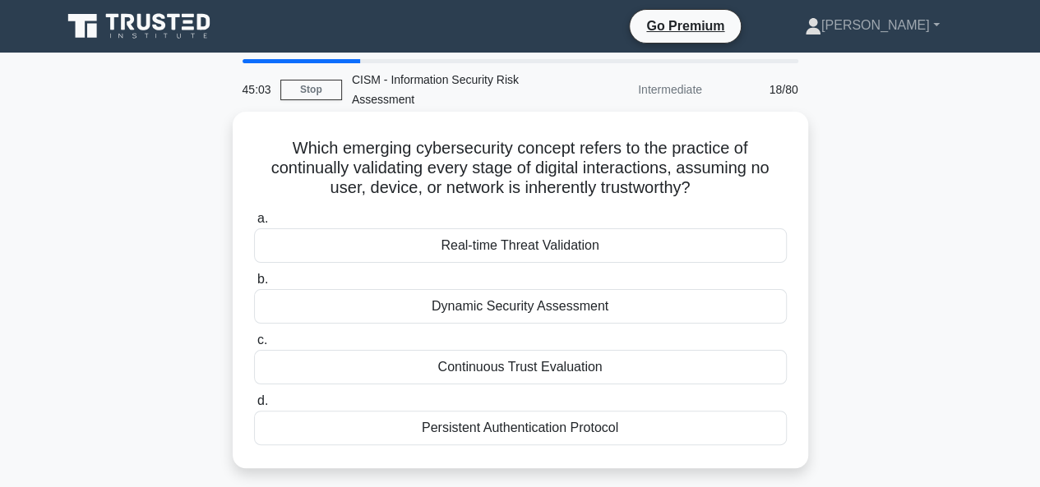
click at [540, 365] on div "Continuous Trust Evaluation" at bounding box center [520, 367] width 533 height 35
click at [254, 346] on input "c. Continuous Trust Evaluation" at bounding box center [254, 340] width 0 height 11
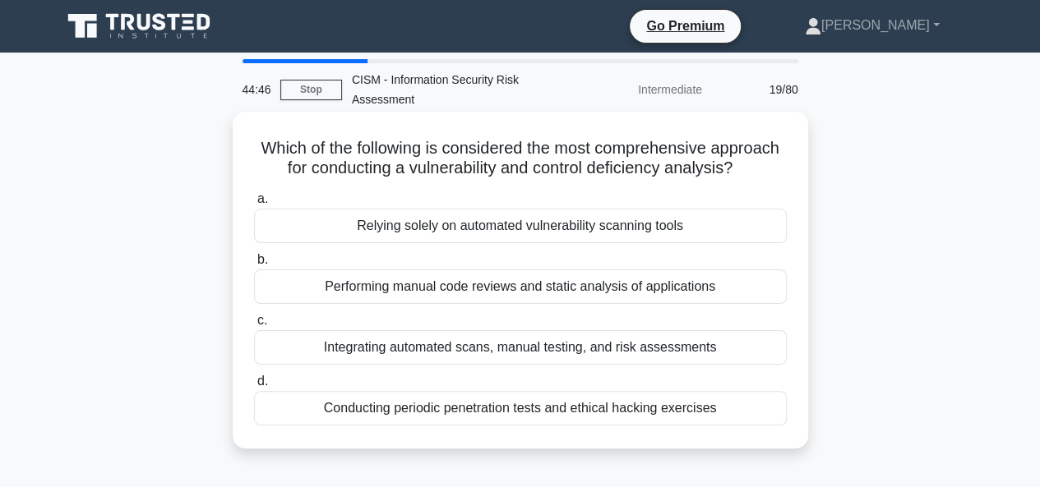
click at [561, 348] on div "Integrating automated scans, manual testing, and risk assessments" at bounding box center [520, 347] width 533 height 35
click at [254, 326] on input "c. Integrating automated scans, manual testing, and risk assessments" at bounding box center [254, 321] width 0 height 11
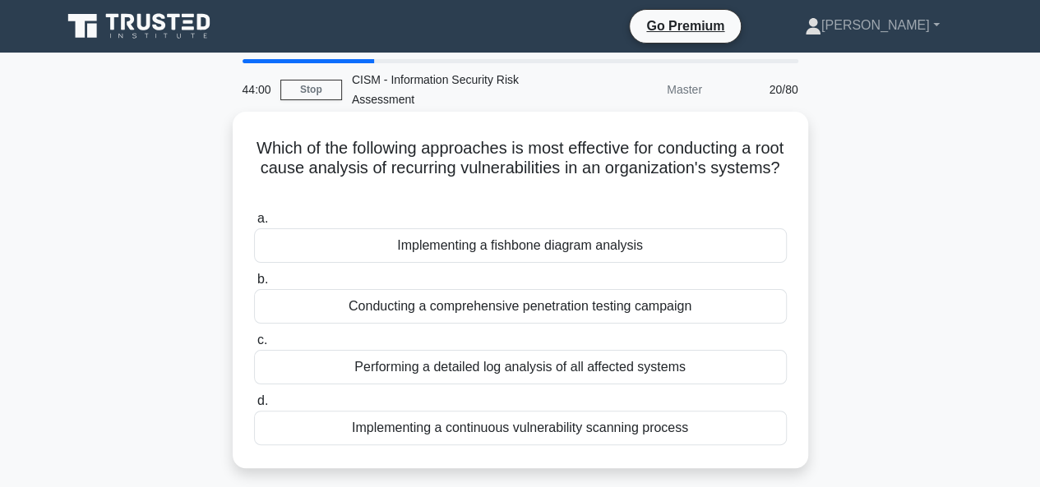
click at [518, 248] on div "Implementing a fishbone diagram analysis" at bounding box center [520, 245] width 533 height 35
click at [254, 224] on input "a. Implementing a fishbone diagram analysis" at bounding box center [254, 219] width 0 height 11
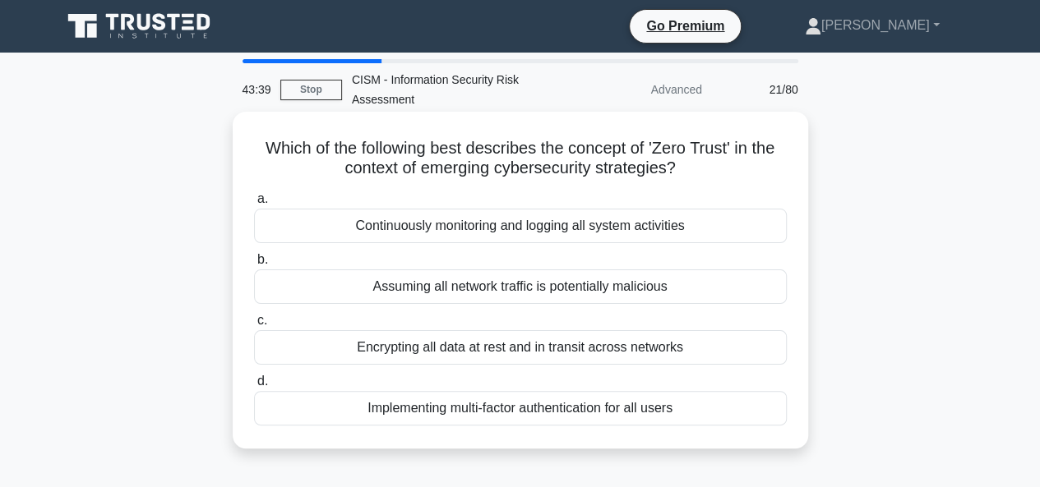
click at [570, 289] on div "Assuming all network traffic is potentially malicious" at bounding box center [520, 287] width 533 height 35
click at [254, 265] on input "b. Assuming all network traffic is potentially malicious" at bounding box center [254, 260] width 0 height 11
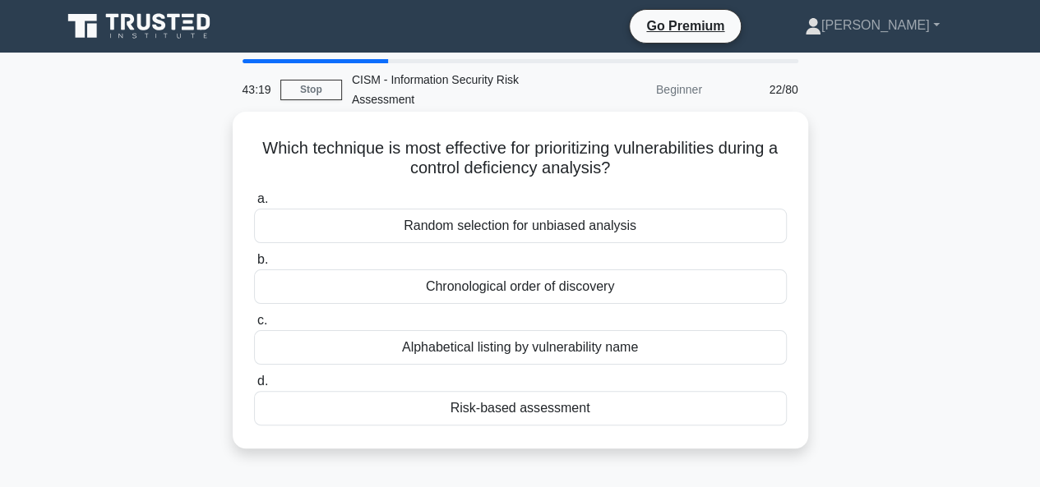
click at [534, 410] on div "Risk-based assessment" at bounding box center [520, 408] width 533 height 35
click at [254, 387] on input "d. Risk-based assessment" at bounding box center [254, 381] width 0 height 11
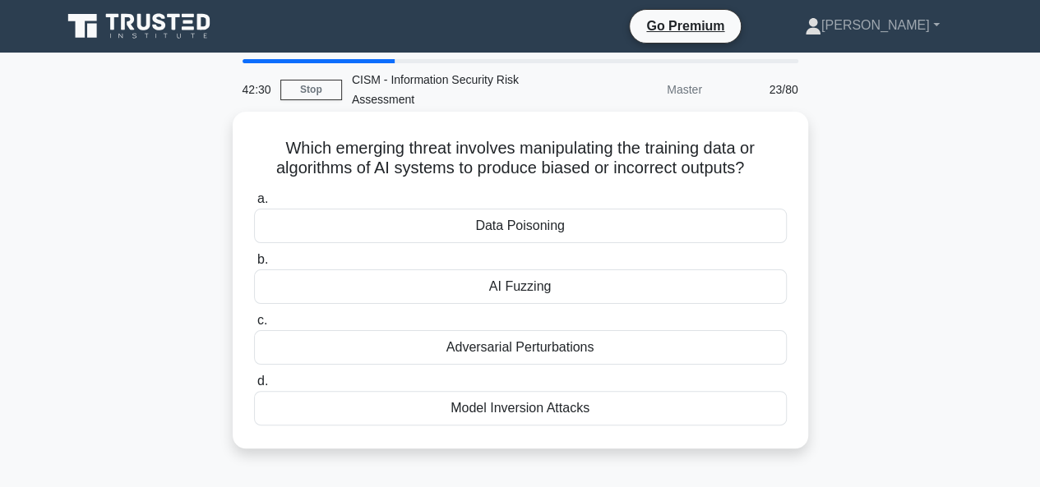
click at [539, 410] on div "Model Inversion Attacks" at bounding box center [520, 408] width 533 height 35
click at [254, 387] on input "d. Model Inversion Attacks" at bounding box center [254, 381] width 0 height 11
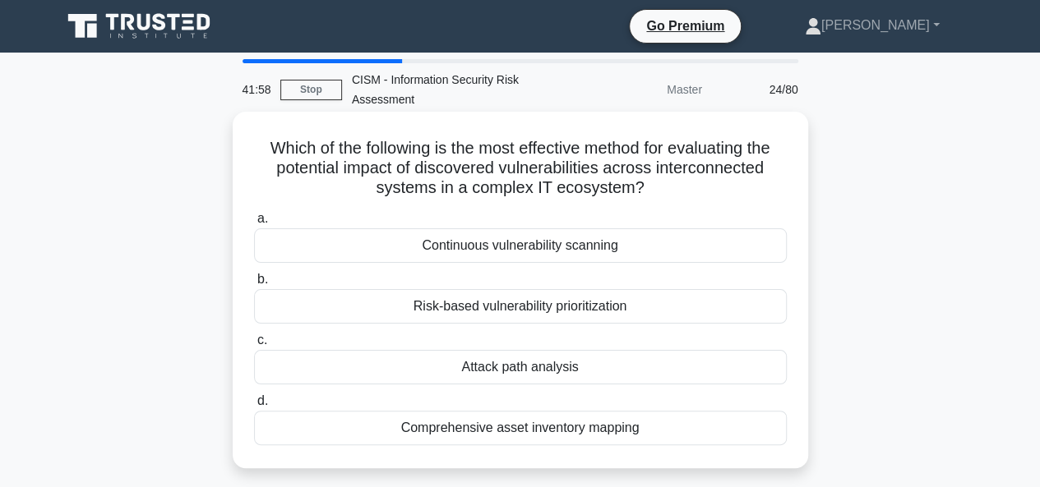
click at [518, 367] on div "Attack path analysis" at bounding box center [520, 367] width 533 height 35
click at [254, 346] on input "c. Attack path analysis" at bounding box center [254, 340] width 0 height 11
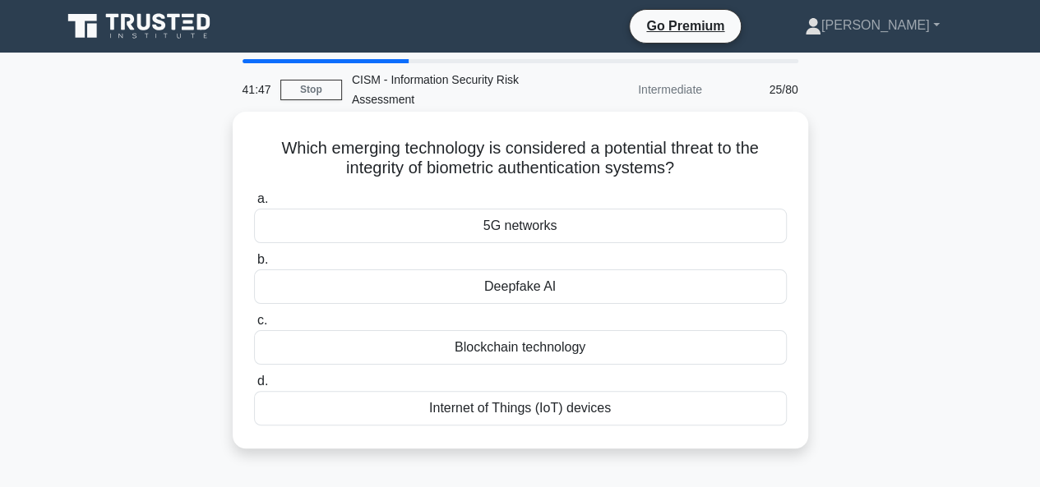
click at [521, 286] on div "Deepfake AI" at bounding box center [520, 287] width 533 height 35
click at [254, 265] on input "b. Deepfake AI" at bounding box center [254, 260] width 0 height 11
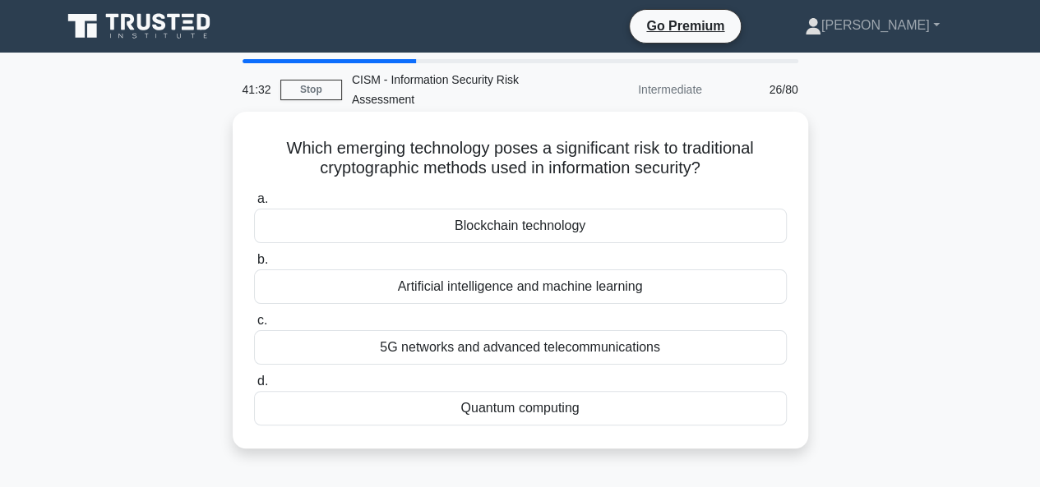
click at [540, 412] on div "Quantum computing" at bounding box center [520, 408] width 533 height 35
click at [254, 387] on input "d. Quantum computing" at bounding box center [254, 381] width 0 height 11
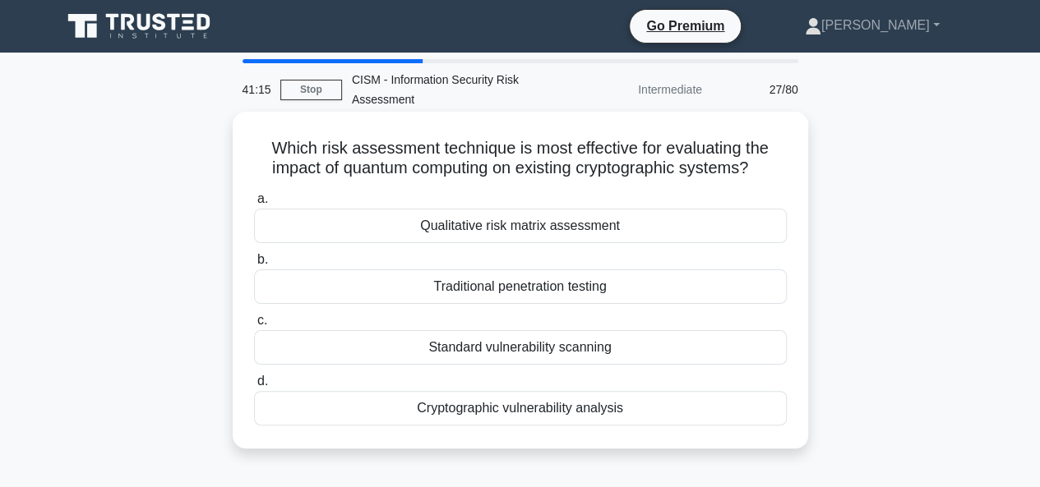
click at [537, 412] on div "Cryptographic vulnerability analysis" at bounding box center [520, 408] width 533 height 35
click at [254, 387] on input "d. Cryptographic vulnerability analysis" at bounding box center [254, 381] width 0 height 11
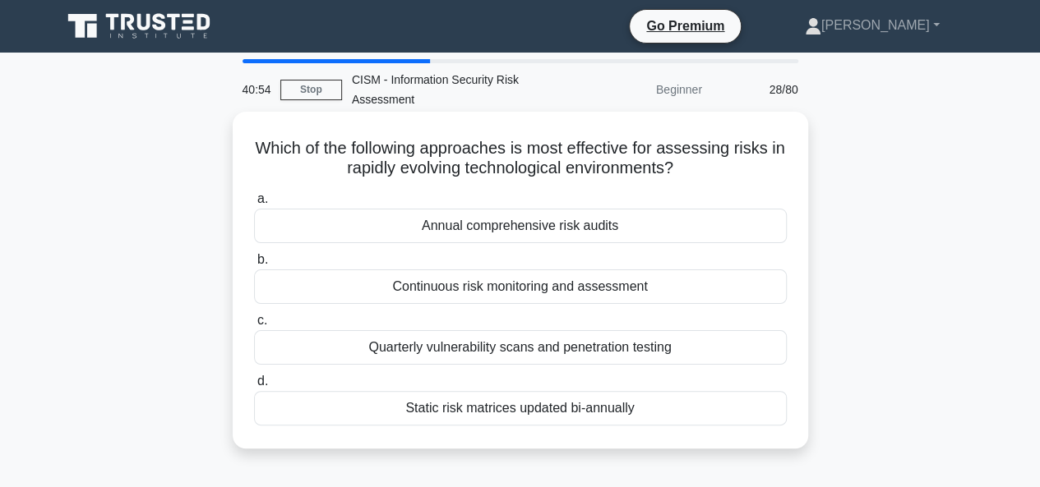
click at [577, 288] on div "Continuous risk monitoring and assessment" at bounding box center [520, 287] width 533 height 35
click at [254, 265] on input "b. Continuous risk monitoring and assessment" at bounding box center [254, 260] width 0 height 11
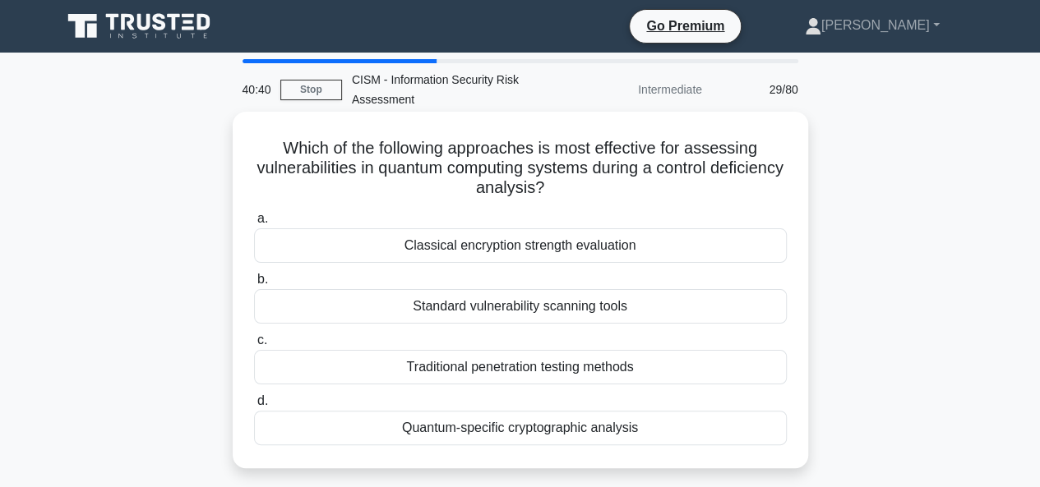
click at [570, 428] on div "Quantum-specific cryptographic analysis" at bounding box center [520, 428] width 533 height 35
click at [254, 407] on input "d. Quantum-specific cryptographic analysis" at bounding box center [254, 401] width 0 height 11
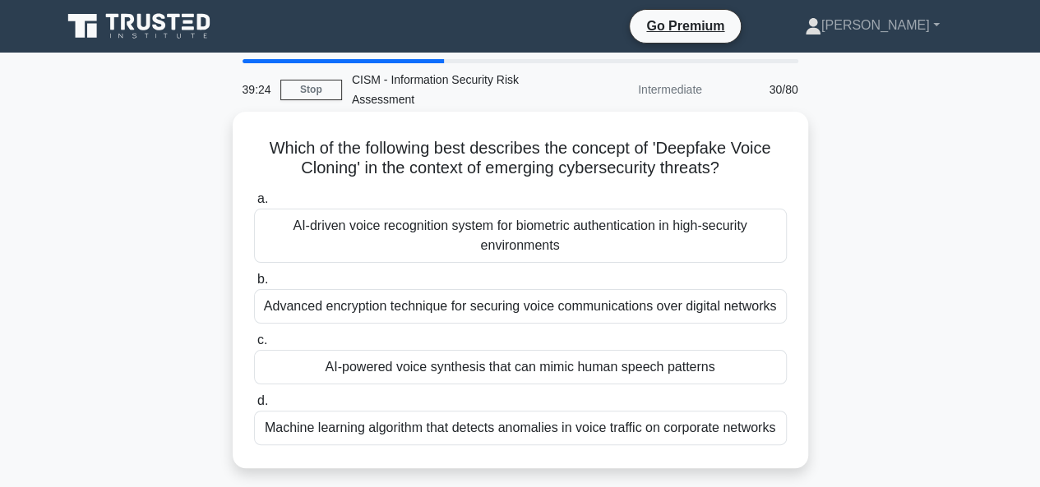
click at [643, 367] on div "AI-powered voice synthesis that can mimic human speech patterns" at bounding box center [520, 367] width 533 height 35
click at [254, 346] on input "c. AI-powered voice synthesis that can mimic human speech patterns" at bounding box center [254, 340] width 0 height 11
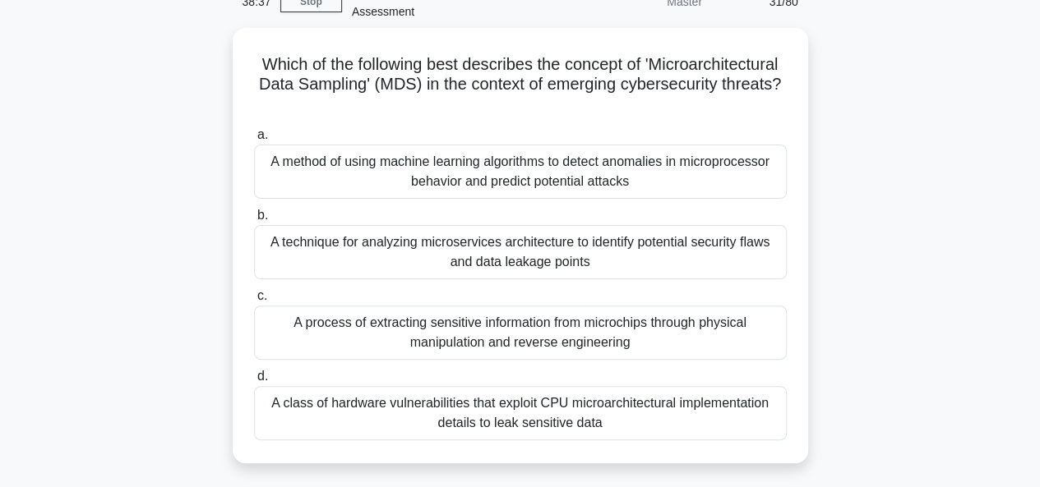
scroll to position [82, 0]
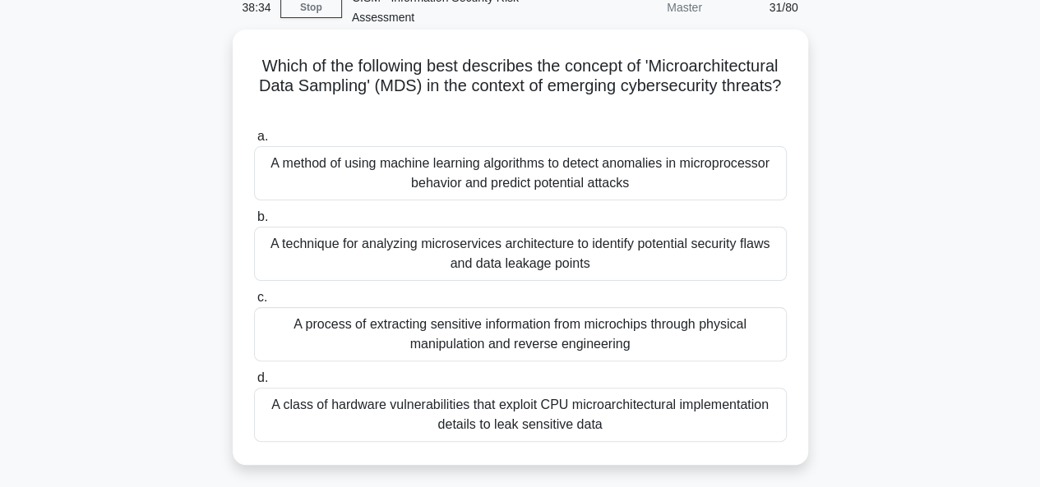
click at [552, 256] on div "A technique for analyzing microservices architecture to identify potential secu…" at bounding box center [520, 254] width 533 height 54
click at [254, 223] on input "b. A technique for analyzing microservices architecture to identify potential s…" at bounding box center [254, 217] width 0 height 11
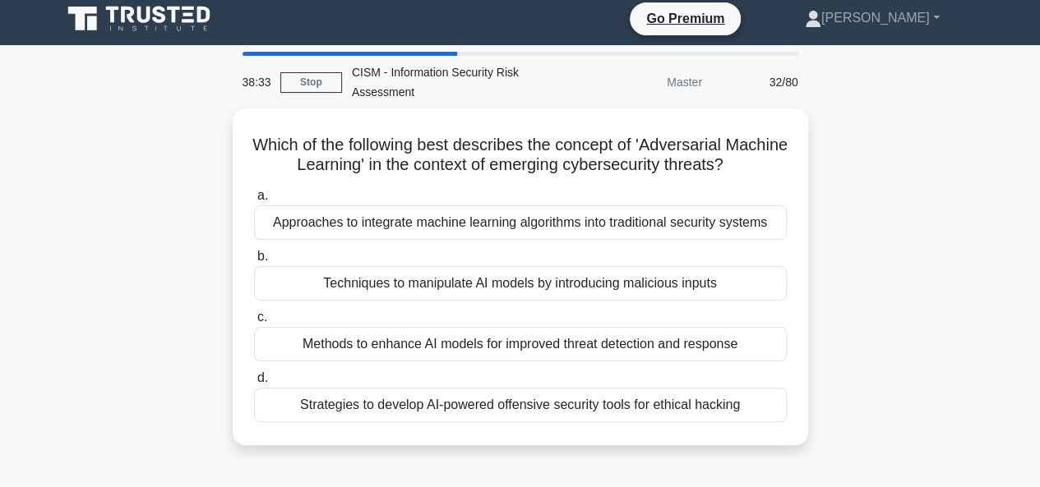
scroll to position [0, 0]
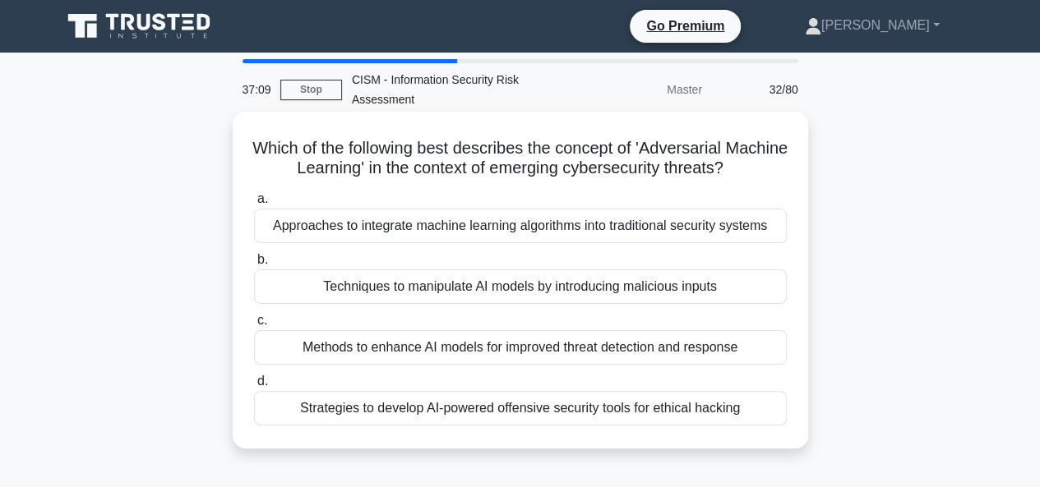
click at [590, 226] on div "Approaches to integrate machine learning algorithms into traditional security s…" at bounding box center [520, 226] width 533 height 35
click at [254, 205] on input "a. Approaches to integrate machine learning algorithms into traditional securit…" at bounding box center [254, 199] width 0 height 11
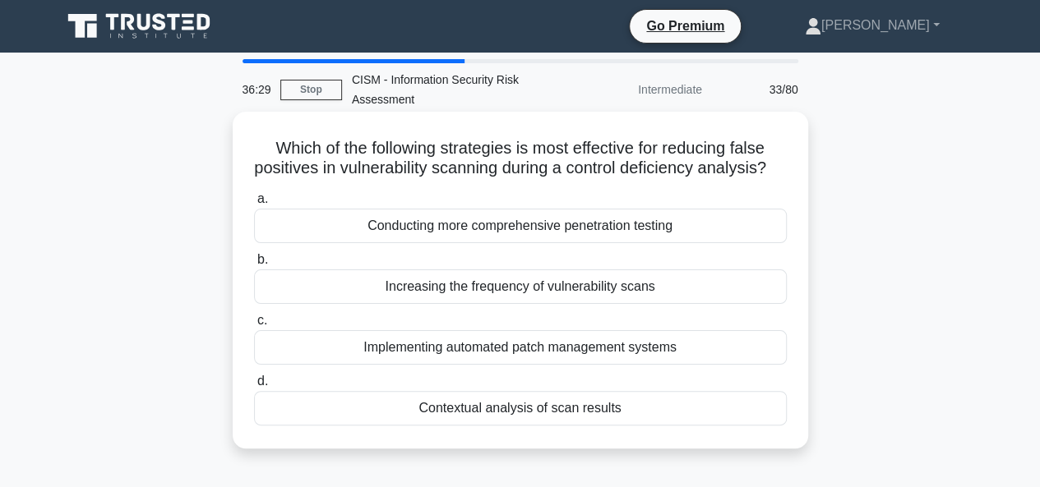
click at [554, 426] on div "Contextual analysis of scan results" at bounding box center [520, 408] width 533 height 35
click at [254, 387] on input "d. Contextual analysis of scan results" at bounding box center [254, 381] width 0 height 11
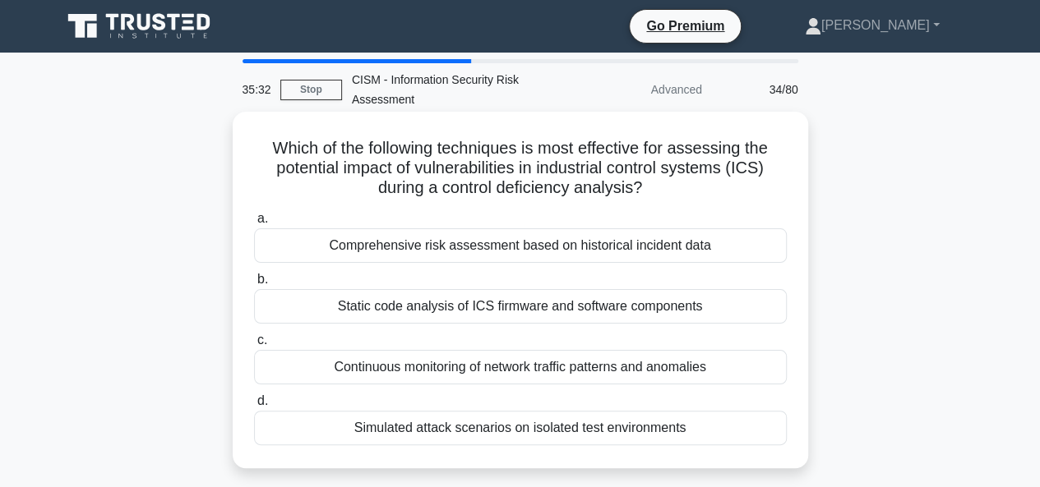
click at [519, 434] on div "Simulated attack scenarios on isolated test environments" at bounding box center [520, 428] width 533 height 35
click at [254, 407] on input "d. Simulated attack scenarios on isolated test environments" at bounding box center [254, 401] width 0 height 11
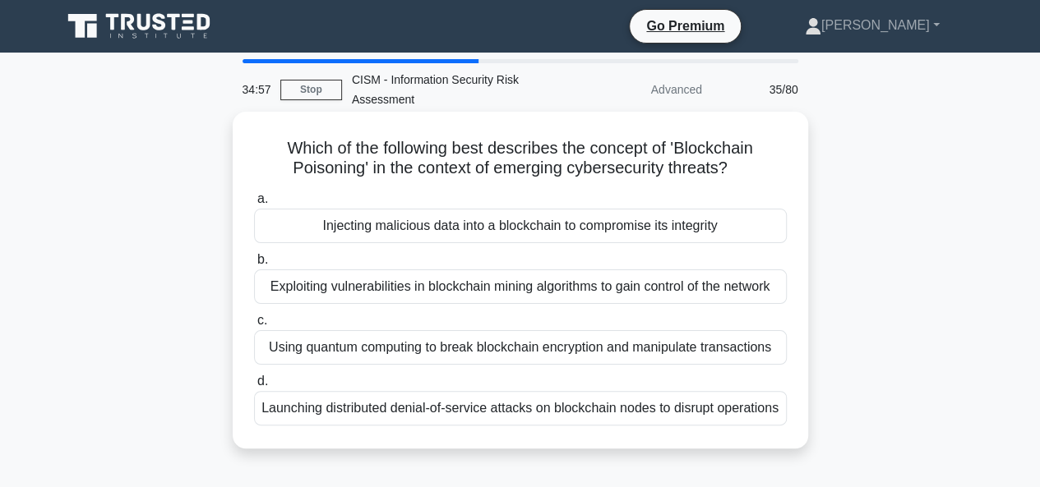
drag, startPoint x: 585, startPoint y: 436, endPoint x: 278, endPoint y: 144, distance: 424.3
click at [278, 144] on div "Which of the following best describes the concept of 'Blockchain Poisoning' in …" at bounding box center [520, 280] width 562 height 324
copy div "Which of the following best describes the concept of 'Blockchain Poisoning' in …"
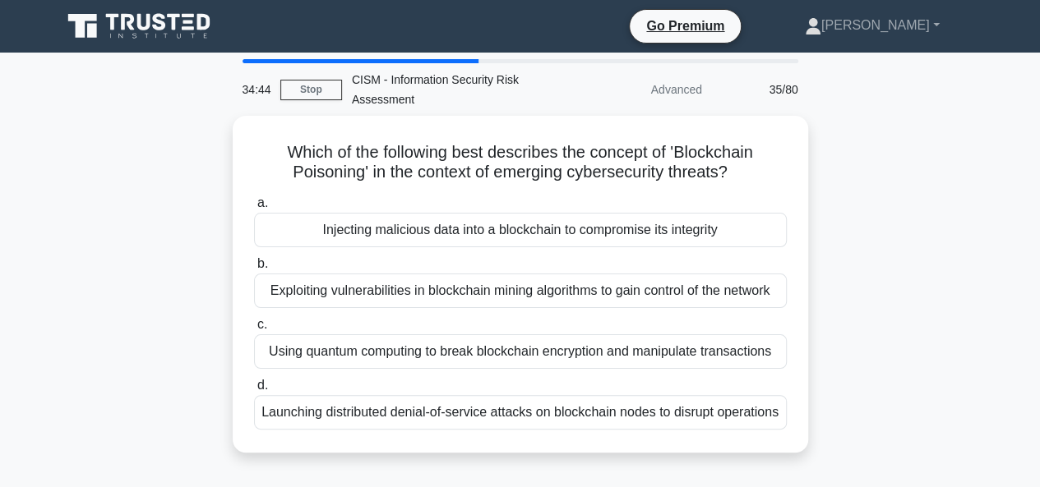
click at [957, 241] on div "Which of the following best describes the concept of 'Blockchain Poisoning' in …" at bounding box center [520, 294] width 937 height 357
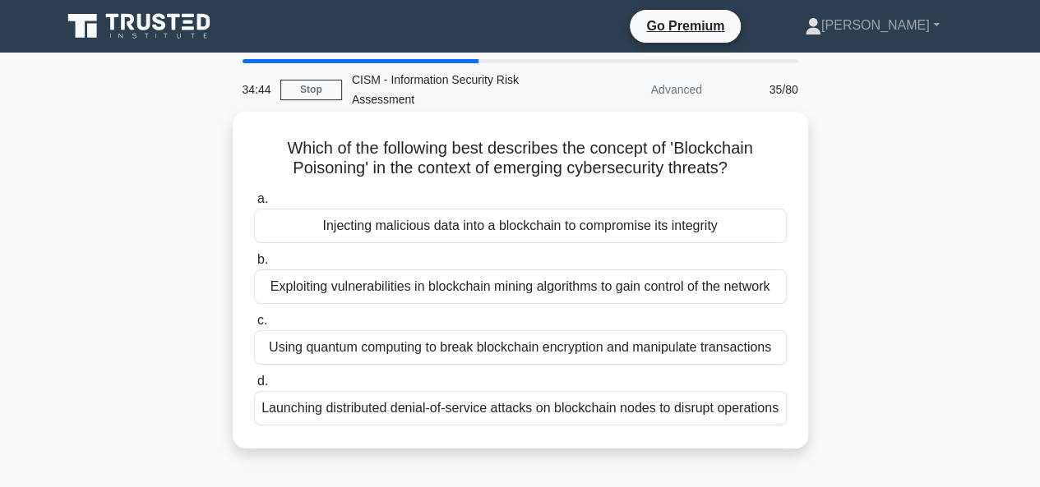
click at [680, 237] on div "Injecting malicious data into a blockchain to compromise its integrity" at bounding box center [520, 226] width 533 height 35
click at [254, 205] on input "a. Injecting malicious data into a blockchain to compromise its integrity" at bounding box center [254, 199] width 0 height 11
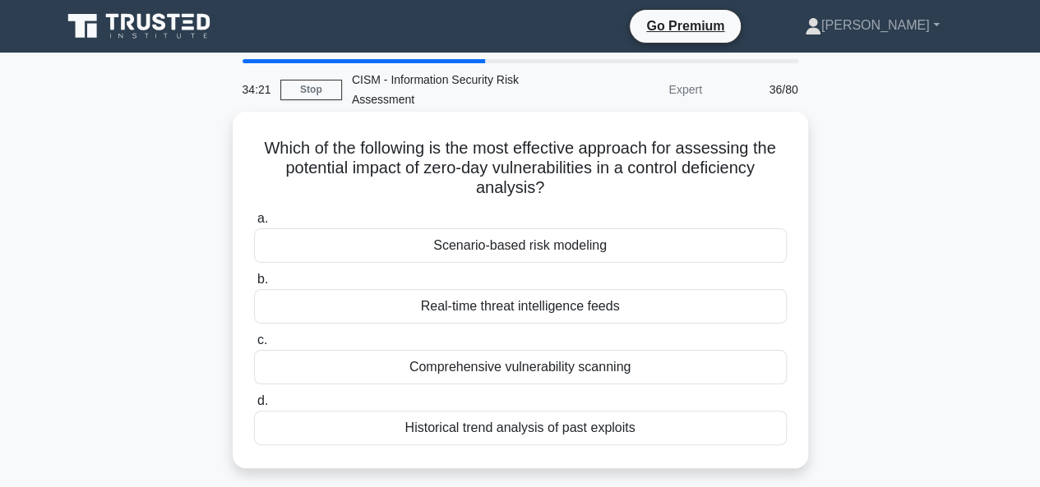
click at [496, 248] on div "Scenario-based risk modeling" at bounding box center [520, 245] width 533 height 35
click at [254, 224] on input "a. Scenario-based risk modeling" at bounding box center [254, 219] width 0 height 11
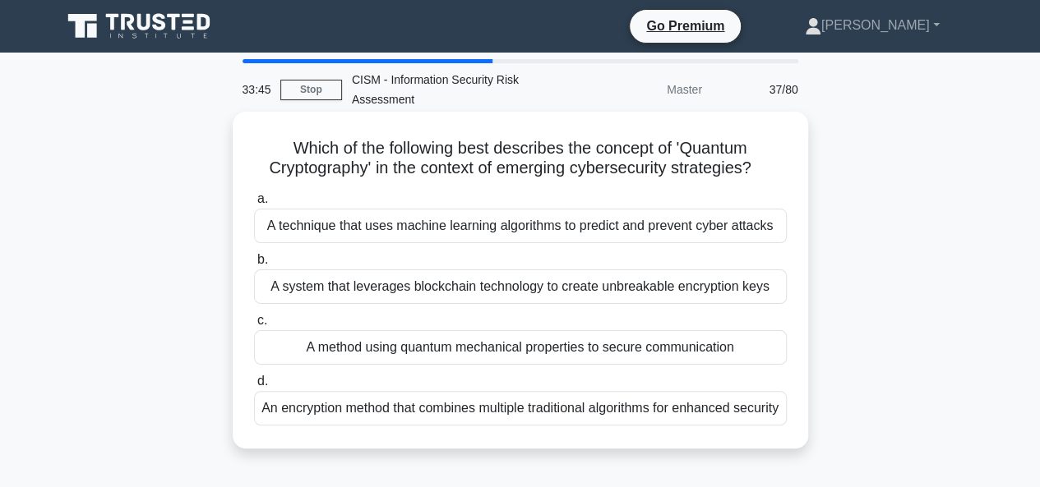
click at [564, 289] on div "A system that leverages blockchain technology to create unbreakable encryption …" at bounding box center [520, 287] width 533 height 35
click at [254, 265] on input "b. A system that leverages blockchain technology to create unbreakable encrypti…" at bounding box center [254, 260] width 0 height 11
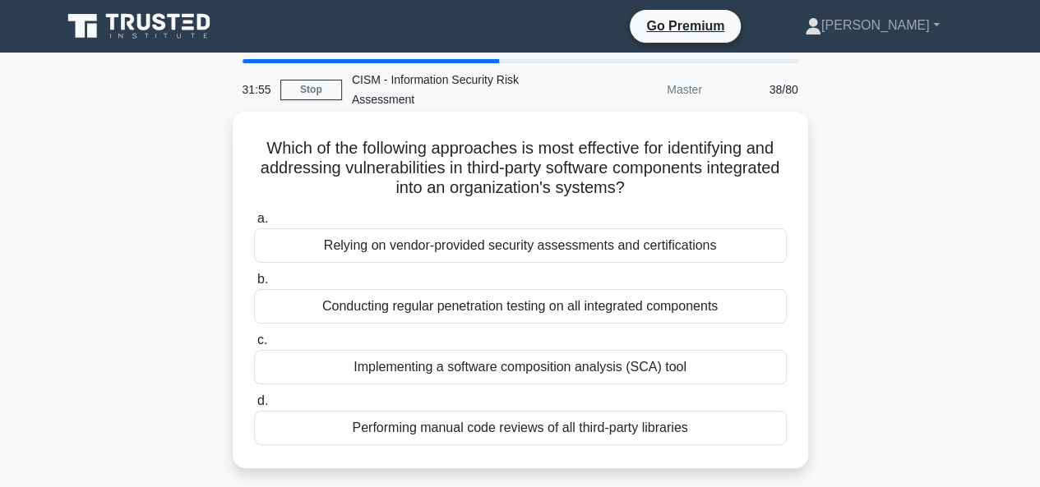
click at [440, 310] on div "Conducting regular penetration testing on all integrated components" at bounding box center [520, 306] width 533 height 35
click at [254, 285] on input "b. Conducting regular penetration testing on all integrated components" at bounding box center [254, 279] width 0 height 11
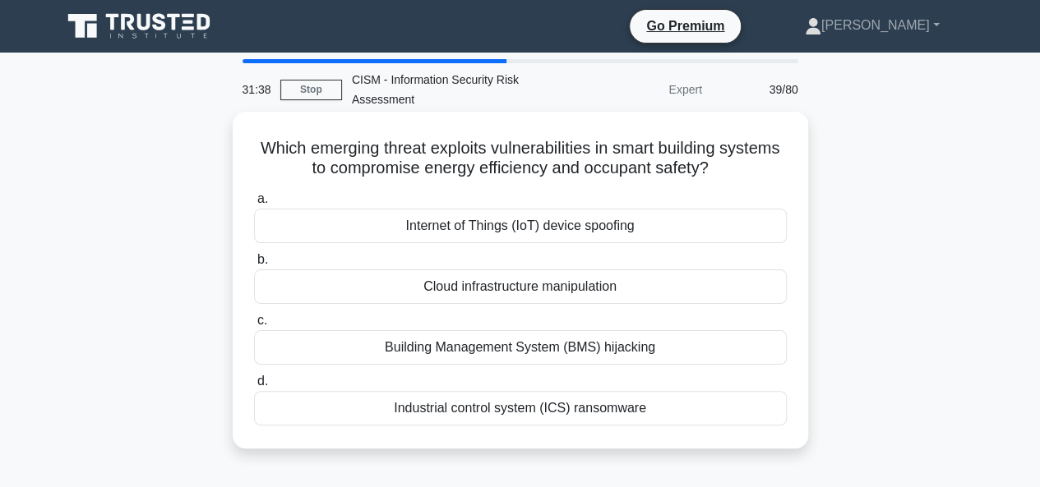
click at [639, 345] on div "Building Management System (BMS) hijacking" at bounding box center [520, 347] width 533 height 35
click at [254, 326] on input "c. Building Management System (BMS) hijacking" at bounding box center [254, 321] width 0 height 11
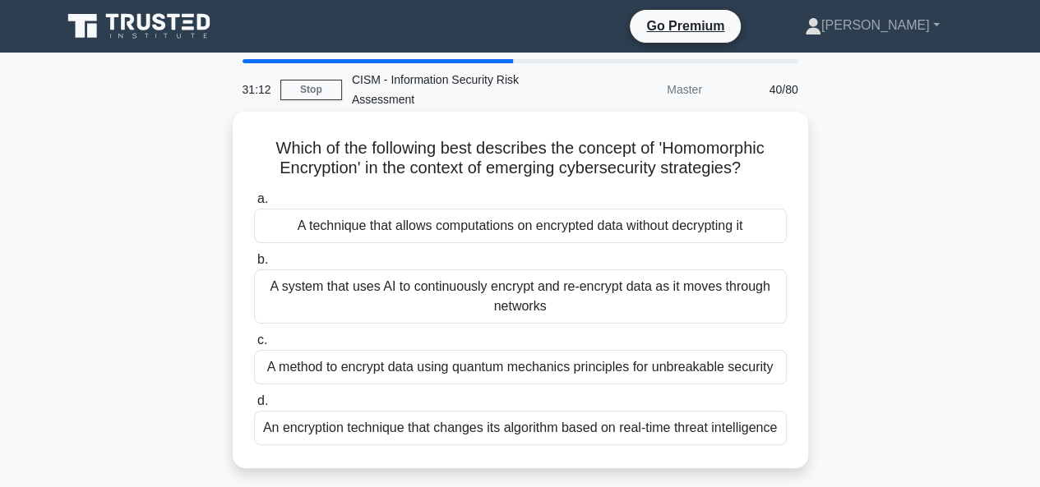
click at [676, 230] on div "A technique that allows computations on encrypted data without decrypting it" at bounding box center [520, 226] width 533 height 35
click at [254, 205] on input "a. A technique that allows computations on encrypted data without decrypting it" at bounding box center [254, 199] width 0 height 11
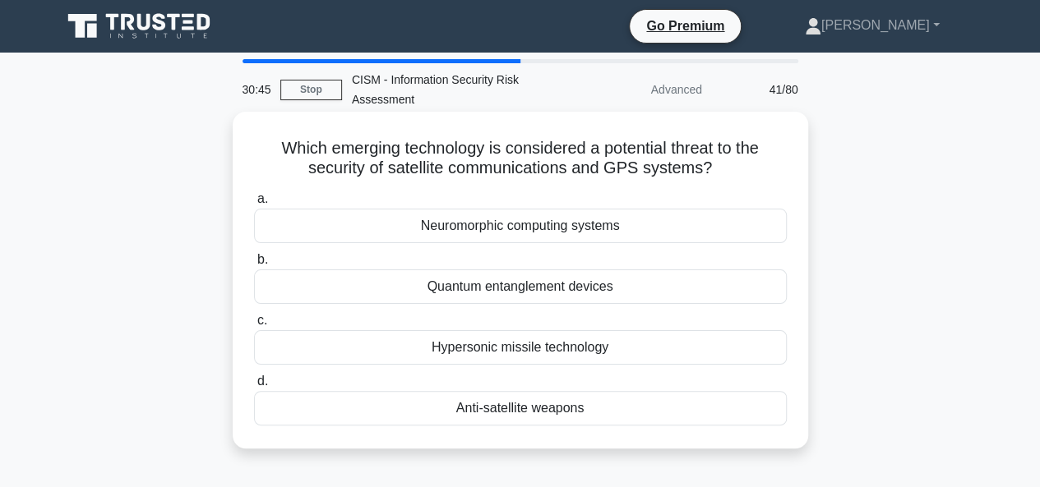
click at [549, 412] on div "Anti-satellite weapons" at bounding box center [520, 408] width 533 height 35
click at [254, 387] on input "d. Anti-satellite weapons" at bounding box center [254, 381] width 0 height 11
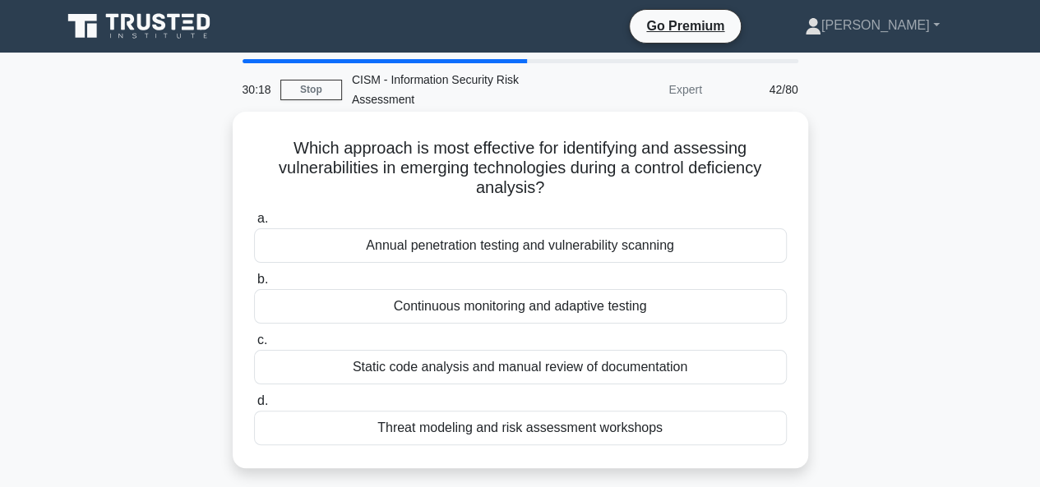
click at [586, 311] on div "Continuous monitoring and adaptive testing" at bounding box center [520, 306] width 533 height 35
click at [254, 285] on input "b. Continuous monitoring and adaptive testing" at bounding box center [254, 279] width 0 height 11
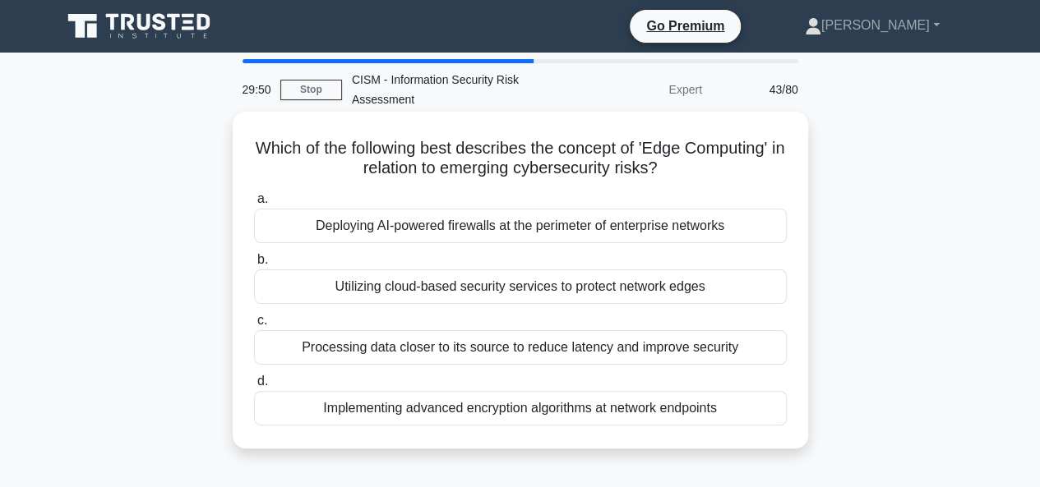
click at [493, 344] on div "Processing data closer to its source to reduce latency and improve security" at bounding box center [520, 347] width 533 height 35
click at [254, 326] on input "c. Processing data closer to its source to reduce latency and improve security" at bounding box center [254, 321] width 0 height 11
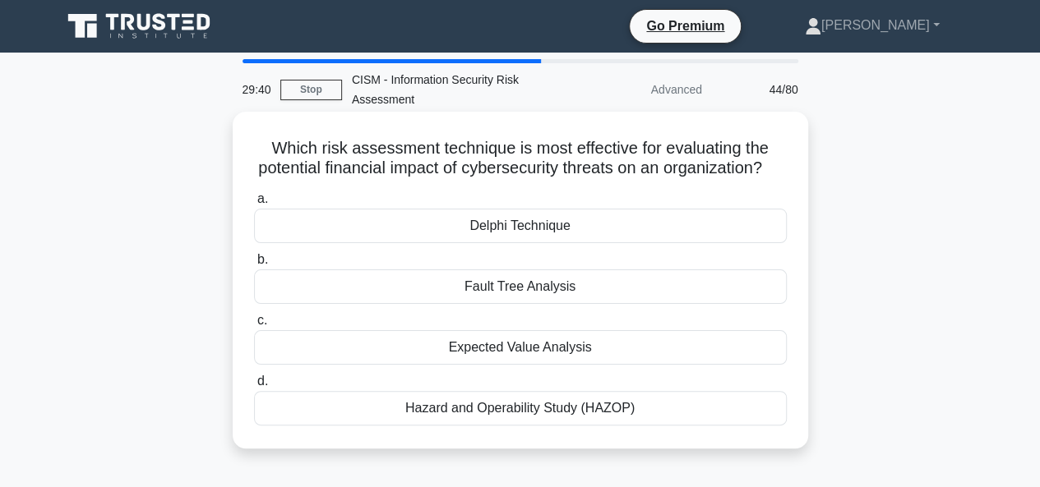
click at [569, 242] on div "Delphi Technique" at bounding box center [520, 226] width 533 height 35
click at [254, 205] on input "a. Delphi Technique" at bounding box center [254, 199] width 0 height 11
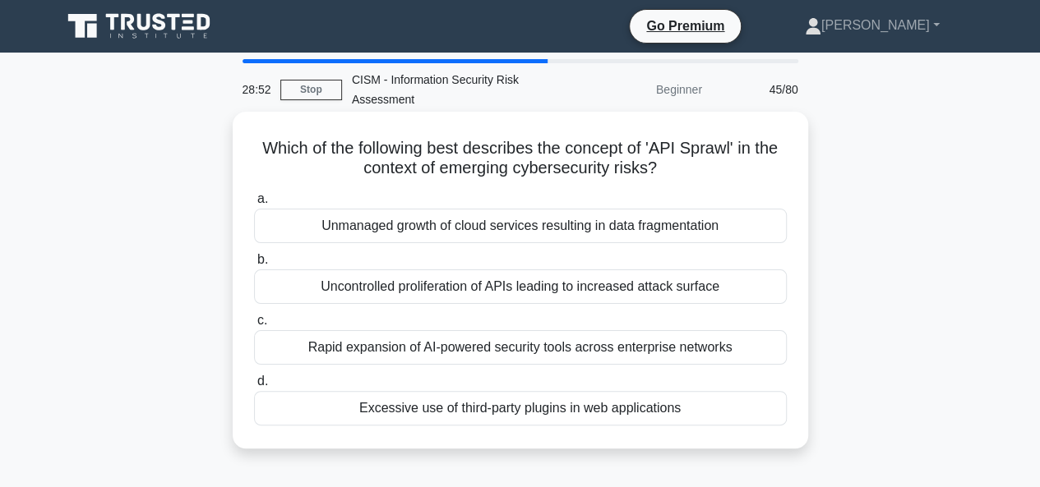
click at [462, 287] on div "Uncontrolled proliferation of APIs leading to increased attack surface" at bounding box center [520, 287] width 533 height 35
click at [254, 265] on input "b. Uncontrolled proliferation of APIs leading to increased attack surface" at bounding box center [254, 260] width 0 height 11
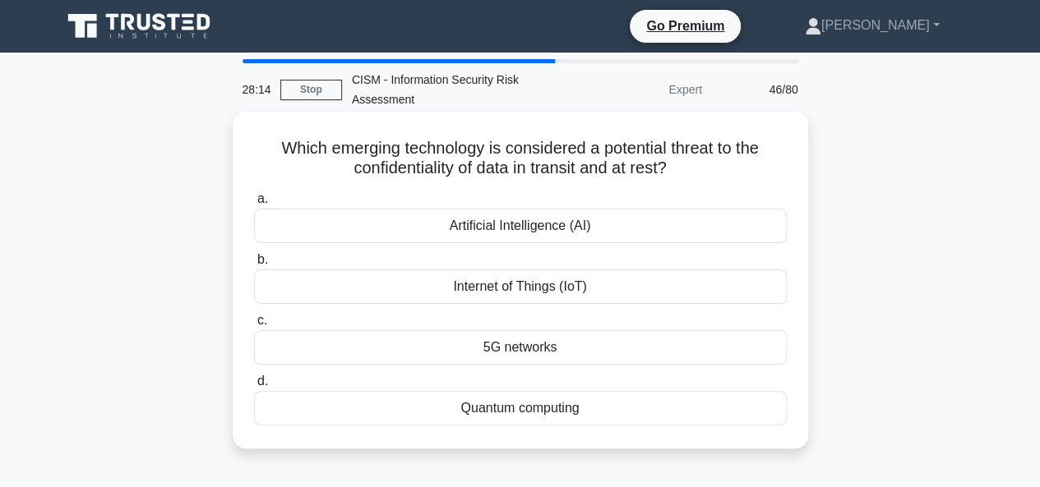
click at [533, 407] on div "Quantum computing" at bounding box center [520, 408] width 533 height 35
click at [254, 387] on input "d. Quantum computing" at bounding box center [254, 381] width 0 height 11
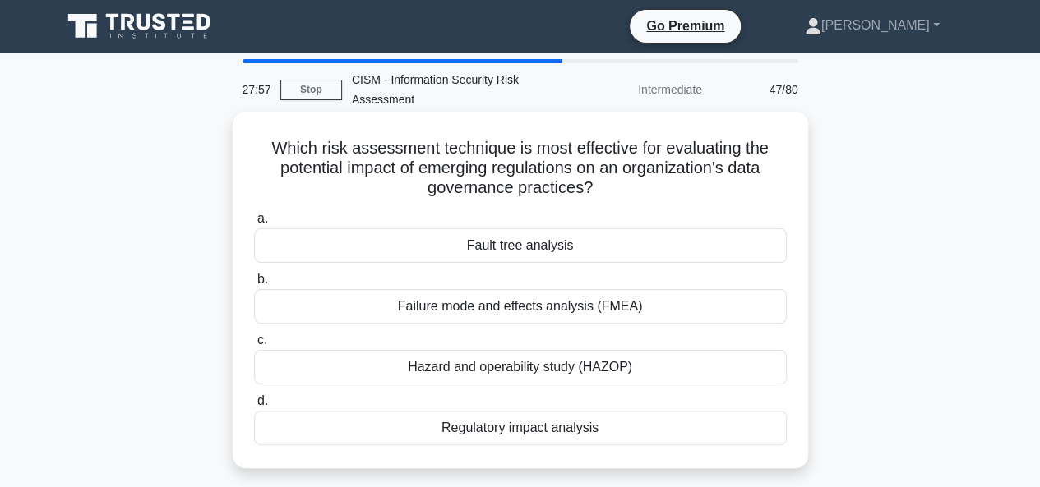
click at [545, 433] on div "Regulatory impact analysis" at bounding box center [520, 428] width 533 height 35
click at [254, 407] on input "d. Regulatory impact analysis" at bounding box center [254, 401] width 0 height 11
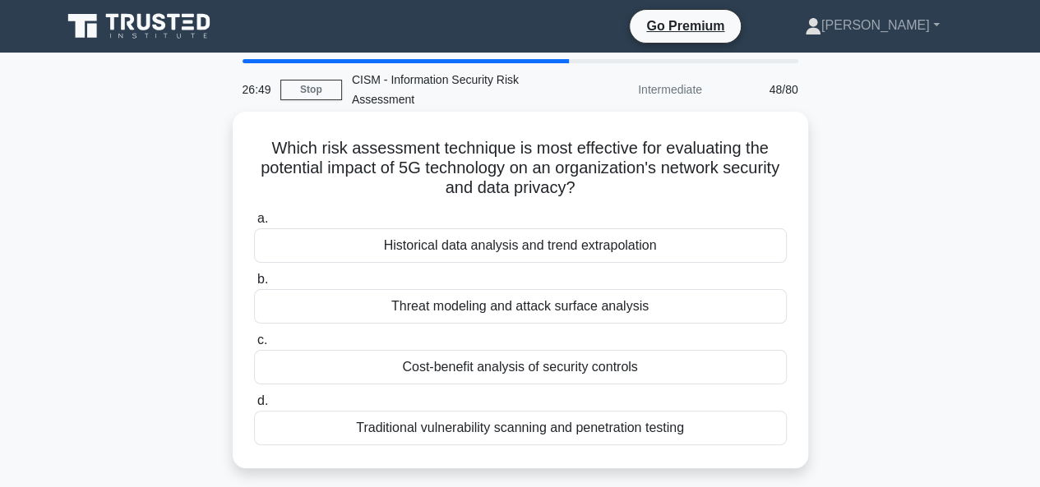
click at [494, 302] on div "Threat modeling and attack surface analysis" at bounding box center [520, 306] width 533 height 35
click at [254, 285] on input "b. Threat modeling and attack surface analysis" at bounding box center [254, 279] width 0 height 11
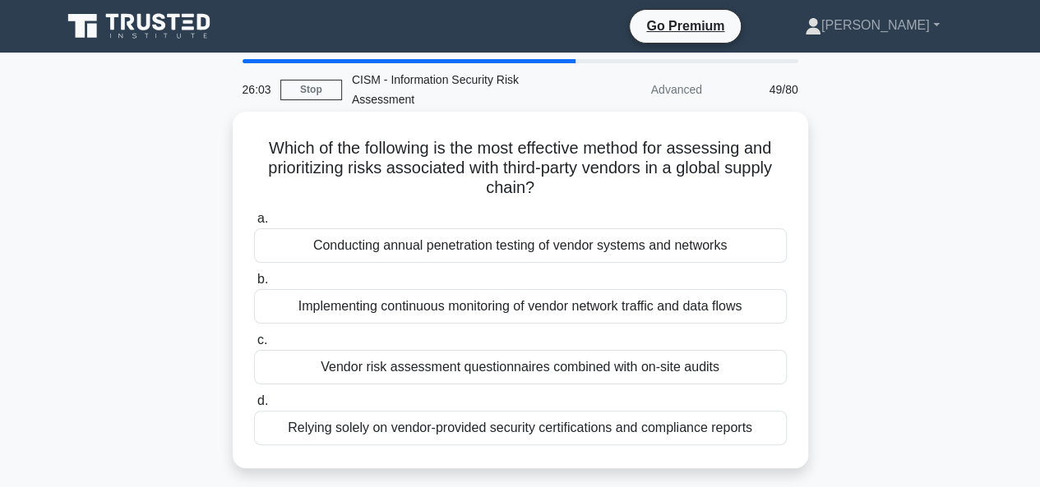
click at [440, 310] on div "Implementing continuous monitoring of vendor network traffic and data flows" at bounding box center [520, 306] width 533 height 35
click at [254, 285] on input "b. Implementing continuous monitoring of vendor network traffic and data flows" at bounding box center [254, 279] width 0 height 11
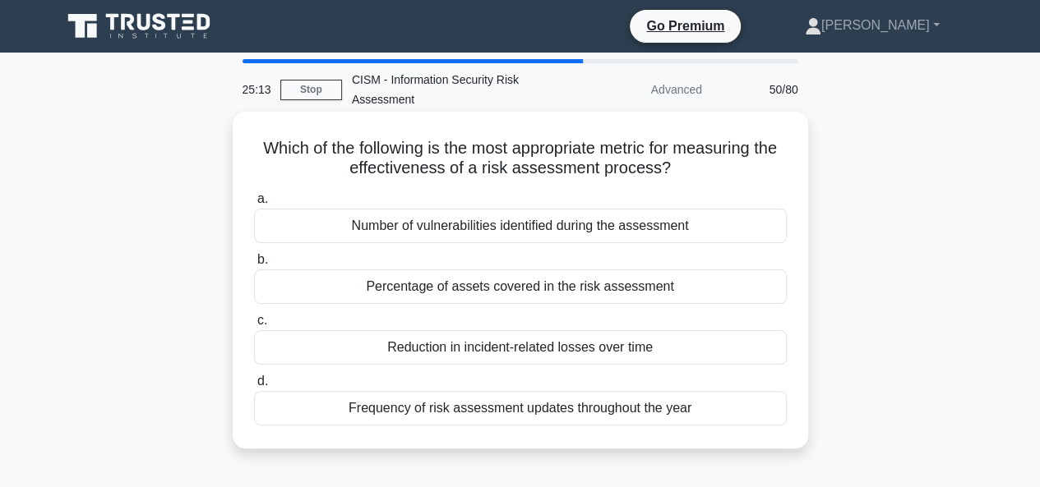
click at [547, 350] on div "Reduction in incident-related losses over time" at bounding box center [520, 347] width 533 height 35
click at [254, 326] on input "c. Reduction in incident-related losses over time" at bounding box center [254, 321] width 0 height 11
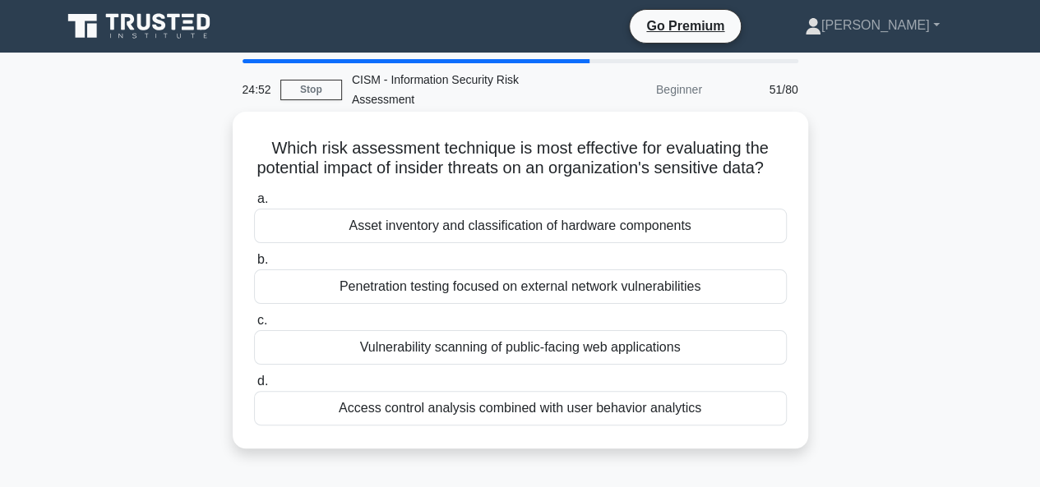
click at [615, 426] on div "Access control analysis combined with user behavior analytics" at bounding box center [520, 408] width 533 height 35
click at [254, 387] on input "d. Access control analysis combined with user behavior analytics" at bounding box center [254, 381] width 0 height 11
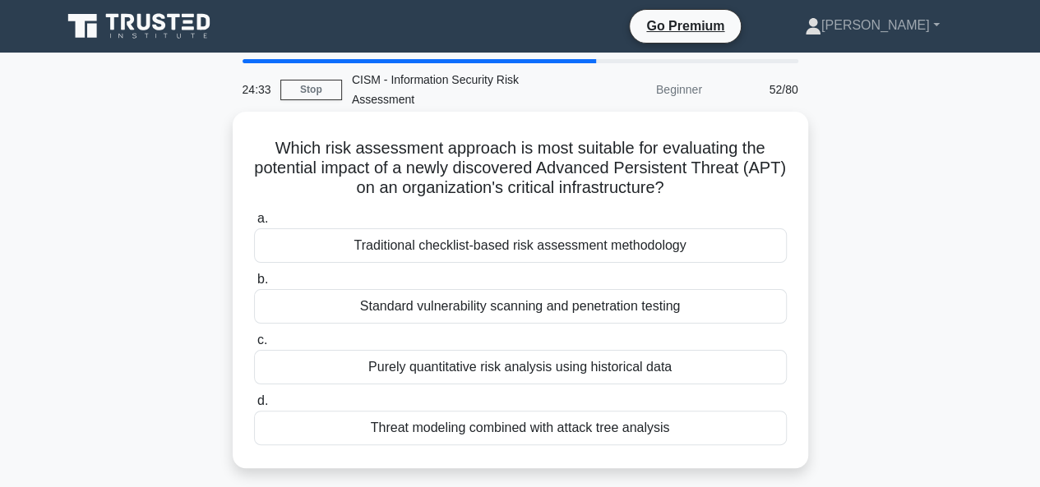
click at [588, 422] on div "Threat modeling combined with attack tree analysis" at bounding box center [520, 428] width 533 height 35
click at [254, 407] on input "d. Threat modeling combined with attack tree analysis" at bounding box center [254, 401] width 0 height 11
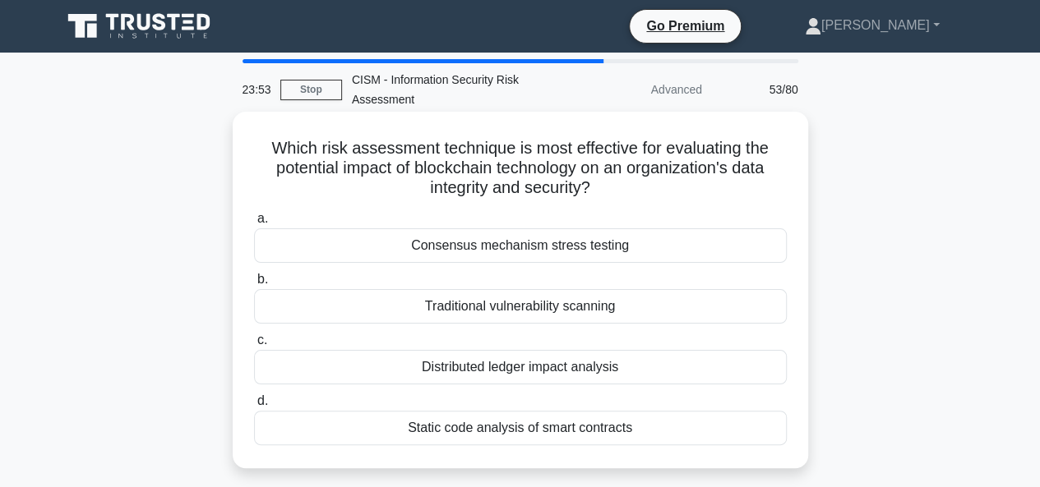
click at [499, 426] on div "Static code analysis of smart contracts" at bounding box center [520, 428] width 533 height 35
click at [254, 407] on input "d. Static code analysis of smart contracts" at bounding box center [254, 401] width 0 height 11
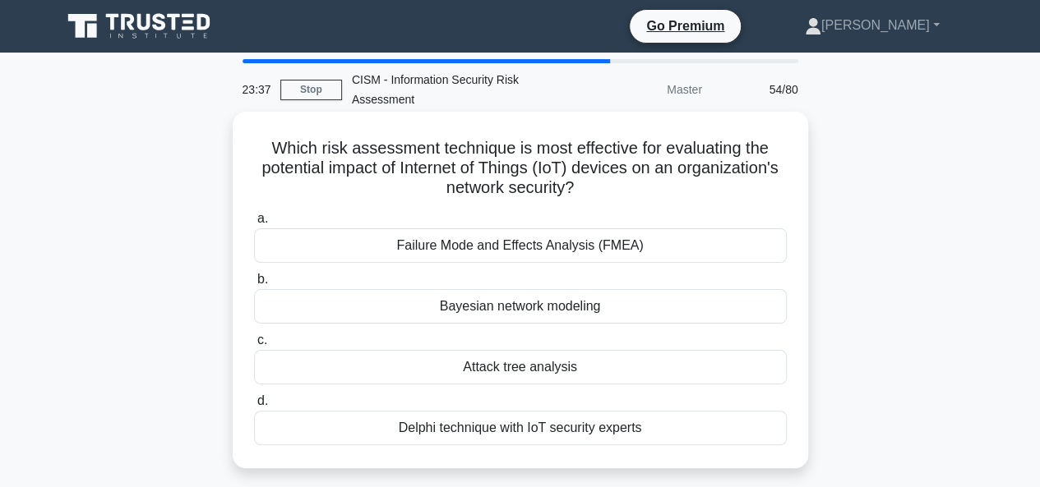
click at [514, 430] on div "Delphi technique with IoT security experts" at bounding box center [520, 428] width 533 height 35
click at [254, 407] on input "d. Delphi technique with IoT security experts" at bounding box center [254, 401] width 0 height 11
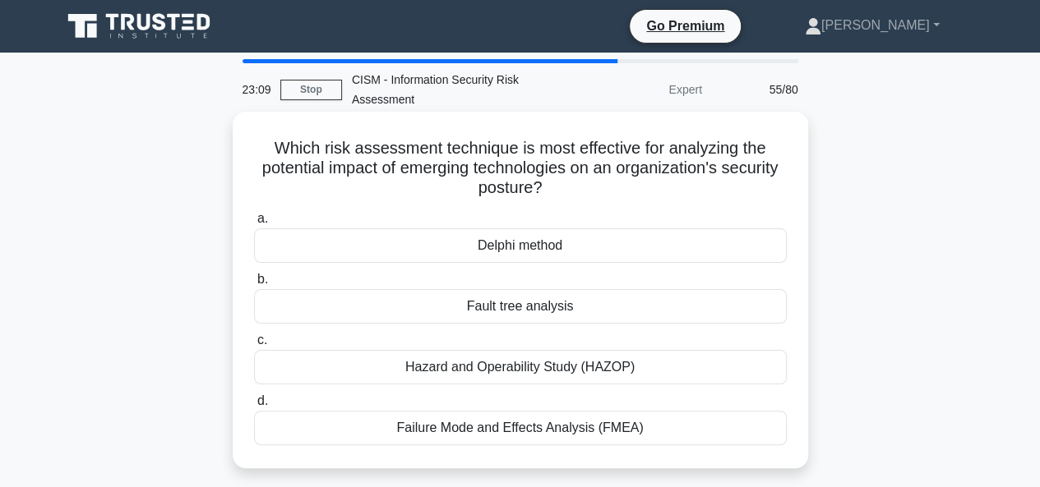
click at [535, 242] on div "Delphi method" at bounding box center [520, 245] width 533 height 35
click at [254, 224] on input "a. Delphi method" at bounding box center [254, 219] width 0 height 11
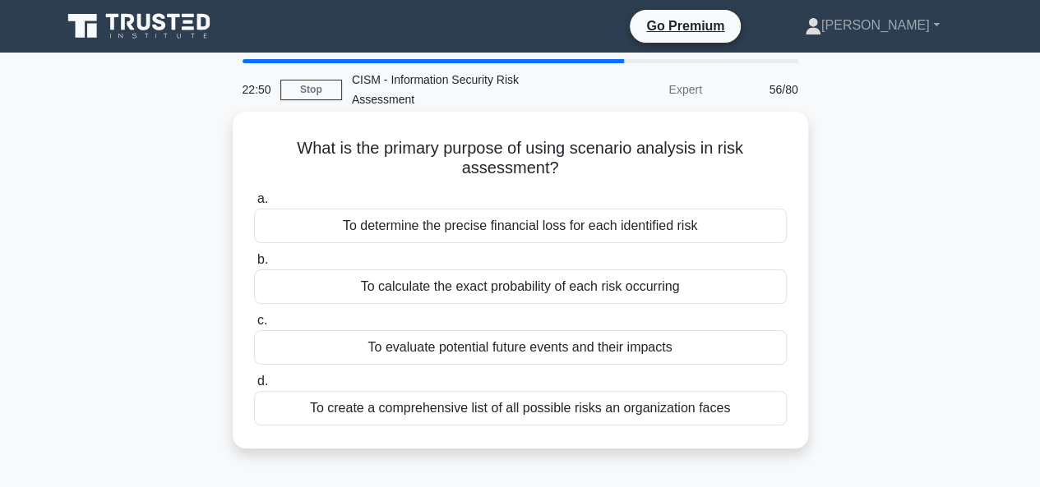
click at [531, 412] on div "To create a comprehensive list of all possible risks an organization faces" at bounding box center [520, 408] width 533 height 35
click at [254, 387] on input "d. To create a comprehensive list of all possible risks an organization faces" at bounding box center [254, 381] width 0 height 11
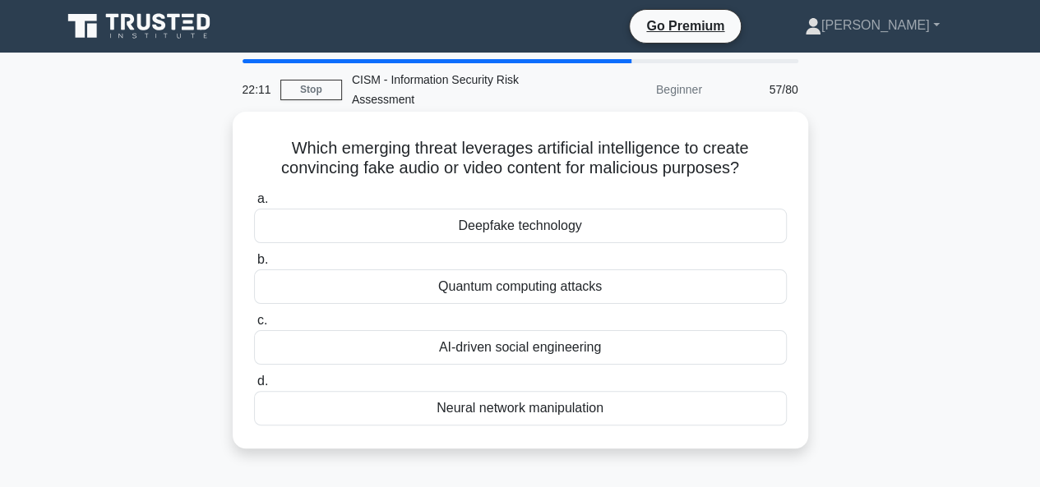
click at [541, 224] on div "Deepfake technology" at bounding box center [520, 226] width 533 height 35
click at [254, 205] on input "a. Deepfake technology" at bounding box center [254, 199] width 0 height 11
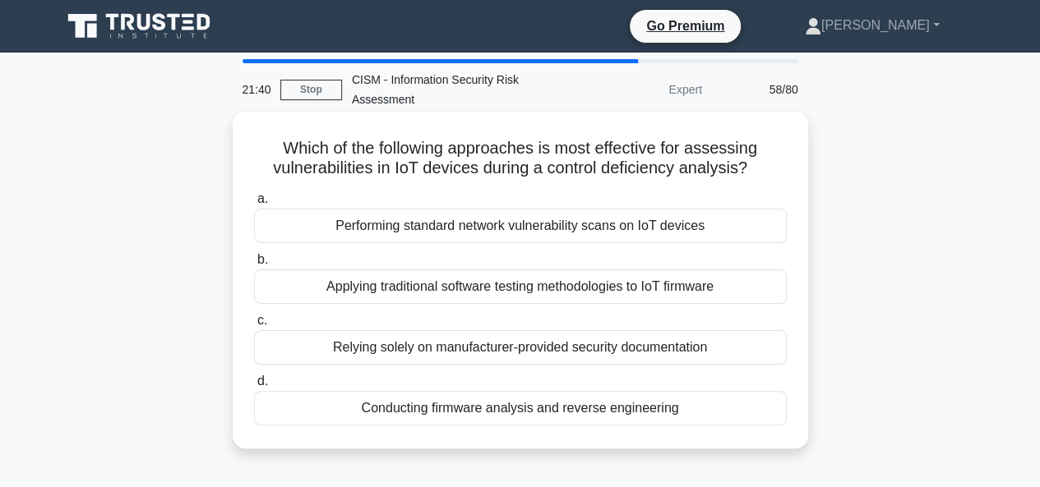
click at [580, 412] on div "Conducting firmware analysis and reverse engineering" at bounding box center [520, 408] width 533 height 35
click at [254, 387] on input "d. Conducting firmware analysis and reverse engineering" at bounding box center [254, 381] width 0 height 11
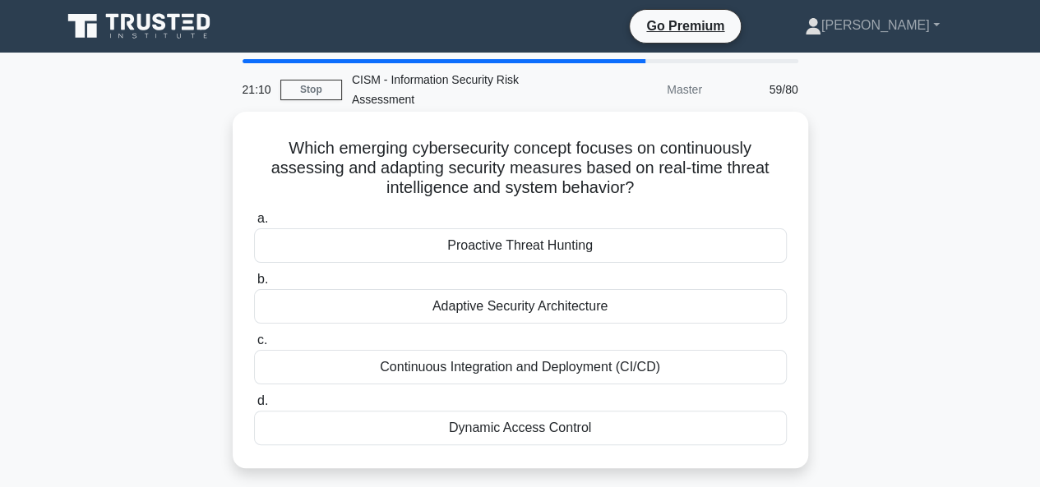
click at [548, 307] on div "Adaptive Security Architecture" at bounding box center [520, 306] width 533 height 35
click at [254, 285] on input "b. Adaptive Security Architecture" at bounding box center [254, 279] width 0 height 11
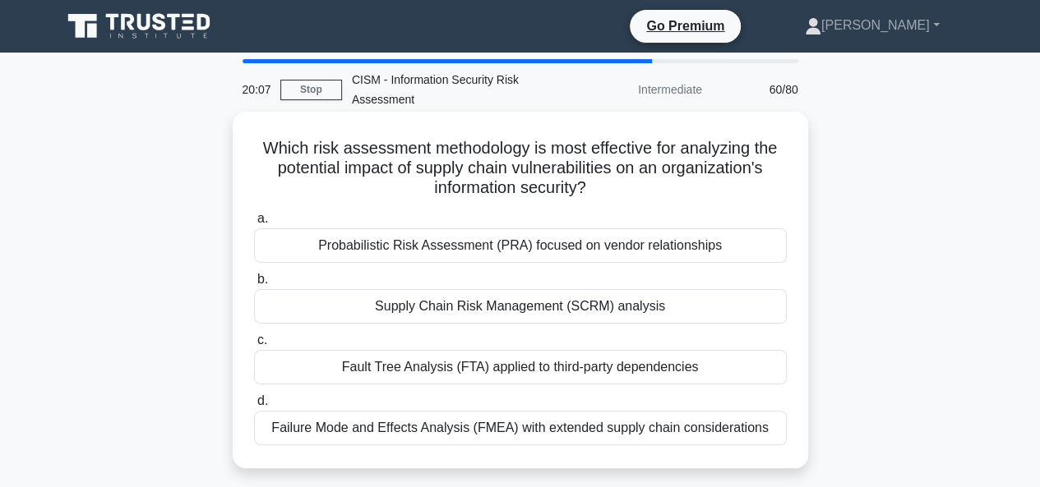
click at [384, 429] on div "Failure Mode and Effects Analysis (FMEA) with extended supply chain considerati…" at bounding box center [520, 428] width 533 height 35
click at [254, 407] on input "d. Failure Mode and Effects Analysis (FMEA) with extended supply chain consider…" at bounding box center [254, 401] width 0 height 11
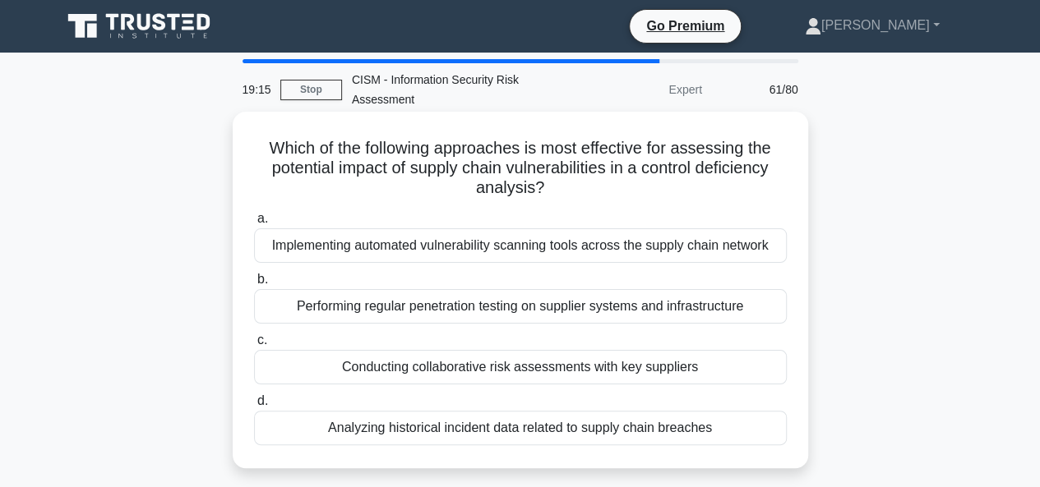
click at [572, 367] on div "Conducting collaborative risk assessments with key suppliers" at bounding box center [520, 367] width 533 height 35
click at [254, 346] on input "c. Conducting collaborative risk assessments with key suppliers" at bounding box center [254, 340] width 0 height 11
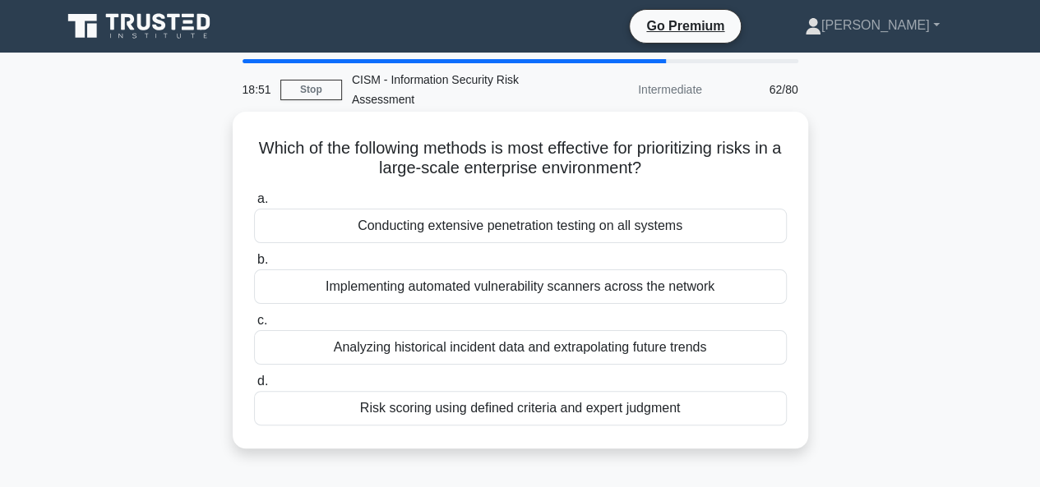
click at [598, 411] on div "Risk scoring using defined criteria and expert judgment" at bounding box center [520, 408] width 533 height 35
click at [254, 387] on input "d. Risk scoring using defined criteria and expert judgment" at bounding box center [254, 381] width 0 height 11
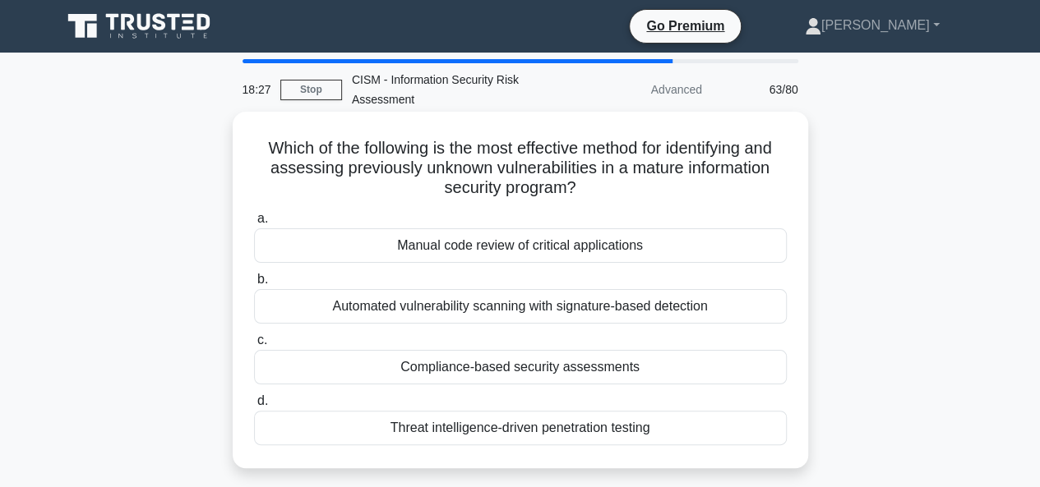
click at [559, 435] on div "Threat intelligence-driven penetration testing" at bounding box center [520, 428] width 533 height 35
click at [254, 407] on input "d. Threat intelligence-driven penetration testing" at bounding box center [254, 401] width 0 height 11
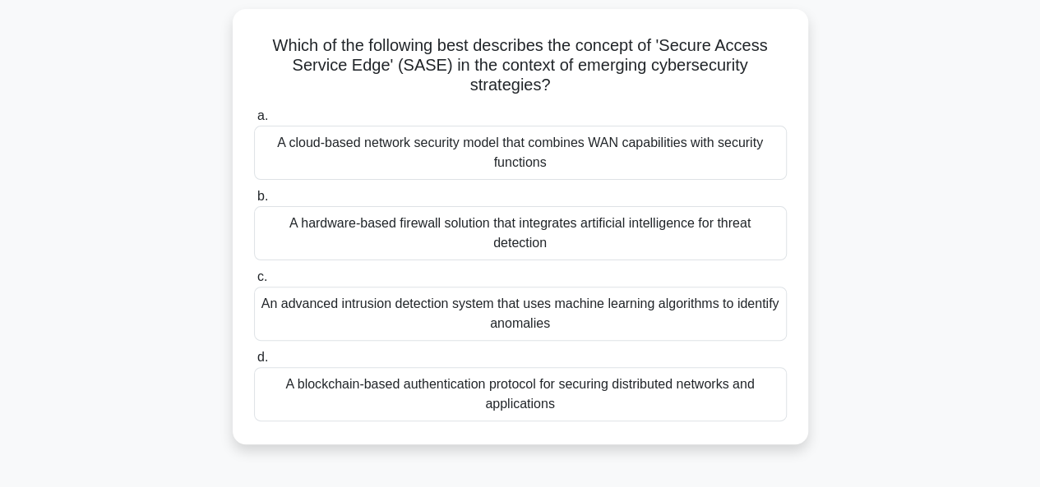
scroll to position [82, 0]
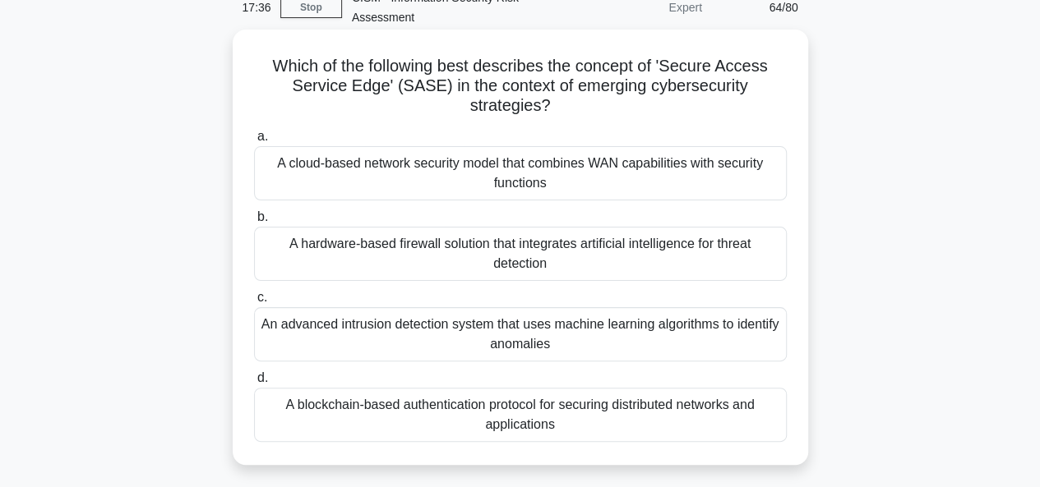
click at [421, 177] on div "A cloud-based network security model that combines WAN capabilities with securi…" at bounding box center [520, 173] width 533 height 54
click at [254, 142] on input "a. A cloud-based network security model that combines WAN capabilities with sec…" at bounding box center [254, 136] width 0 height 11
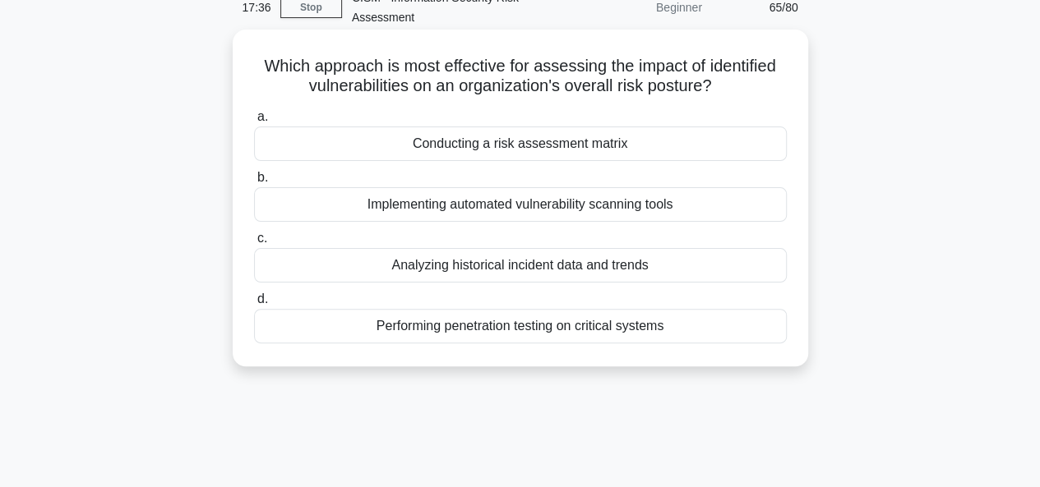
scroll to position [0, 0]
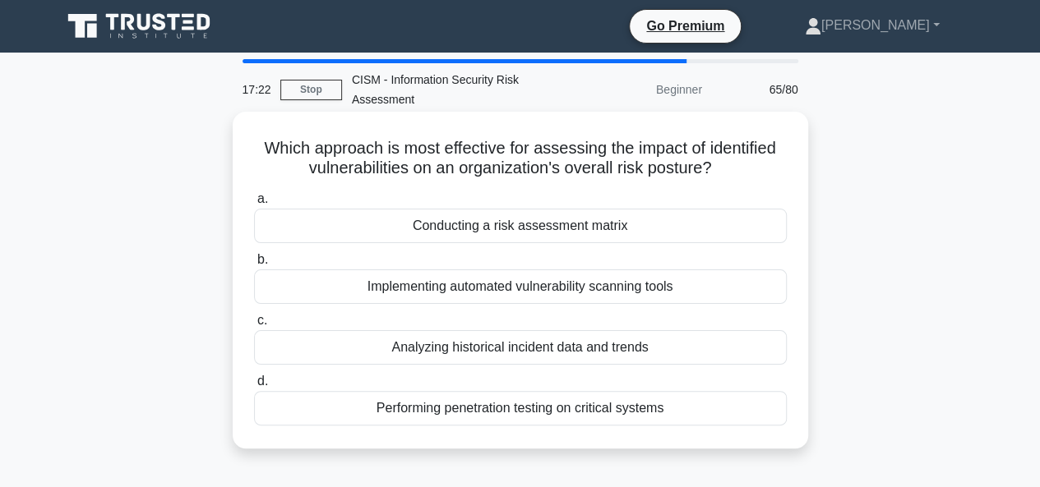
click at [528, 226] on div "Conducting a risk assessment matrix" at bounding box center [520, 226] width 533 height 35
click at [254, 205] on input "a. Conducting a risk assessment matrix" at bounding box center [254, 199] width 0 height 11
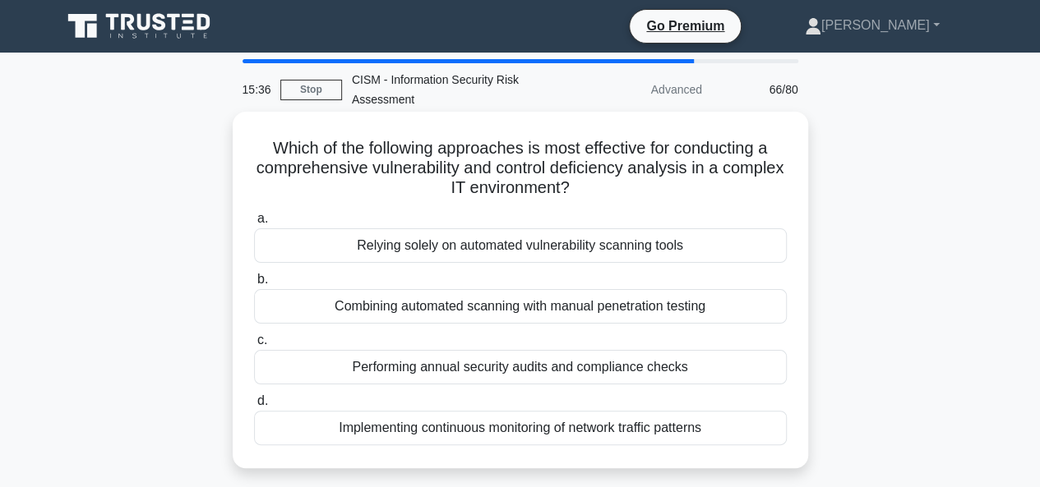
click at [661, 297] on div "Combining automated scanning with manual penetration testing" at bounding box center [520, 306] width 533 height 35
click at [254, 285] on input "b. Combining automated scanning with manual penetration testing" at bounding box center [254, 279] width 0 height 11
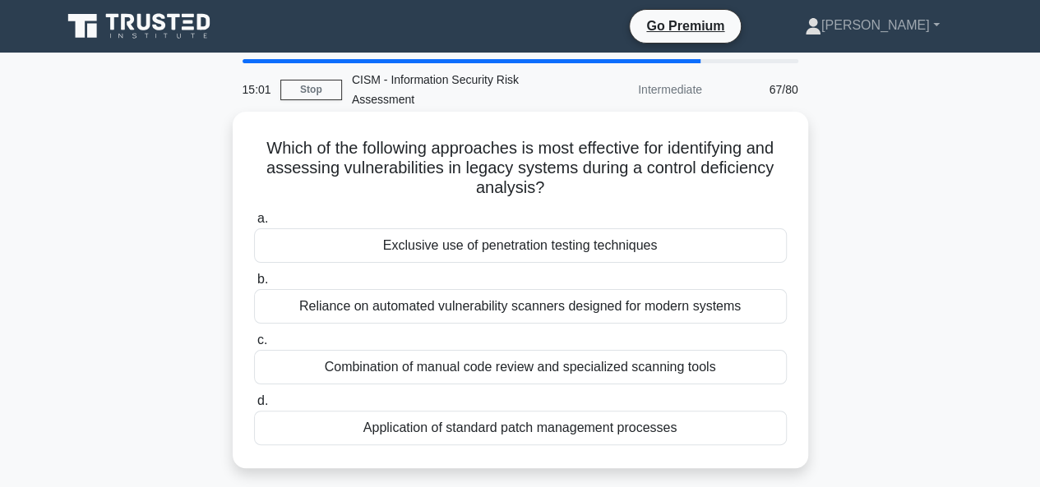
click at [506, 374] on div "Combination of manual code review and specialized scanning tools" at bounding box center [520, 367] width 533 height 35
click at [254, 346] on input "c. Combination of manual code review and specialized scanning tools" at bounding box center [254, 340] width 0 height 11
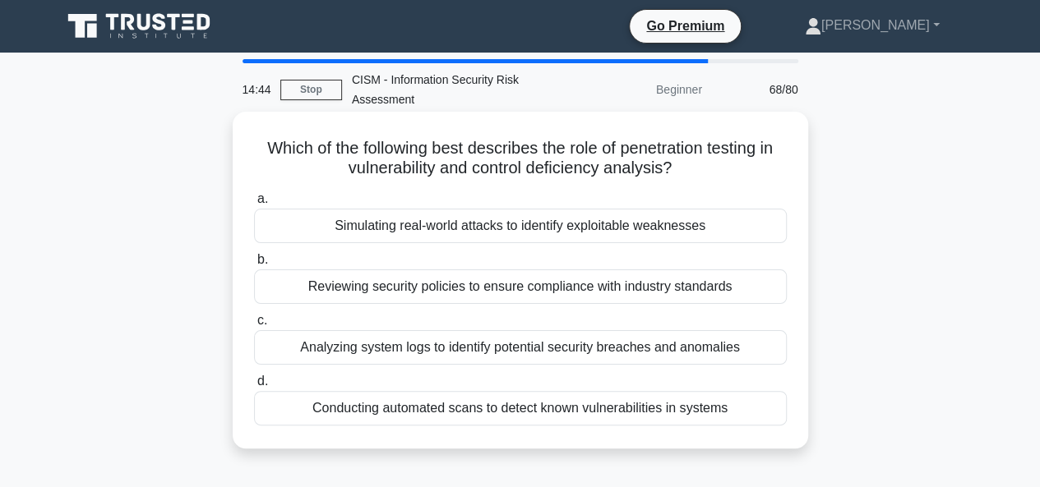
click at [602, 229] on div "Simulating real-world attacks to identify exploitable weaknesses" at bounding box center [520, 226] width 533 height 35
click at [254, 205] on input "a. Simulating real-world attacks to identify exploitable weaknesses" at bounding box center [254, 199] width 0 height 11
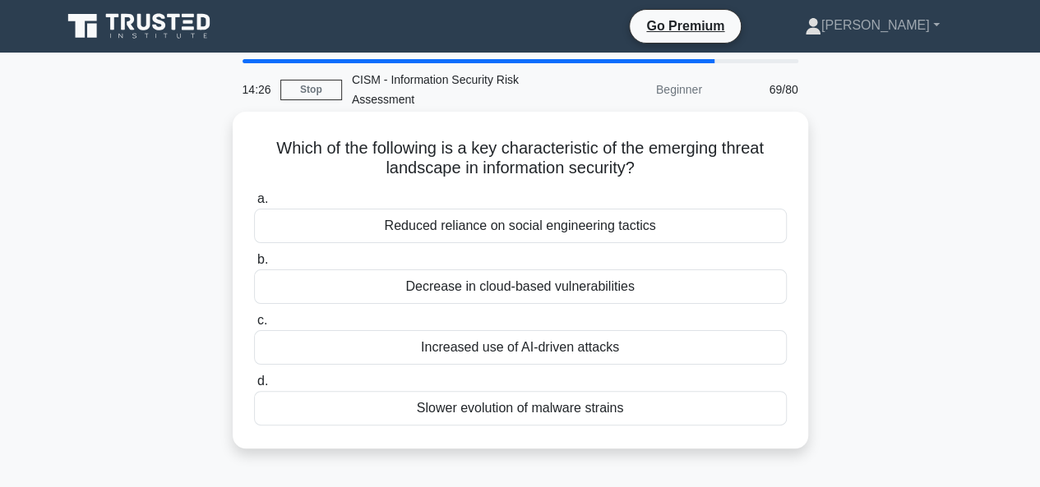
click at [580, 352] on div "Increased use of AI-driven attacks" at bounding box center [520, 347] width 533 height 35
click at [254, 326] on input "c. Increased use of AI-driven attacks" at bounding box center [254, 321] width 0 height 11
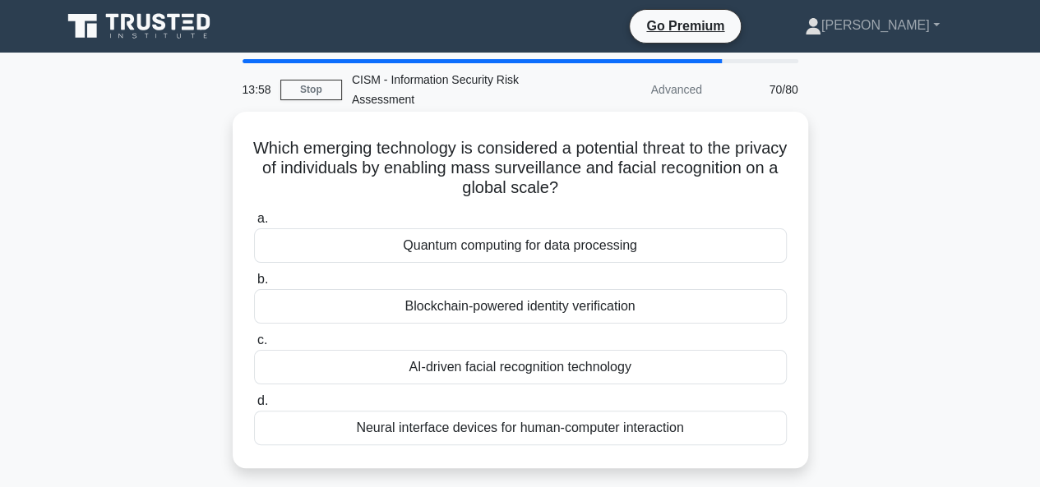
click at [519, 369] on div "AI-driven facial recognition technology" at bounding box center [520, 367] width 533 height 35
click at [254, 346] on input "c. AI-driven facial recognition technology" at bounding box center [254, 340] width 0 height 11
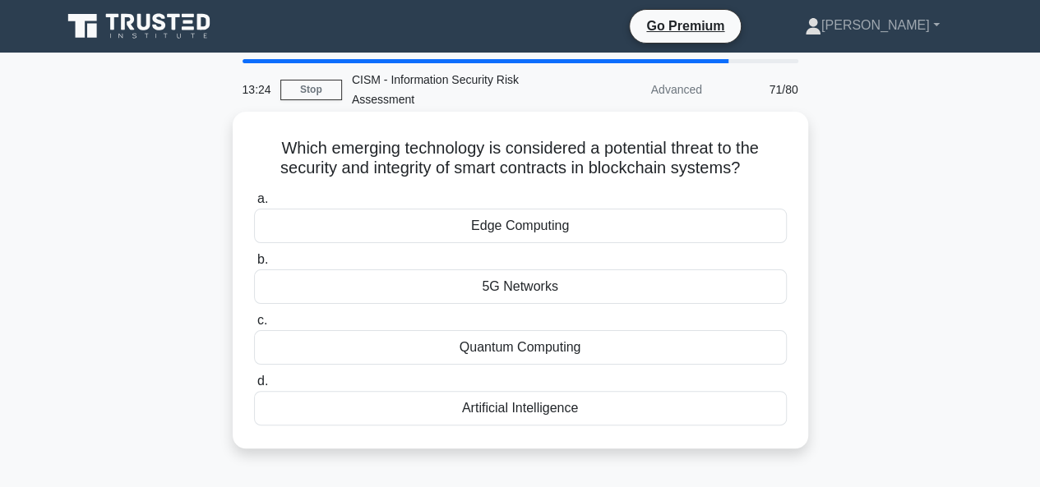
click at [539, 346] on div "Quantum Computing" at bounding box center [520, 347] width 533 height 35
click at [254, 326] on input "c. Quantum Computing" at bounding box center [254, 321] width 0 height 11
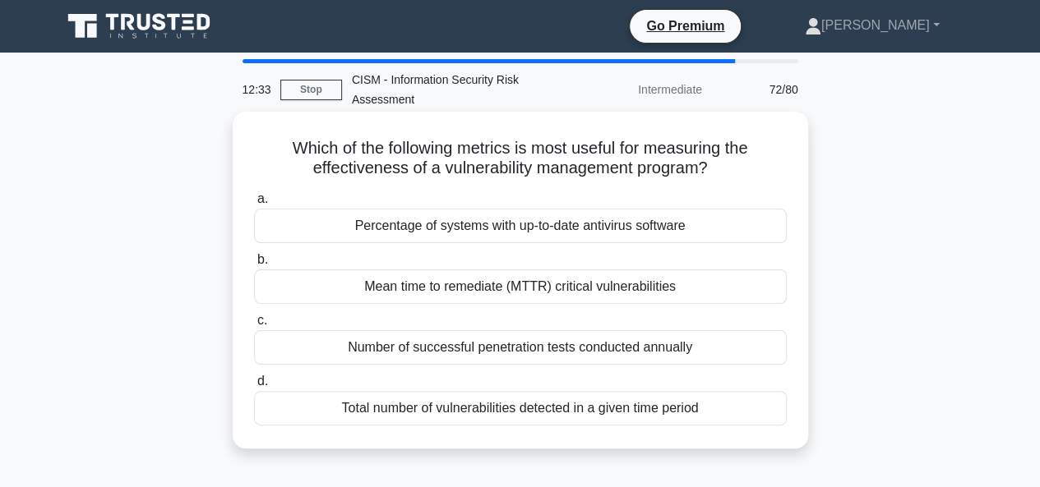
click at [542, 290] on div "Mean time to remediate (MTTR) critical vulnerabilities" at bounding box center [520, 287] width 533 height 35
click at [254, 265] on input "b. Mean time to remediate (MTTR) critical vulnerabilities" at bounding box center [254, 260] width 0 height 11
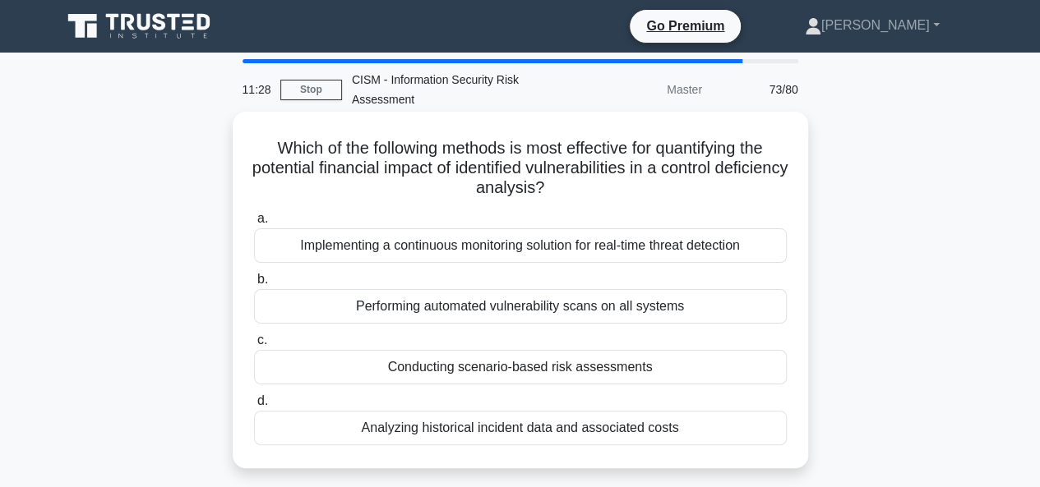
click at [434, 427] on div "Analyzing historical incident data and associated costs" at bounding box center [520, 428] width 533 height 35
click at [254, 407] on input "d. Analyzing historical incident data and associated costs" at bounding box center [254, 401] width 0 height 11
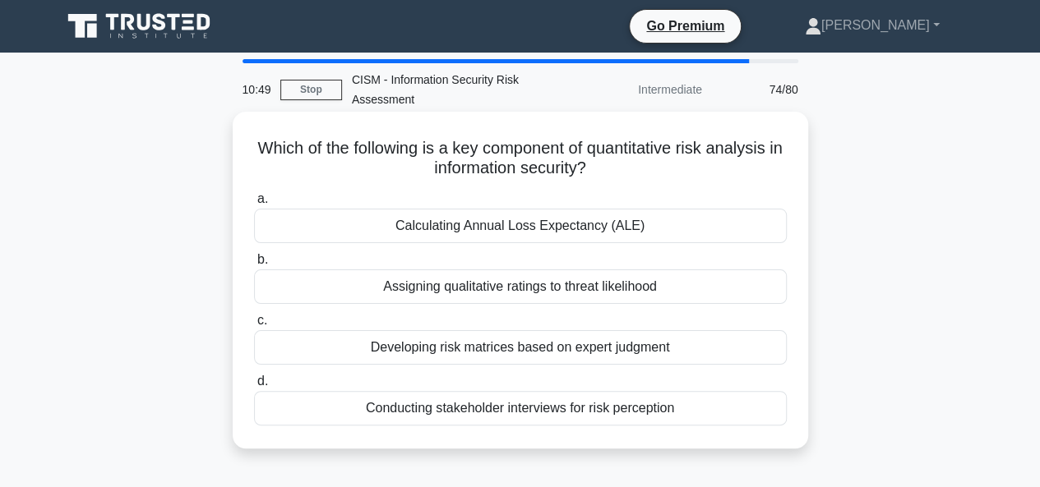
click at [588, 230] on div "Calculating Annual Loss Expectancy (ALE)" at bounding box center [520, 226] width 533 height 35
click at [254, 205] on input "a. Calculating Annual Loss Expectancy (ALE)" at bounding box center [254, 199] width 0 height 11
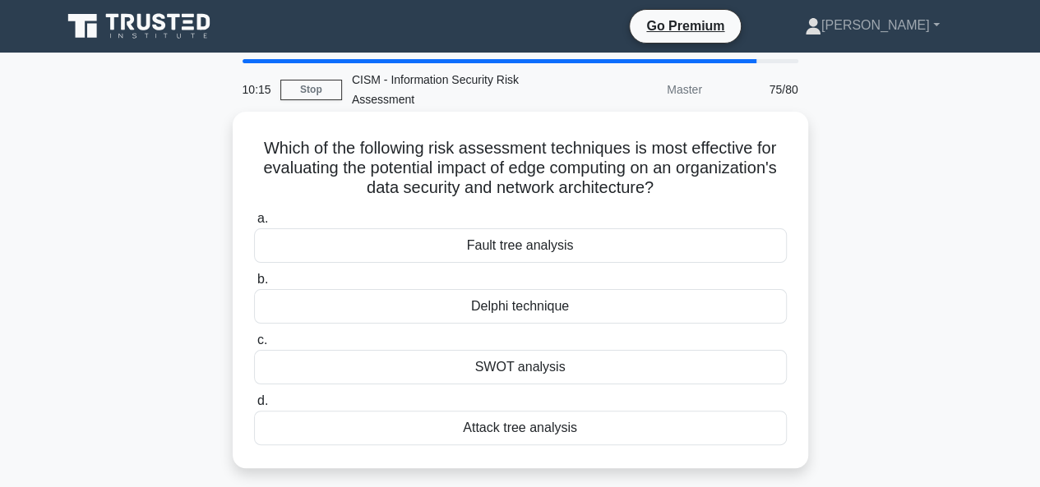
click at [532, 367] on div "SWOT analysis" at bounding box center [520, 367] width 533 height 35
click at [254, 346] on input "c. SWOT analysis" at bounding box center [254, 340] width 0 height 11
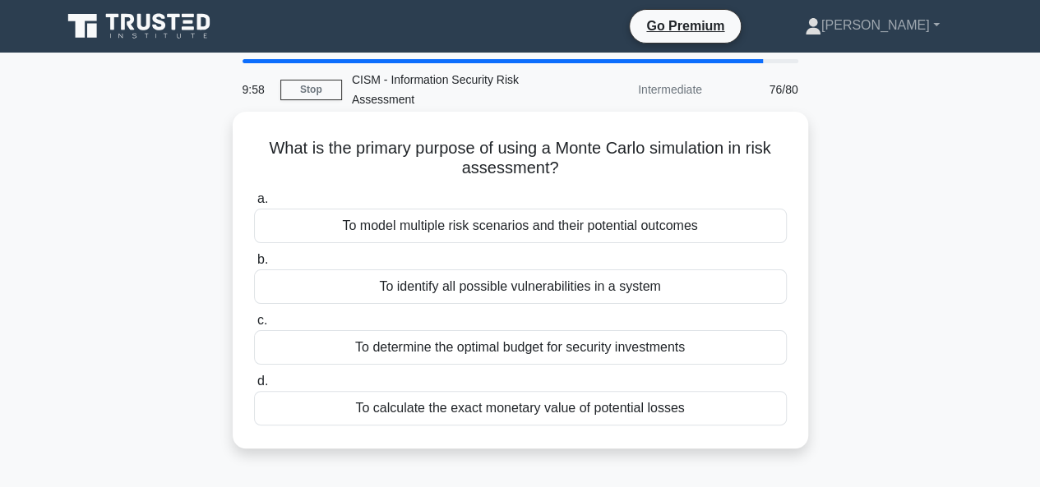
drag, startPoint x: 690, startPoint y: 413, endPoint x: 239, endPoint y: 149, distance: 523.0
click at [239, 149] on div "What is the primary purpose of using a Monte Carlo simulation in risk assessmen…" at bounding box center [520, 280] width 562 height 324
copy div "What is the primary purpose of using a Monte Carlo simulation in risk assessmen…"
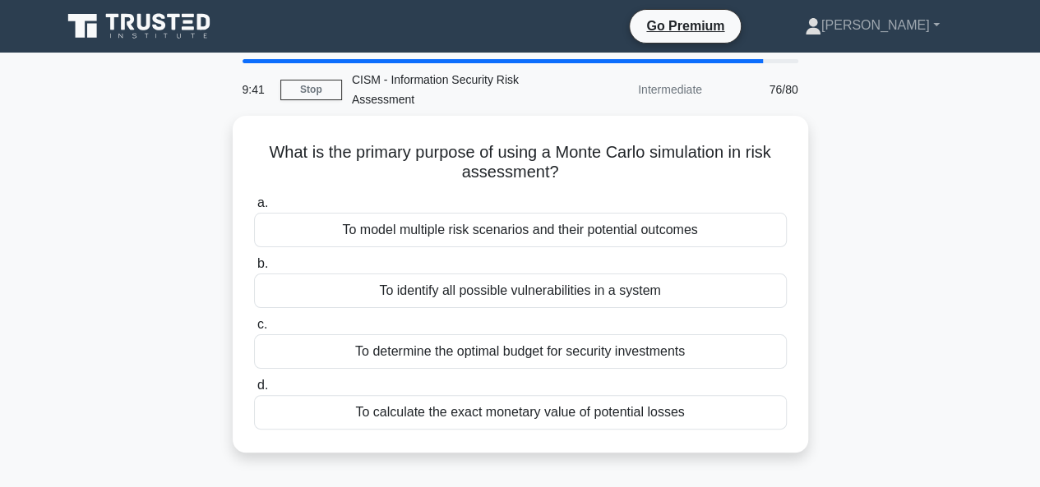
click at [969, 262] on div "What is the primary purpose of using a Monte Carlo simulation in risk assessmen…" at bounding box center [520, 294] width 937 height 357
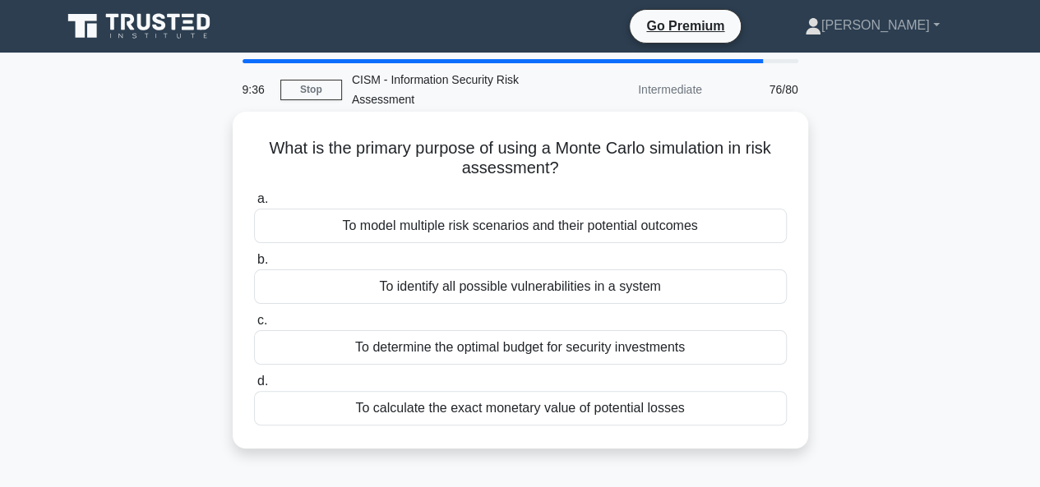
click at [465, 230] on div "To model multiple risk scenarios and their potential outcomes" at bounding box center [520, 226] width 533 height 35
click at [254, 205] on input "a. To model multiple risk scenarios and their potential outcomes" at bounding box center [254, 199] width 0 height 11
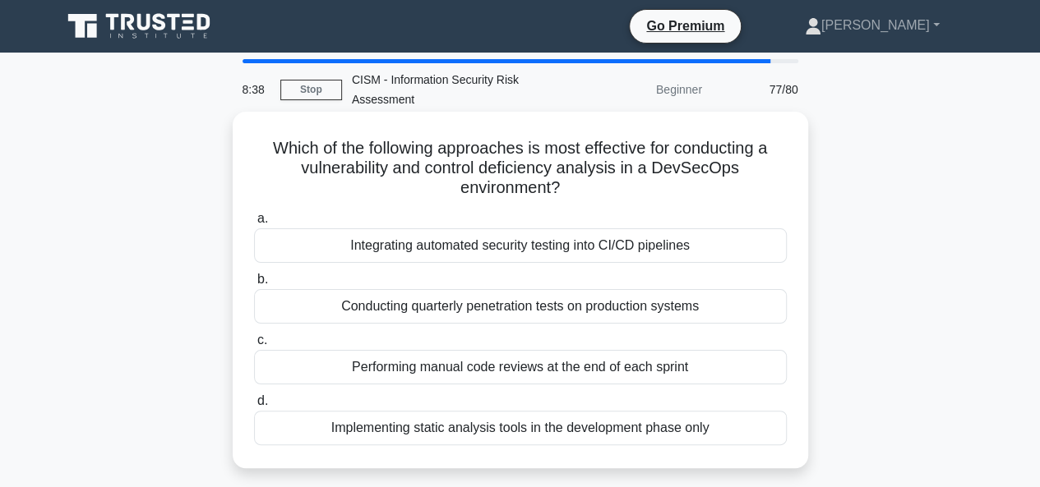
click at [567, 248] on div "Integrating automated security testing into CI/CD pipelines" at bounding box center [520, 245] width 533 height 35
click at [254, 224] on input "a. Integrating automated security testing into CI/CD pipelines" at bounding box center [254, 219] width 0 height 11
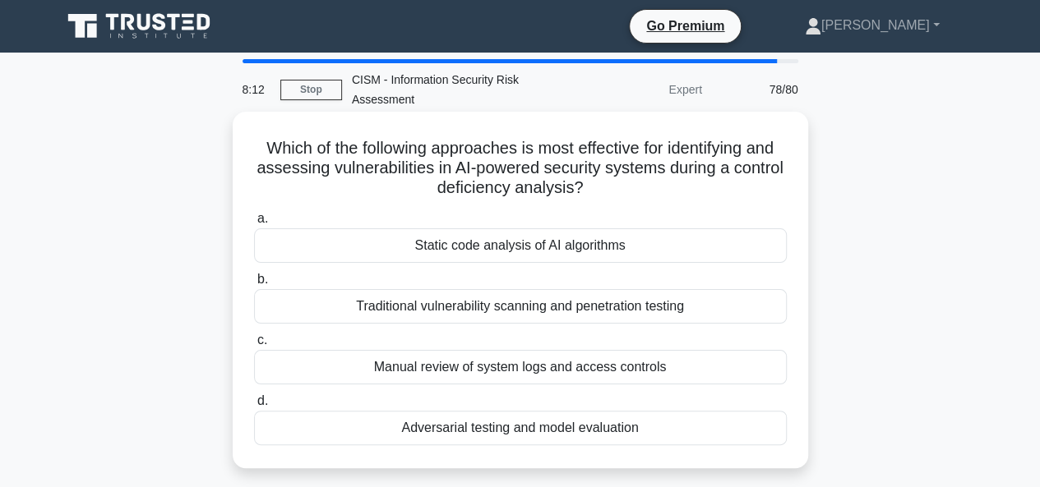
click at [570, 423] on div "Adversarial testing and model evaluation" at bounding box center [520, 428] width 533 height 35
click at [254, 407] on input "d. Adversarial testing and model evaluation" at bounding box center [254, 401] width 0 height 11
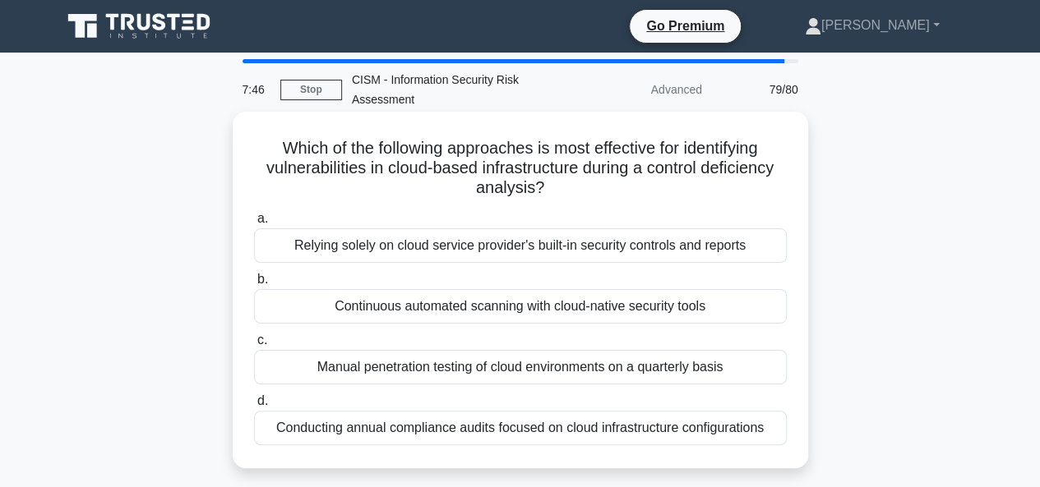
click at [478, 311] on div "Continuous automated scanning with cloud-native security tools" at bounding box center [520, 306] width 533 height 35
click at [254, 285] on input "b. Continuous automated scanning with cloud-native security tools" at bounding box center [254, 279] width 0 height 11
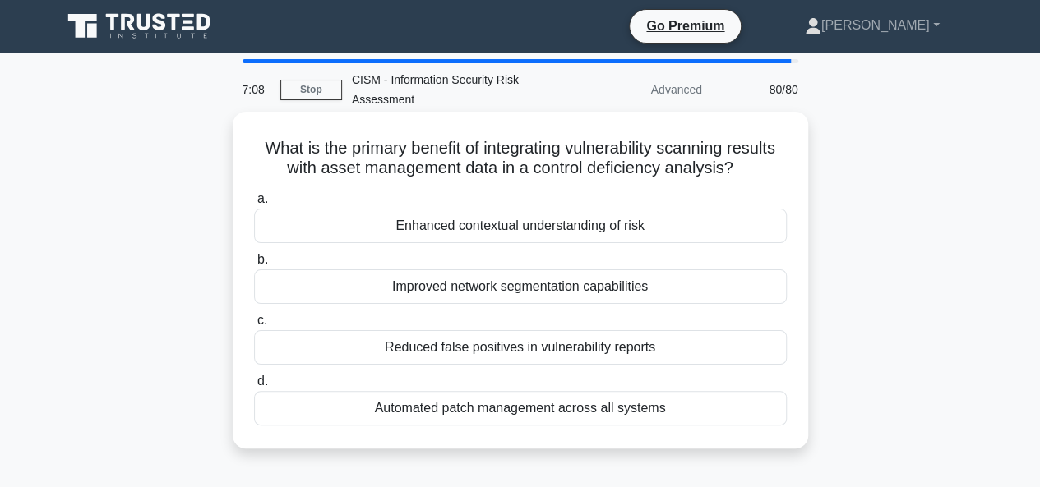
click at [495, 410] on div "Automated patch management across all systems" at bounding box center [520, 408] width 533 height 35
click at [254, 387] on input "d. Automated patch management across all systems" at bounding box center [254, 381] width 0 height 11
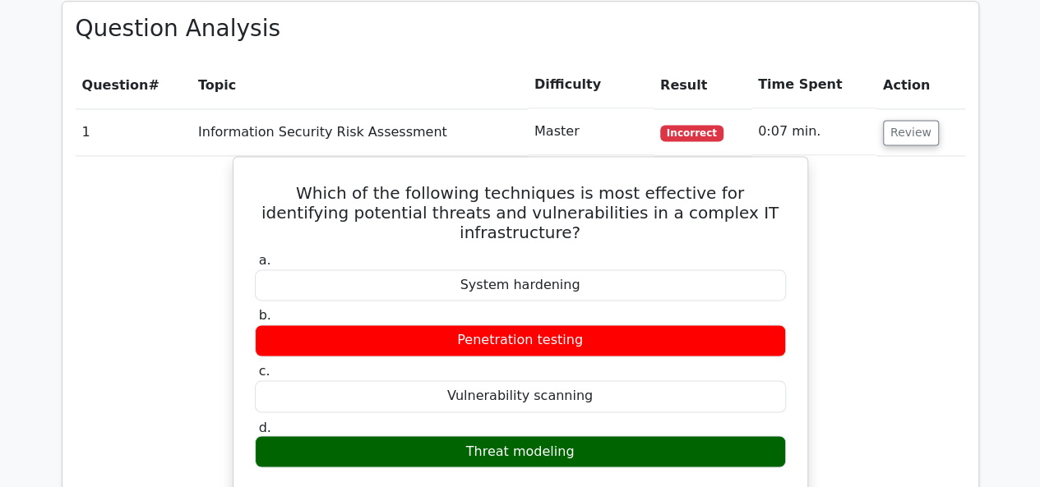
scroll to position [1068, 0]
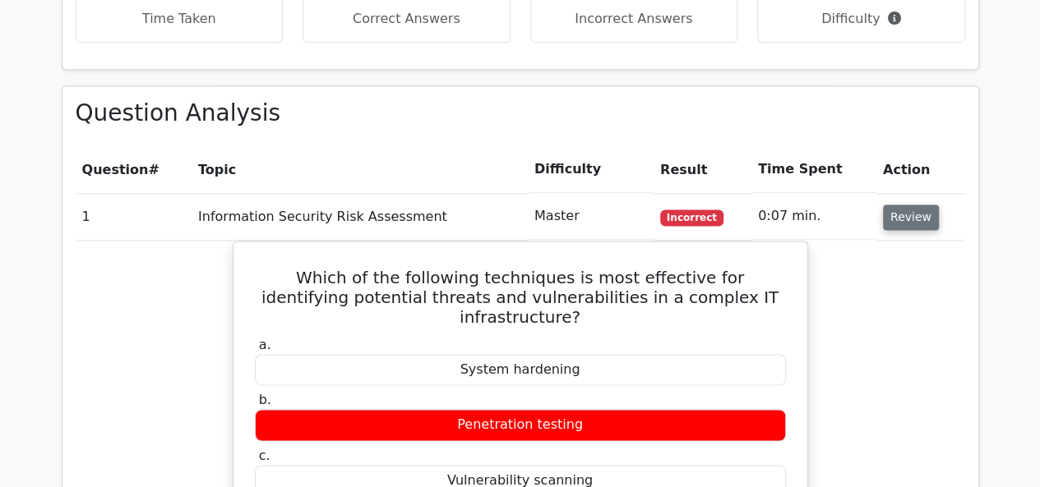
click at [917, 205] on button "Review" at bounding box center [911, 217] width 56 height 25
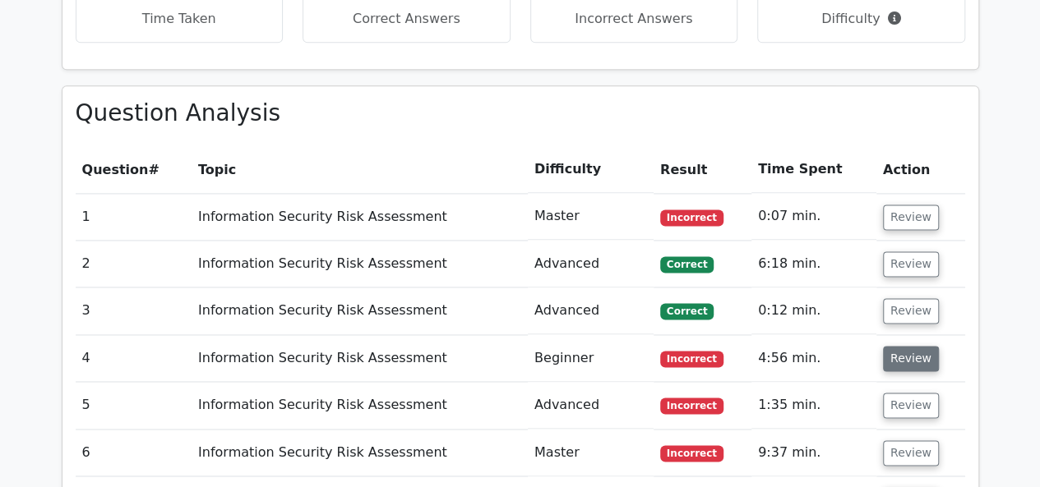
click at [906, 346] on button "Review" at bounding box center [911, 358] width 56 height 25
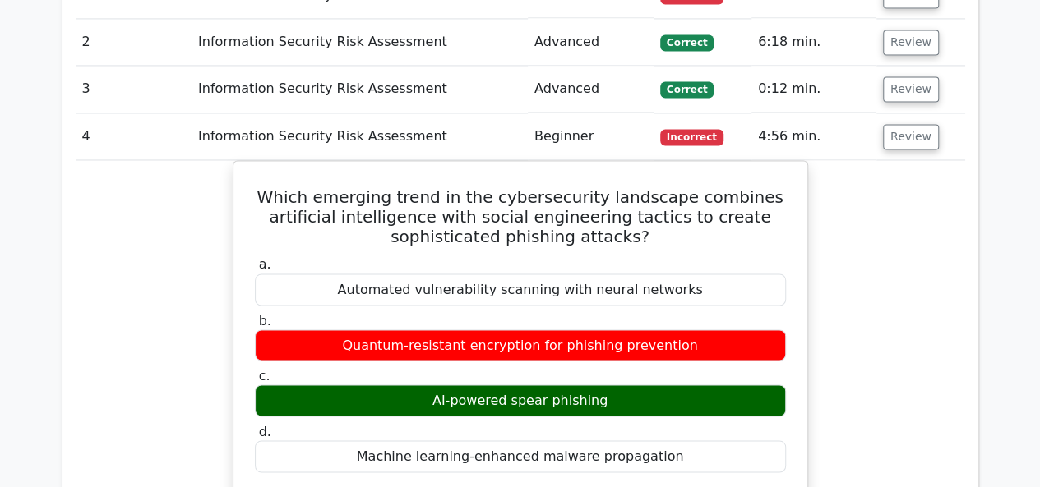
scroll to position [1315, 0]
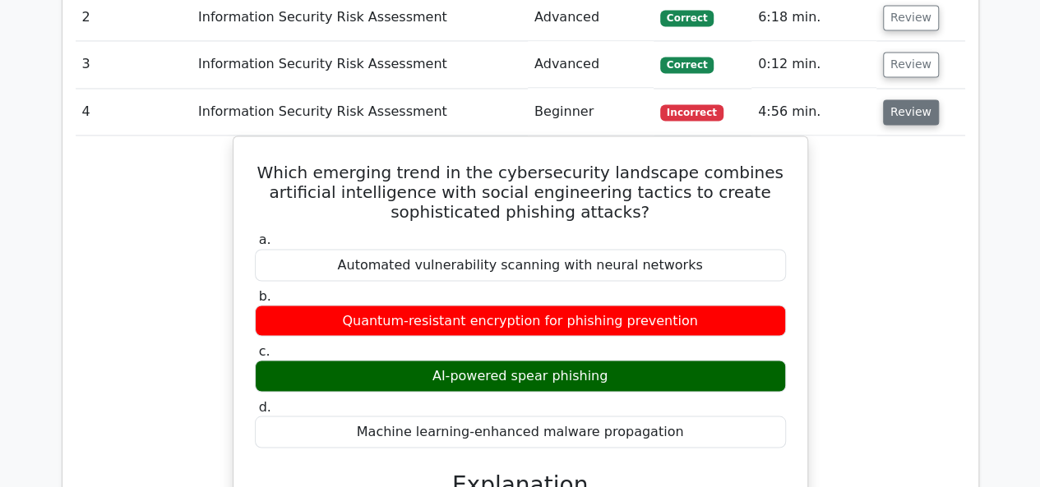
click at [915, 99] on button "Review" at bounding box center [911, 111] width 56 height 25
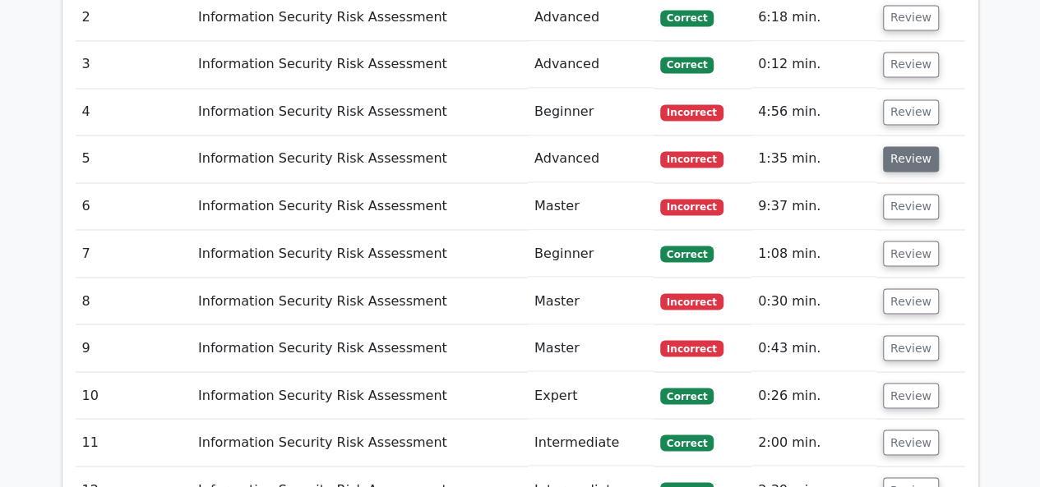
click at [913, 146] on button "Review" at bounding box center [911, 158] width 56 height 25
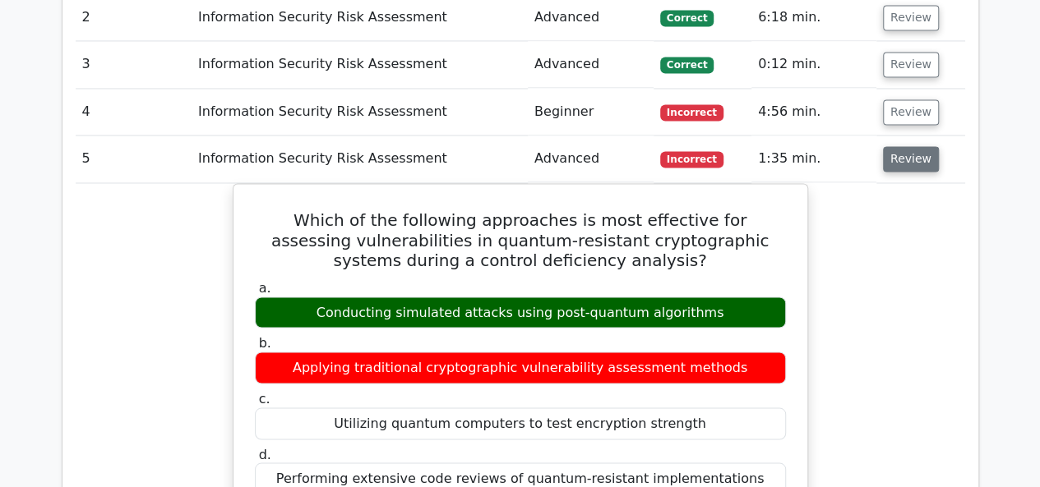
click at [902, 146] on button "Review" at bounding box center [911, 158] width 56 height 25
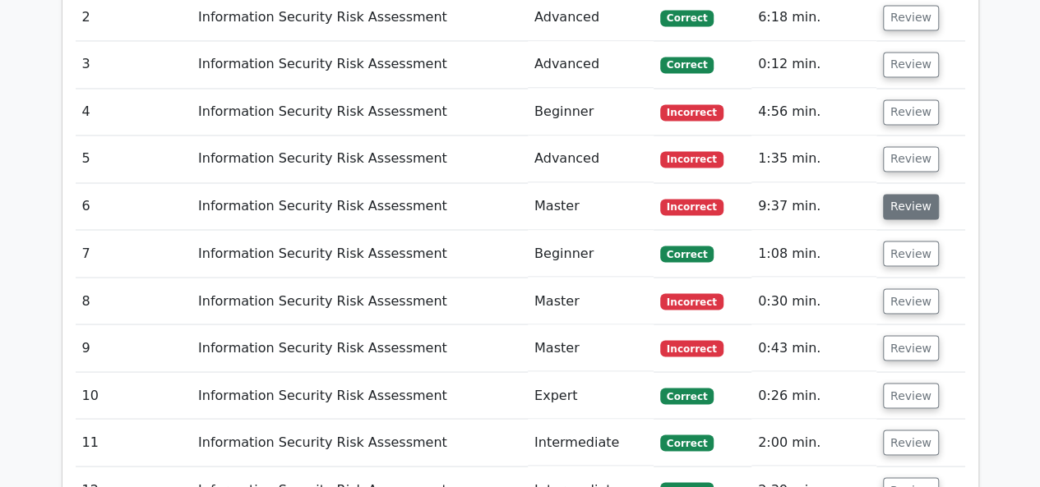
click at [906, 194] on button "Review" at bounding box center [911, 206] width 56 height 25
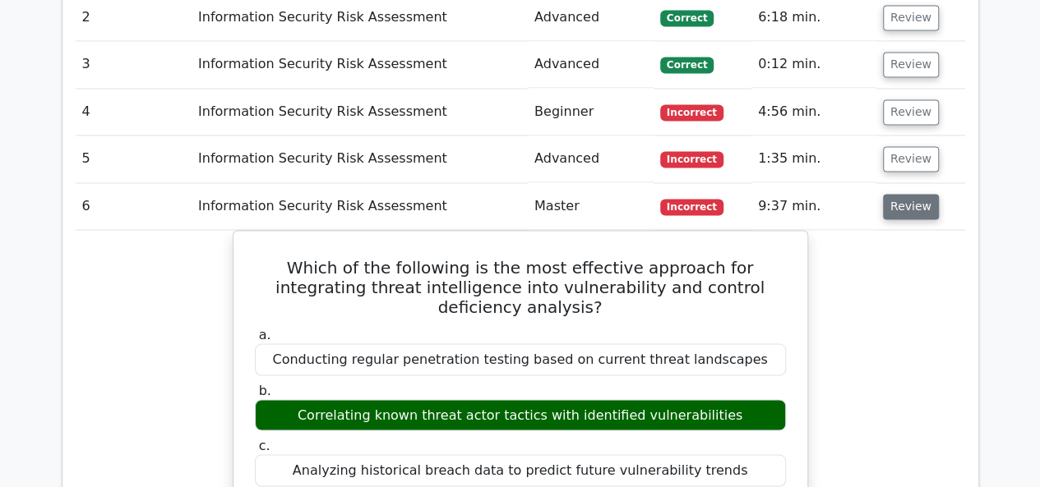
click at [915, 194] on button "Review" at bounding box center [911, 206] width 56 height 25
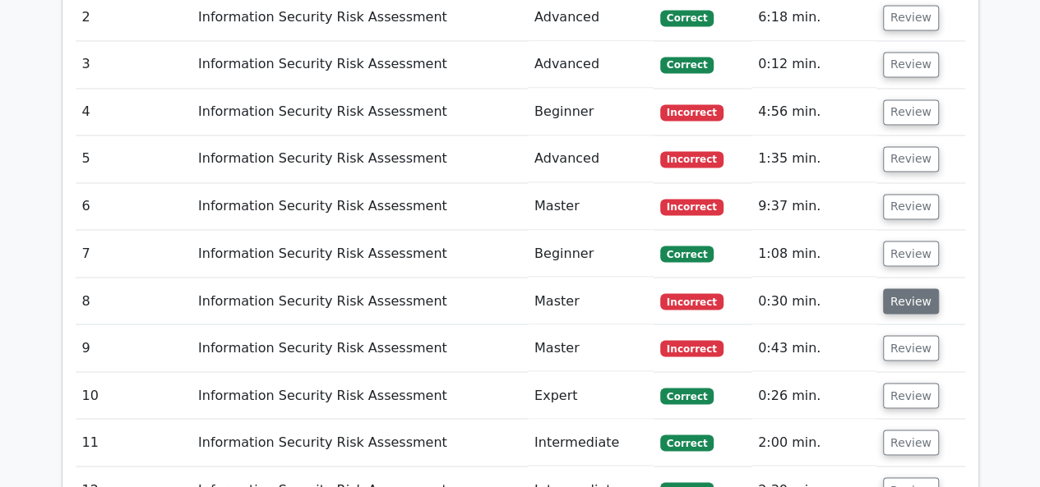
click at [901, 288] on button "Review" at bounding box center [911, 300] width 56 height 25
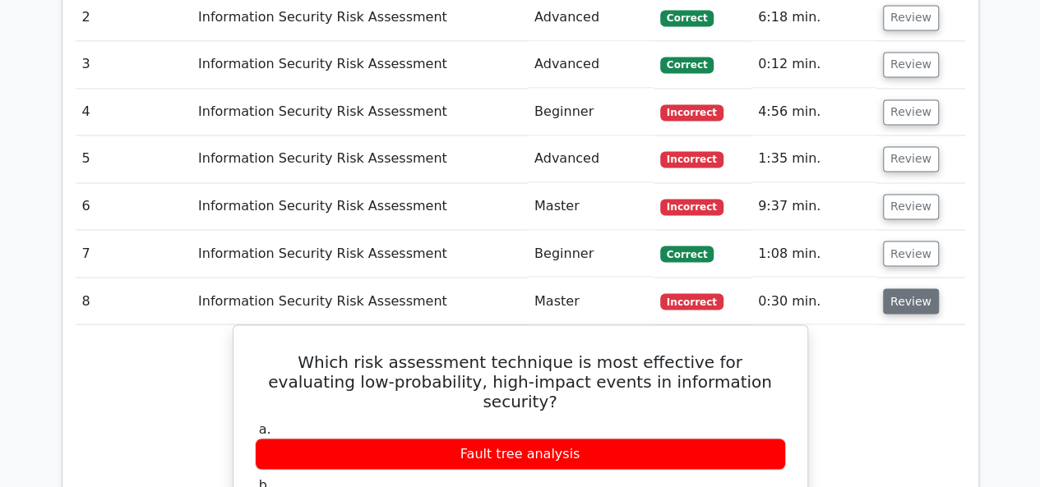
click at [901, 288] on button "Review" at bounding box center [911, 300] width 56 height 25
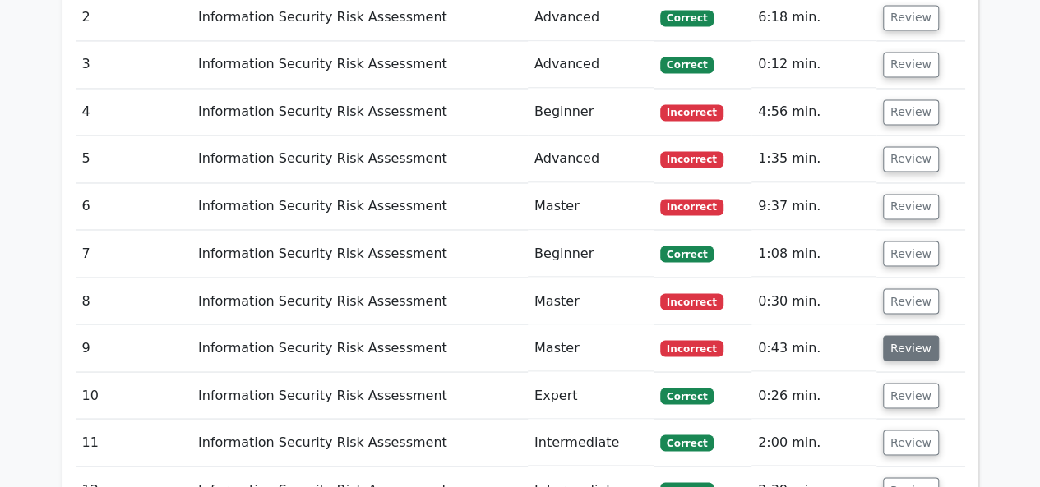
click at [905, 335] on button "Review" at bounding box center [911, 347] width 56 height 25
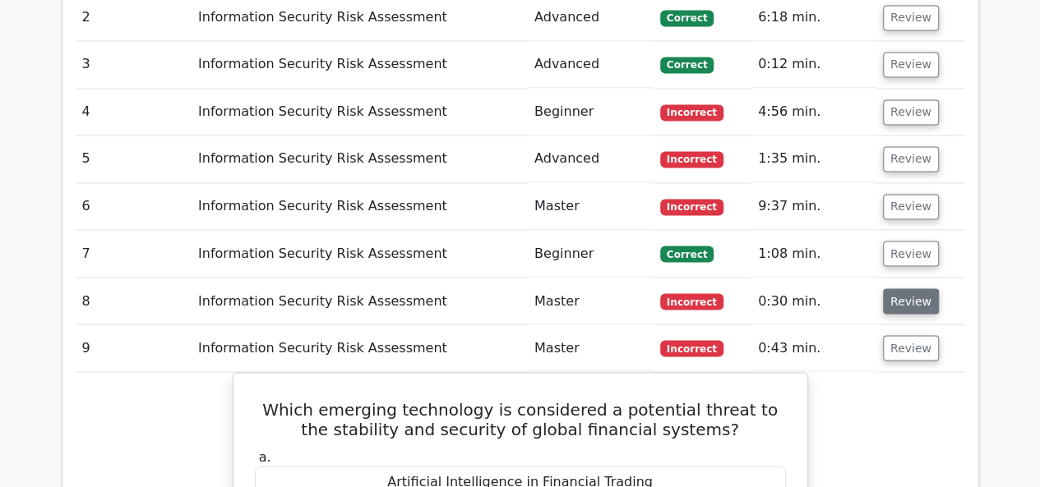
click at [897, 288] on button "Review" at bounding box center [911, 300] width 56 height 25
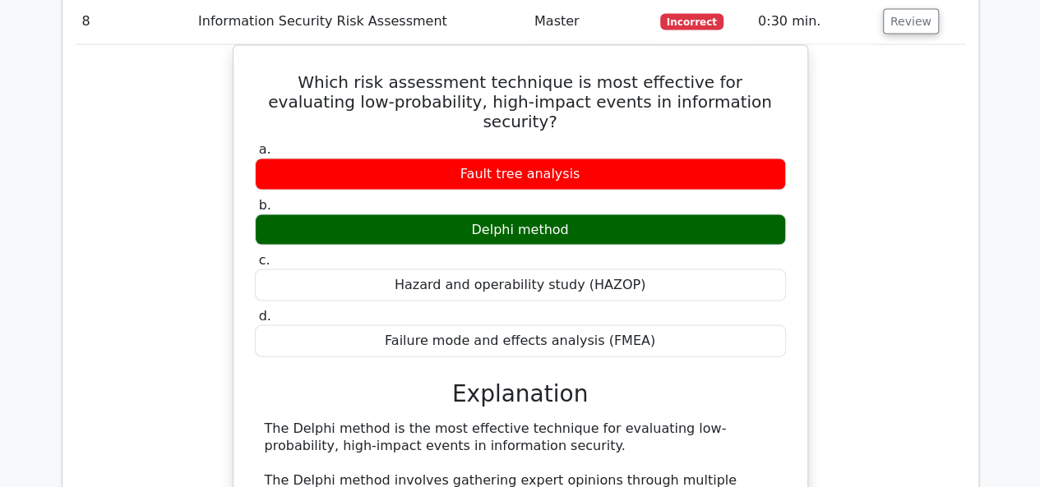
scroll to position [1479, 0]
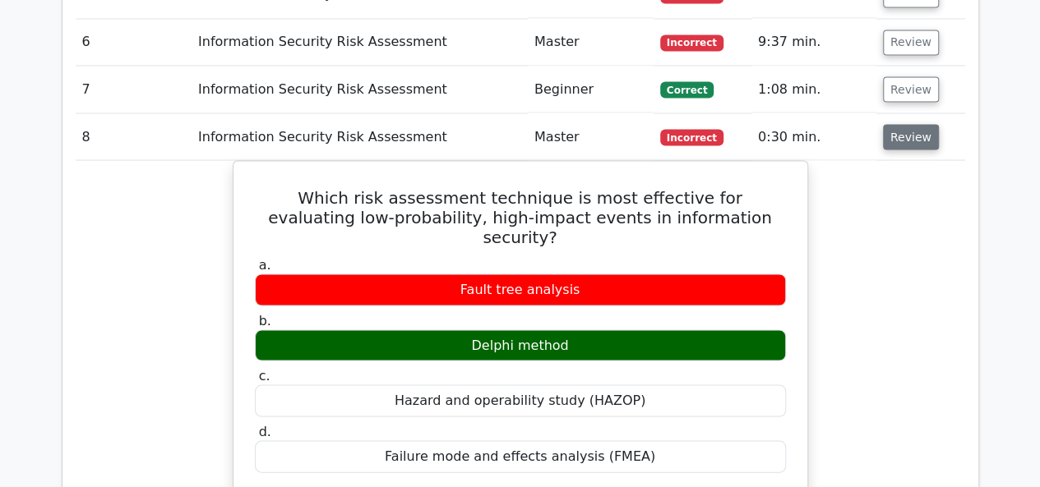
click at [908, 124] on button "Review" at bounding box center [911, 136] width 56 height 25
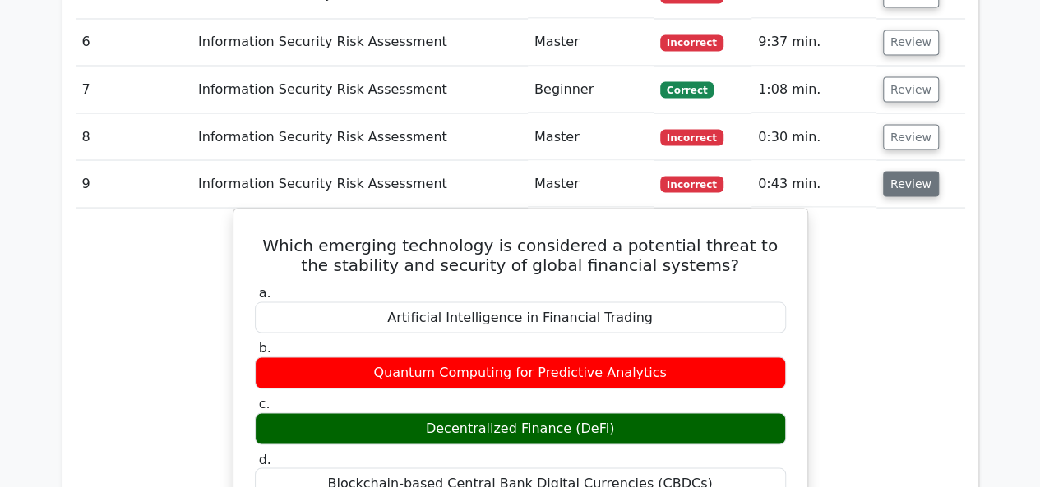
click at [905, 171] on button "Review" at bounding box center [911, 183] width 56 height 25
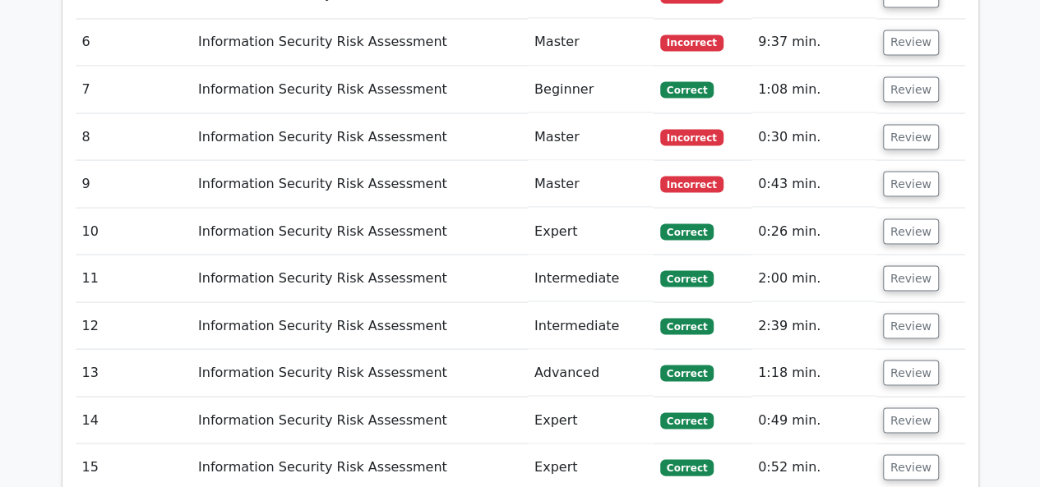
scroll to position [1726, 0]
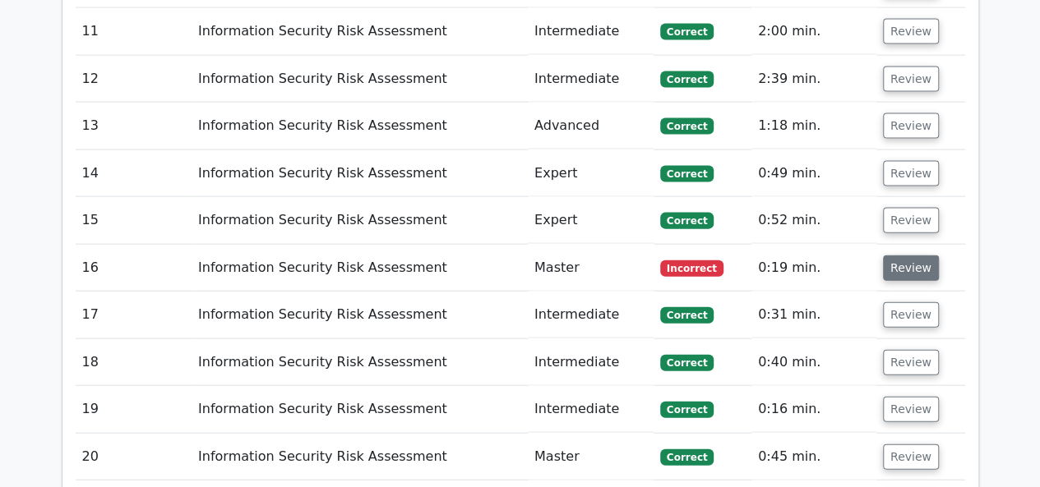
click at [897, 256] on button "Review" at bounding box center [911, 268] width 56 height 25
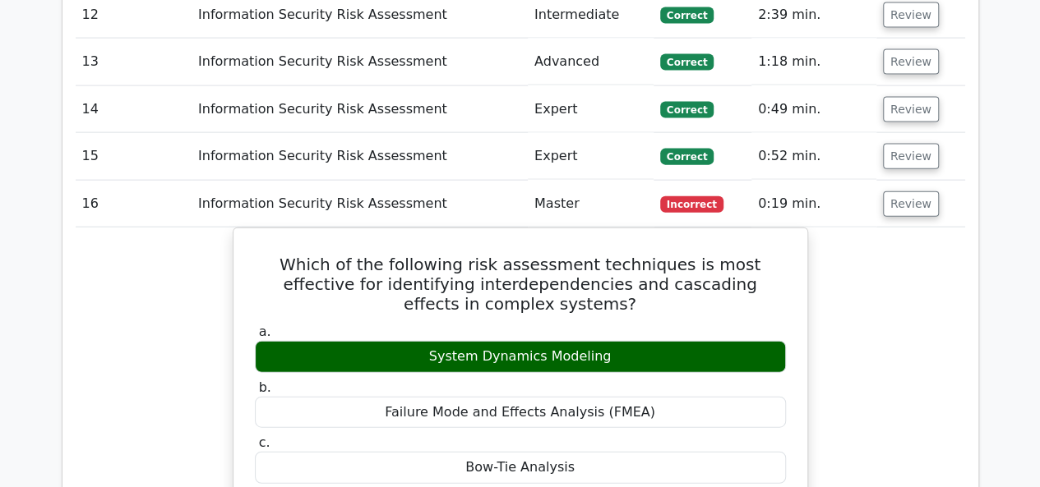
scroll to position [1890, 0]
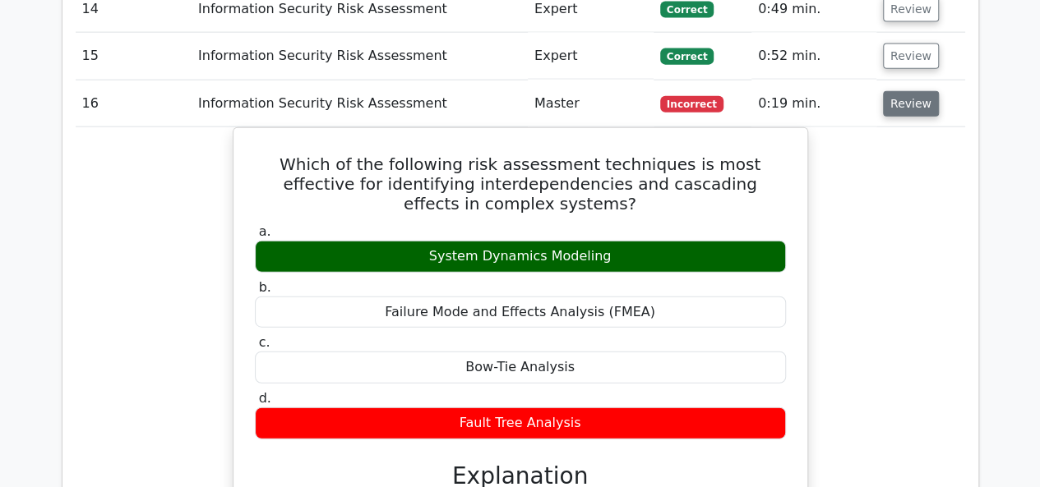
click at [909, 91] on button "Review" at bounding box center [911, 103] width 56 height 25
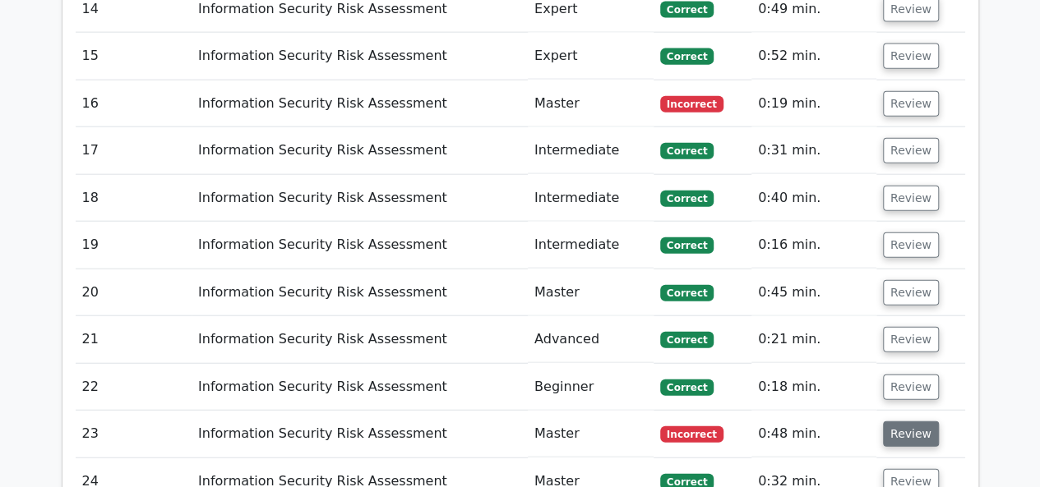
click at [901, 422] on button "Review" at bounding box center [911, 434] width 56 height 25
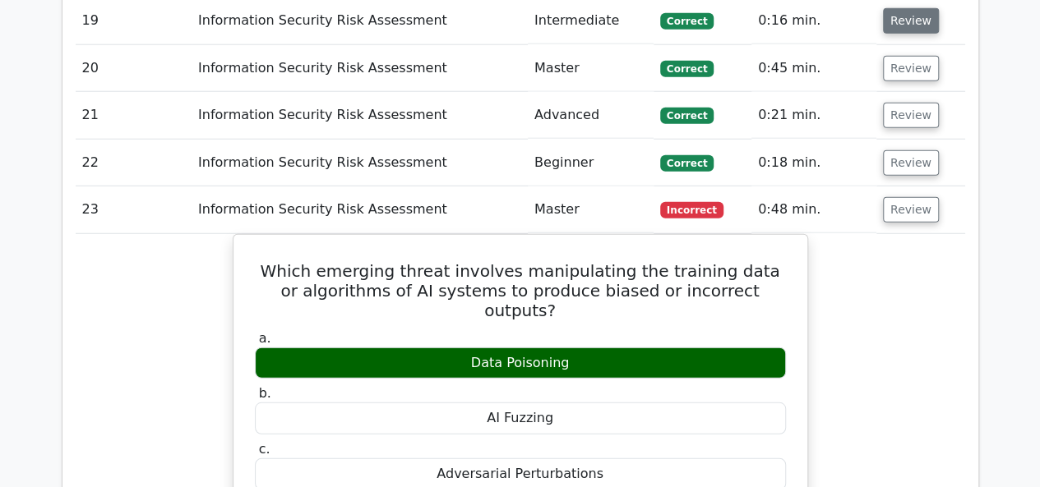
scroll to position [2219, 0]
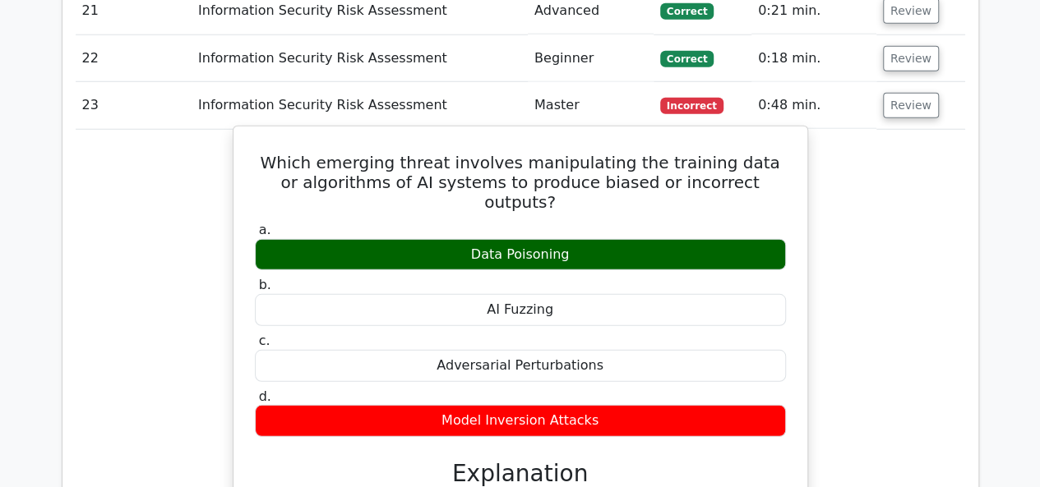
drag, startPoint x: 278, startPoint y: 108, endPoint x: 592, endPoint y: 349, distance: 395.6
copy div "Which emerging threat involves manipulating the training data or algorithms of …"
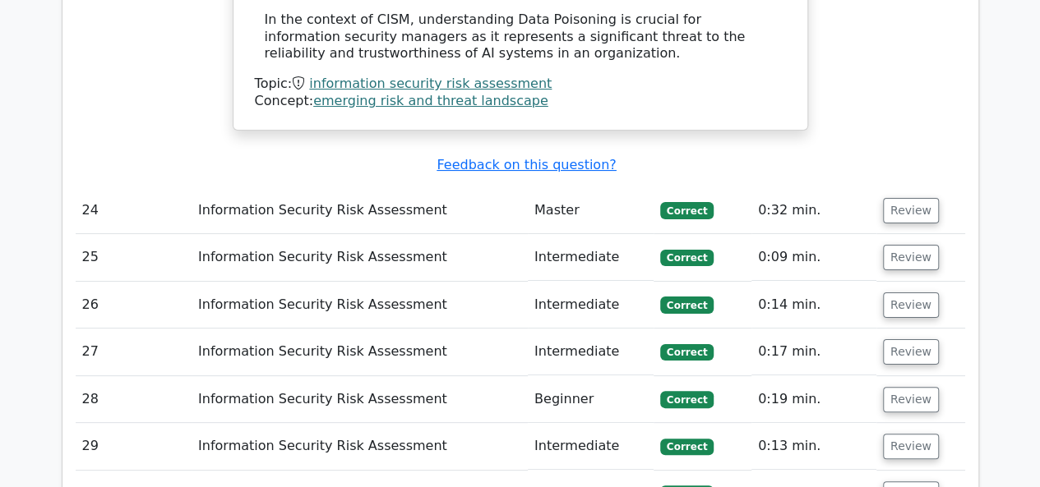
scroll to position [3287, 0]
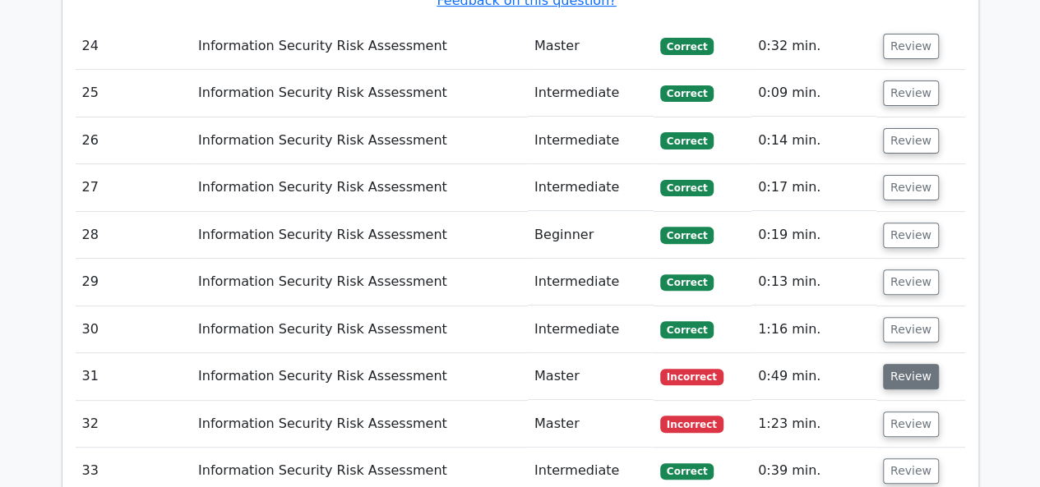
click at [912, 364] on button "Review" at bounding box center [911, 376] width 56 height 25
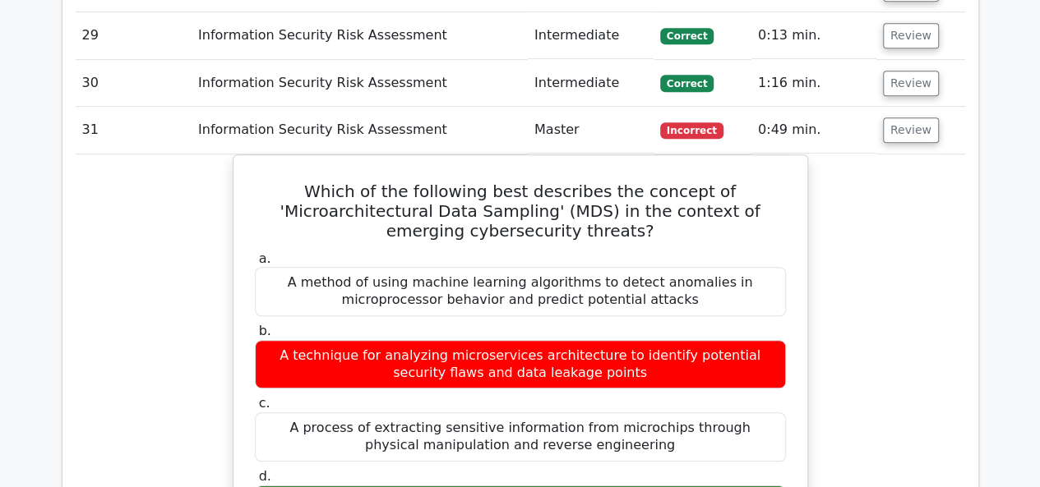
scroll to position [3451, 0]
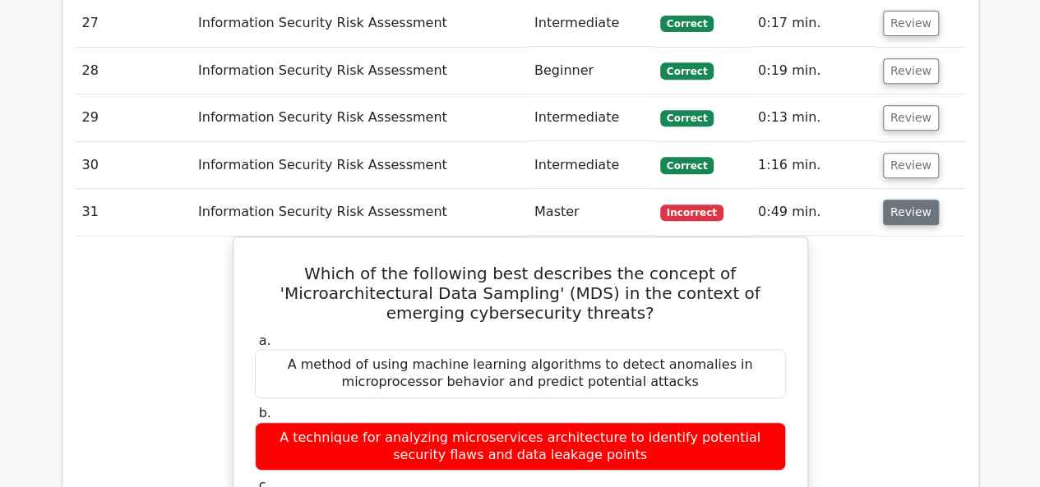
click at [909, 200] on button "Review" at bounding box center [911, 212] width 56 height 25
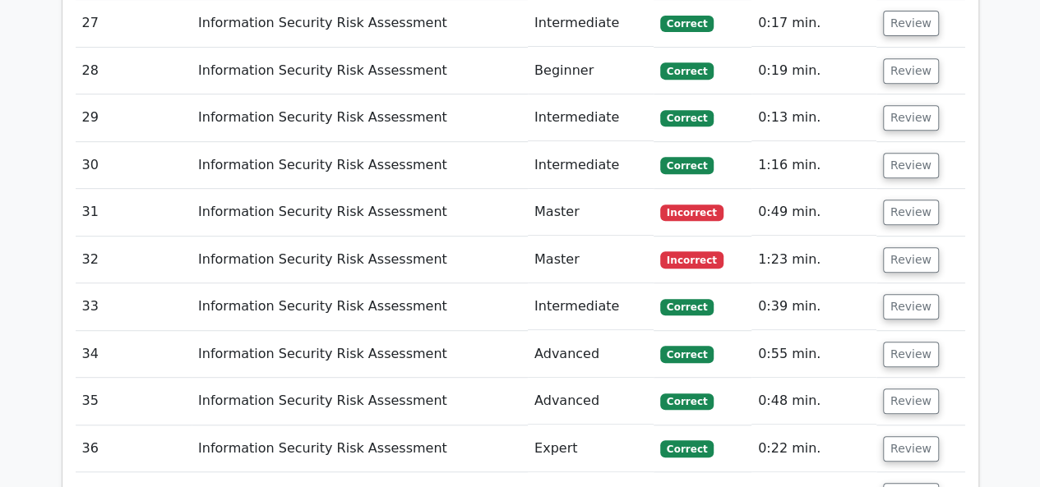
click at [896, 237] on td "Review" at bounding box center [920, 260] width 89 height 47
click at [898, 247] on button "Review" at bounding box center [911, 259] width 56 height 25
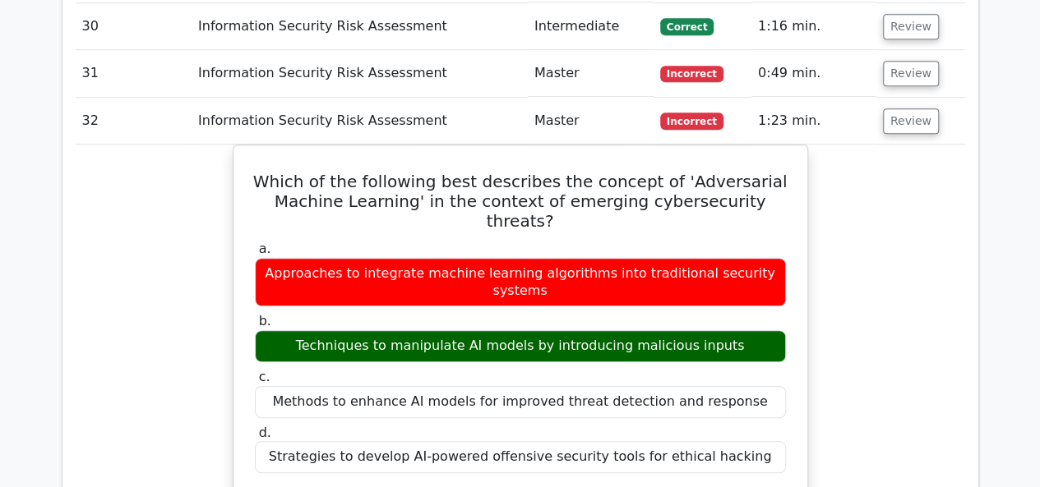
scroll to position [3616, 0]
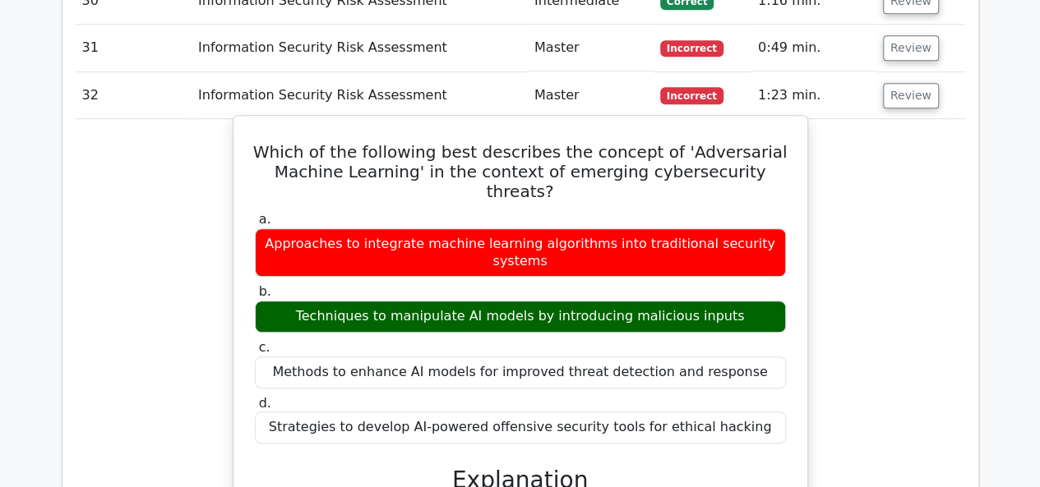
drag, startPoint x: 281, startPoint y: 69, endPoint x: 749, endPoint y: 312, distance: 527.1
copy div "Which of the following best describes the concept of 'Adversarial Machine Learn…"
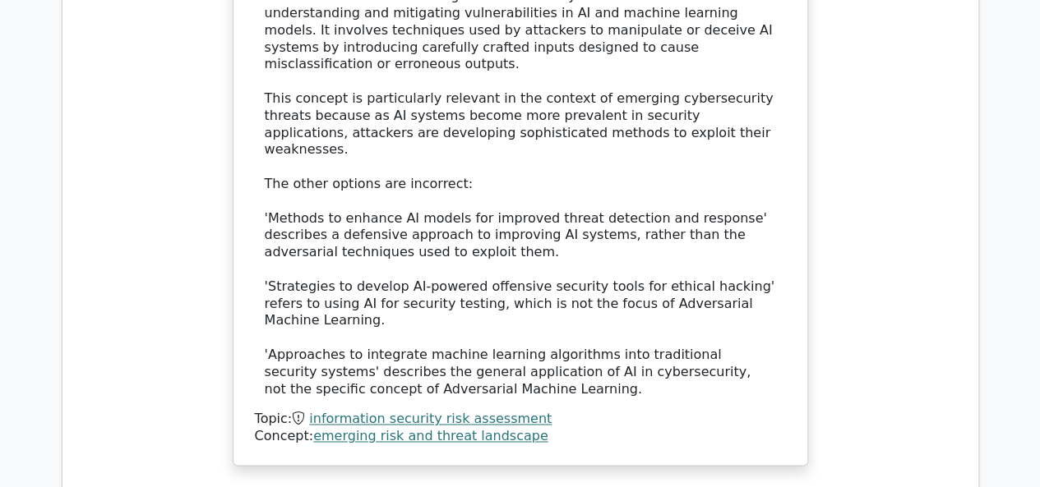
scroll to position [4520, 0]
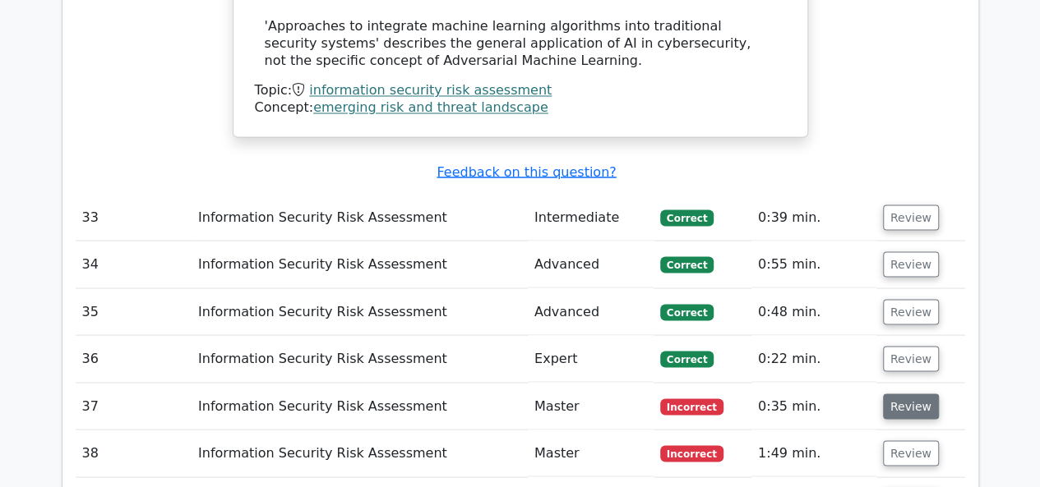
click at [906, 394] on button "Review" at bounding box center [911, 406] width 56 height 25
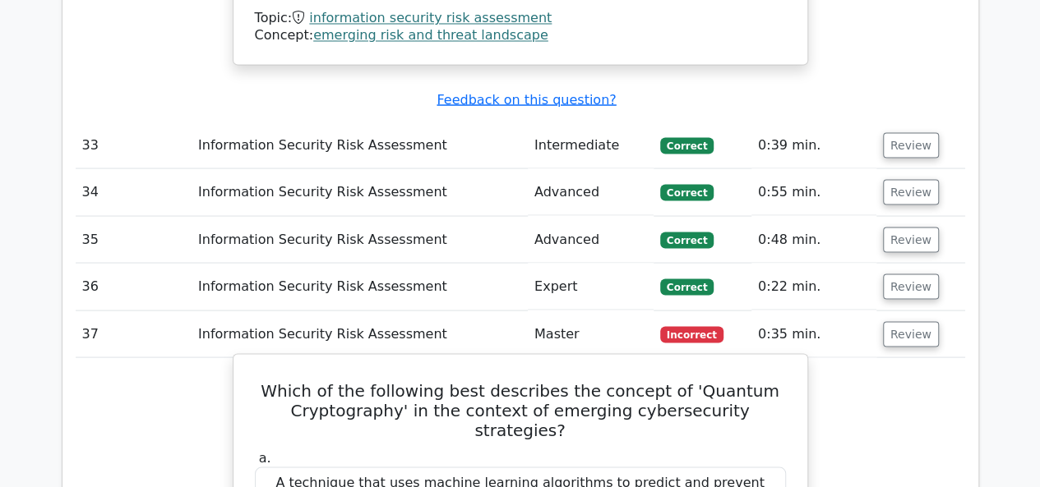
scroll to position [4684, 0]
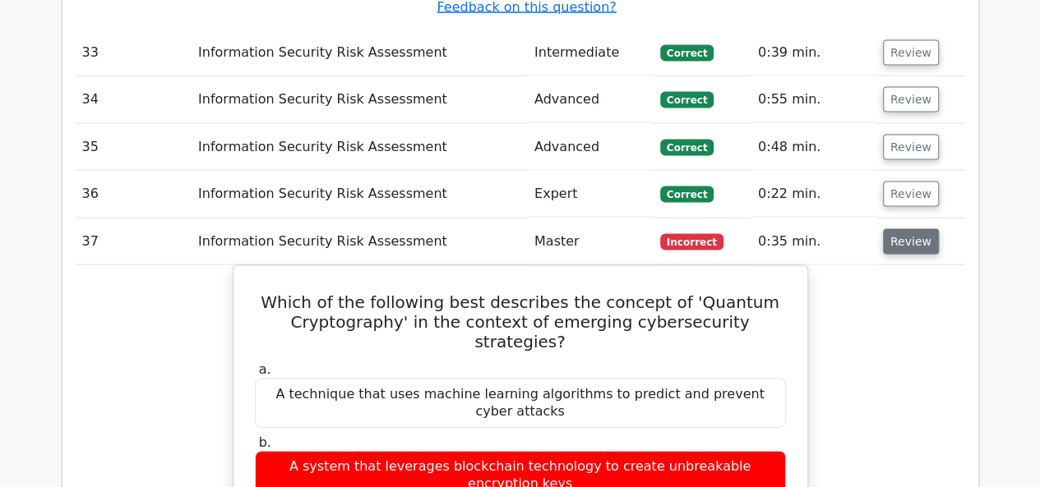
click at [889, 229] on button "Review" at bounding box center [911, 241] width 56 height 25
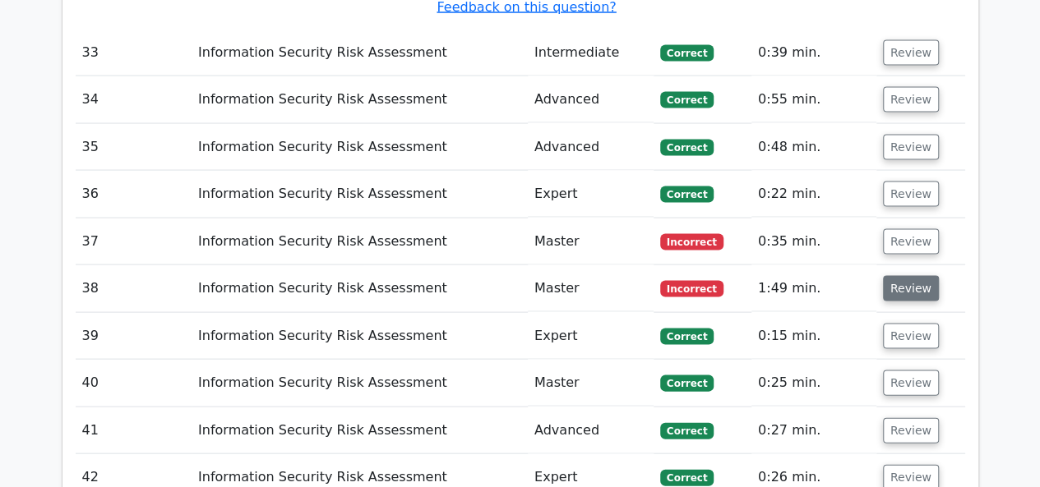
click at [896, 276] on button "Review" at bounding box center [911, 288] width 56 height 25
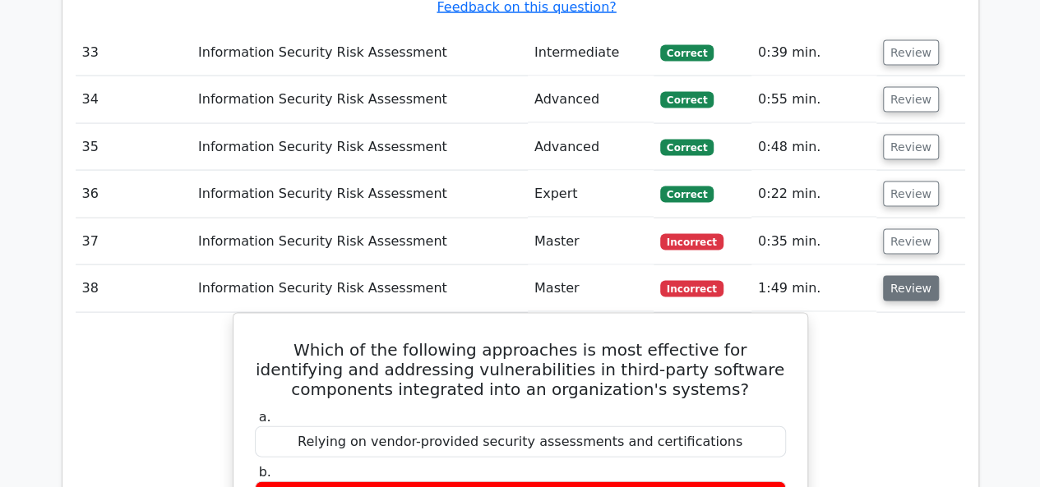
click at [894, 276] on button "Review" at bounding box center [911, 288] width 56 height 25
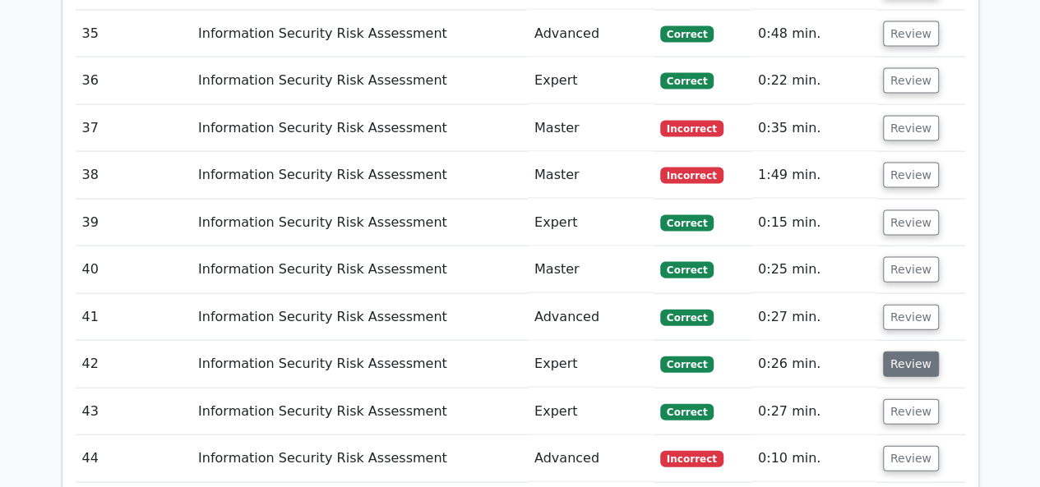
scroll to position [4931, 0]
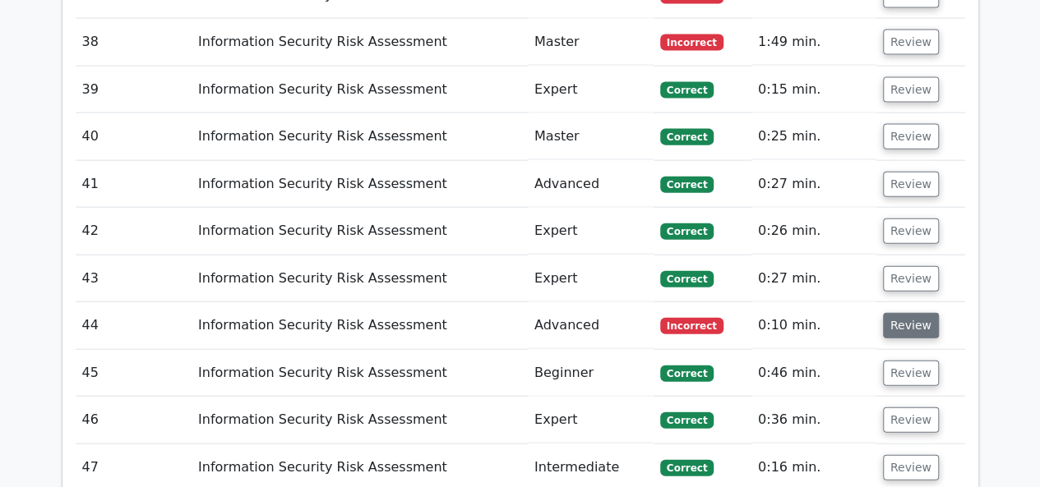
click at [915, 313] on button "Review" at bounding box center [911, 325] width 56 height 25
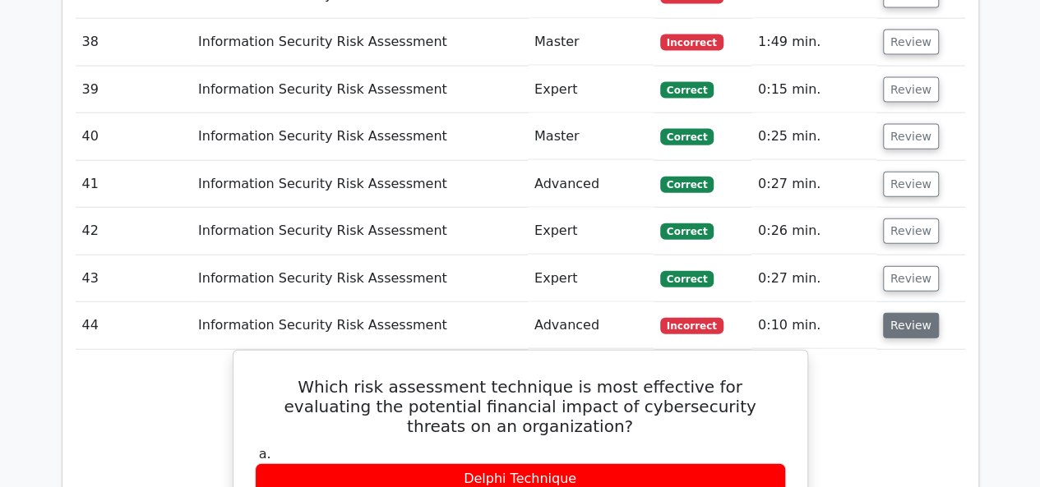
click at [917, 313] on button "Review" at bounding box center [911, 325] width 56 height 25
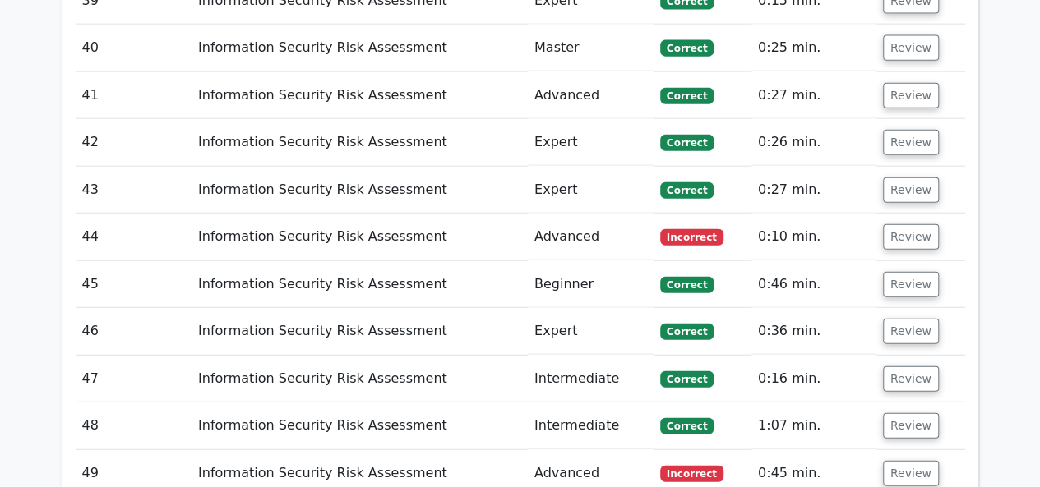
scroll to position [5013, 0]
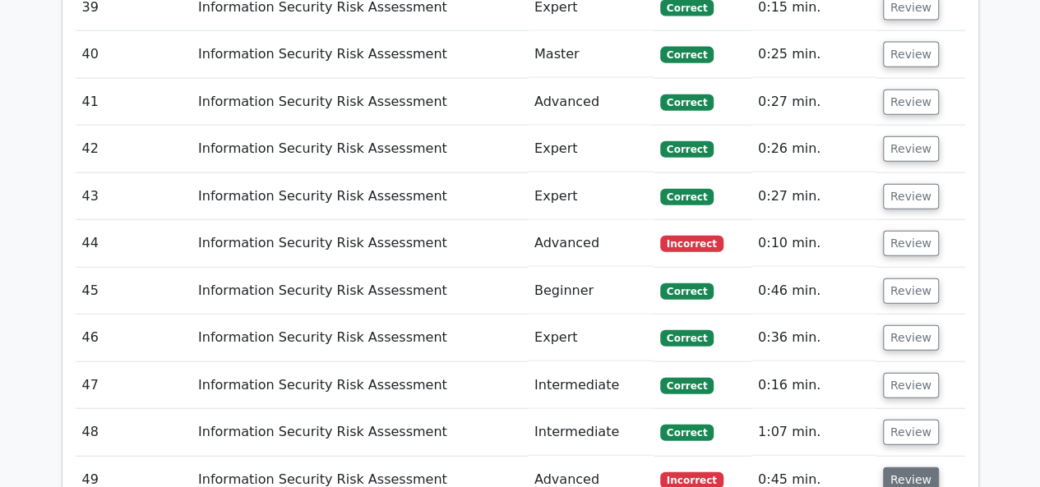
click at [907, 468] on button "Review" at bounding box center [911, 480] width 56 height 25
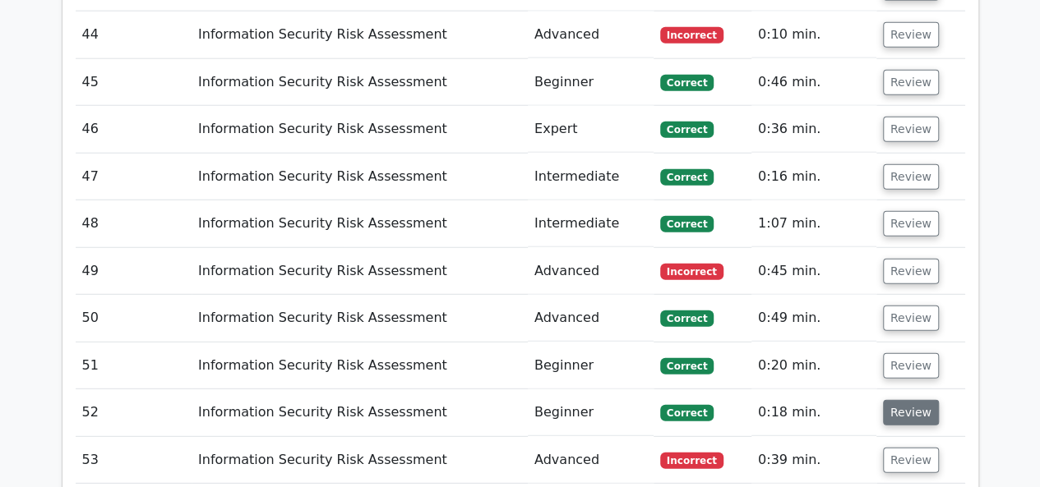
scroll to position [5259, 0]
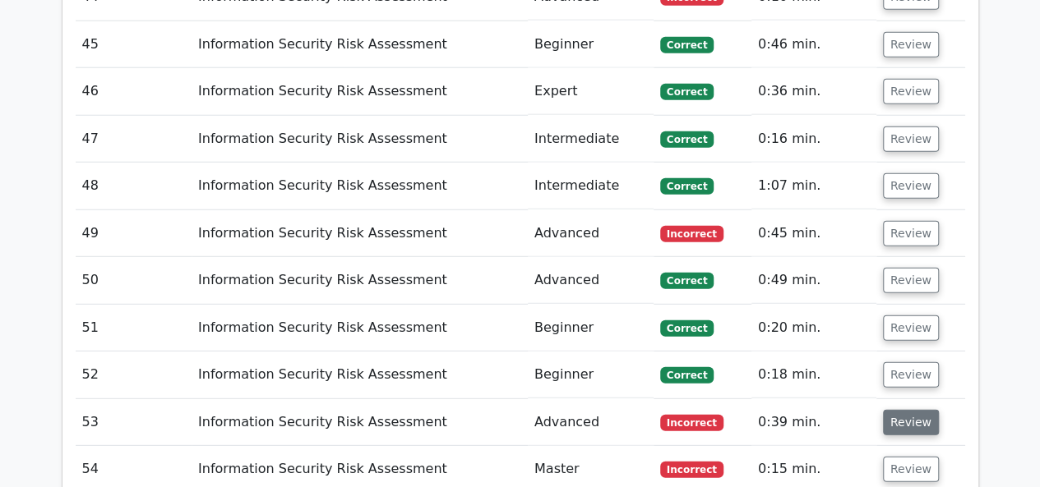
click at [894, 410] on button "Review" at bounding box center [911, 422] width 56 height 25
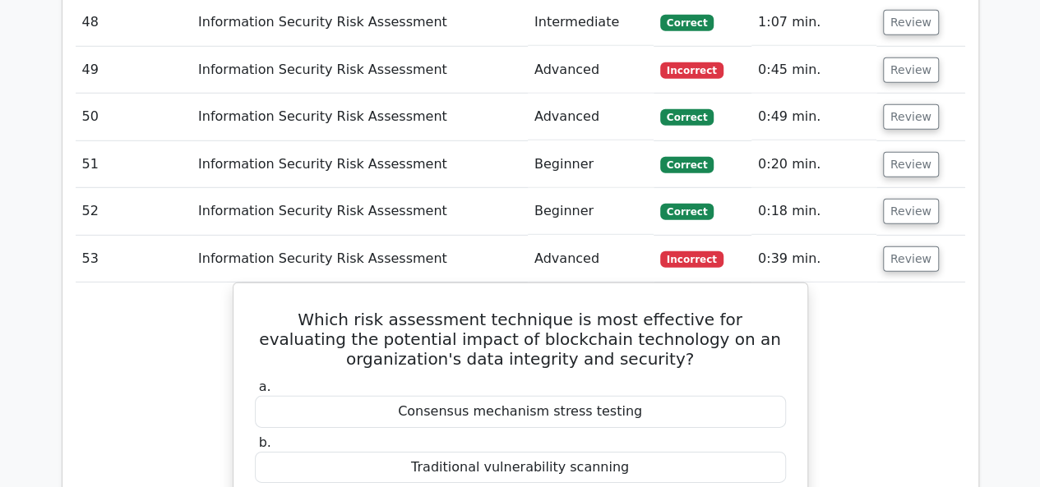
scroll to position [5424, 0]
click at [909, 246] on button "Review" at bounding box center [911, 258] width 56 height 25
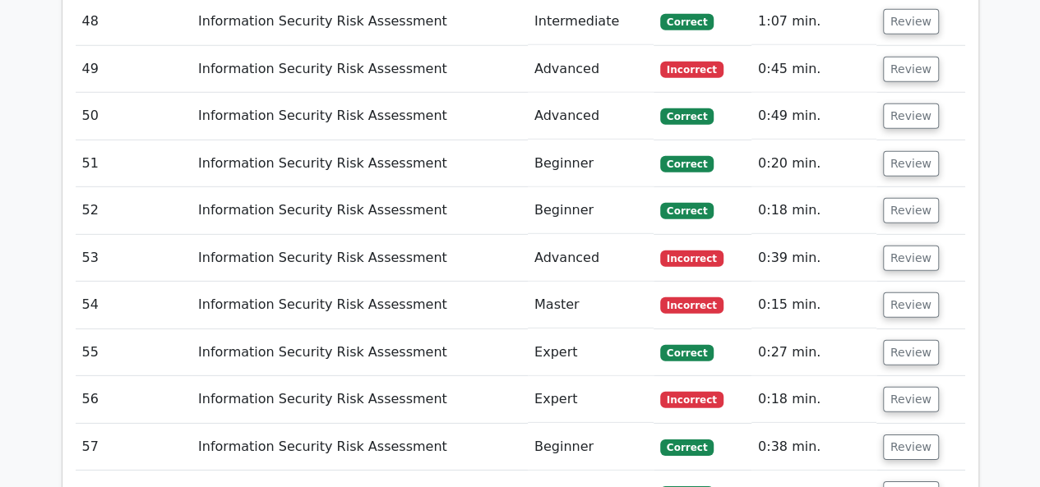
click at [907, 282] on td "Review" at bounding box center [920, 305] width 89 height 47
click at [907, 293] on button "Review" at bounding box center [911, 305] width 56 height 25
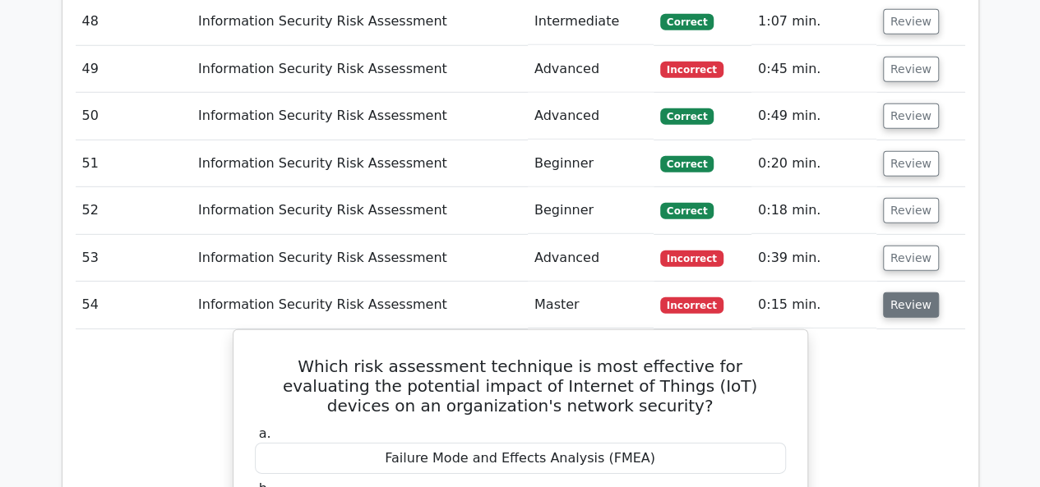
click at [891, 293] on button "Review" at bounding box center [911, 305] width 56 height 25
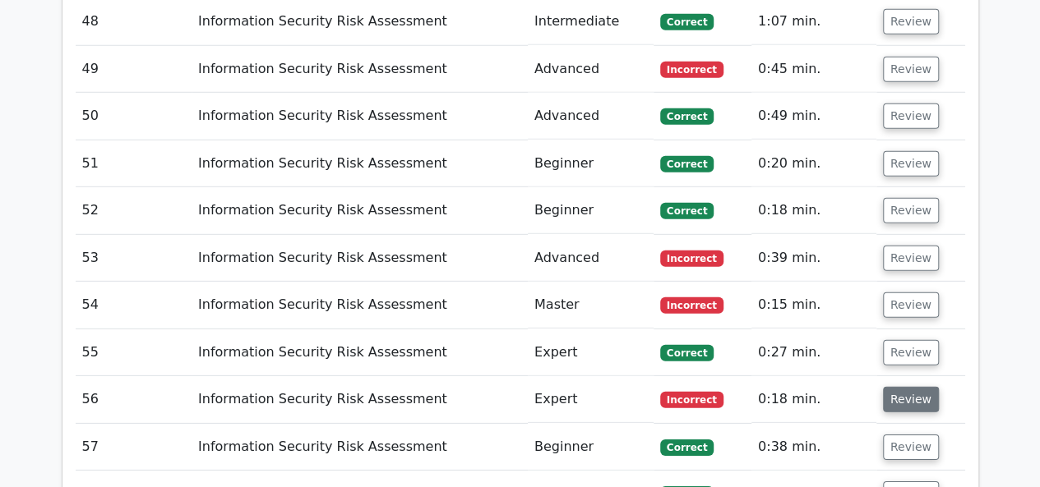
click at [901, 387] on button "Review" at bounding box center [911, 399] width 56 height 25
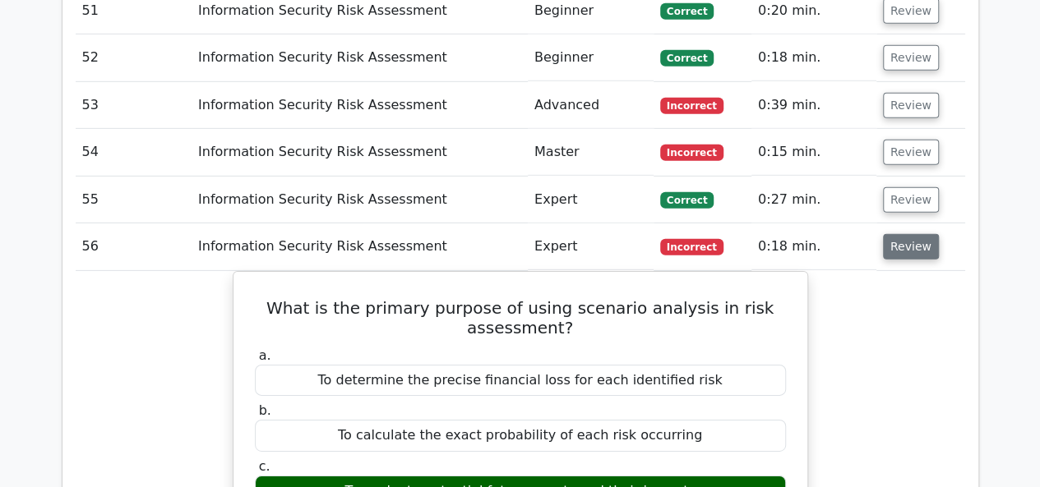
scroll to position [5588, 0]
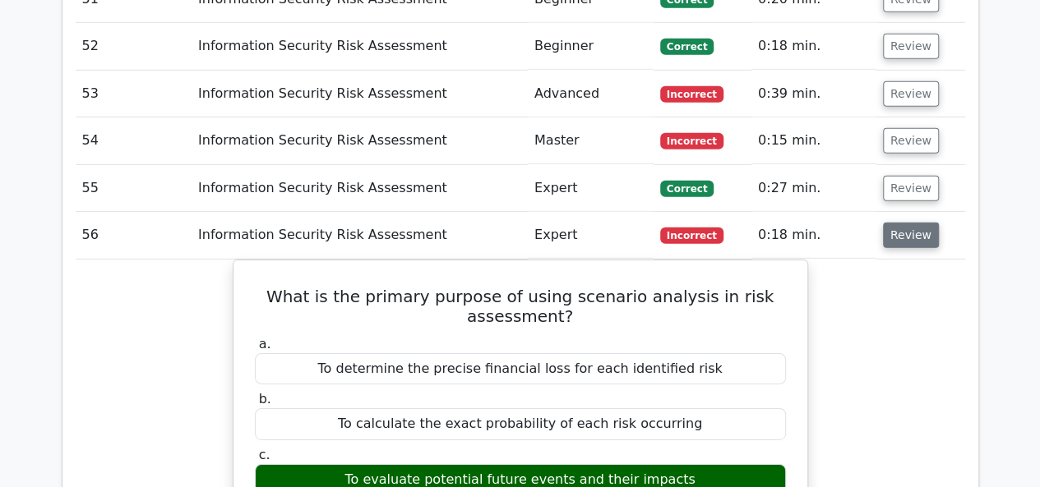
click at [902, 223] on button "Review" at bounding box center [911, 235] width 56 height 25
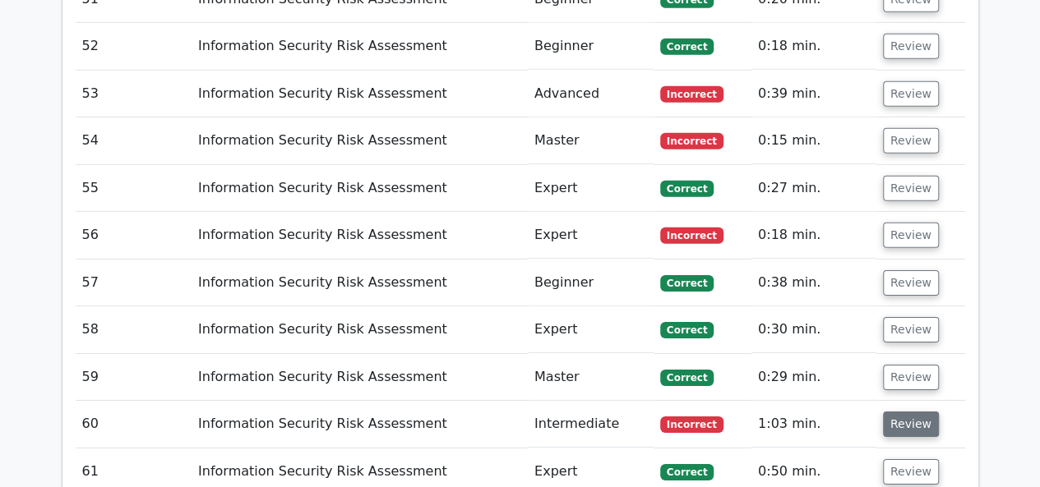
click at [923, 412] on button "Review" at bounding box center [911, 424] width 56 height 25
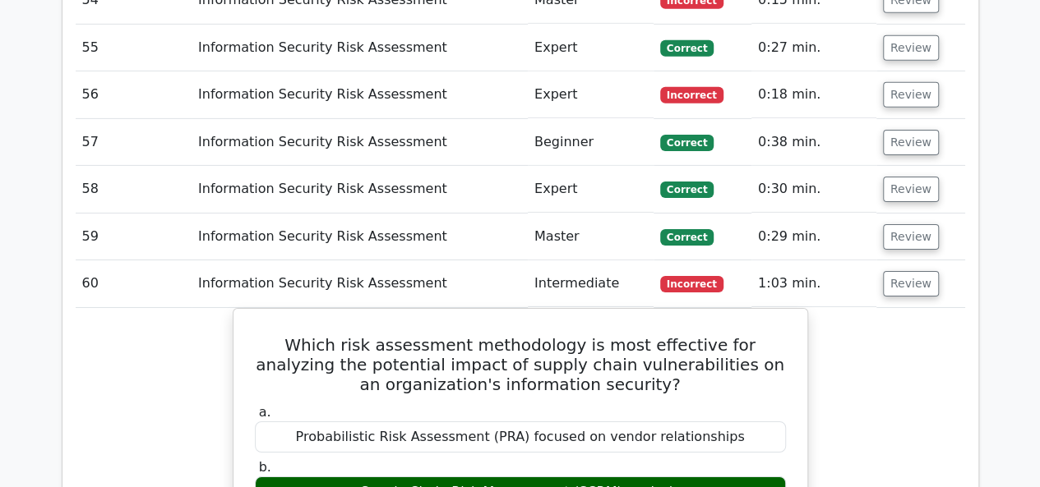
scroll to position [5752, 0]
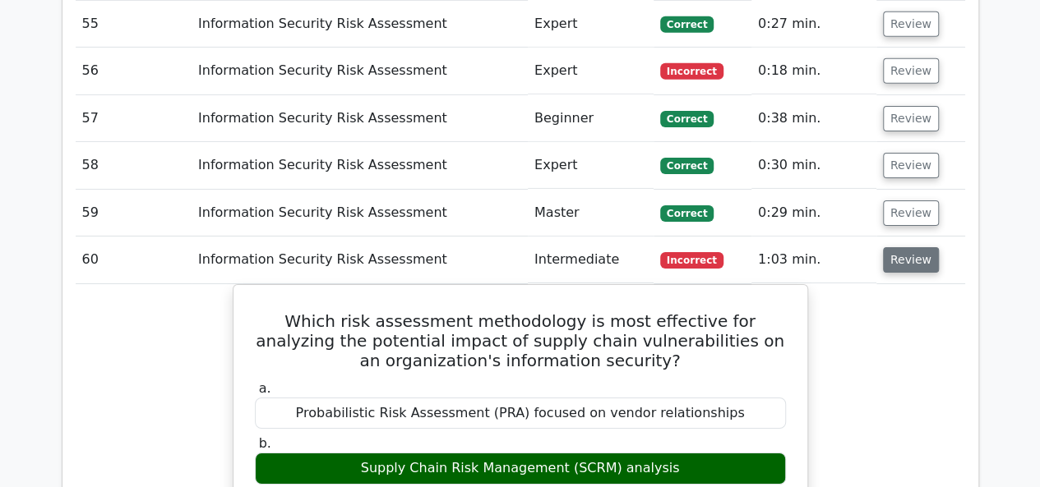
click at [920, 247] on button "Review" at bounding box center [911, 259] width 56 height 25
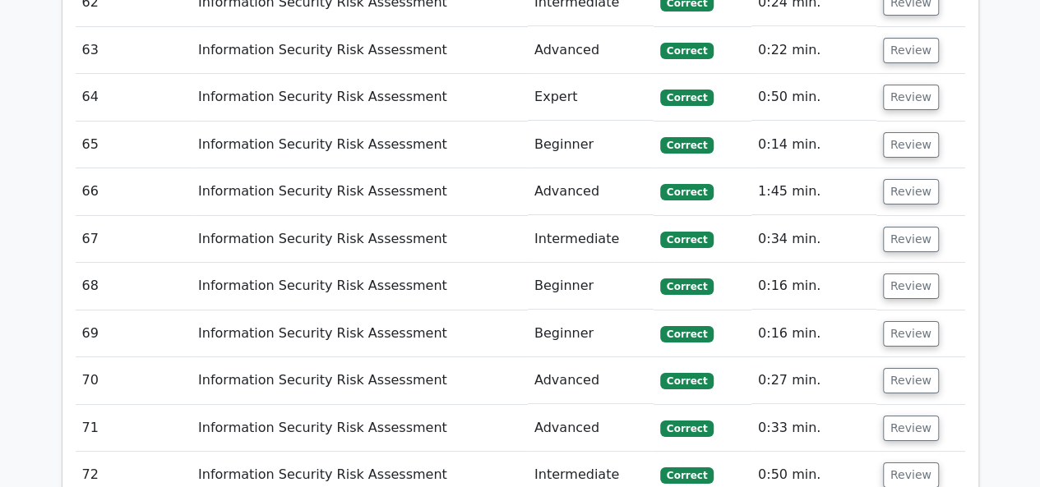
scroll to position [6163, 0]
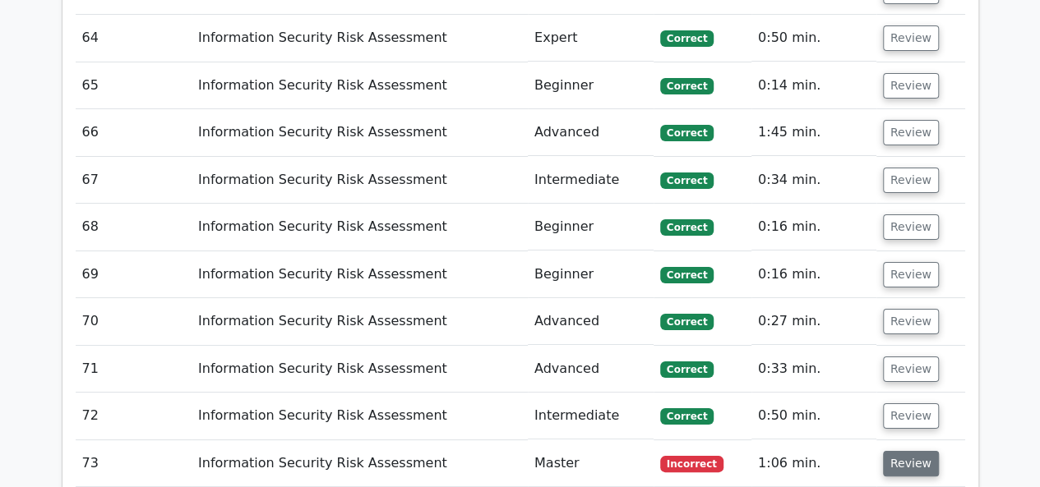
click at [901, 451] on button "Review" at bounding box center [911, 463] width 56 height 25
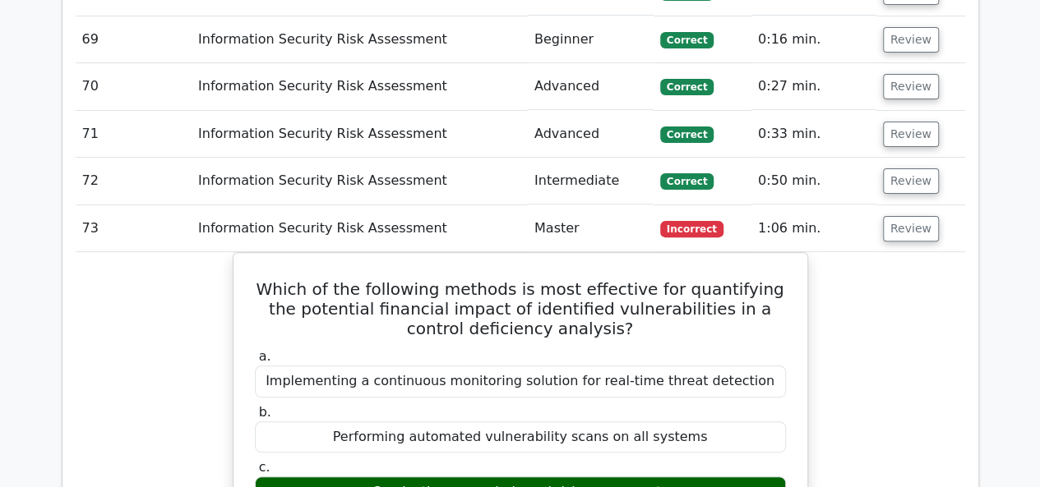
scroll to position [6410, 0]
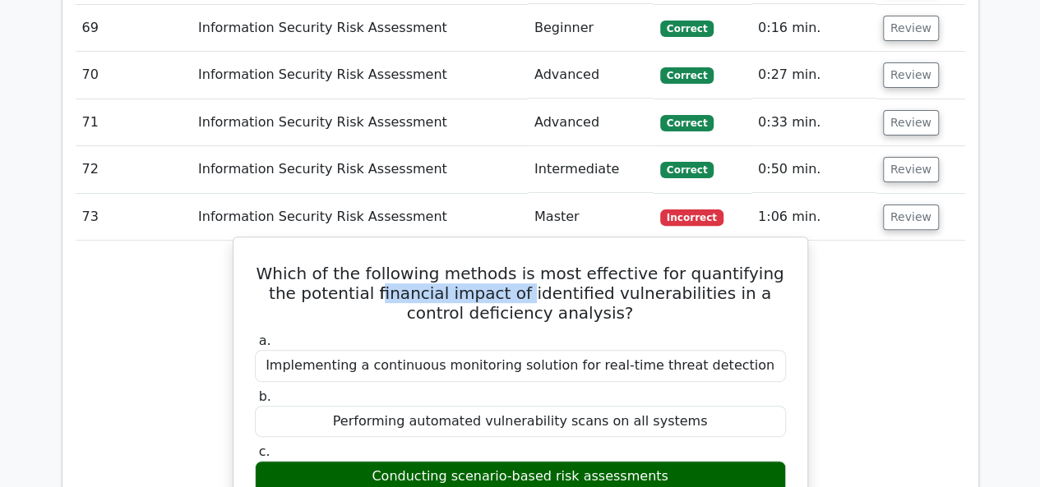
drag, startPoint x: 354, startPoint y: 113, endPoint x: 491, endPoint y: 116, distance: 137.3
click at [491, 264] on h5 "Which of the following methods is most effective for quantifying the potential …" at bounding box center [520, 293] width 534 height 59
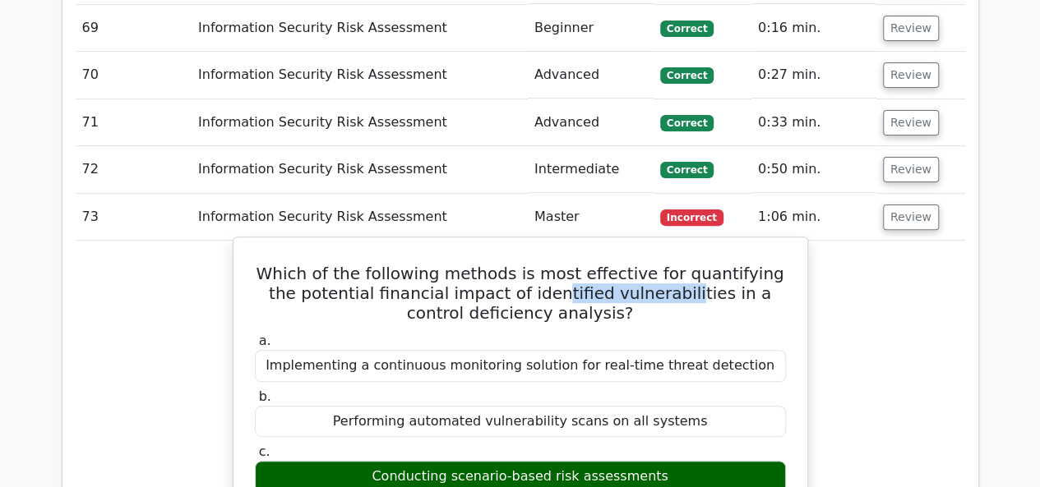
drag, startPoint x: 519, startPoint y: 111, endPoint x: 646, endPoint y: 111, distance: 126.6
click at [646, 264] on h5 "Which of the following methods is most effective for quantifying the potential …" at bounding box center [520, 293] width 534 height 59
click at [634, 264] on h5 "Which of the following methods is most effective for quantifying the potential …" at bounding box center [520, 293] width 534 height 59
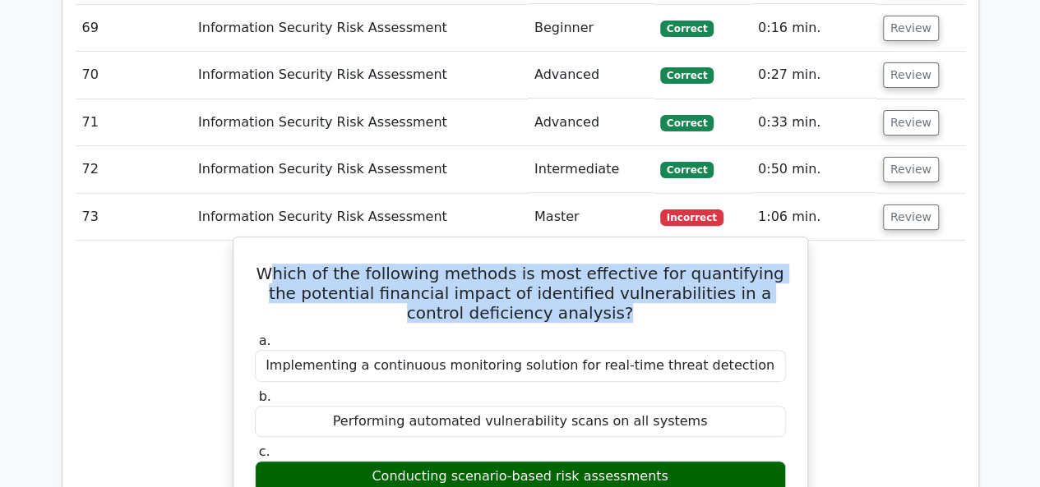
drag, startPoint x: 553, startPoint y: 127, endPoint x: 283, endPoint y: 94, distance: 272.4
click at [283, 264] on h5 "Which of the following methods is most effective for quantifying the potential …" at bounding box center [520, 293] width 534 height 59
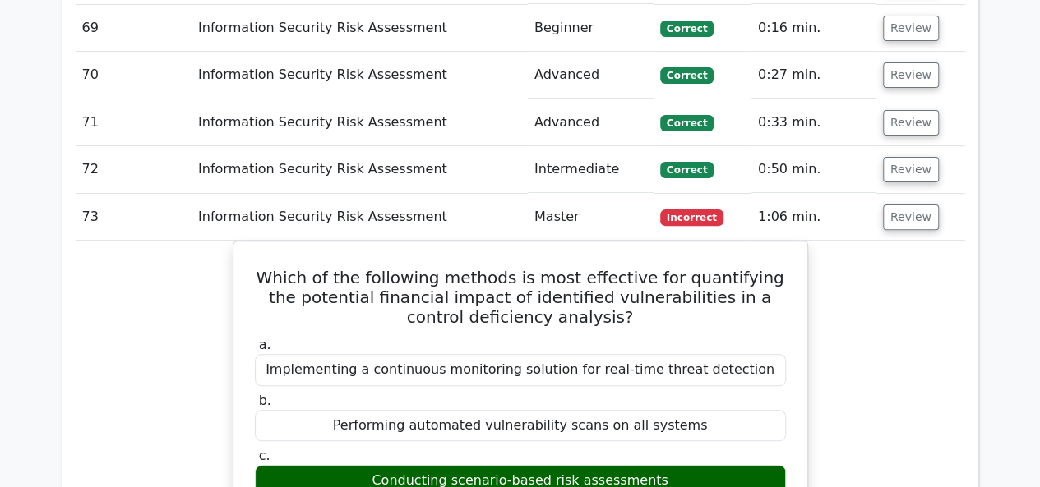
click at [902, 205] on button "Review" at bounding box center [911, 217] width 56 height 25
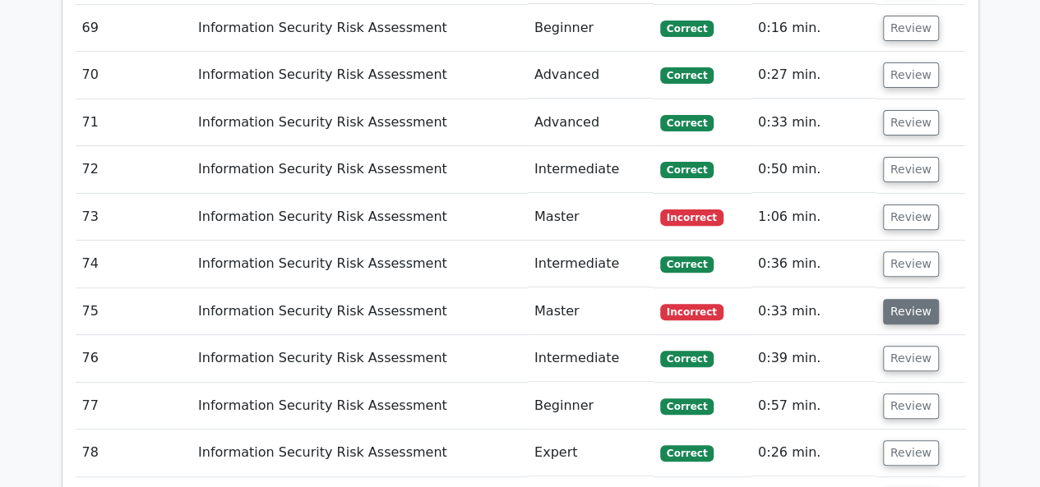
click at [900, 299] on button "Review" at bounding box center [911, 311] width 56 height 25
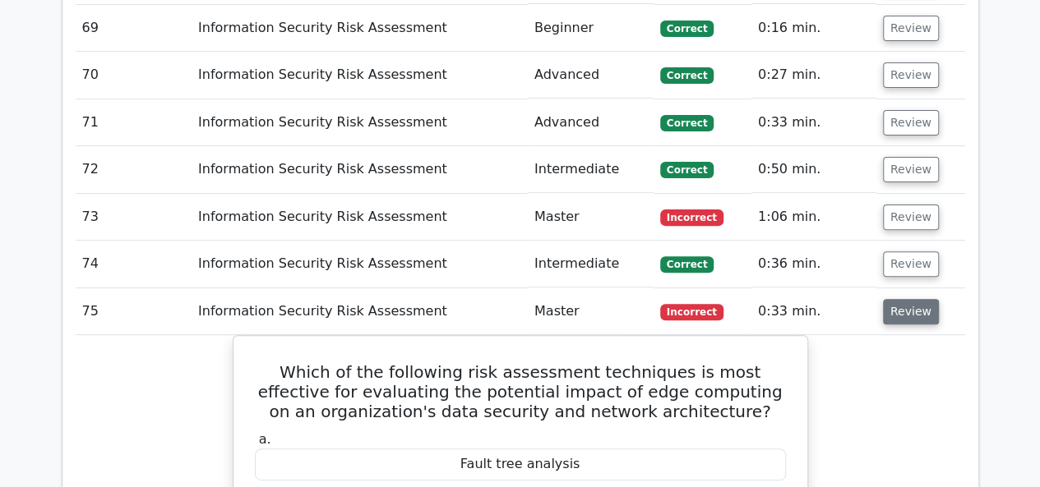
click at [900, 299] on button "Review" at bounding box center [911, 311] width 56 height 25
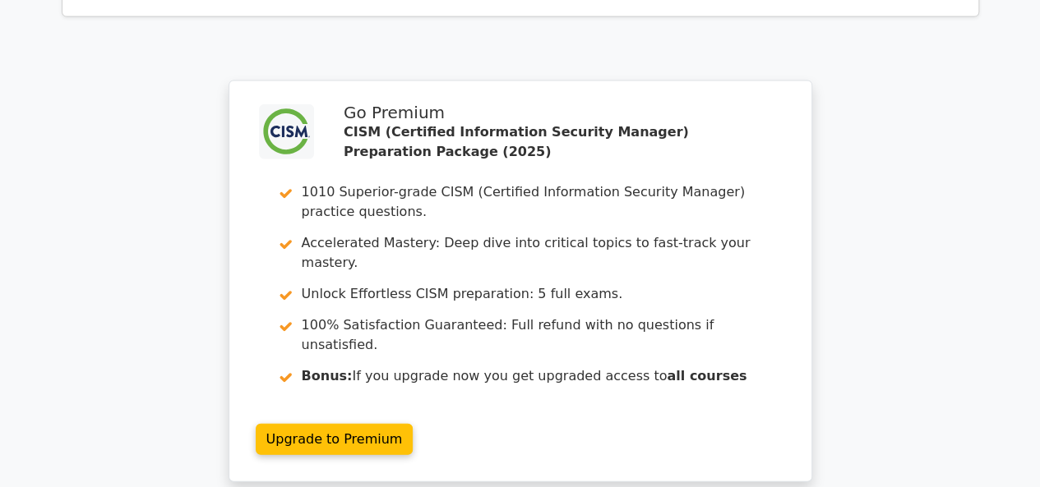
scroll to position [8134, 0]
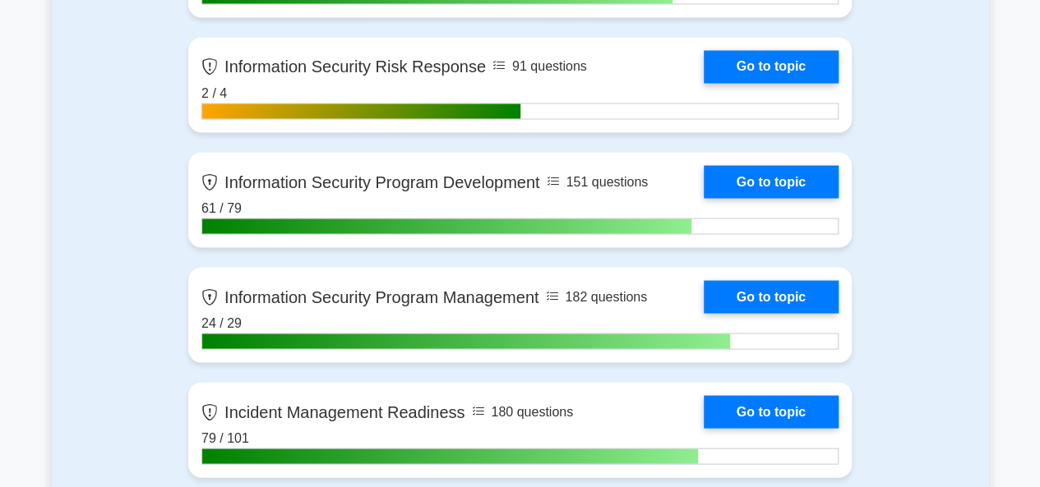
scroll to position [1397, 0]
